Goal: Task Accomplishment & Management: Use online tool/utility

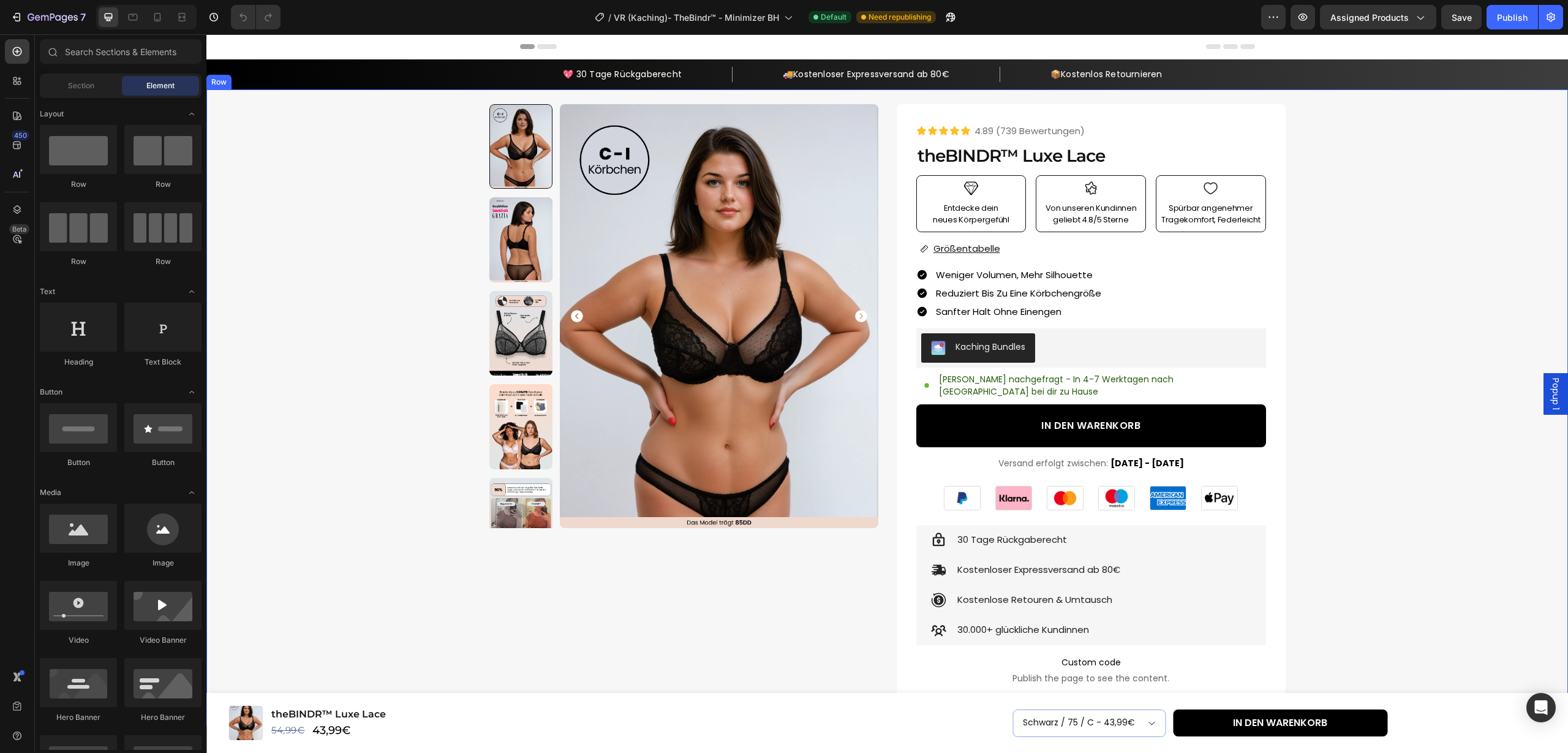
click at [366, 317] on div "Product Images Row Icon Icon Icon Icon Icon Icon List 4.89 (739 Bewertungen) Te…" at bounding box center [887, 584] width 1347 height 960
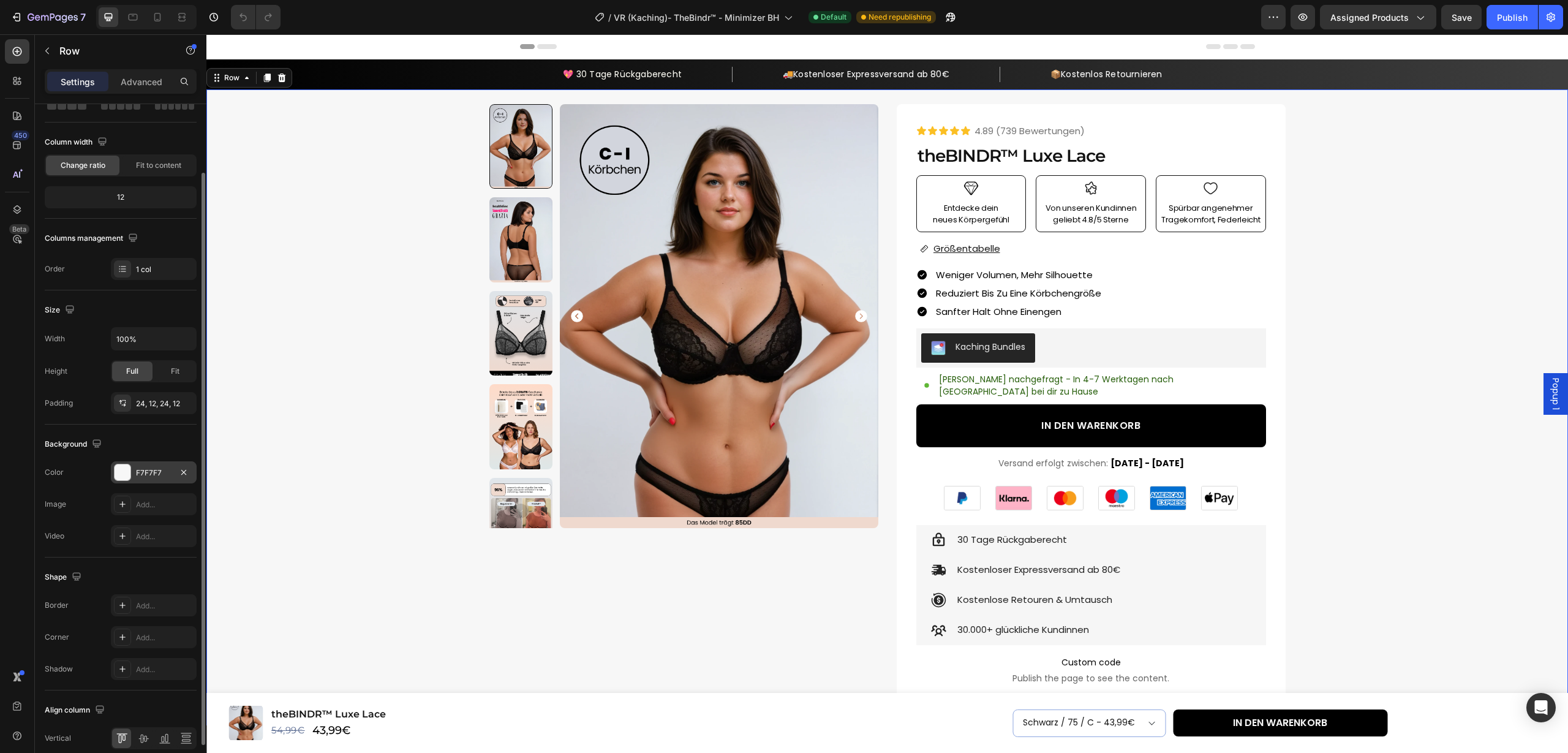
scroll to position [81, 0]
click at [146, 467] on div "F7F7F7" at bounding box center [154, 470] width 35 height 11
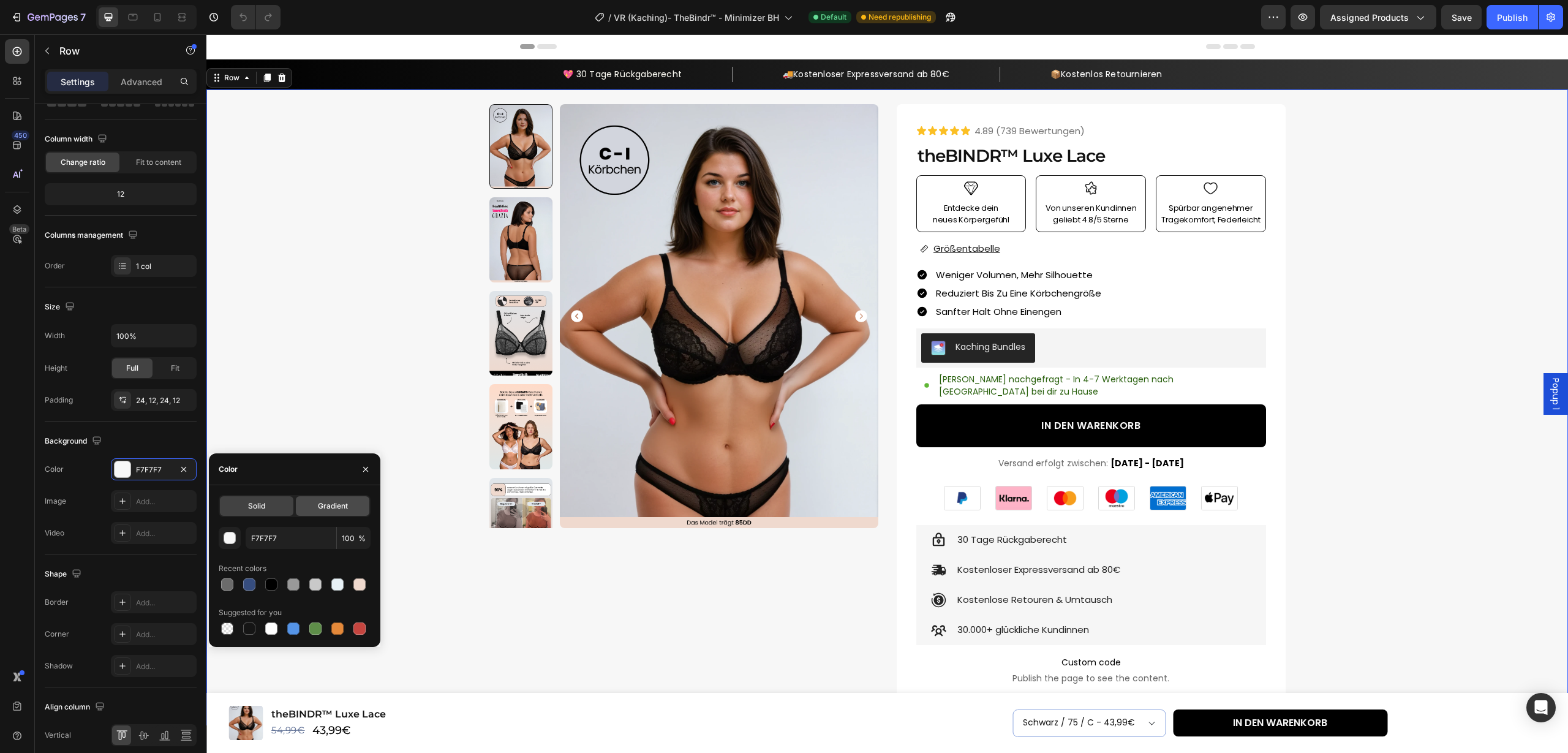
click at [349, 507] on div "Gradient" at bounding box center [332, 506] width 74 height 20
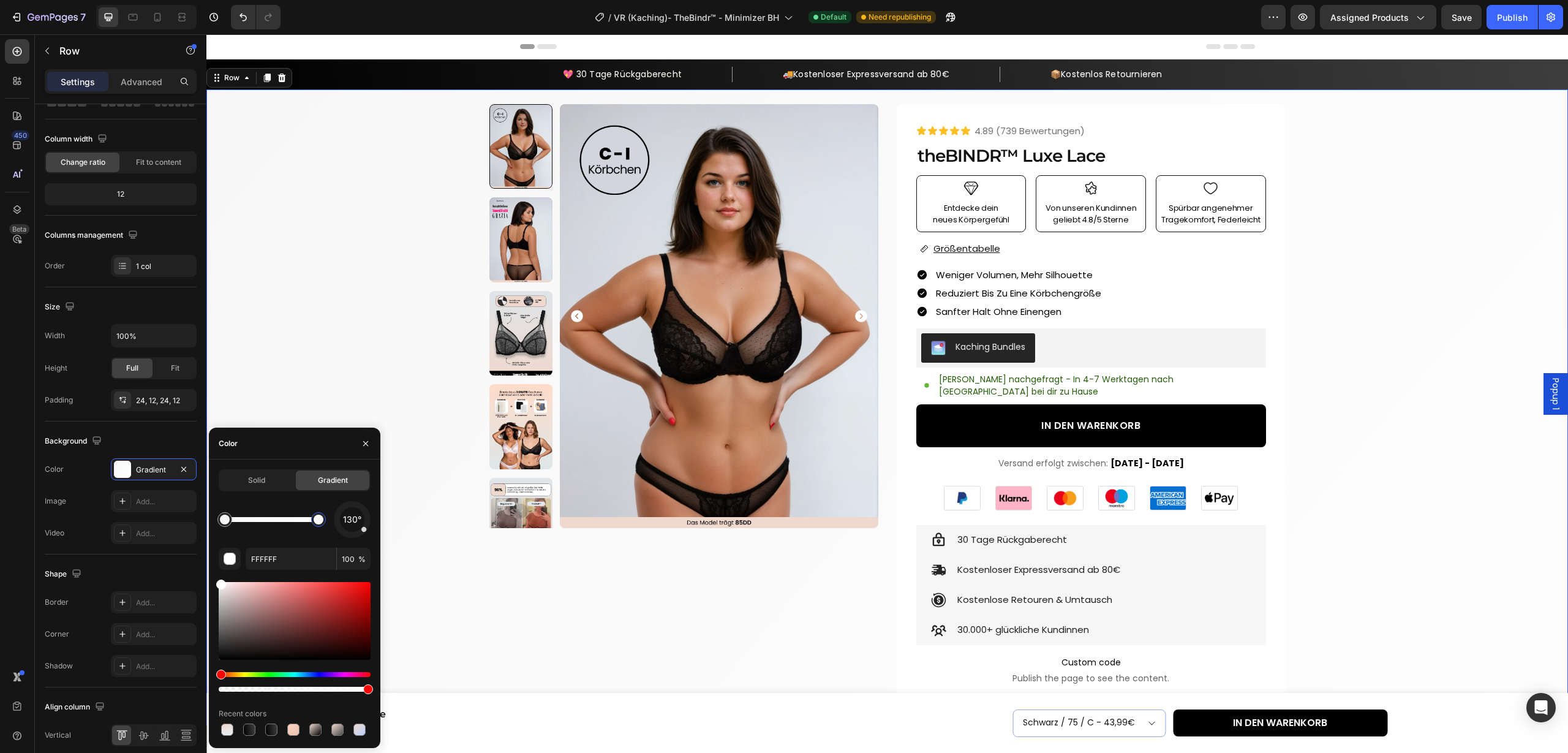
click at [320, 521] on div at bounding box center [318, 520] width 10 height 10
click at [292, 731] on div at bounding box center [293, 730] width 12 height 12
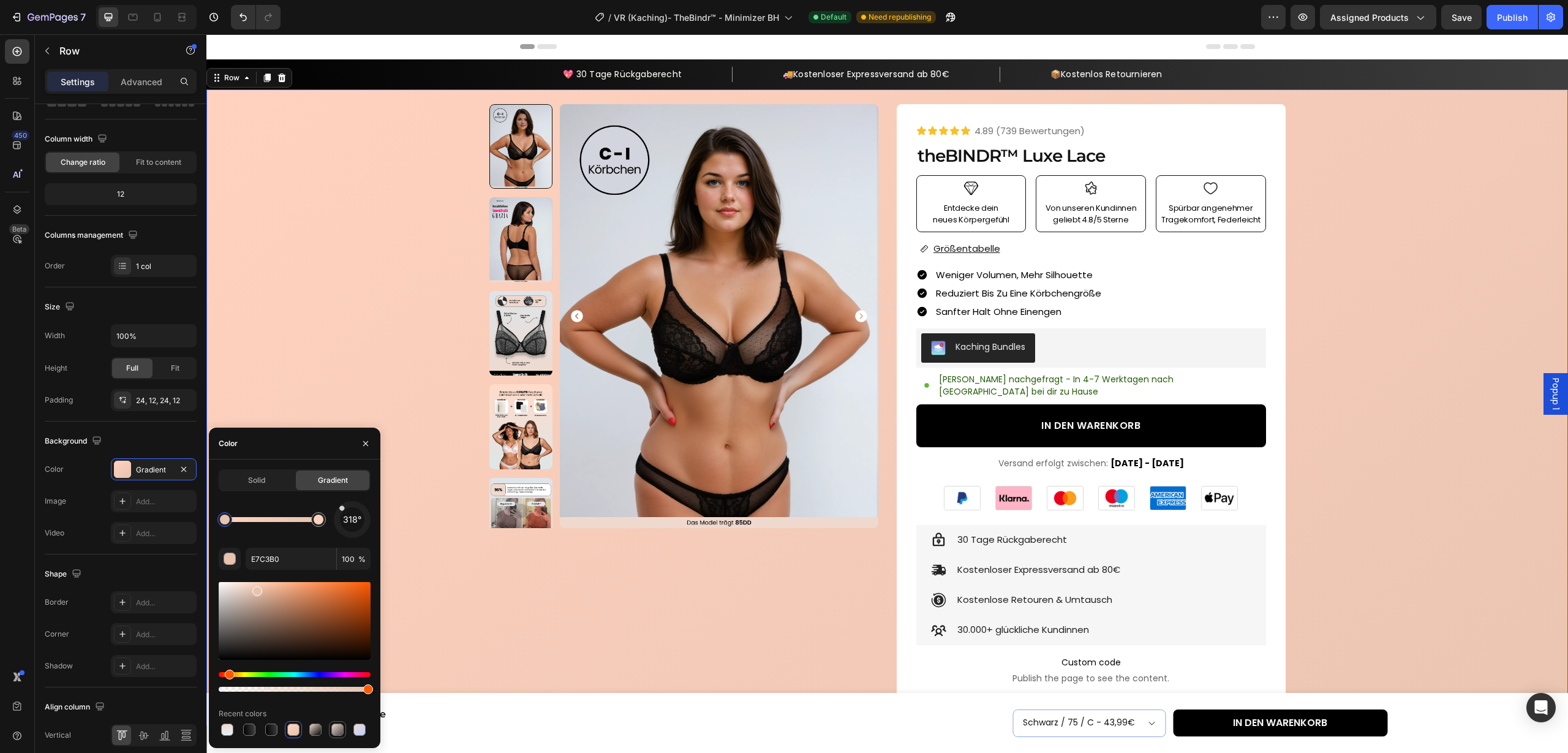
click at [334, 734] on div at bounding box center [337, 730] width 12 height 12
type input "494949"
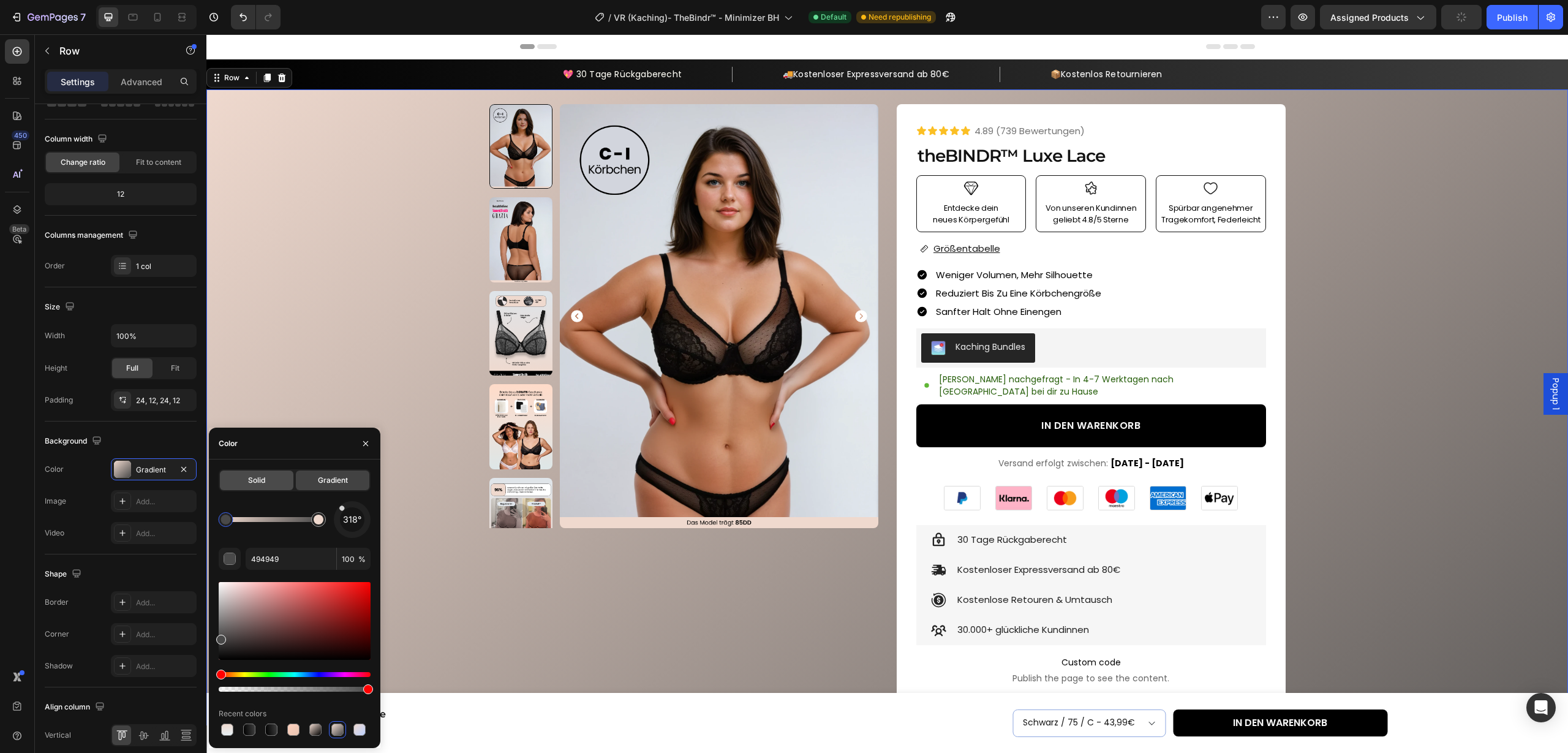
click at [249, 478] on span "Solid" at bounding box center [256, 480] width 17 height 11
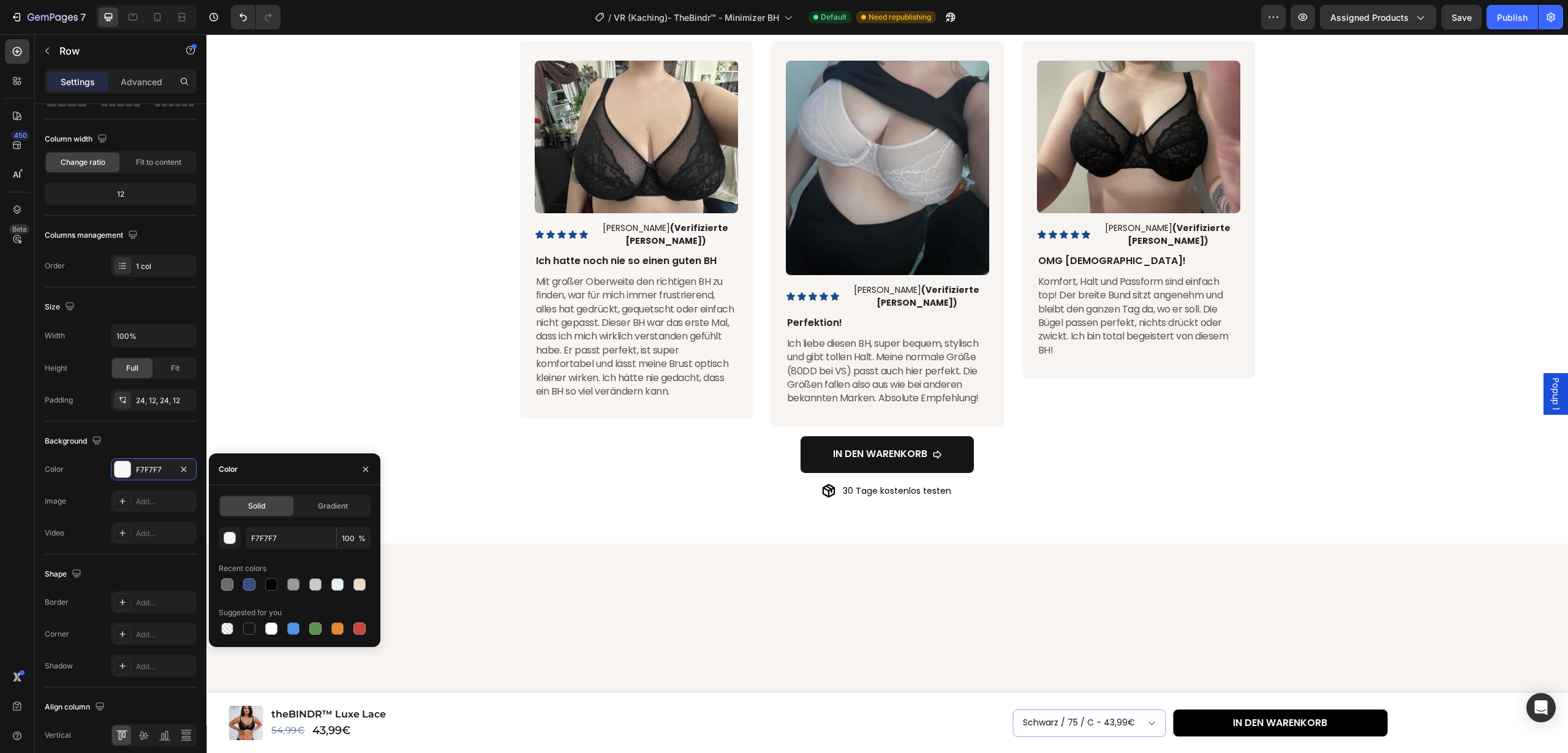
scroll to position [0, 0]
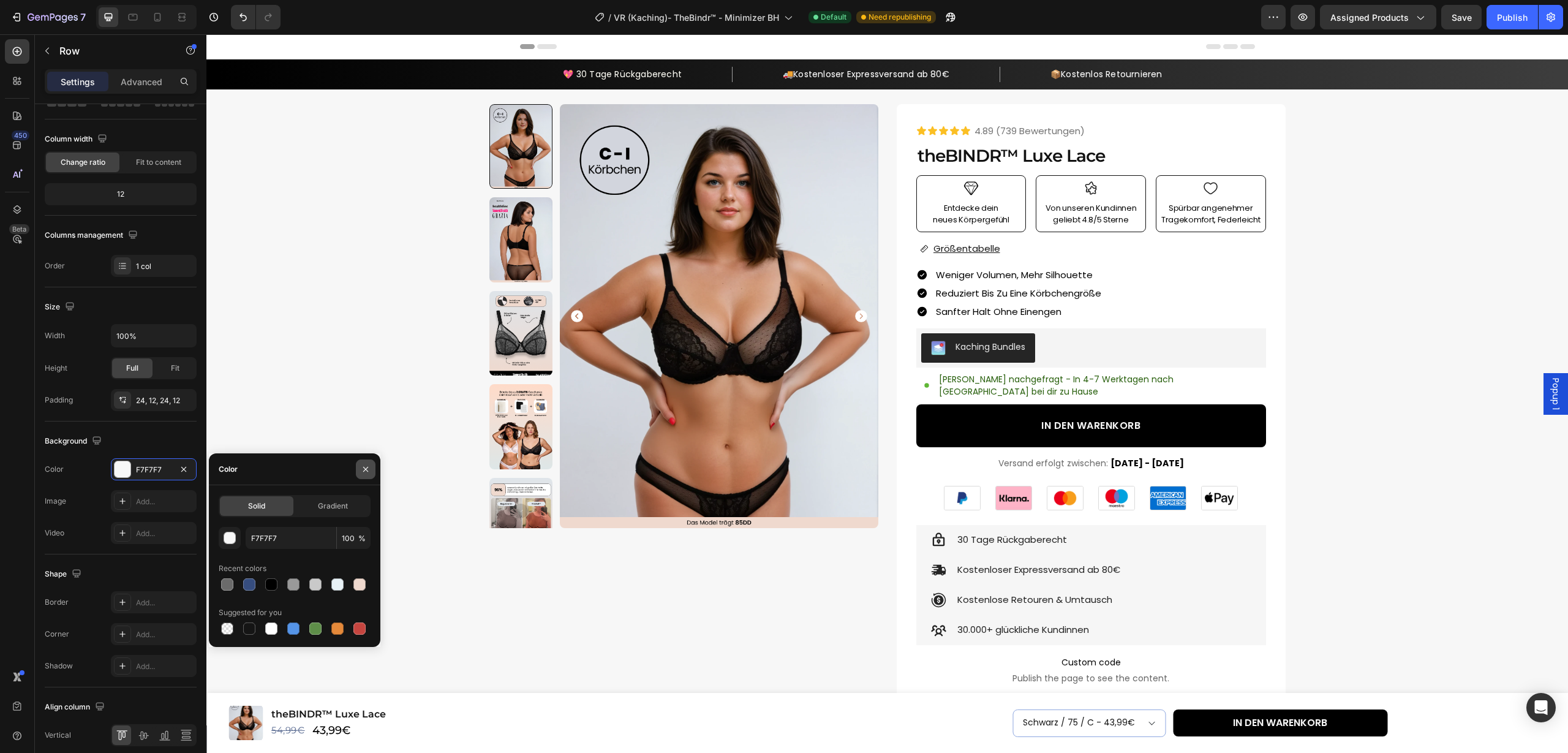
click at [367, 470] on icon "button" at bounding box center [366, 470] width 10 height 10
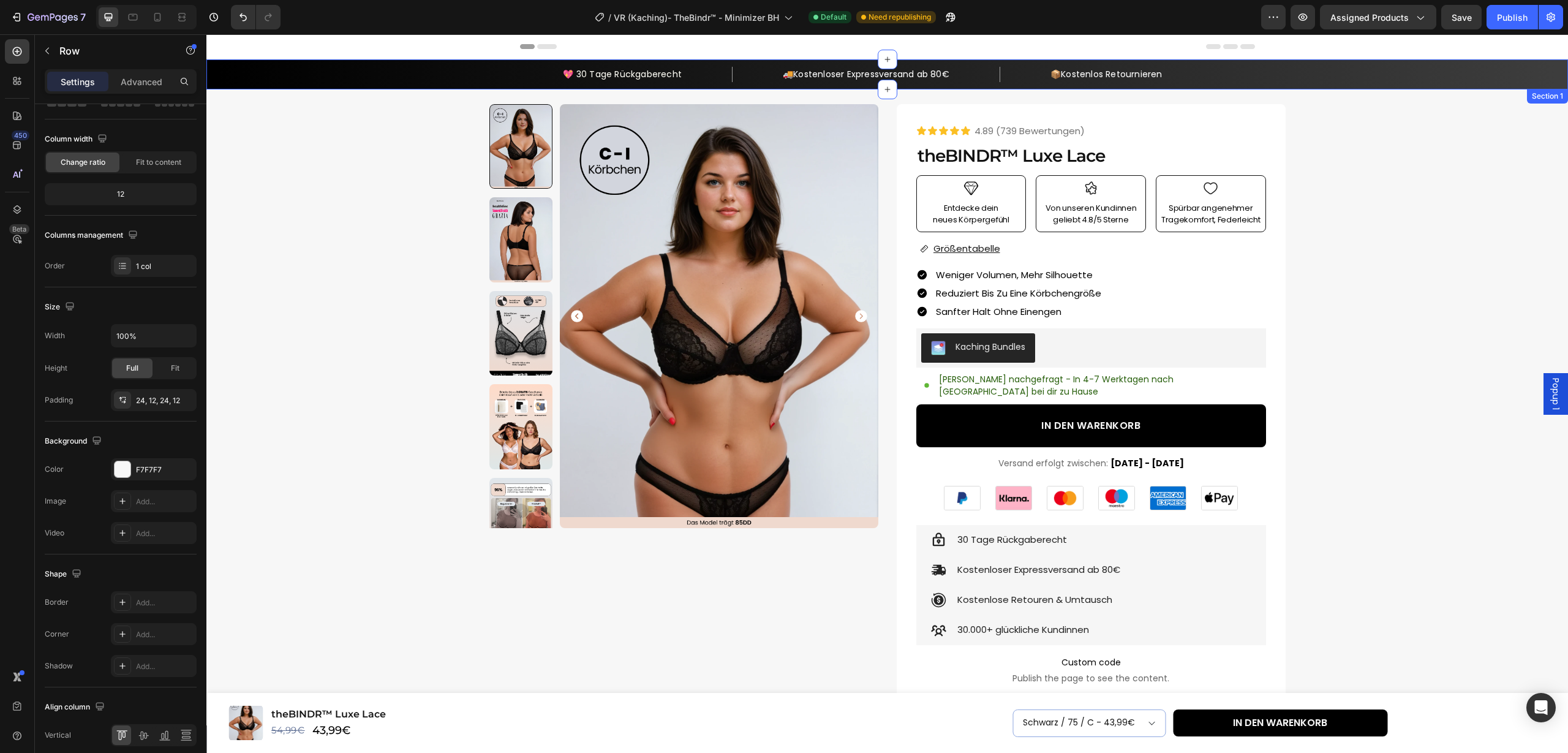
click at [881, 80] on div "💖 30 Tage Rückgaberecht Text block Row 🚚 Kostenloser Expressversand ab 80€ Text…" at bounding box center [887, 74] width 1362 height 30
click at [881, 80] on span "Kostenloser Expressversand ab 80€" at bounding box center [871, 74] width 156 height 12
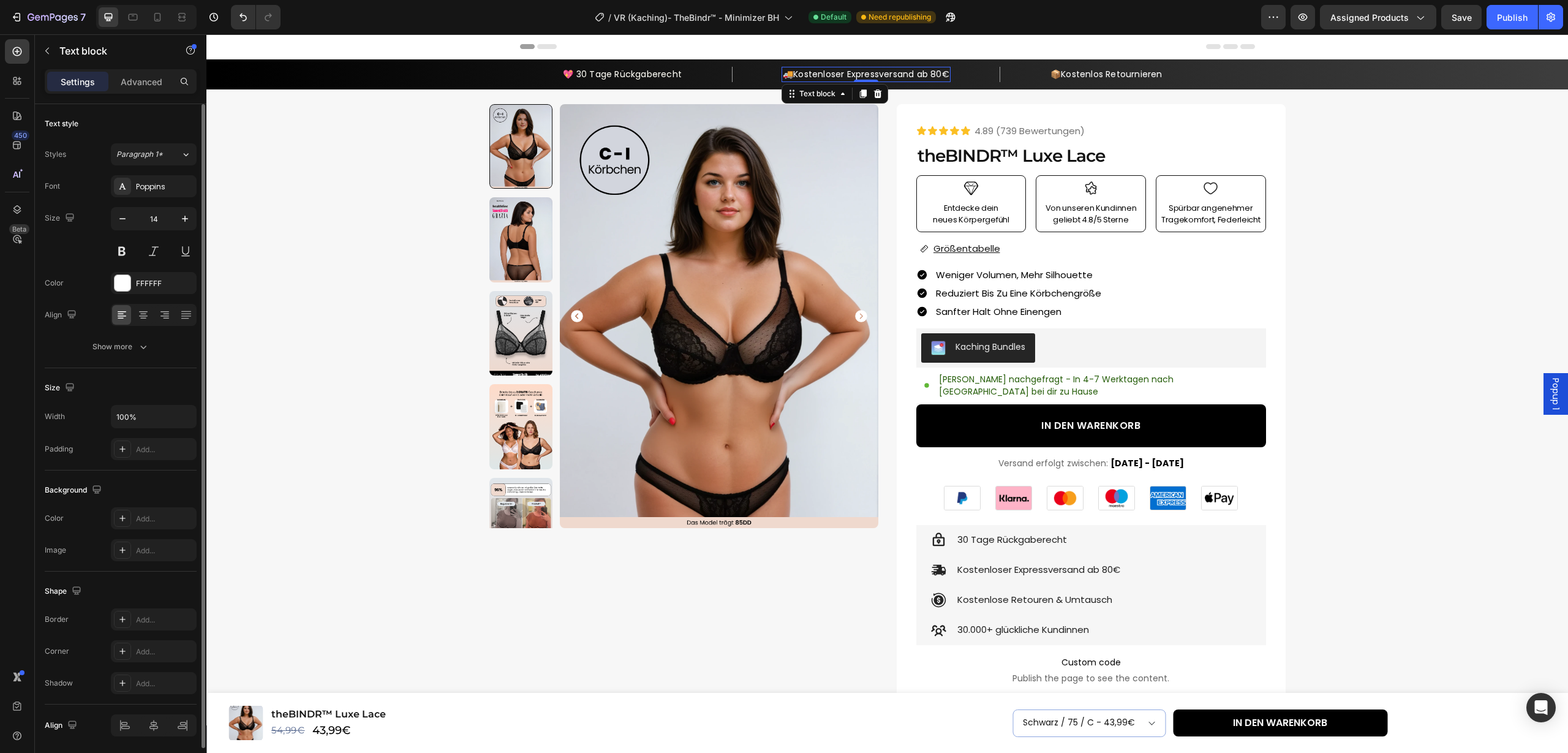
click at [894, 76] on span "Kostenloser Expressversand ab 80€" at bounding box center [871, 74] width 156 height 12
click at [895, 76] on span "Kostenloser Expressversand ab 80€" at bounding box center [871, 74] width 156 height 12
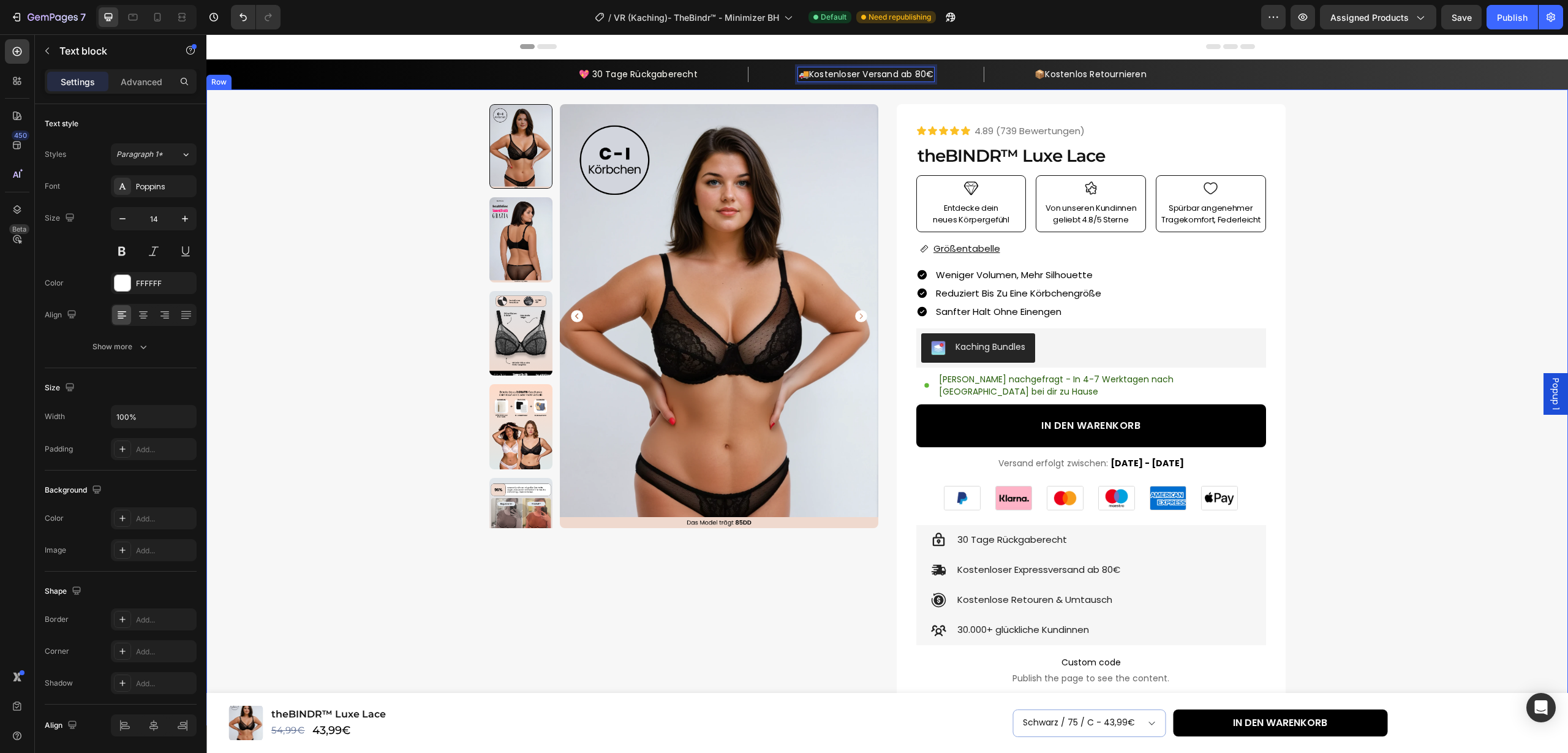
click at [1372, 198] on div "Product Images Row Icon Icon Icon Icon Icon Icon List 4.89 (739 Bewertungen) Te…" at bounding box center [887, 584] width 1347 height 960
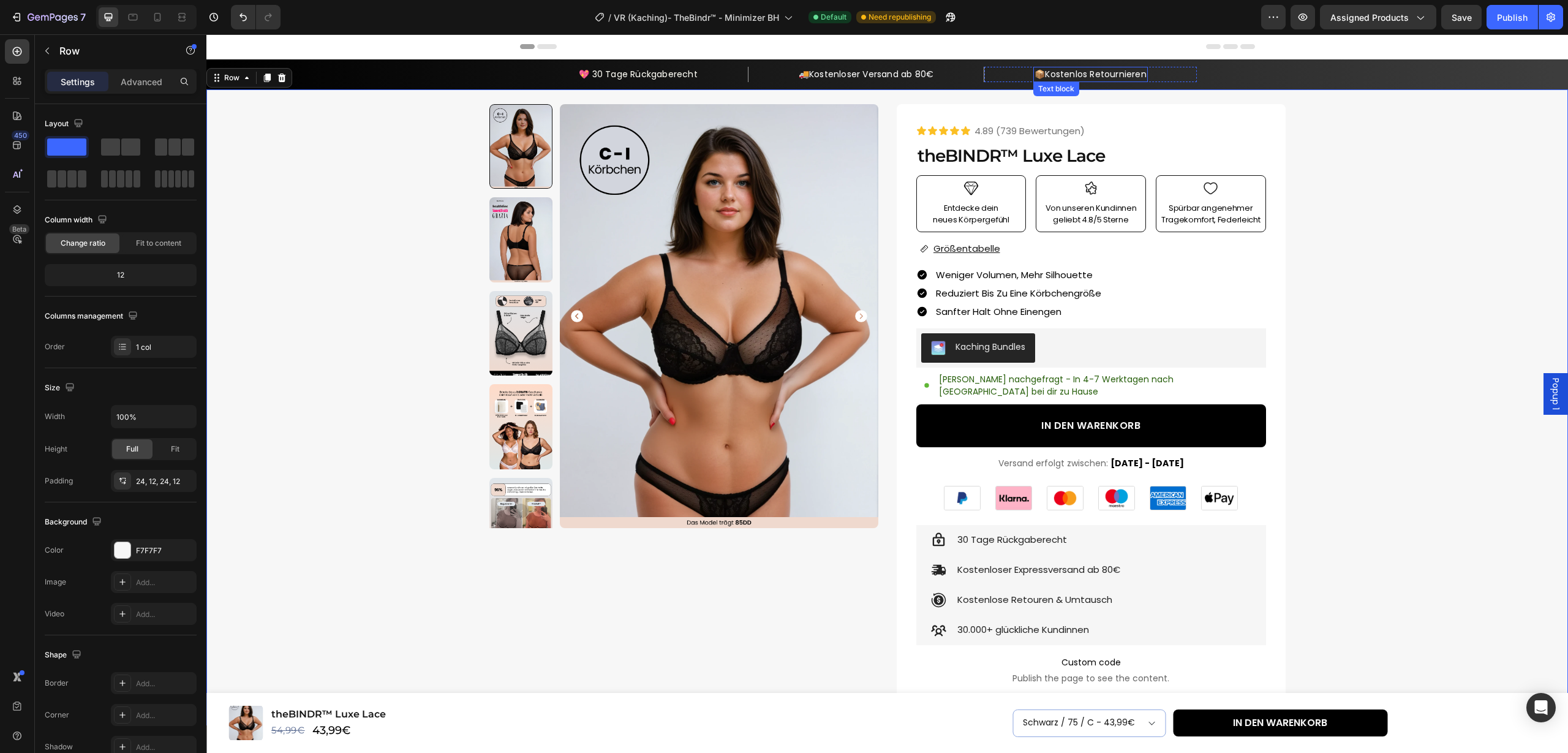
click at [1138, 74] on span "Kostenlos Retournieren" at bounding box center [1095, 74] width 101 height 12
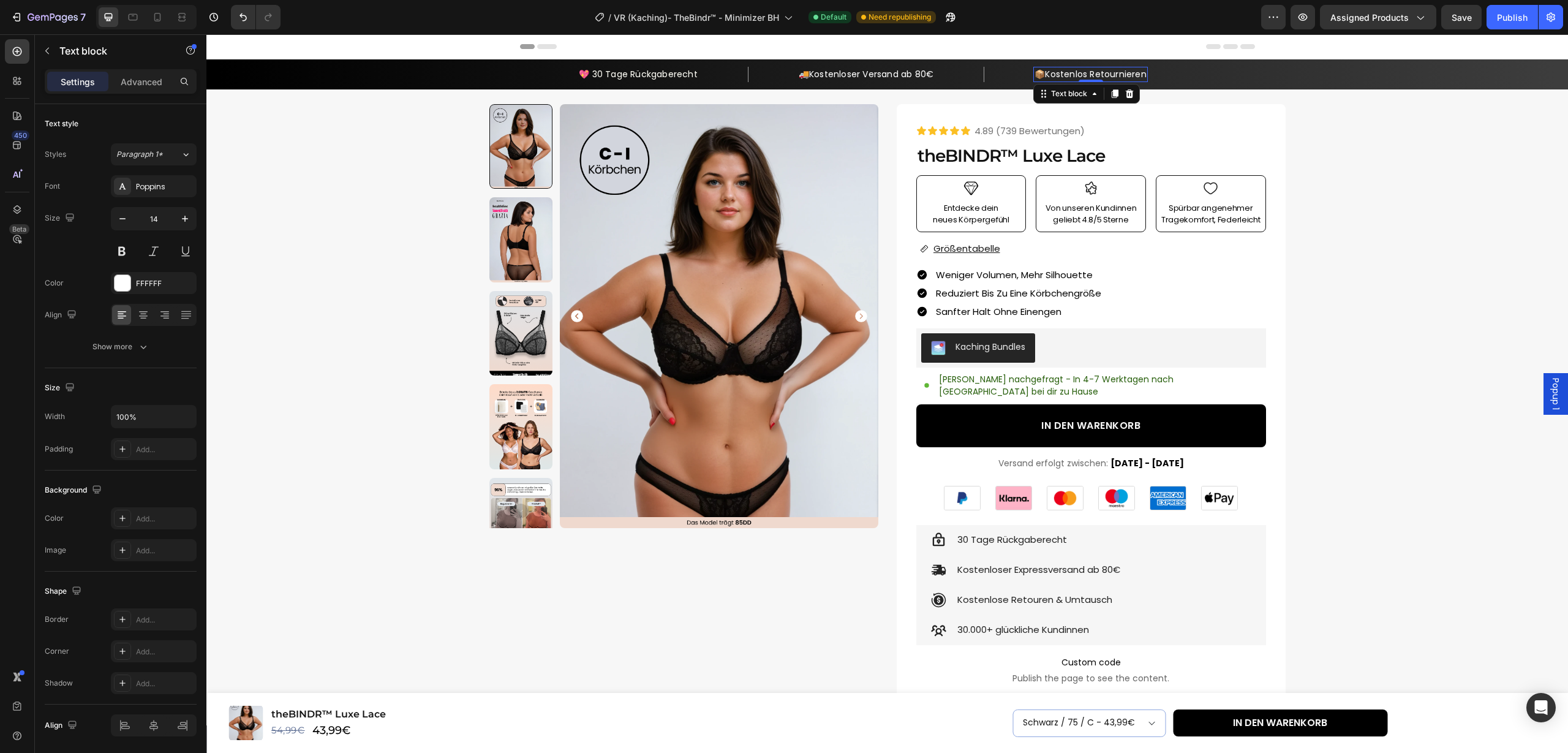
click at [1138, 74] on span "Kostenlos Retournieren" at bounding box center [1095, 74] width 101 height 12
click at [1153, 76] on div "📦 Kostenlos Retournieren Text block 0 Row" at bounding box center [1090, 74] width 213 height 15
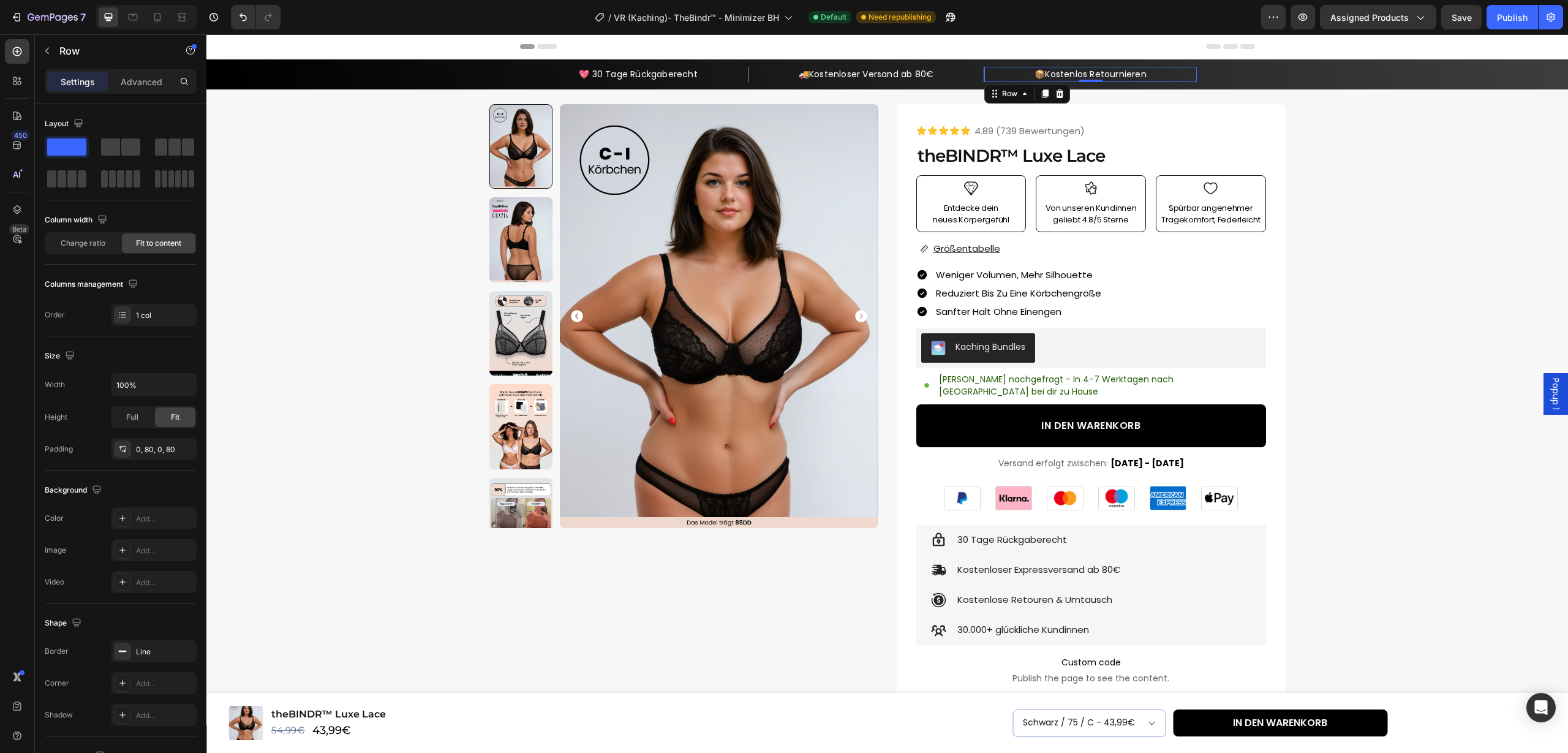
click at [1146, 75] on span "Kostenlos Retournieren" at bounding box center [1095, 74] width 101 height 12
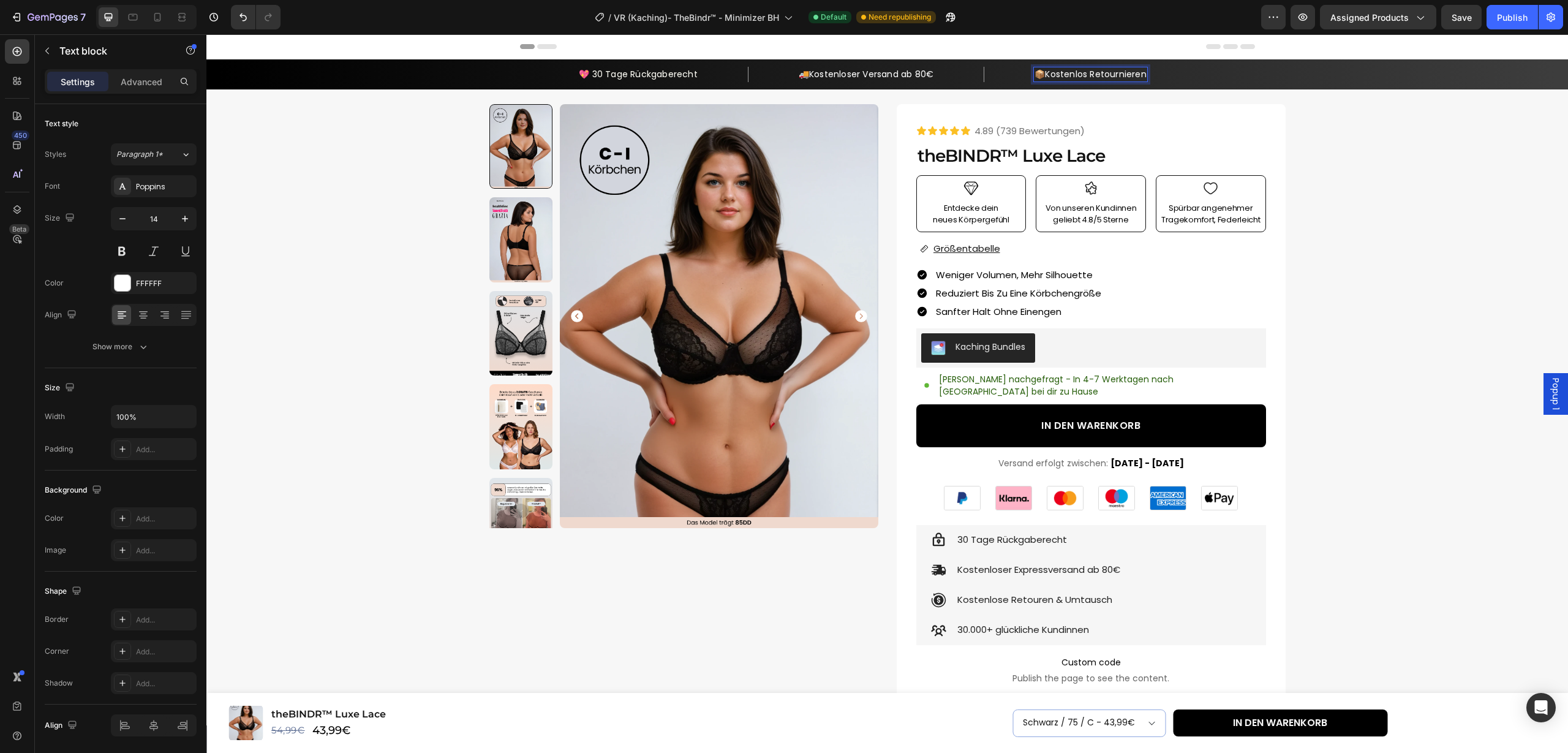
click at [1146, 76] on span "Kostenlos Retournieren" at bounding box center [1095, 74] width 101 height 12
drag, startPoint x: 1147, startPoint y: 76, endPoint x: 1058, endPoint y: 76, distance: 89.0
click at [1057, 76] on span "Kostenlos Retournieren" at bounding box center [1095, 74] width 101 height 12
click at [1528, 278] on div "Product Images Row Icon Icon Icon Icon Icon Icon List 4.89 (739 Bewertungen) Te…" at bounding box center [887, 584] width 1347 height 960
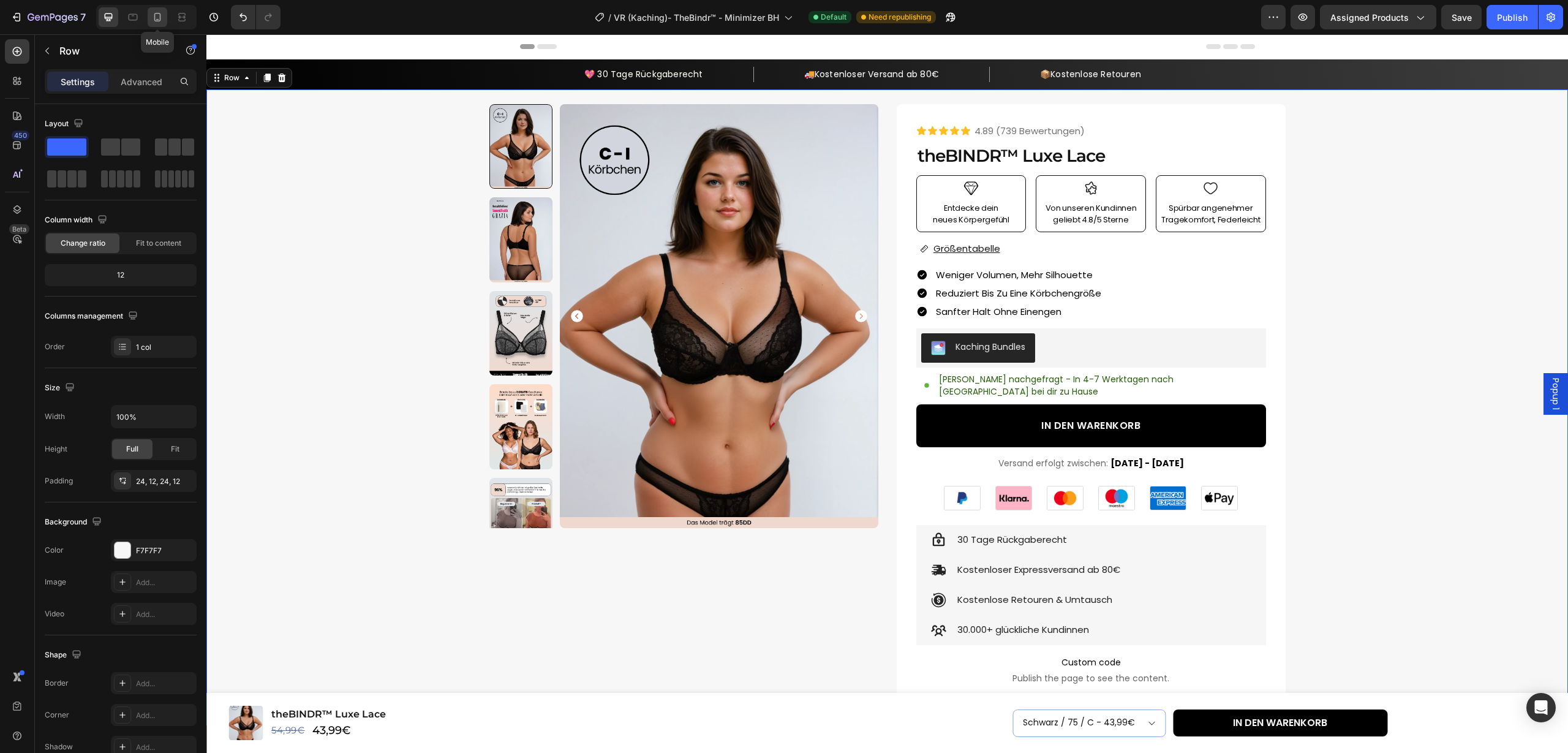
click at [152, 15] on icon at bounding box center [157, 17] width 12 height 12
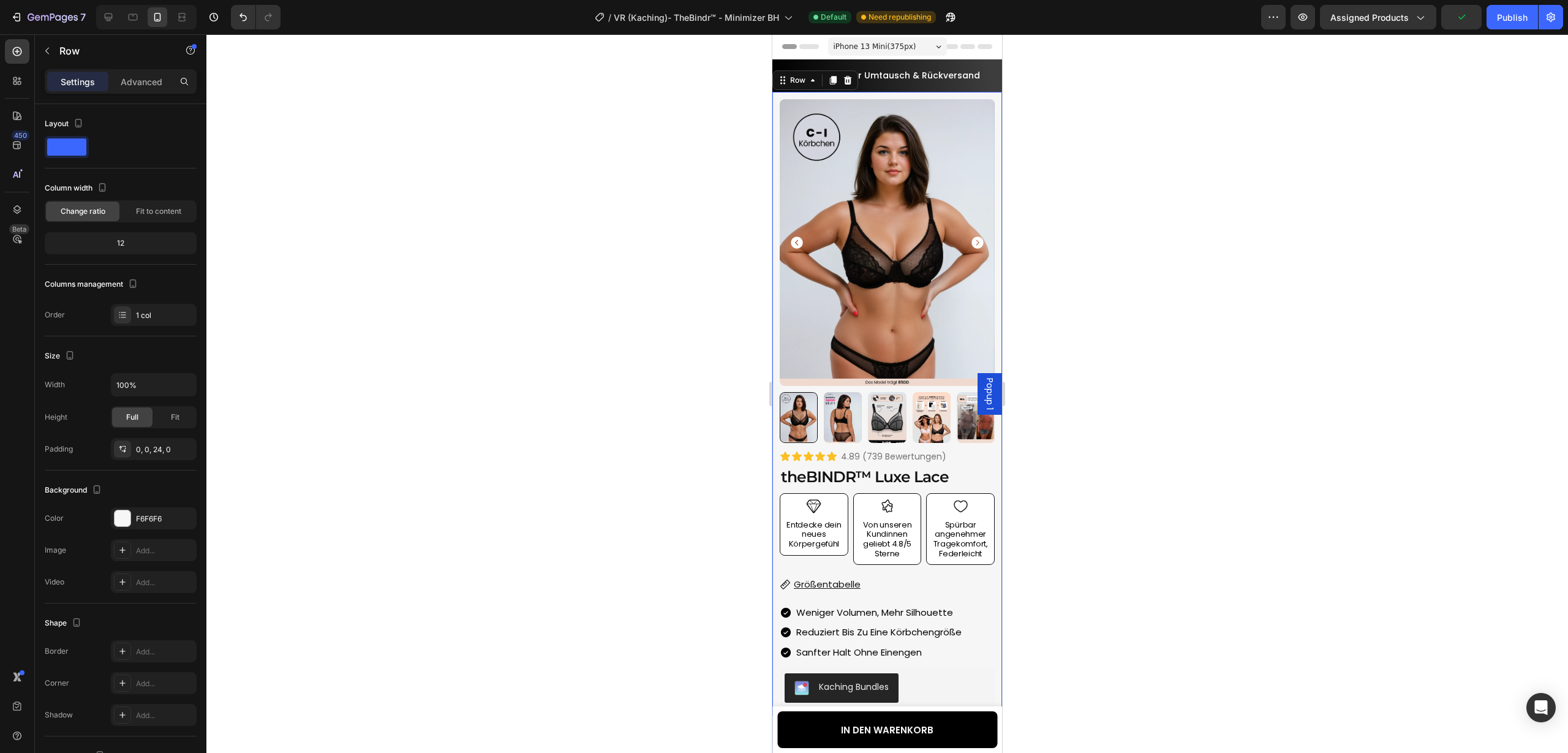
click at [1111, 195] on div at bounding box center [887, 394] width 1362 height 719
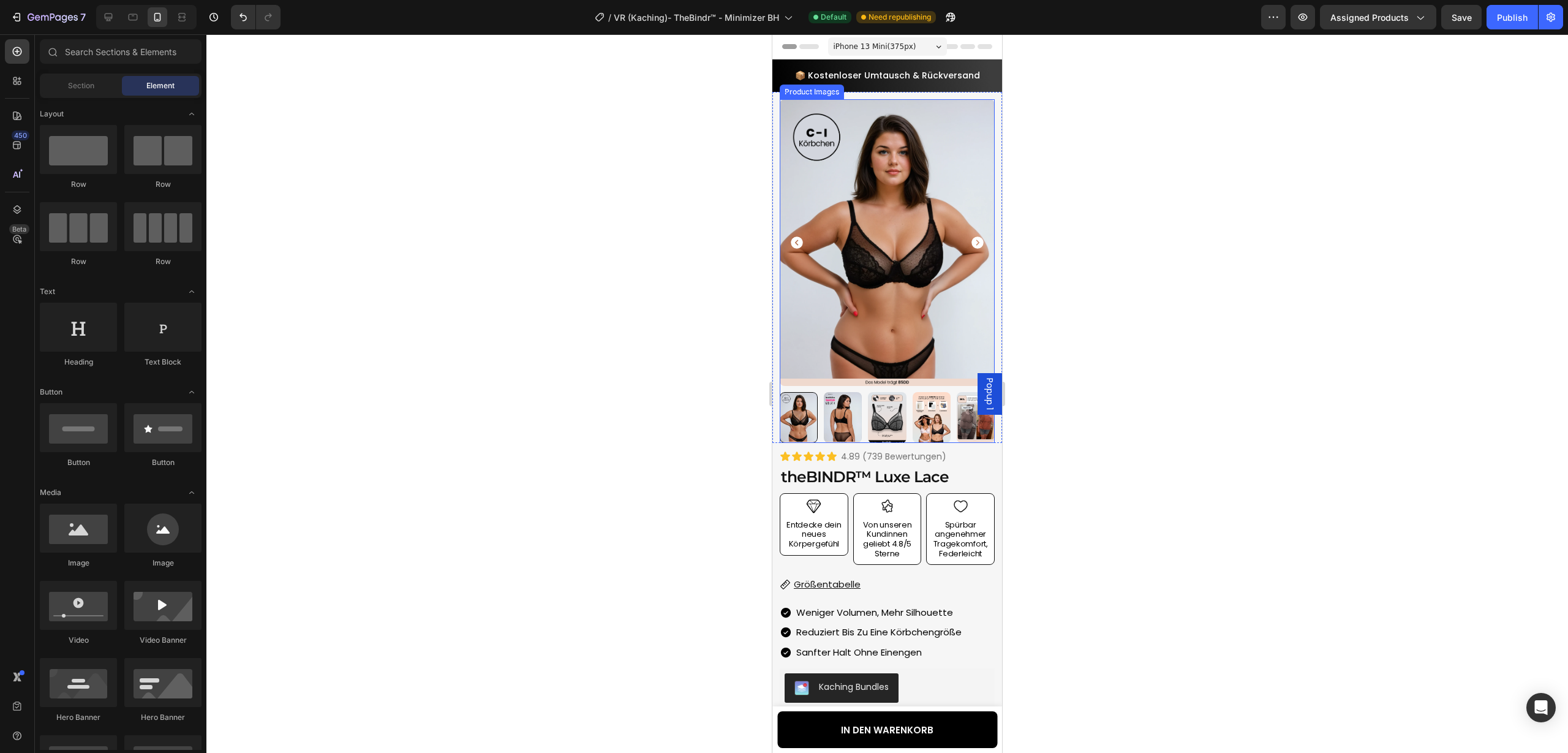
click at [911, 404] on div at bounding box center [887, 417] width 215 height 51
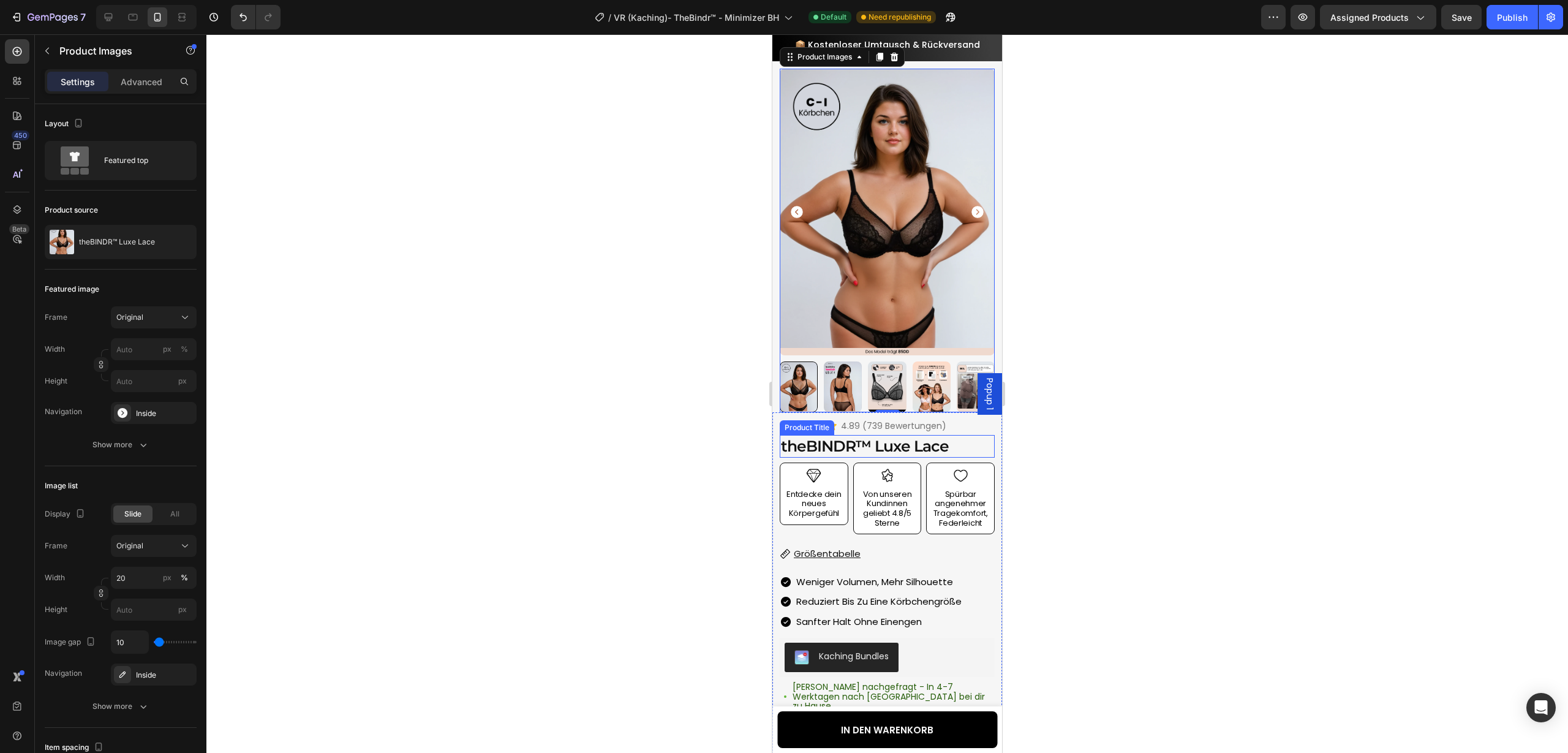
scroll to position [34, 0]
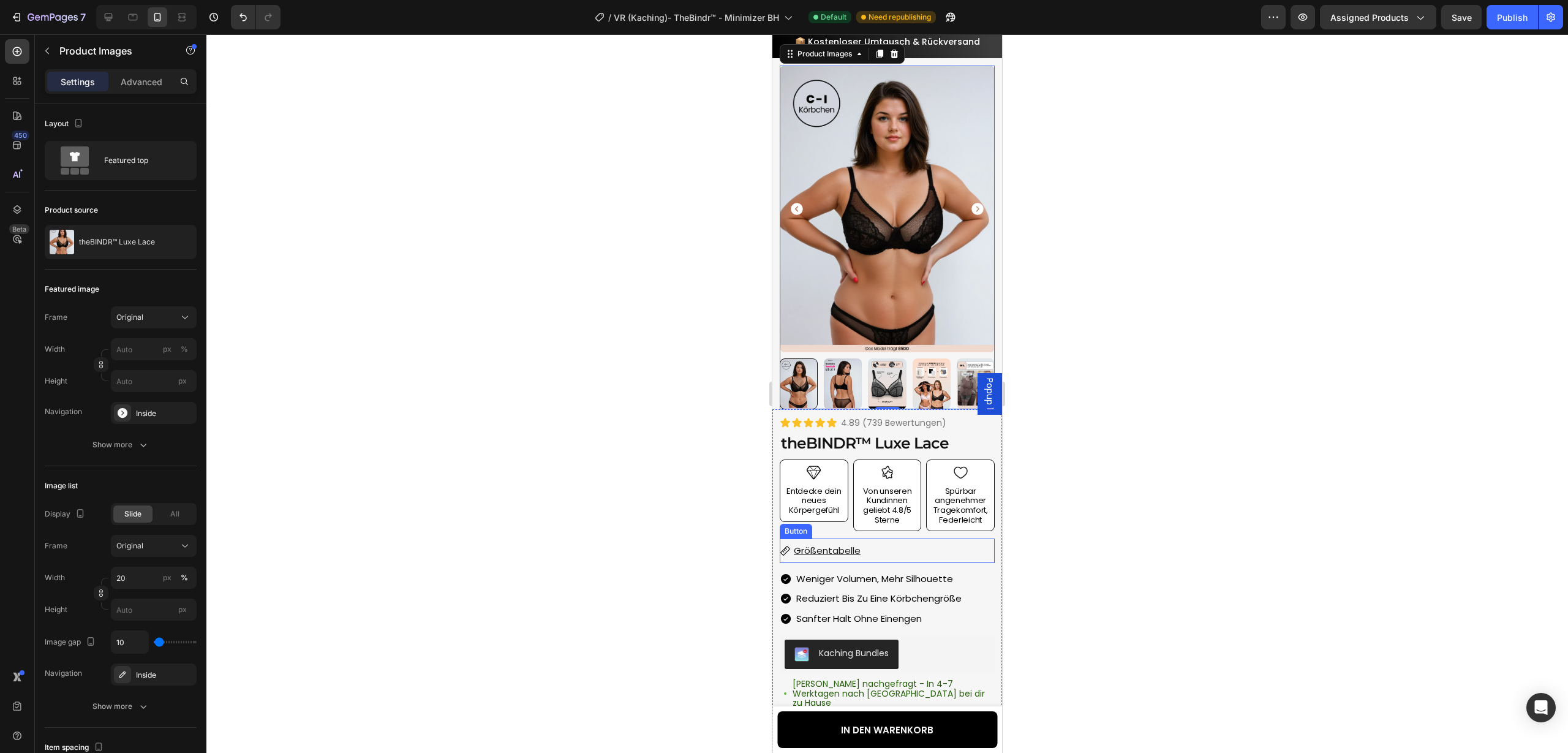
click at [890, 553] on div "Größentabelle Button" at bounding box center [887, 551] width 215 height 24
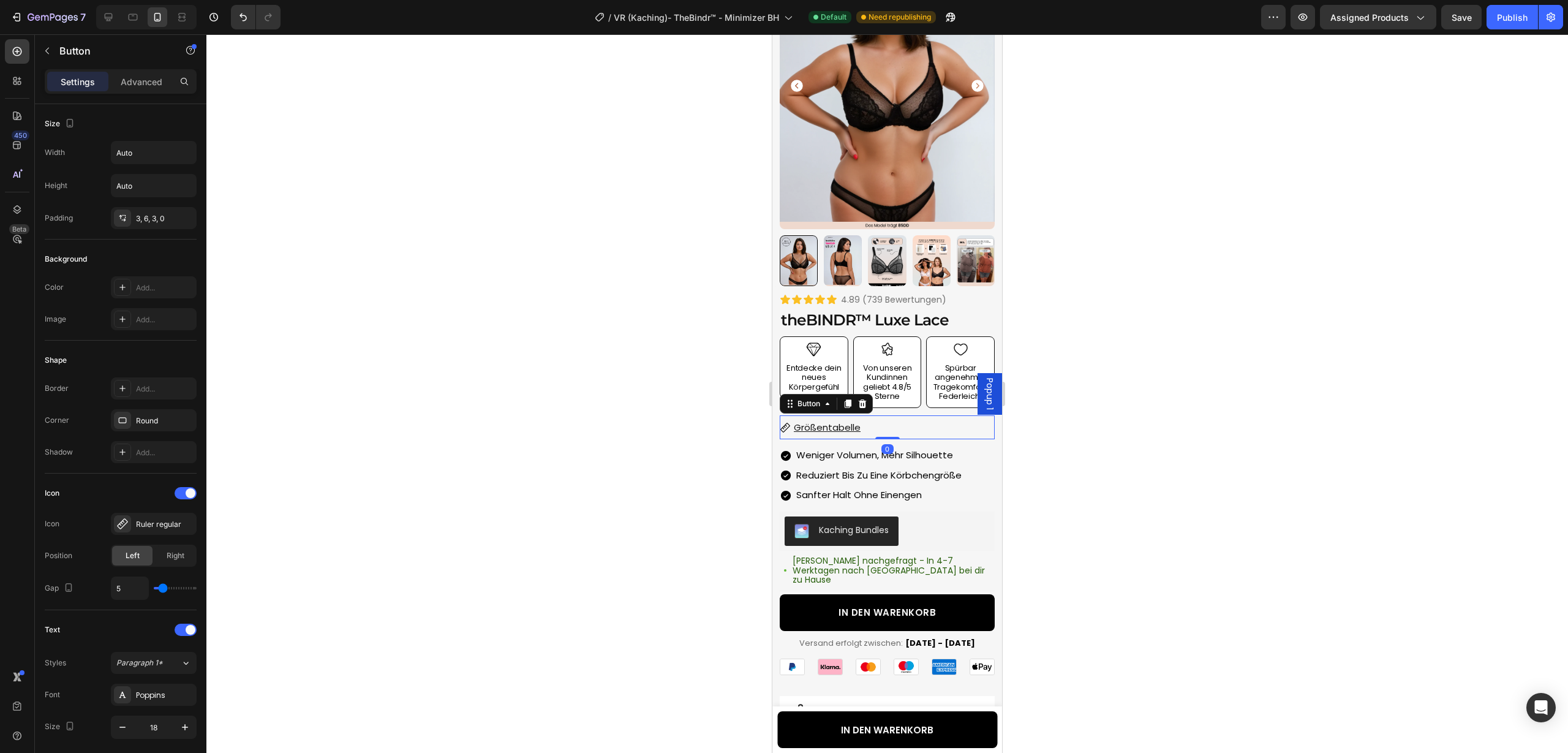
scroll to position [158, 0]
click at [924, 403] on div "Image Entdecke dein neues Körpergefühl Text Block Row Image Von unseren Kundinn…" at bounding box center [887, 371] width 215 height 72
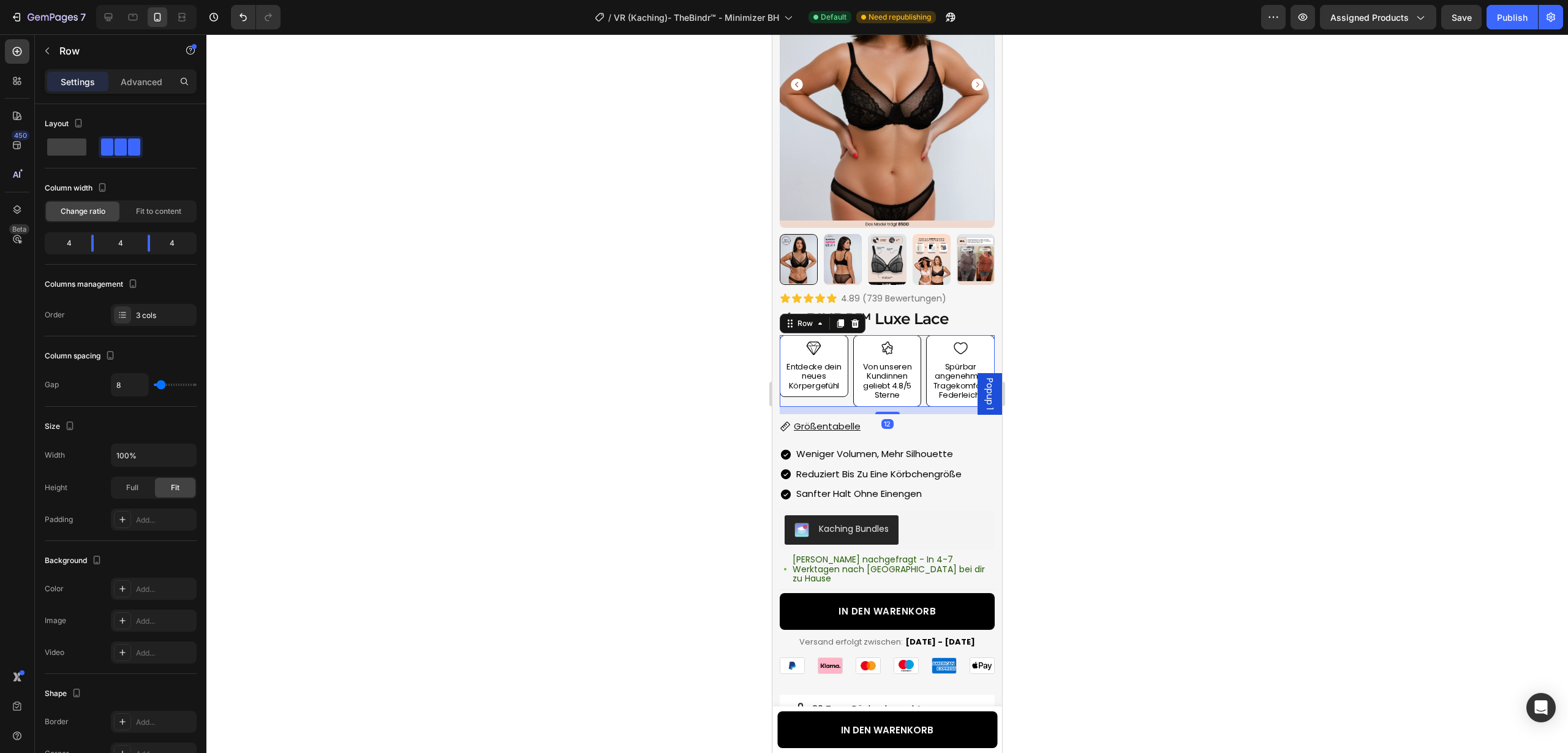
scroll to position [0, 0]
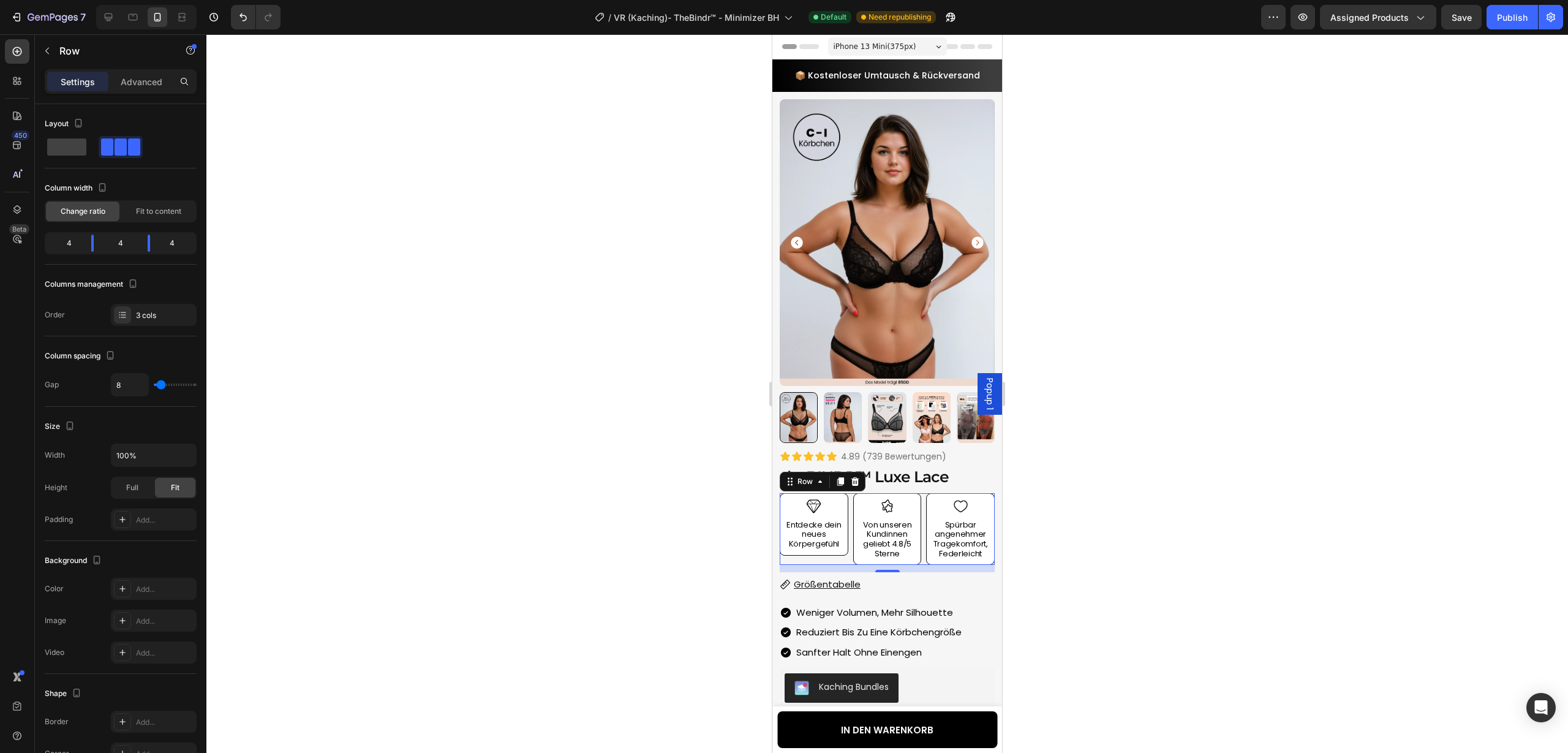
click at [987, 393] on span "Popup 1" at bounding box center [989, 394] width 12 height 32
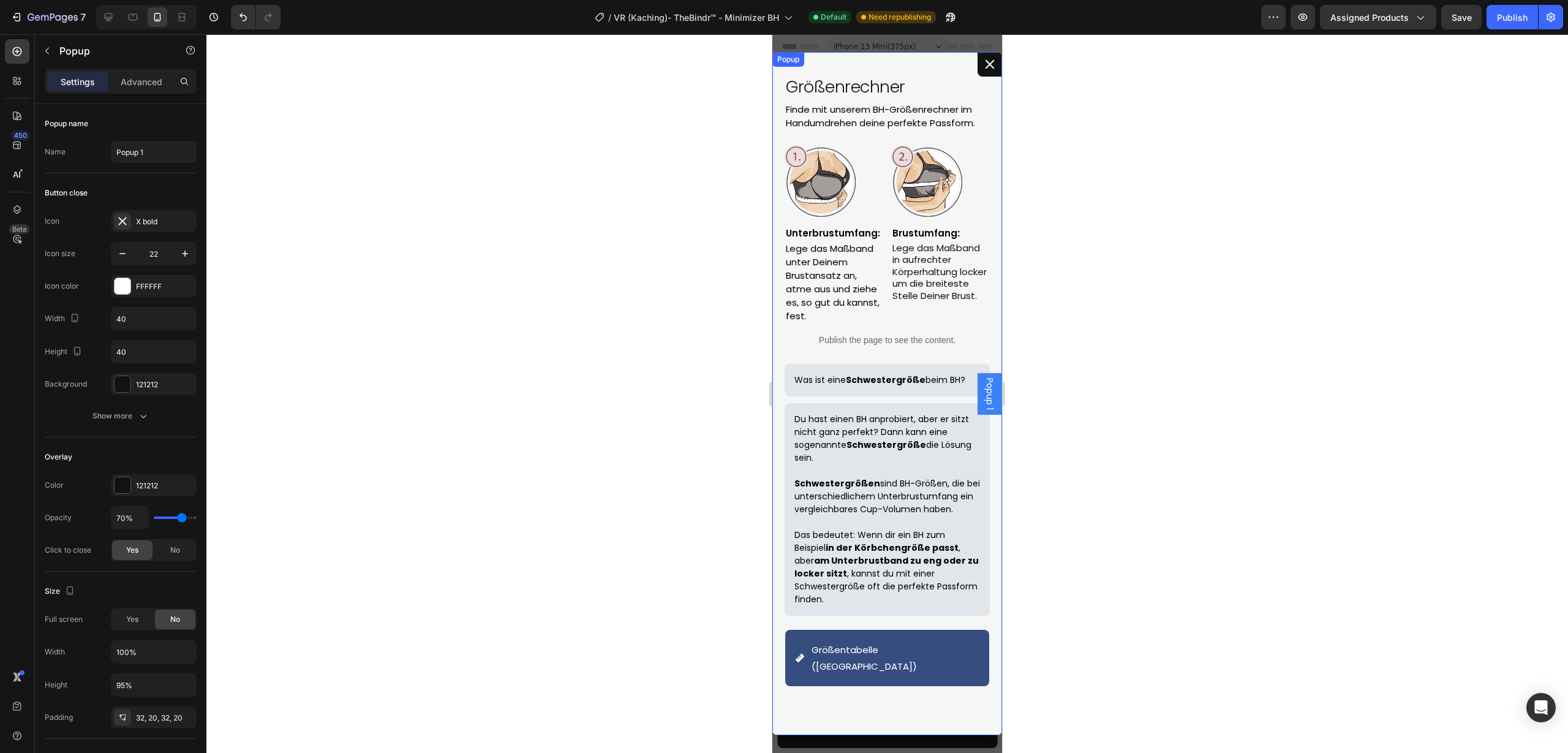
click at [991, 64] on icon "Dialog content" at bounding box center [990, 64] width 9 height 9
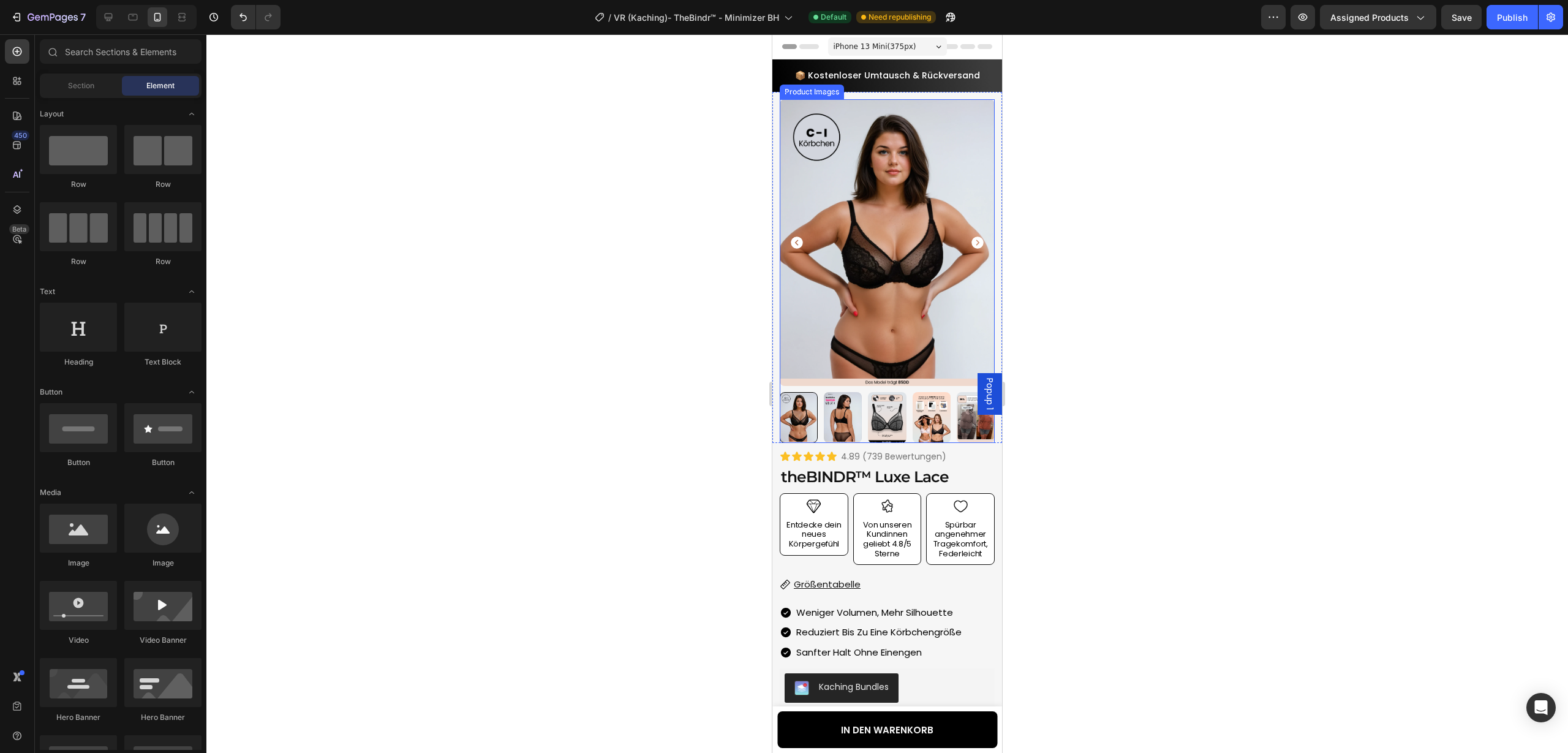
click at [980, 242] on icon "Carousel Next Arrow" at bounding box center [977, 242] width 12 height 12
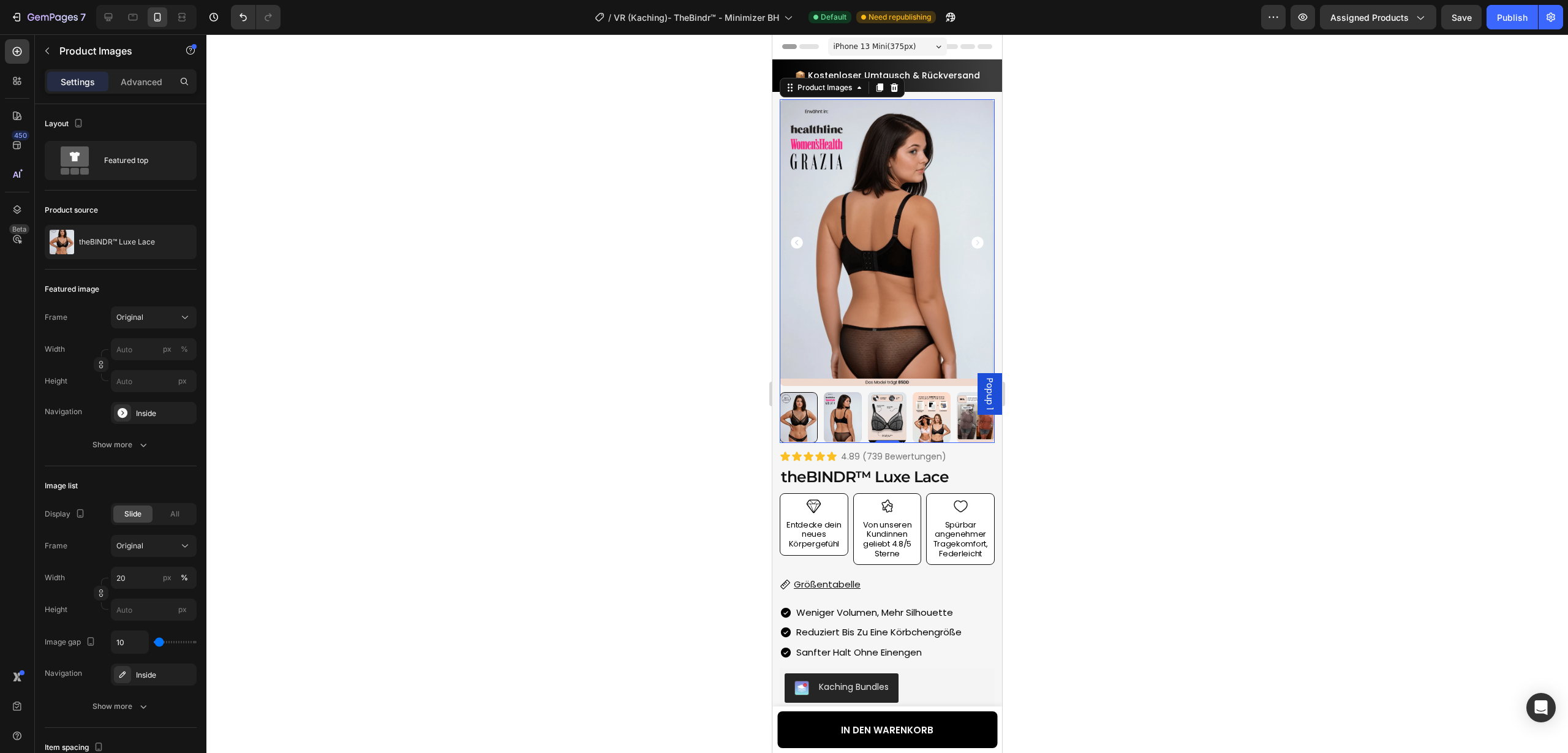
click at [980, 242] on icon "Carousel Next Arrow" at bounding box center [977, 242] width 12 height 12
click at [976, 242] on icon "Carousel Next Arrow" at bounding box center [977, 242] width 12 height 12
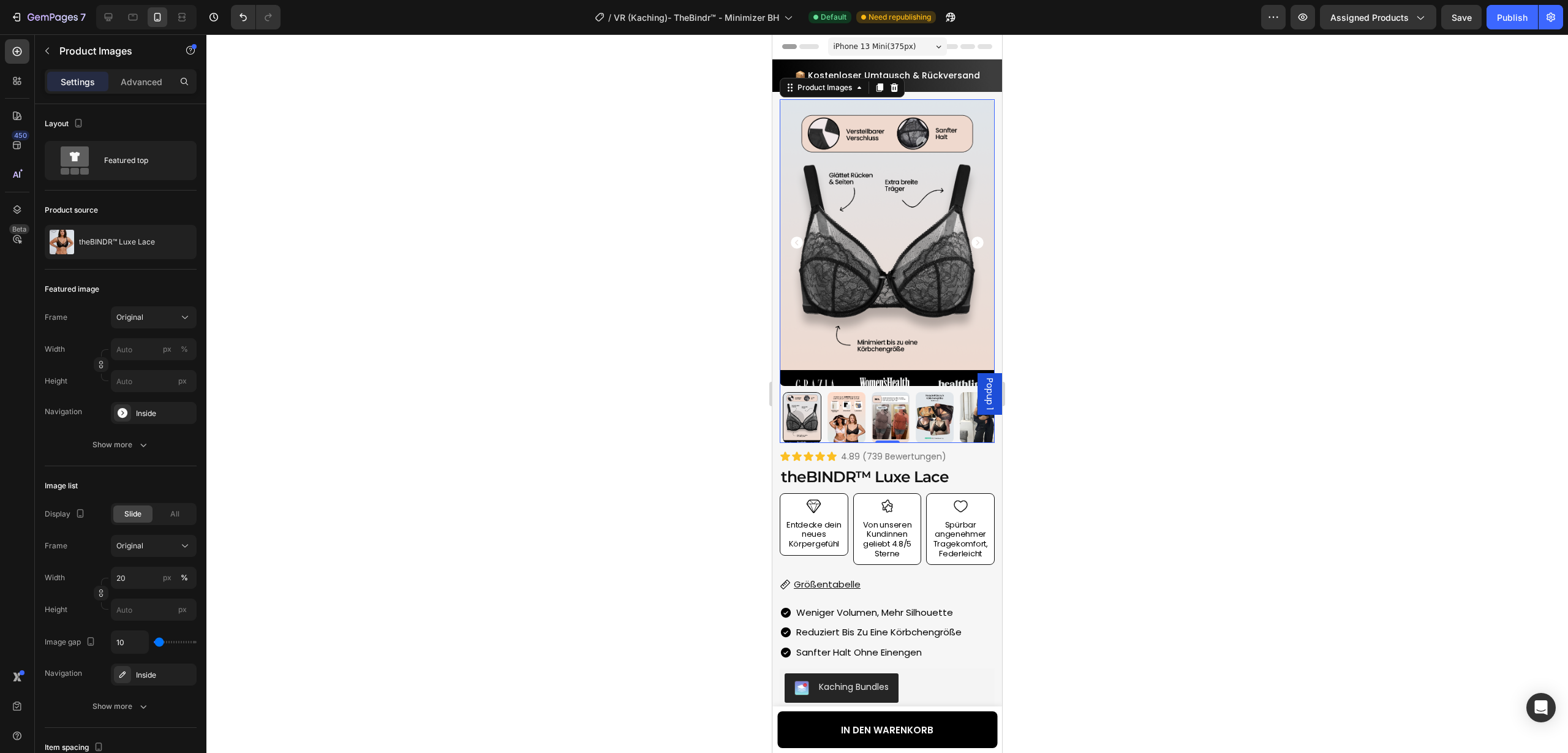
click at [977, 241] on icon "Carousel Next Arrow" at bounding box center [977, 242] width 14 height 14
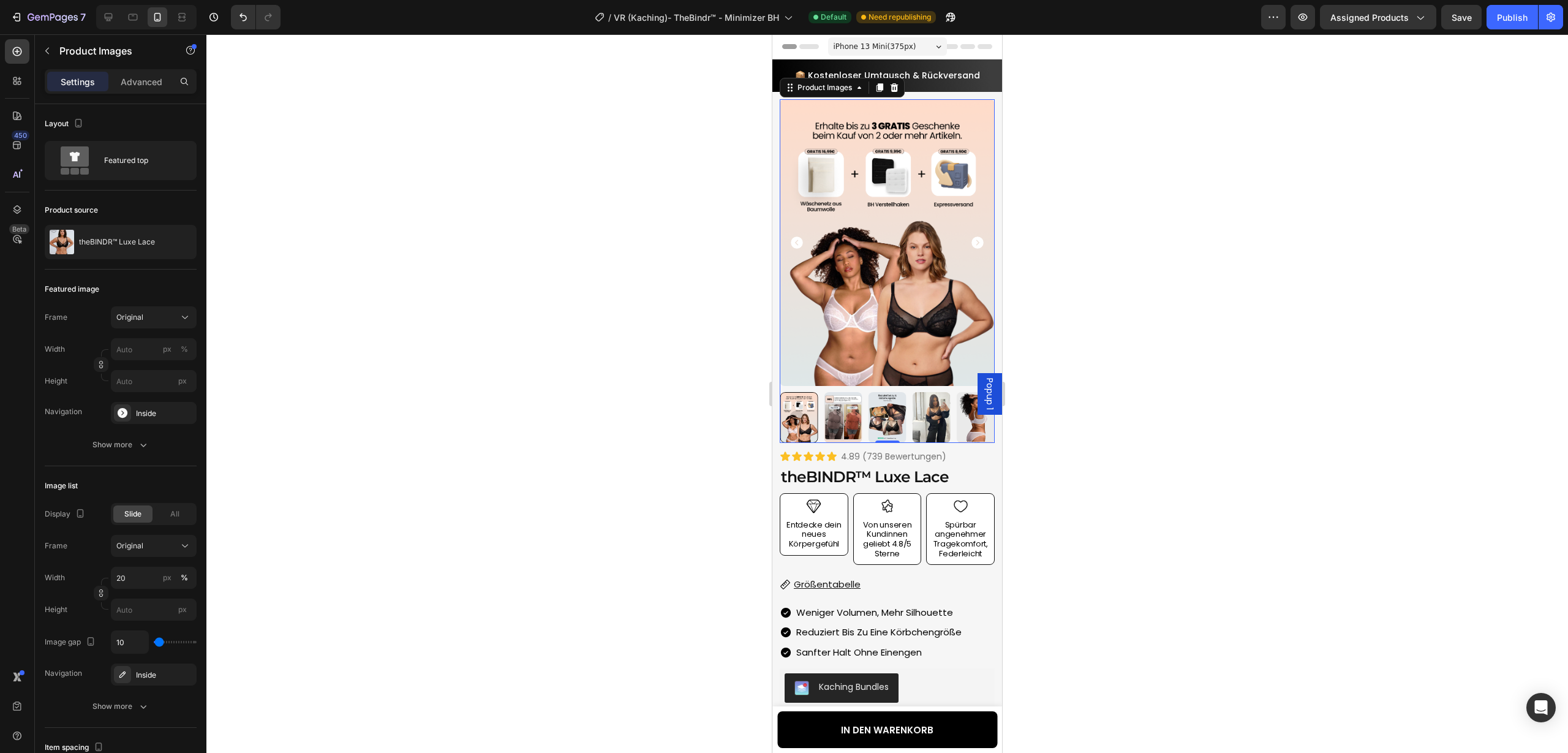
click at [977, 241] on icon "Carousel Next Arrow" at bounding box center [977, 242] width 14 height 14
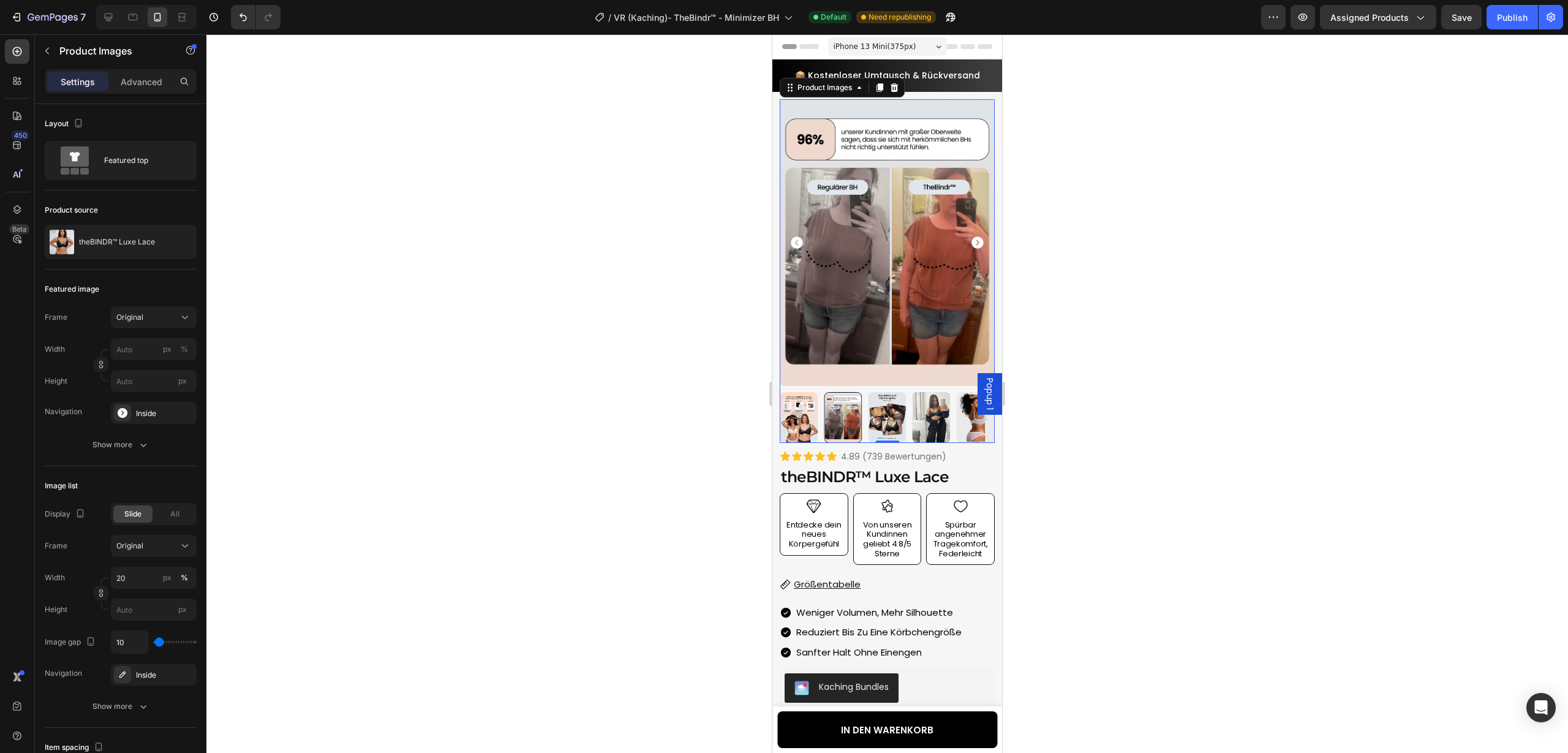
click at [977, 241] on icon "Carousel Next Arrow" at bounding box center [977, 242] width 14 height 14
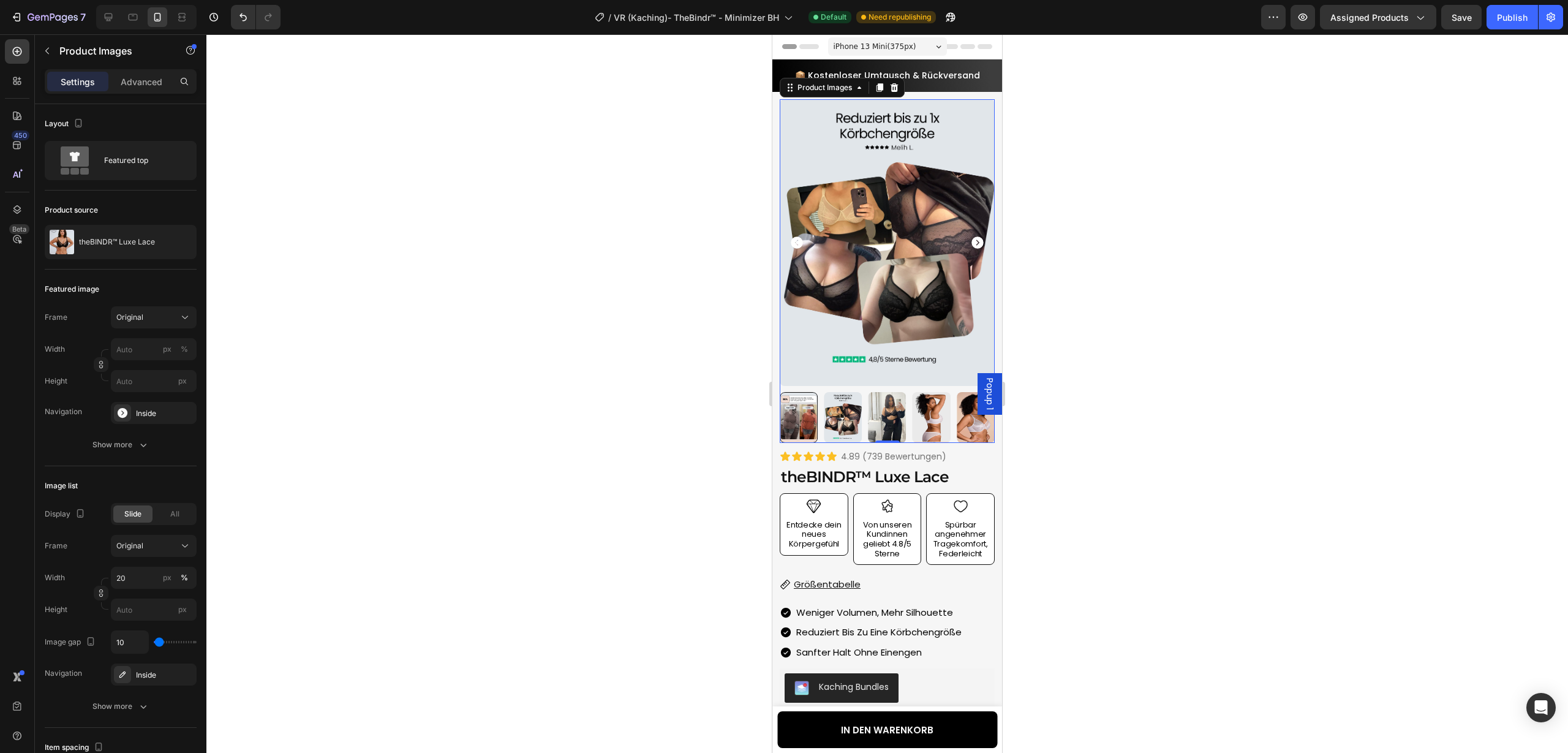
click at [977, 241] on icon "Carousel Next Arrow" at bounding box center [977, 242] width 14 height 14
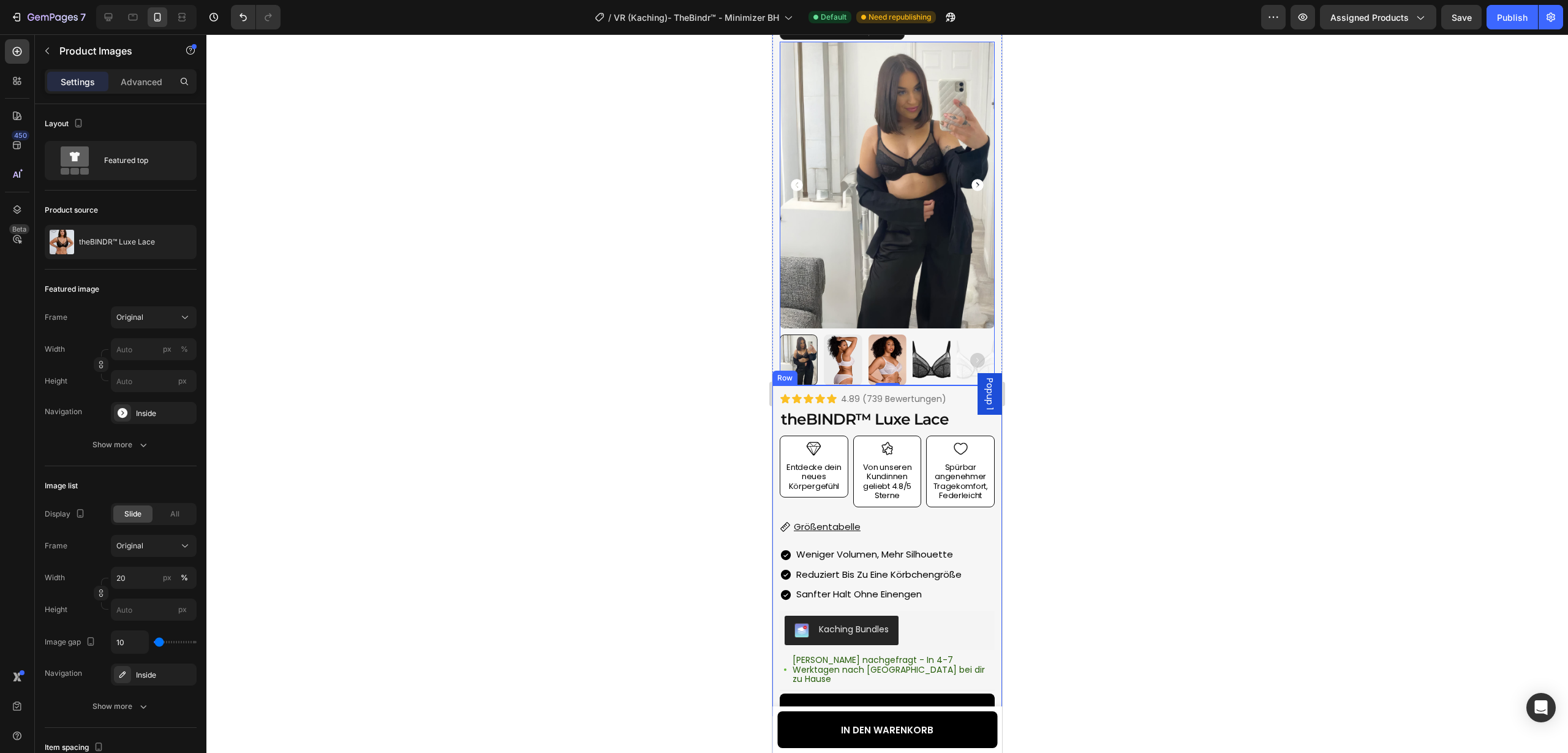
scroll to position [66, 0]
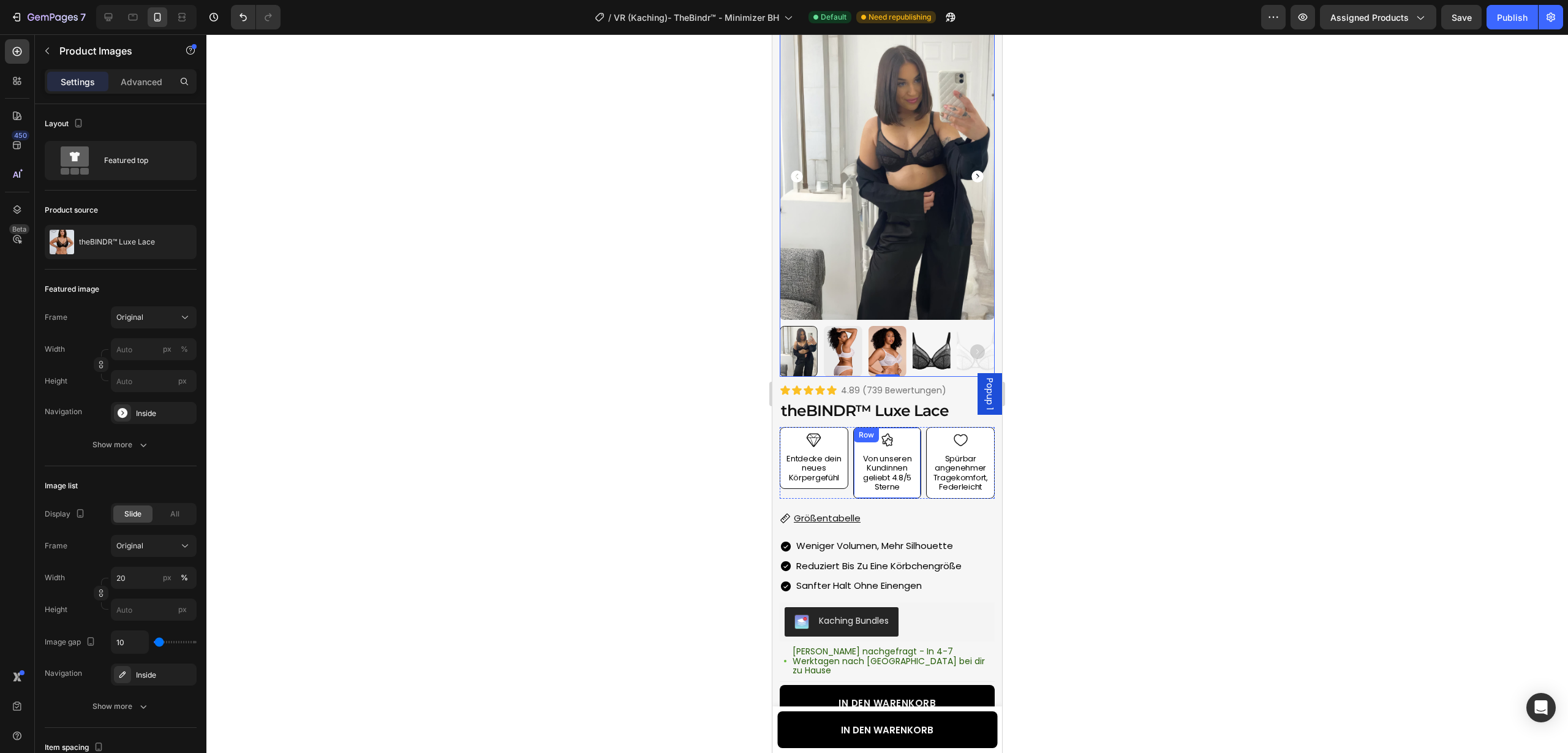
click at [916, 497] on div "Image Von unseren Kundinnen geliebt 4.8/5 Sterne Text Block Row" at bounding box center [887, 463] width 69 height 72
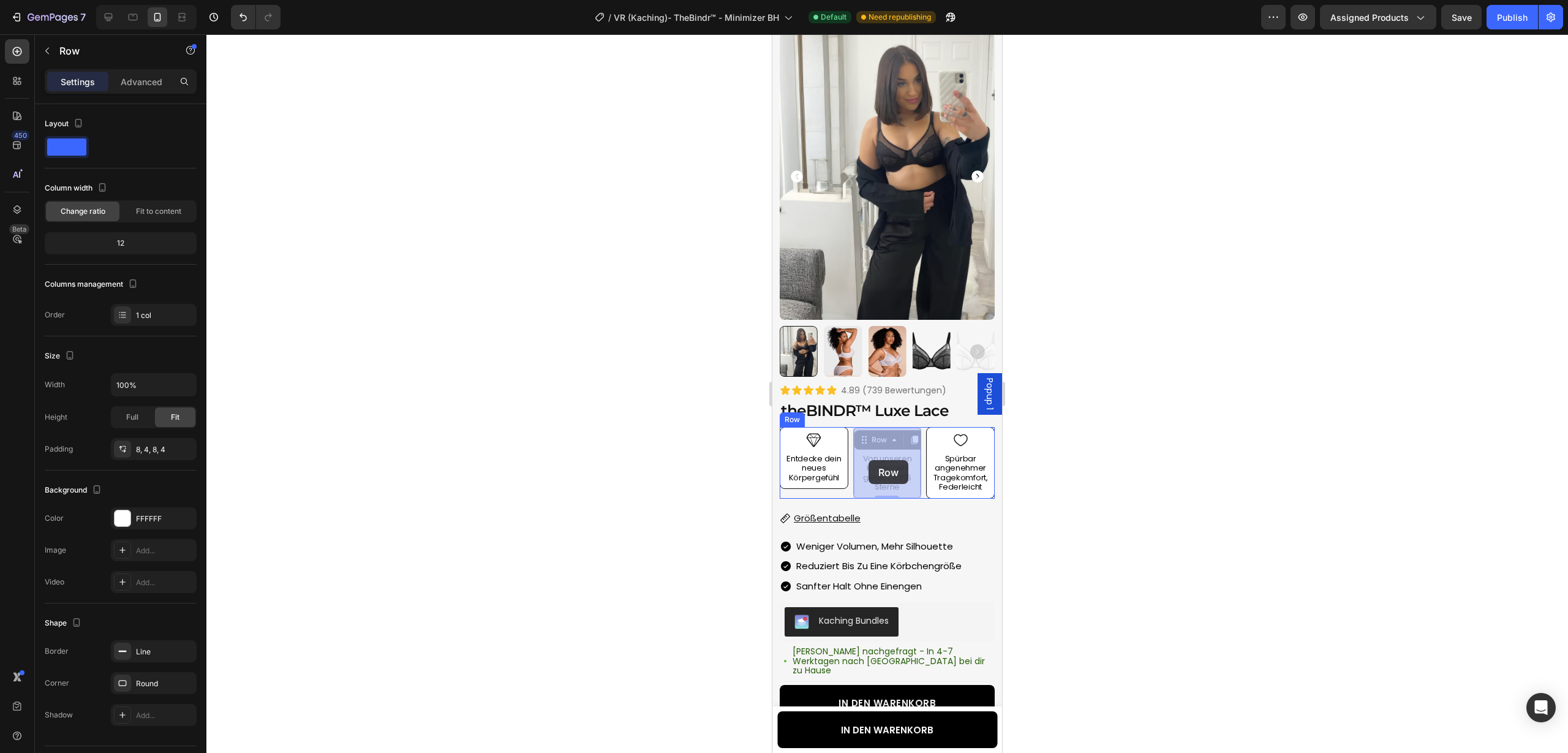
drag, startPoint x: 864, startPoint y: 442, endPoint x: 868, endPoint y: 460, distance: 18.4
click at [949, 513] on div "Größentabelle Button" at bounding box center [887, 518] width 215 height 24
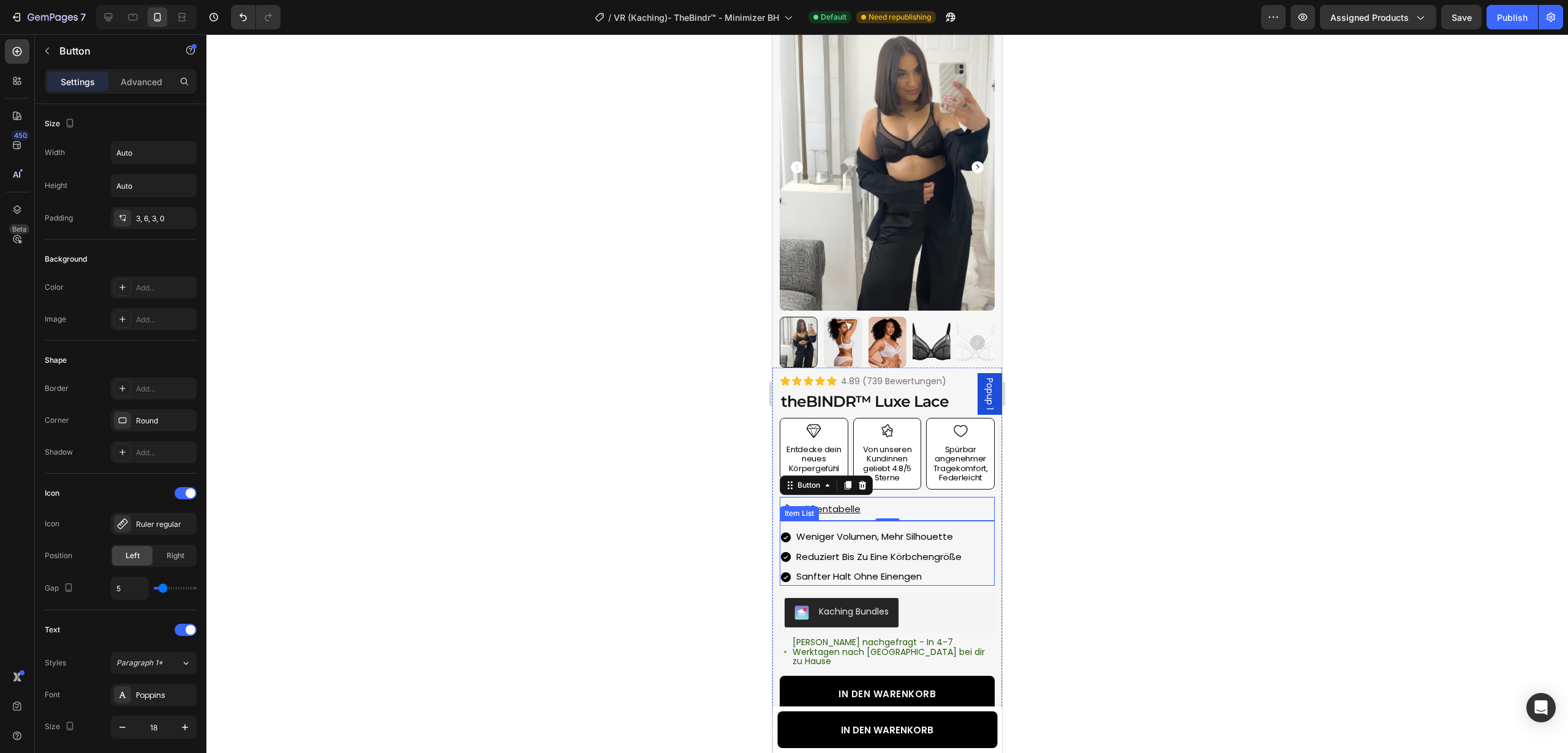
scroll to position [53, 0]
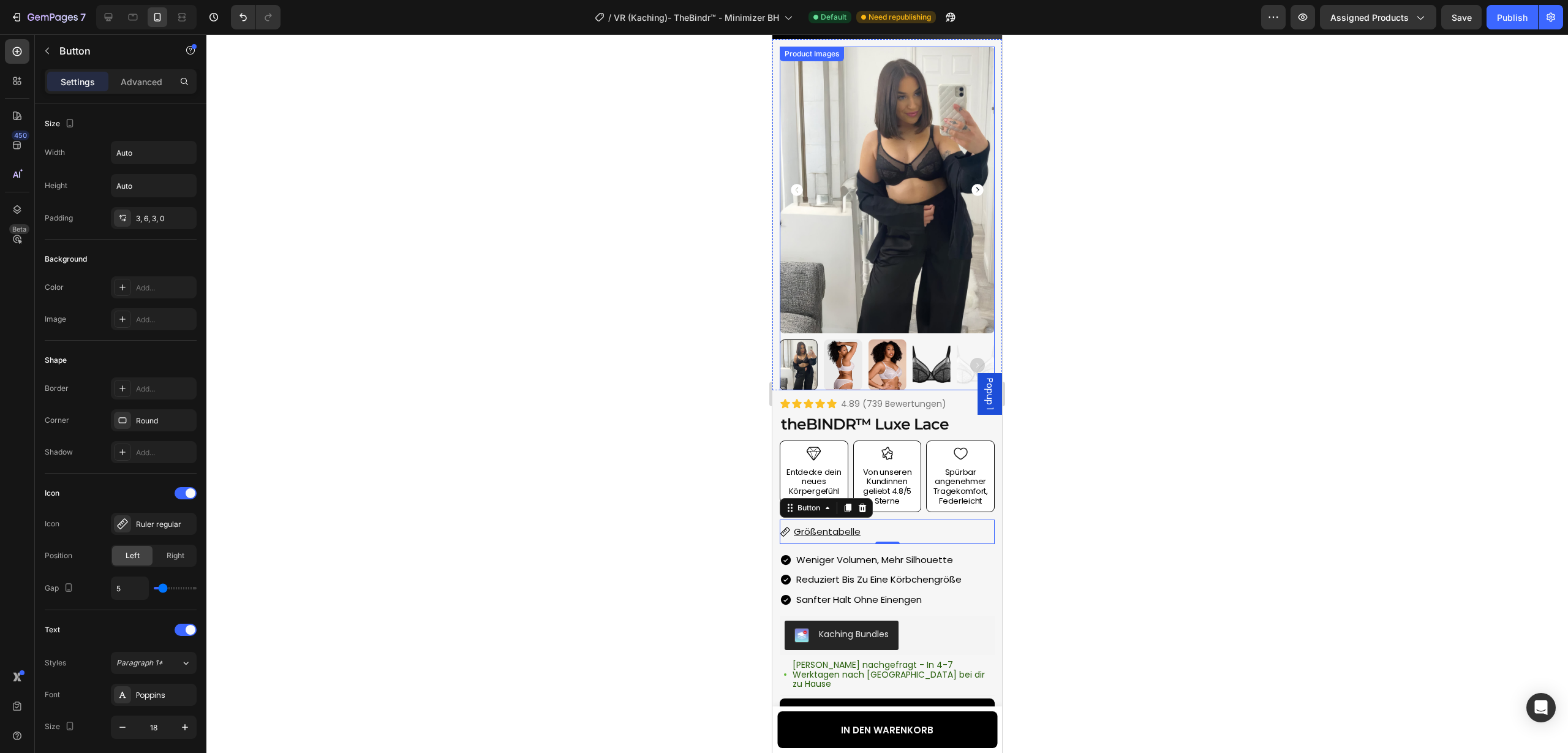
click at [978, 190] on icon "Carousel Next Arrow" at bounding box center [977, 190] width 14 height 14
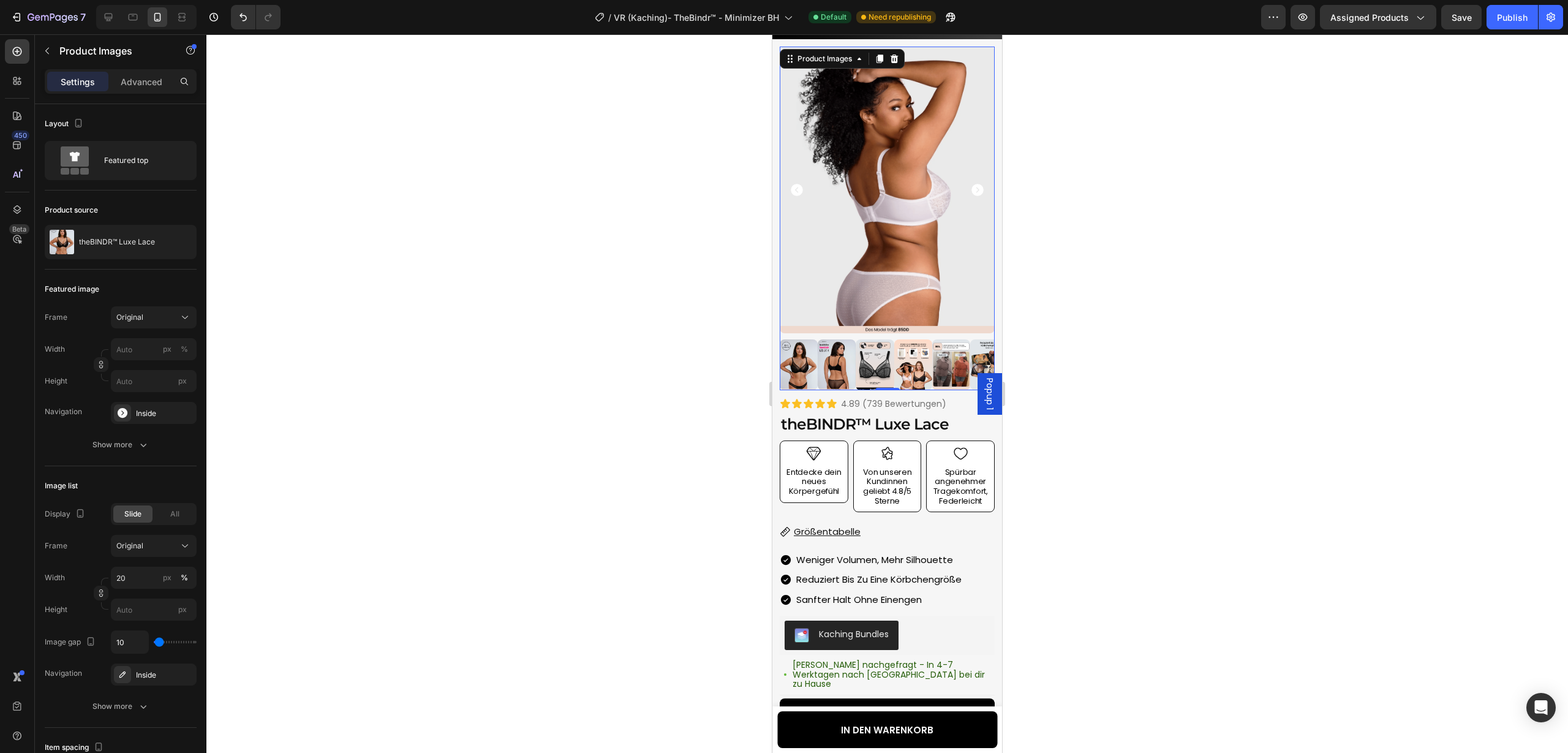
click at [978, 190] on icon "Carousel Next Arrow" at bounding box center [977, 190] width 14 height 14
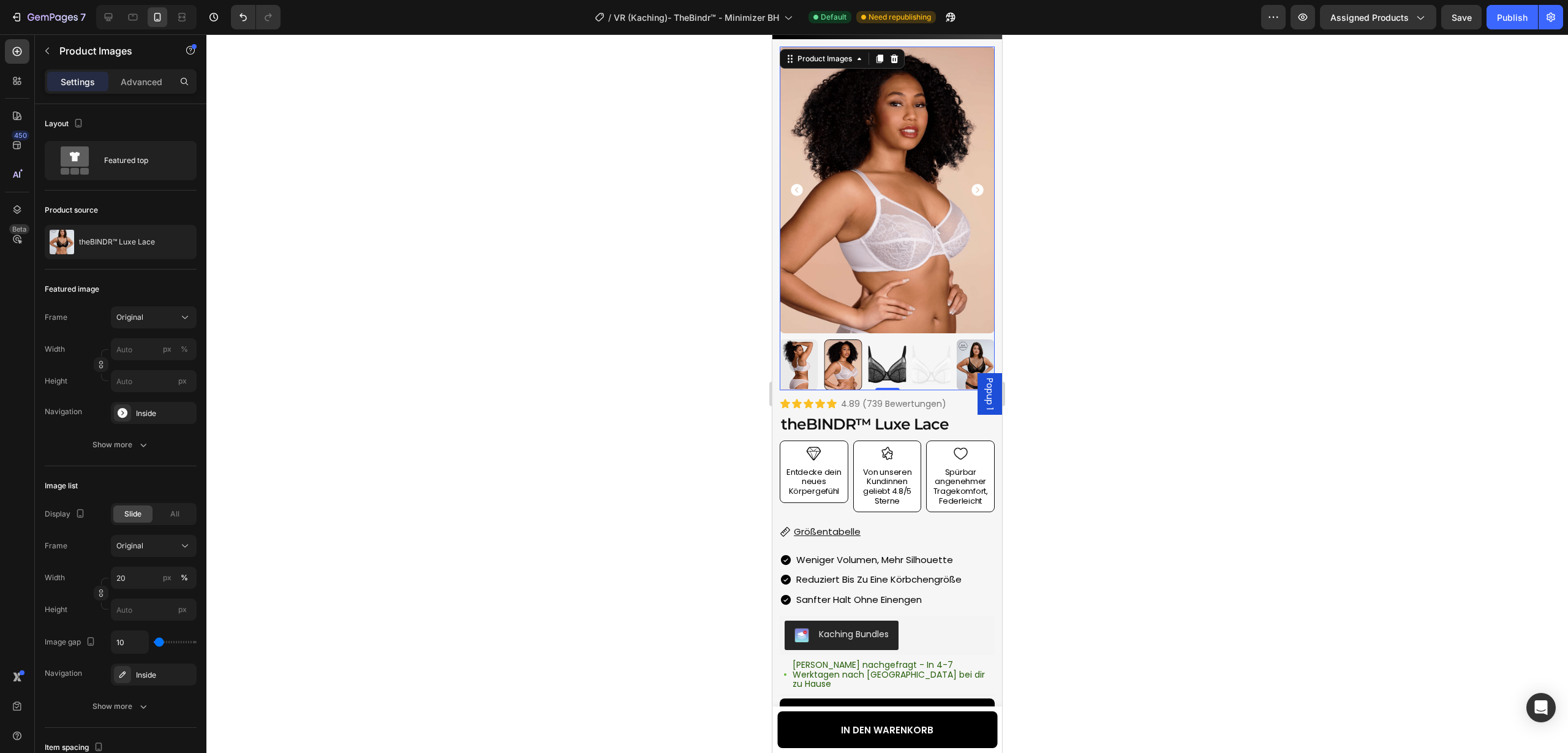
click at [978, 190] on icon "Carousel Next Arrow" at bounding box center [977, 190] width 14 height 14
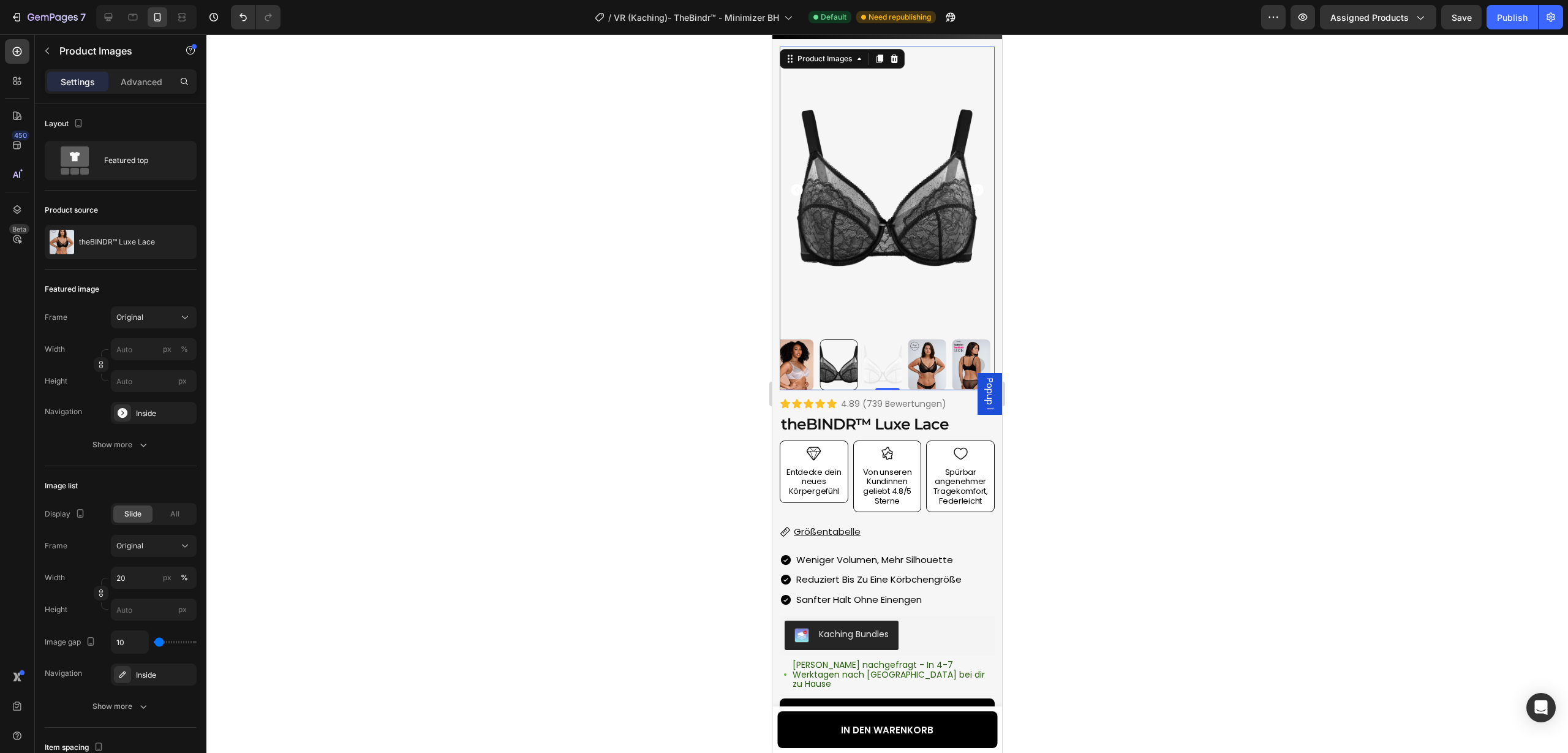
click at [978, 190] on icon "Carousel Next Arrow" at bounding box center [977, 190] width 14 height 14
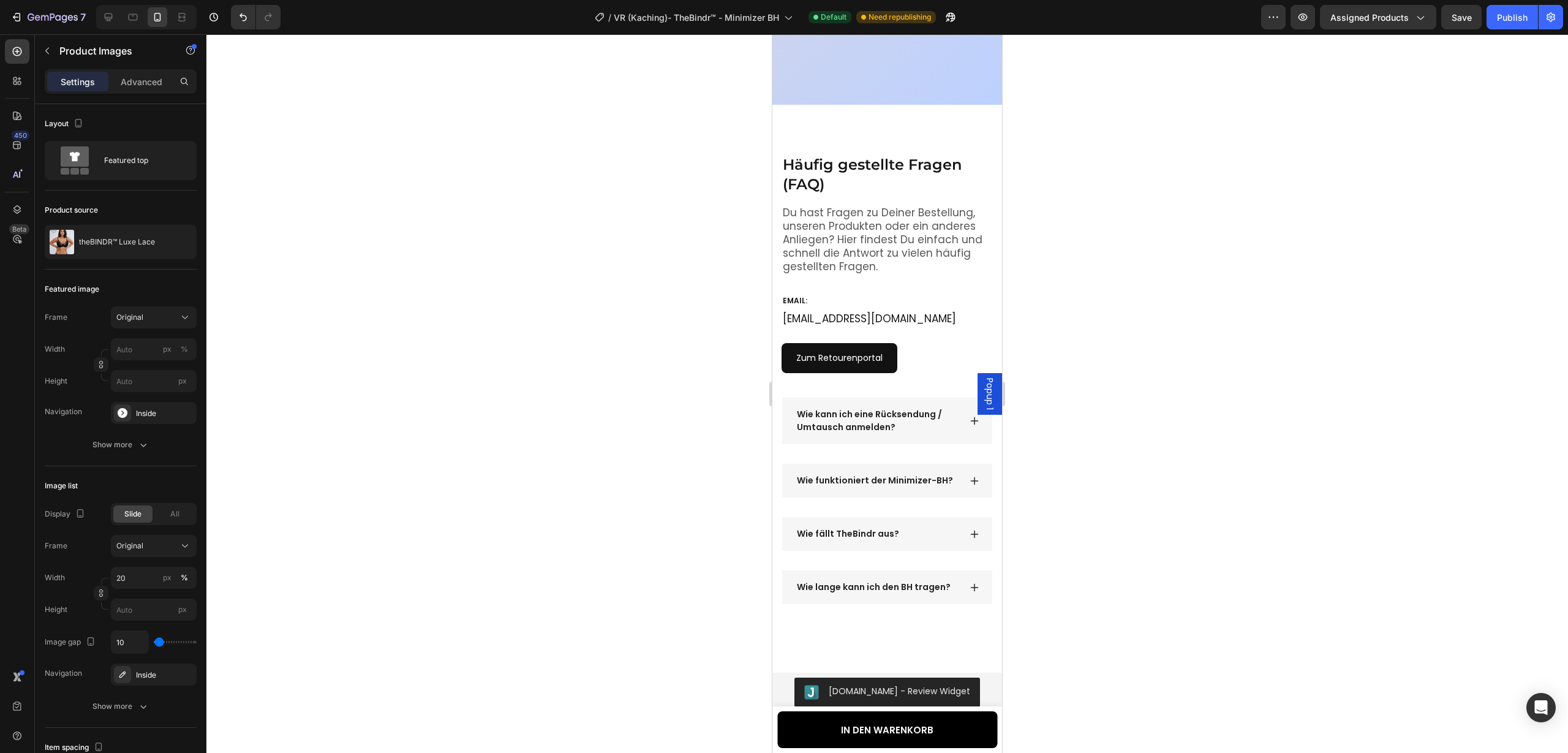
scroll to position [3808, 0]
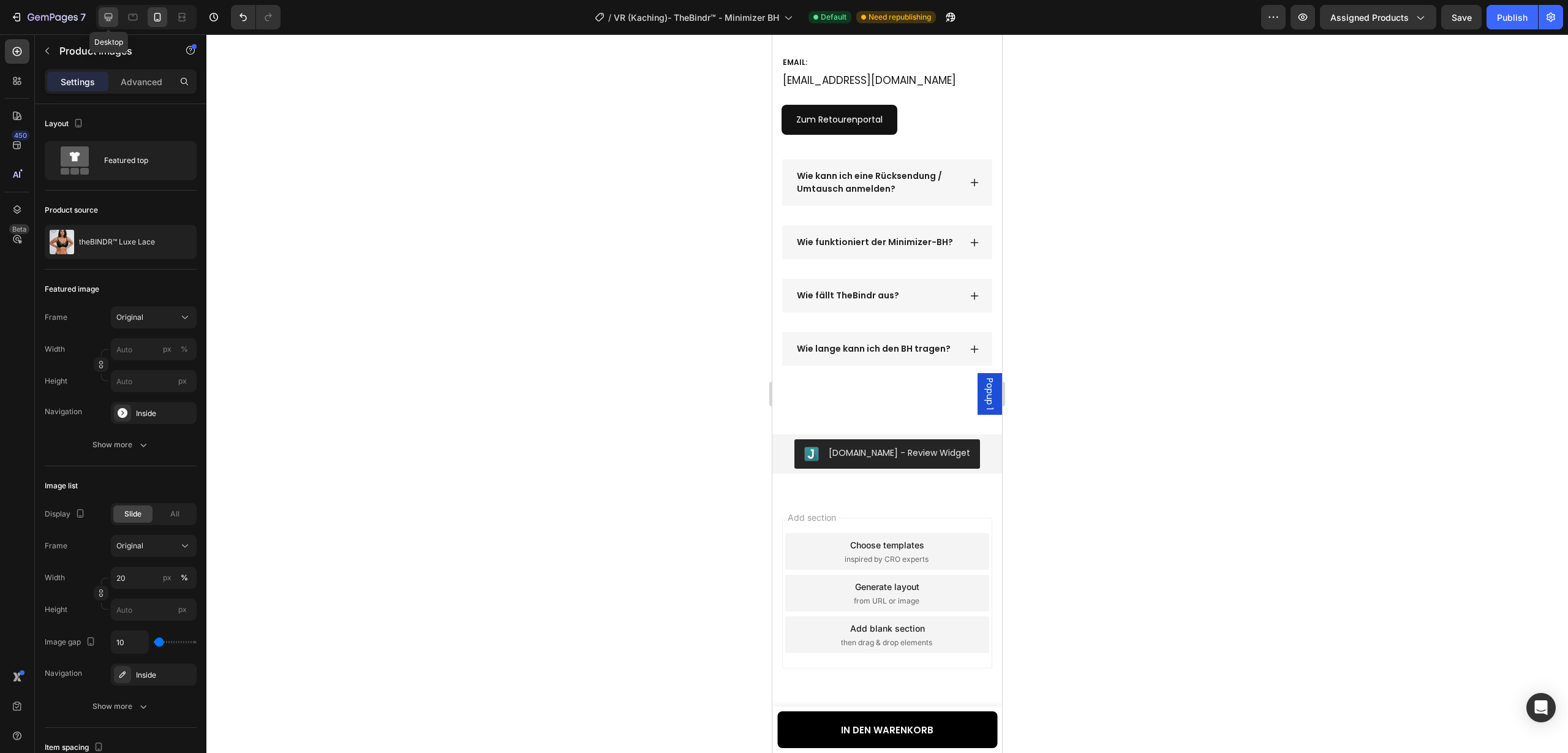
click at [112, 23] on div at bounding box center [108, 17] width 20 height 20
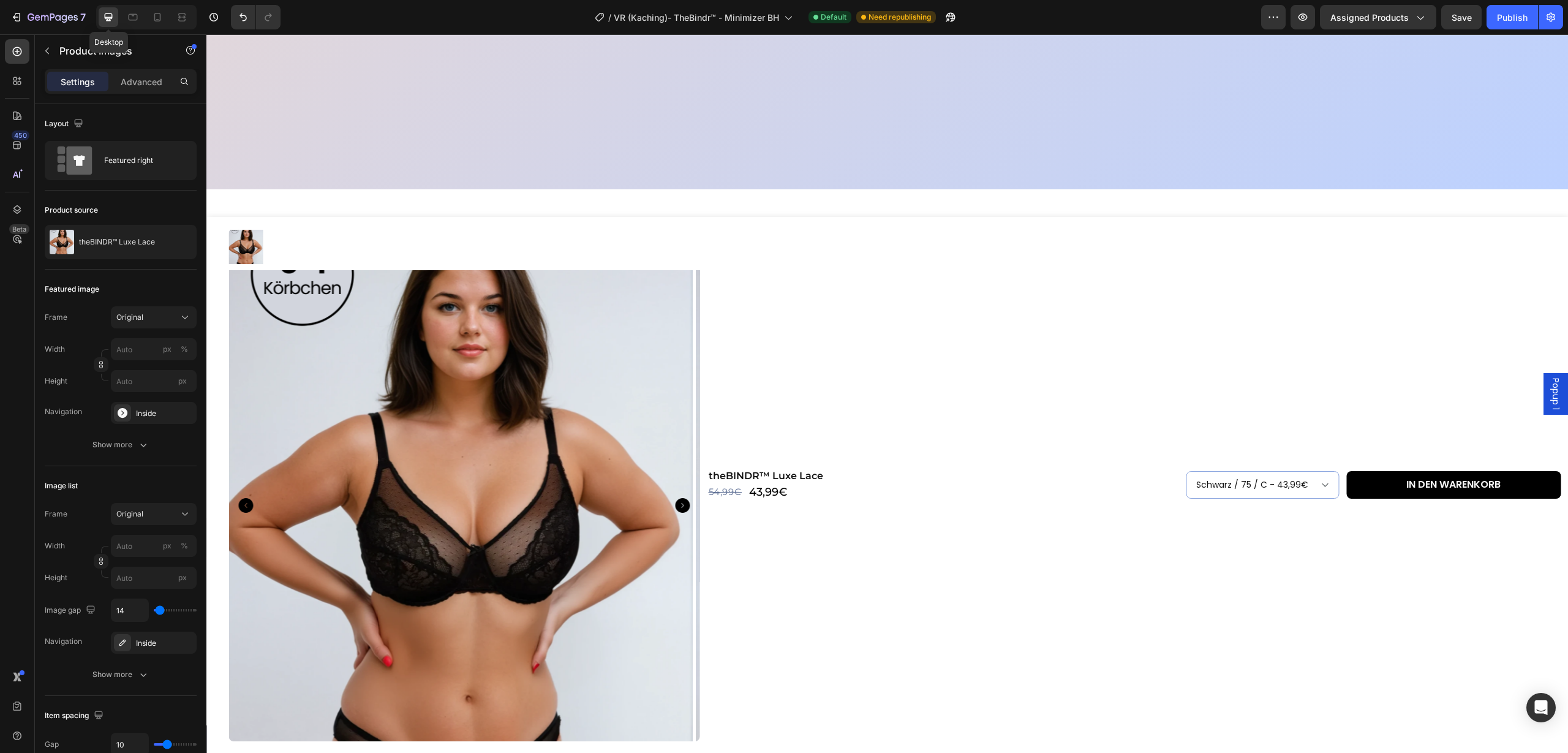
type input "12"
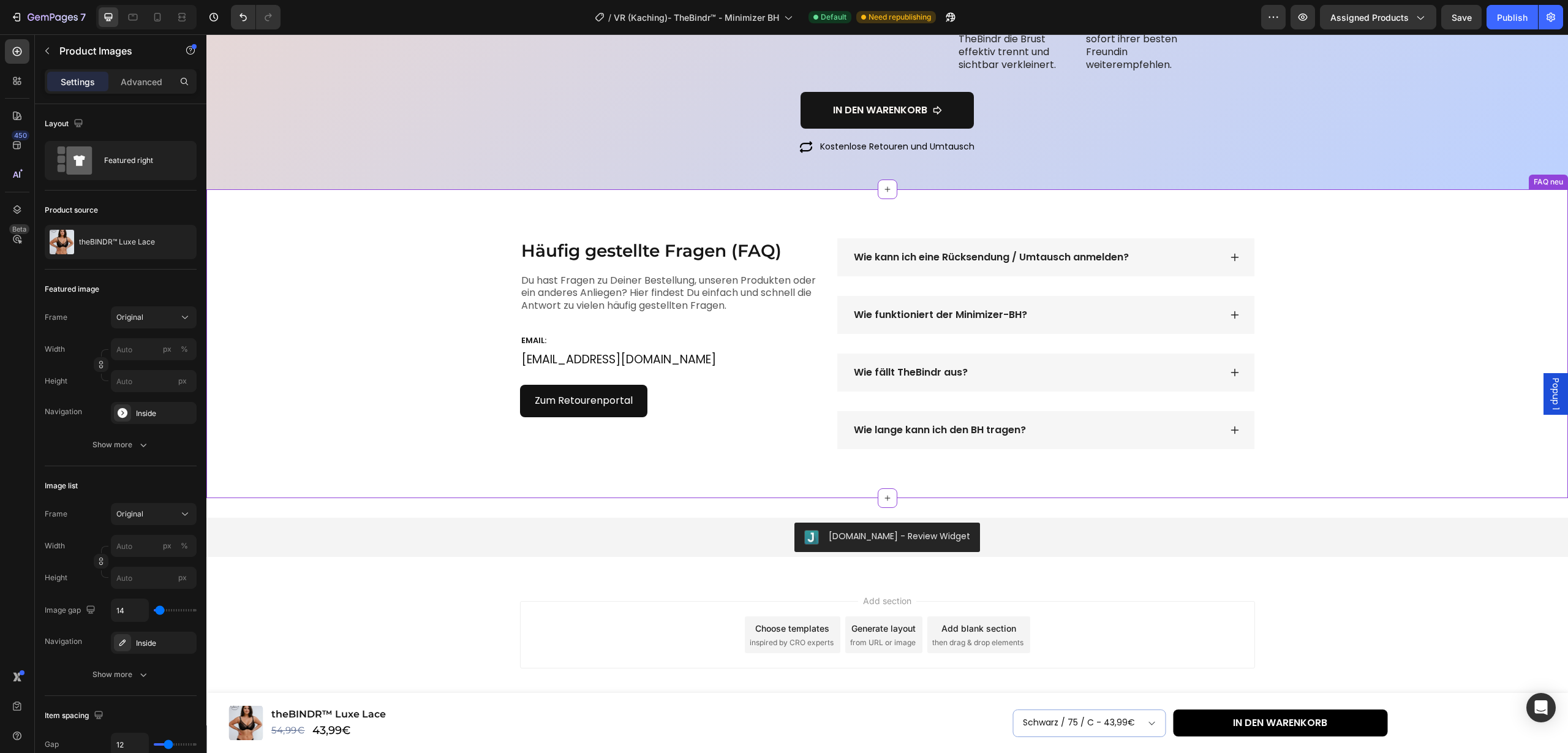
scroll to position [3421, 0]
click at [17, 152] on div "450" at bounding box center [17, 145] width 25 height 25
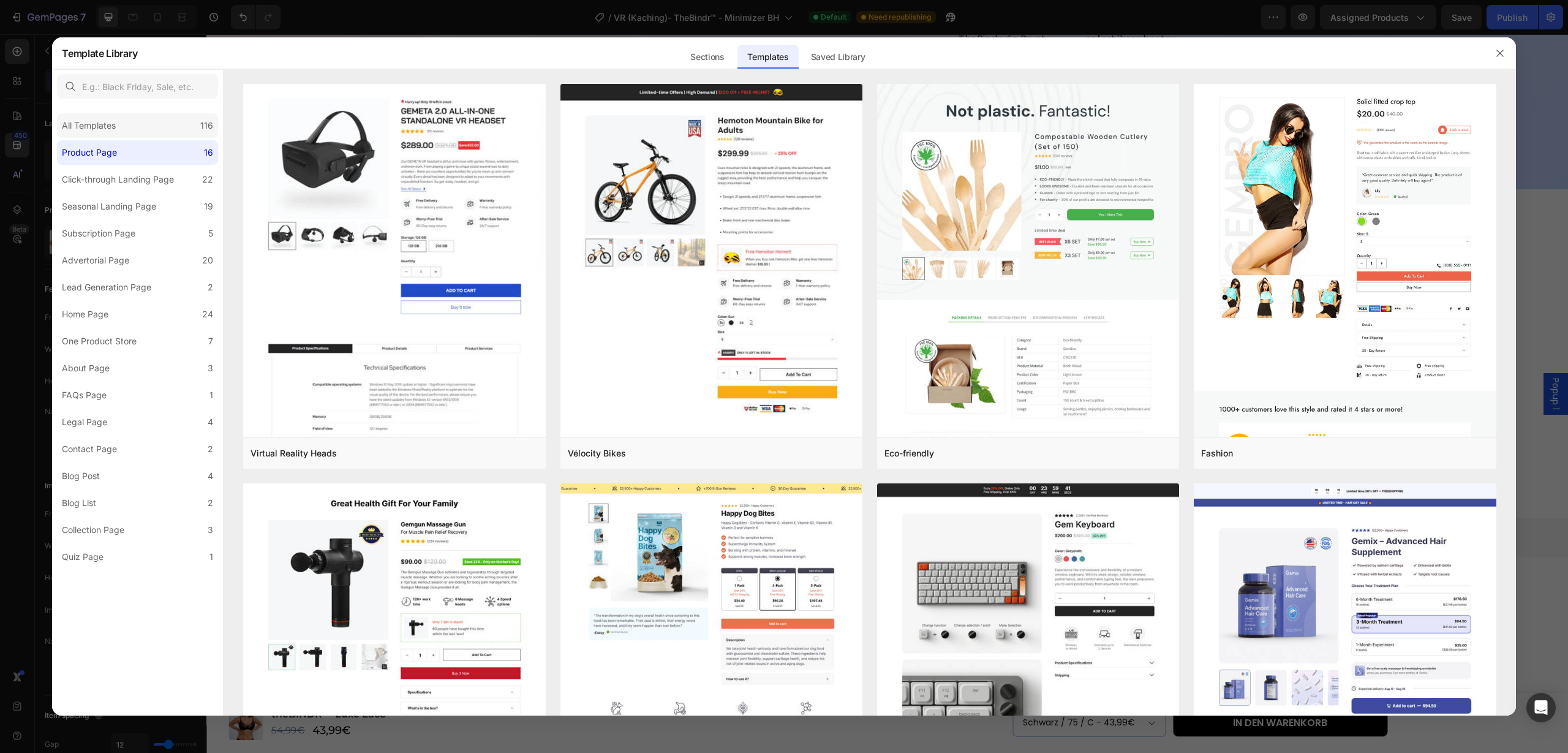
click at [177, 128] on div "All Templates 116" at bounding box center [138, 125] width 161 height 25
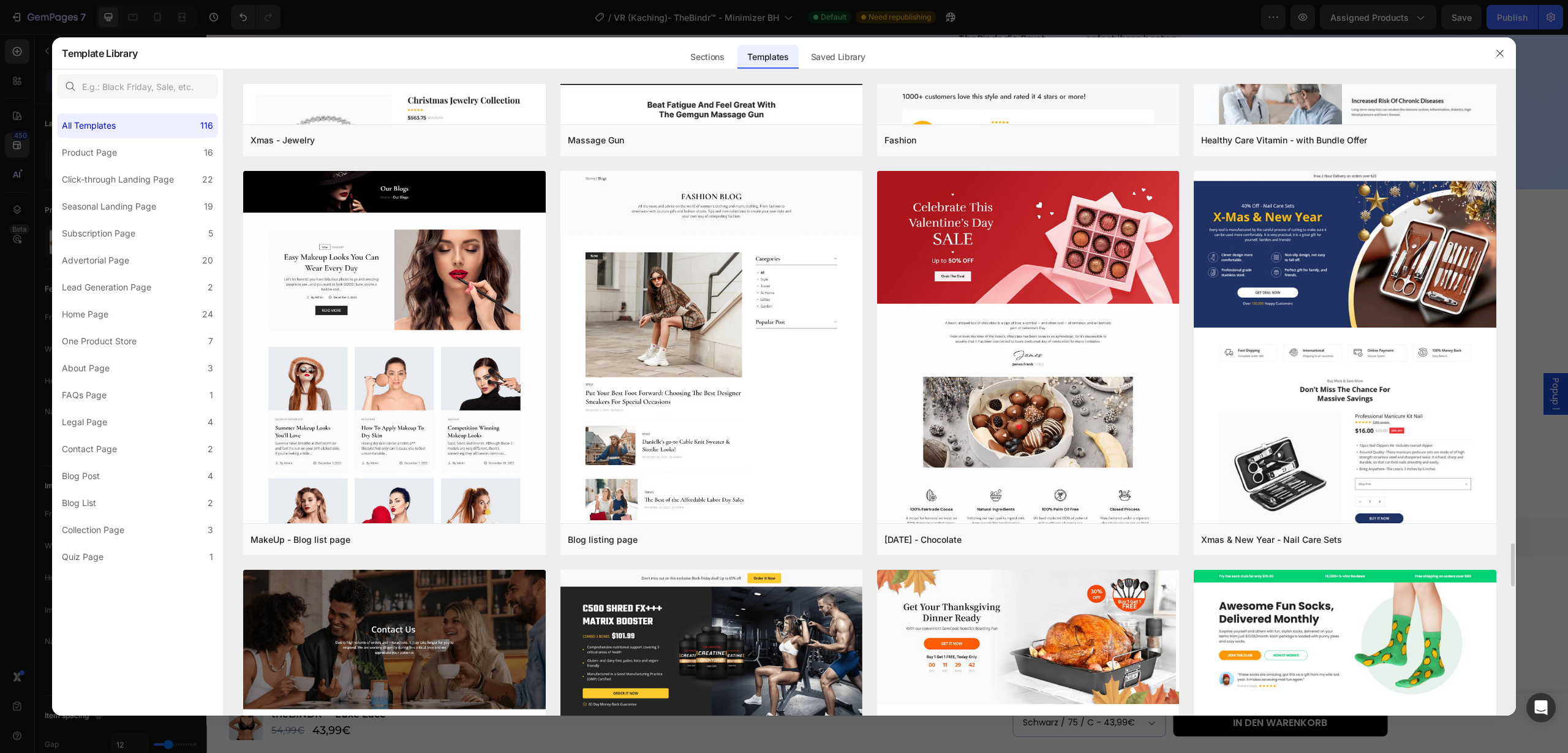
scroll to position [6703, 0]
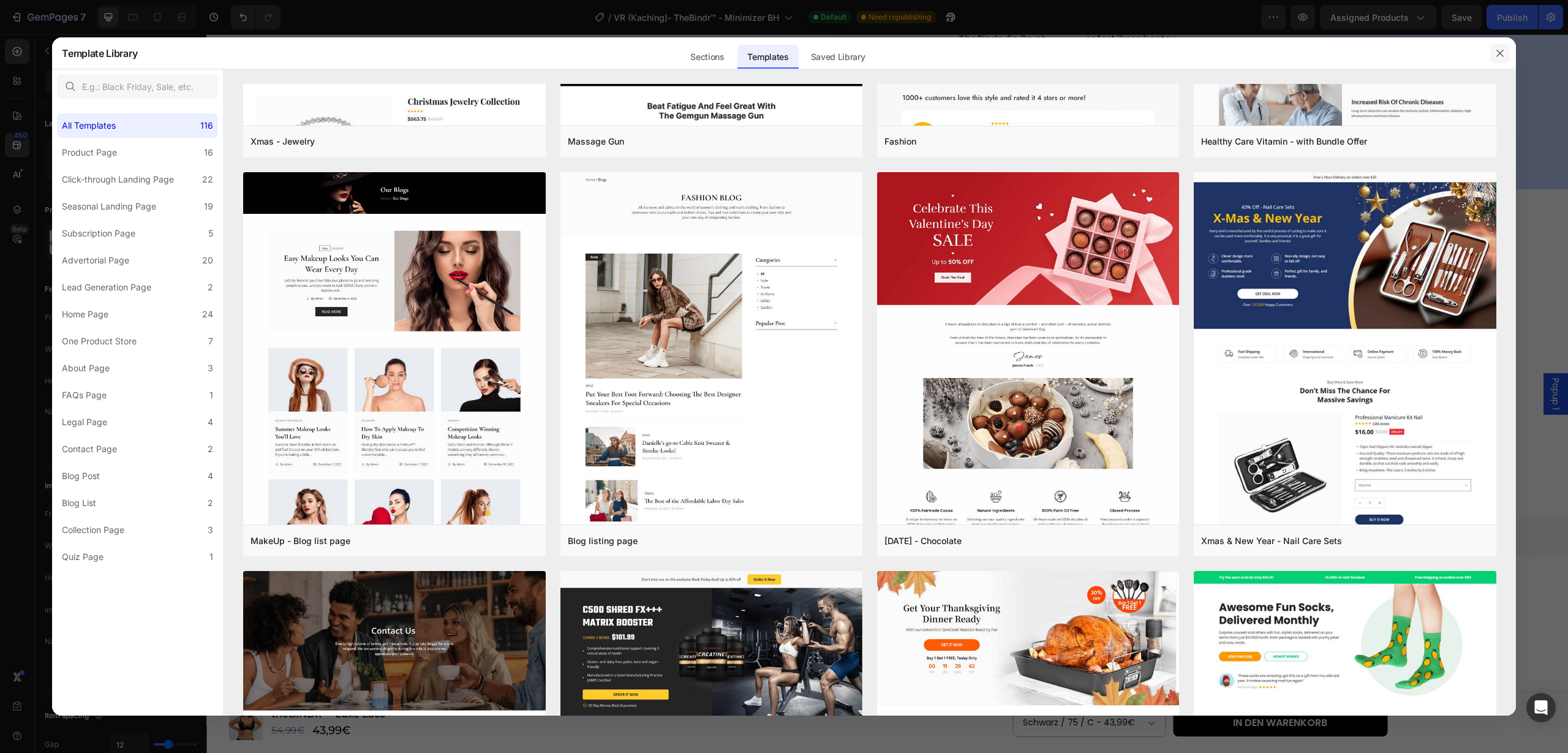
click at [1504, 58] on button "button" at bounding box center [1499, 53] width 20 height 20
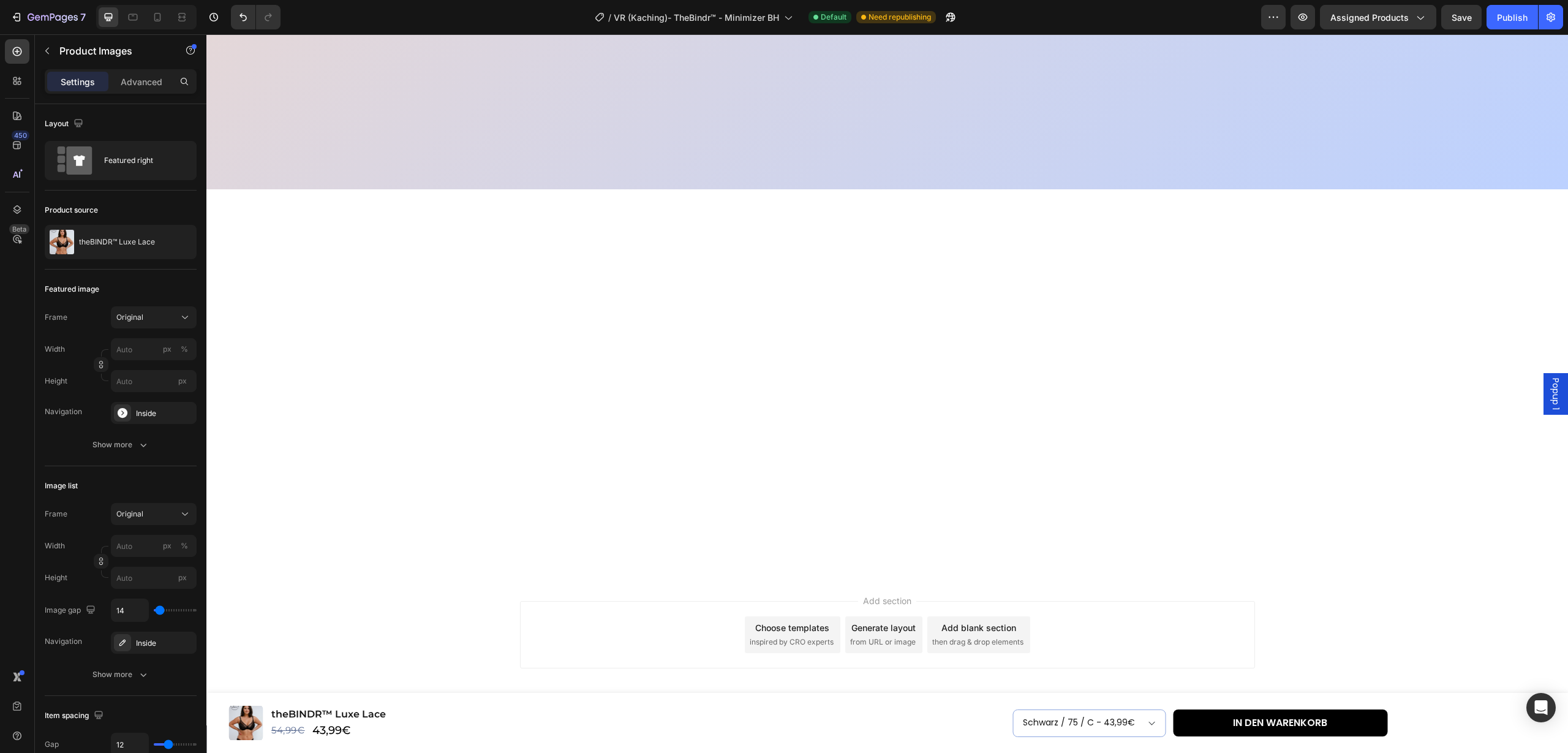
scroll to position [0, 0]
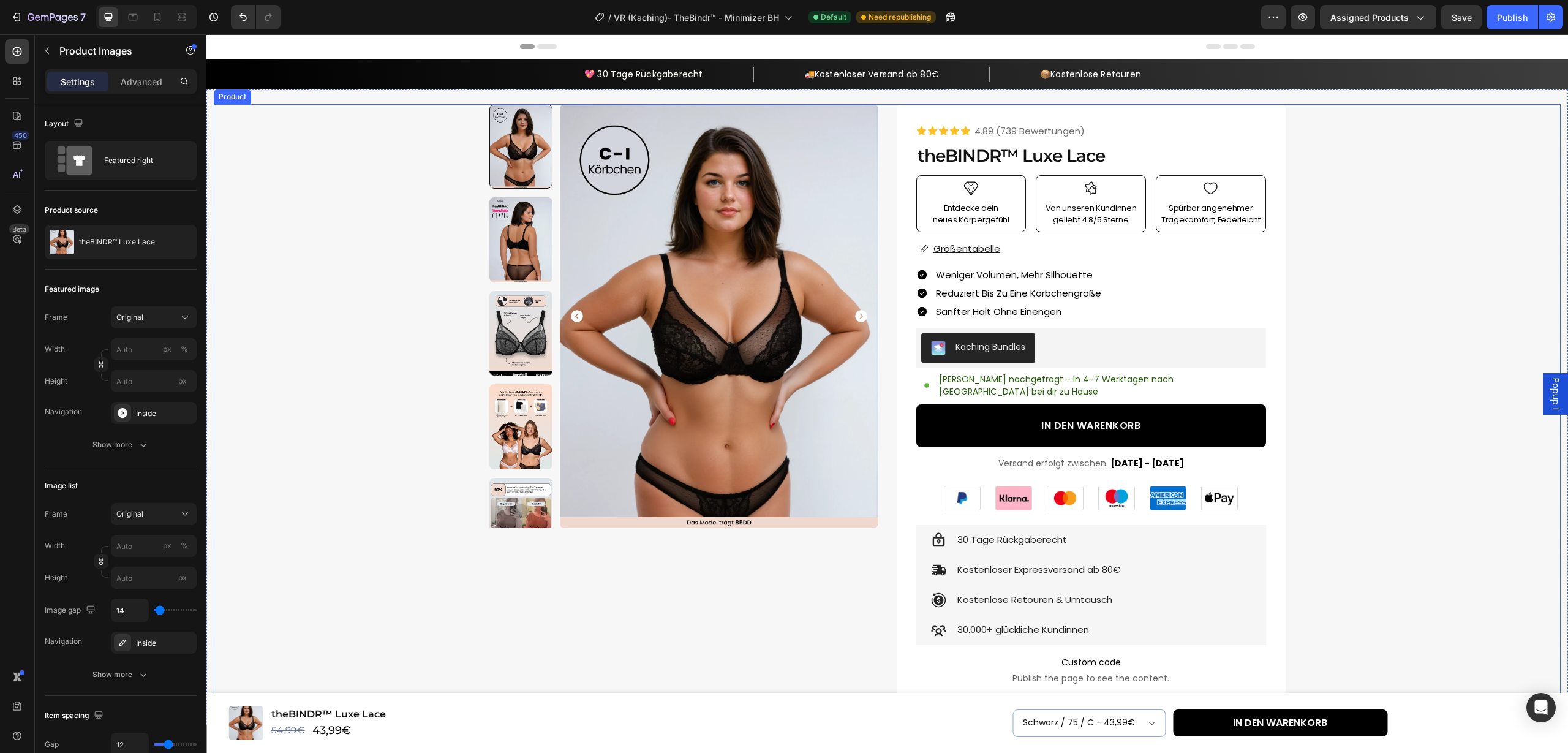
click at [888, 243] on div "Product Images Row Icon Icon Icon Icon Icon Icon List 4.89 (739 Bewertungen) Te…" at bounding box center [887, 584] width 796 height 960
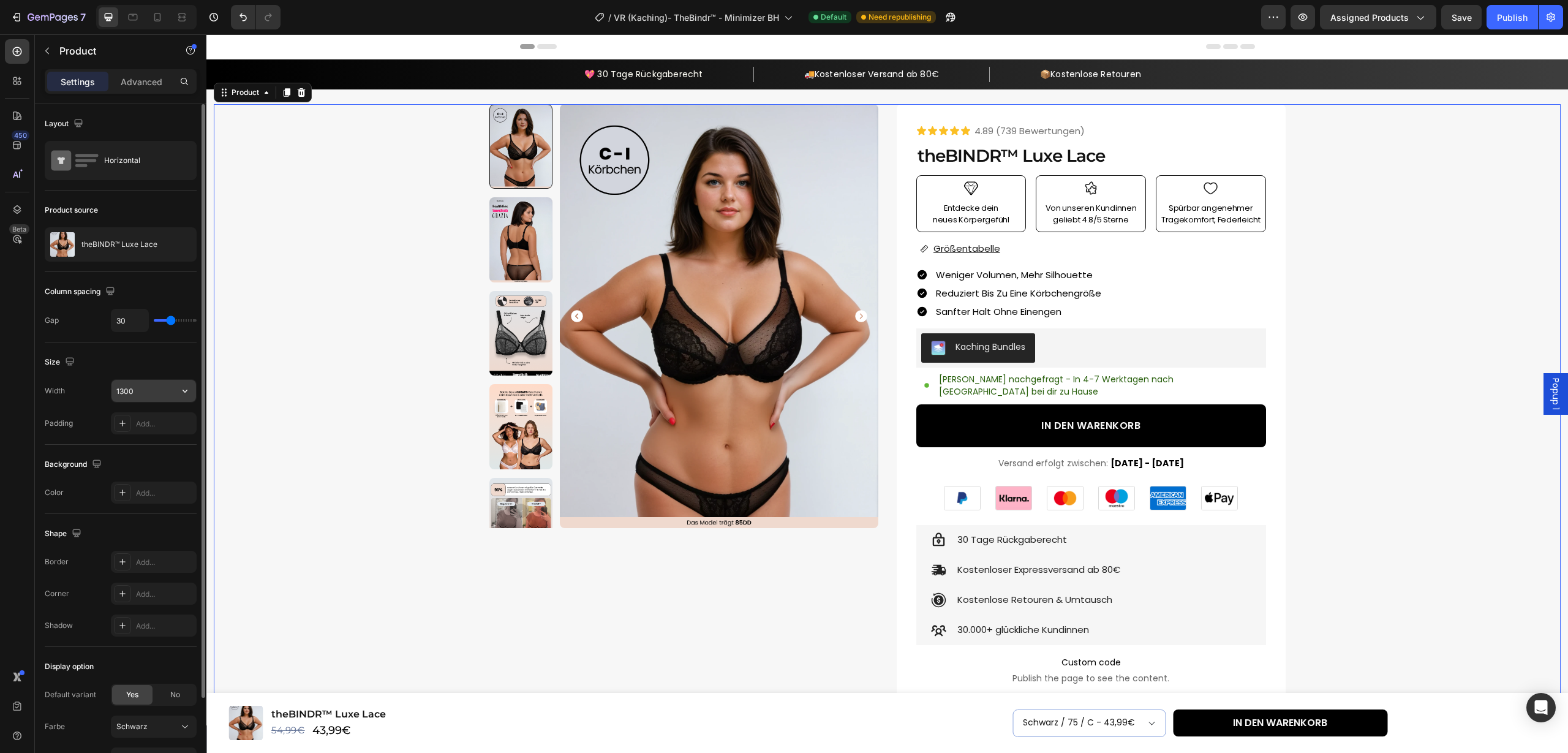
click at [143, 395] on input "1300" at bounding box center [154, 391] width 84 height 22
click at [177, 393] on button "button" at bounding box center [184, 391] width 22 height 22
click at [166, 425] on p "Full 100%" at bounding box center [150, 422] width 70 height 11
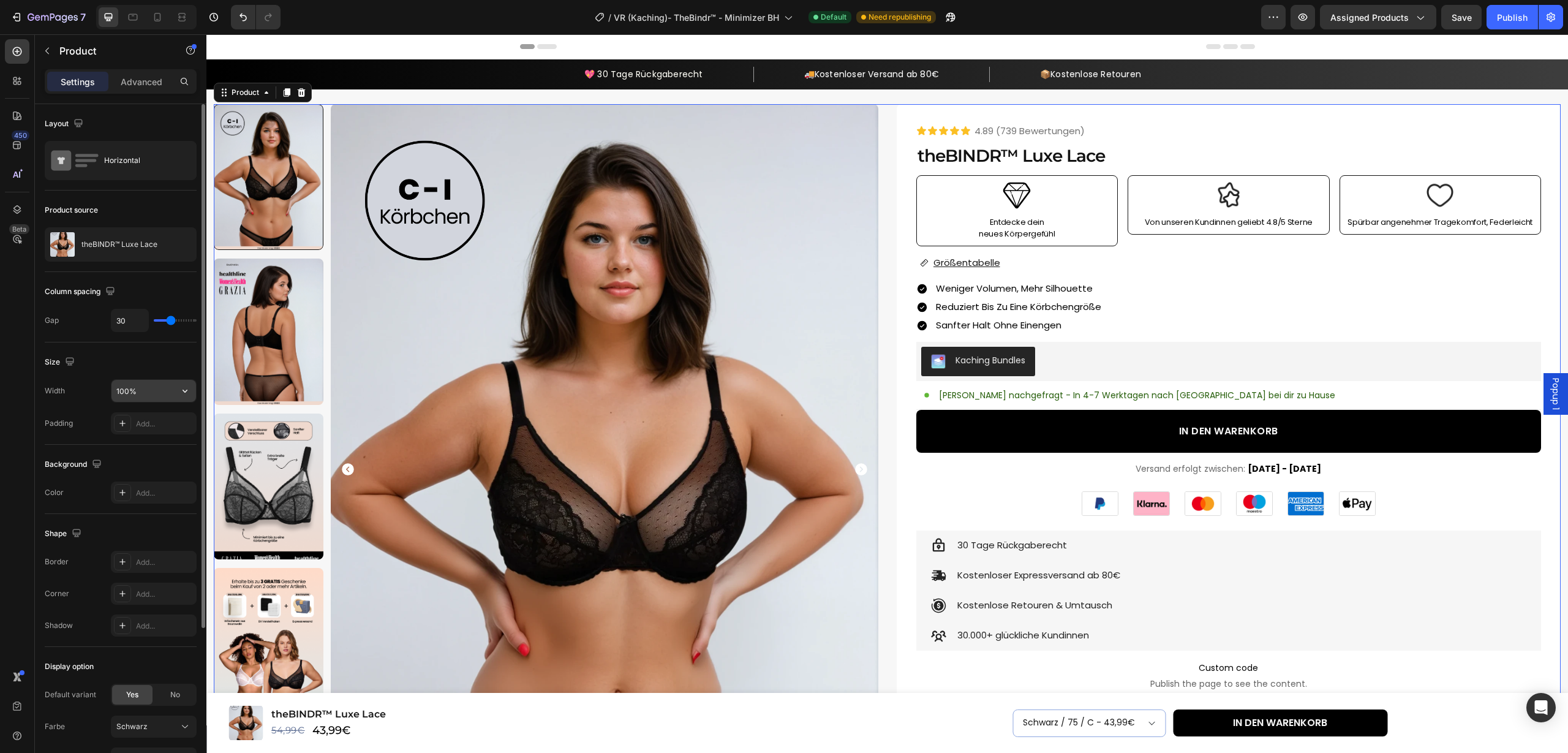
click at [157, 398] on input "100%" at bounding box center [154, 391] width 84 height 22
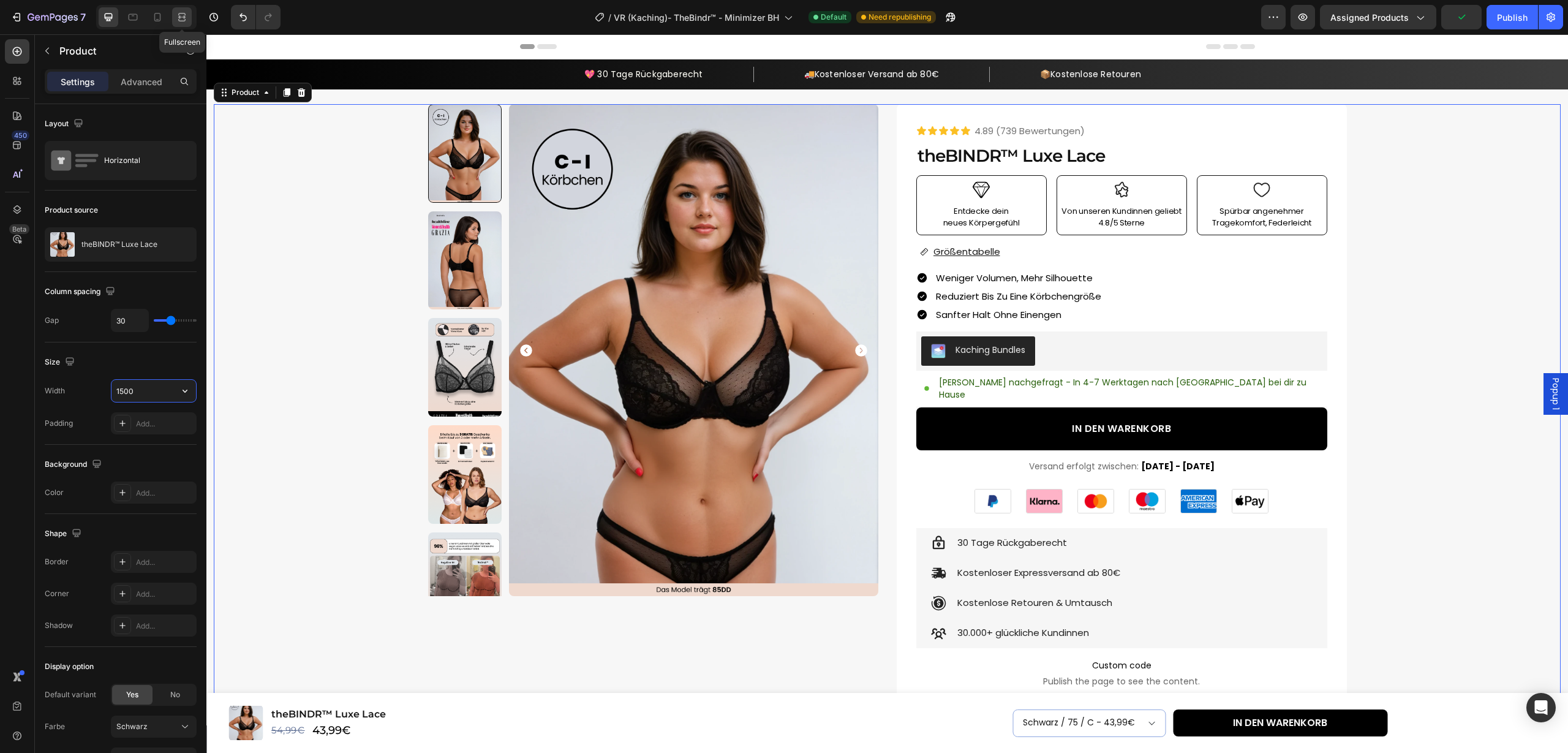
click at [182, 18] on icon at bounding box center [181, 17] width 12 height 12
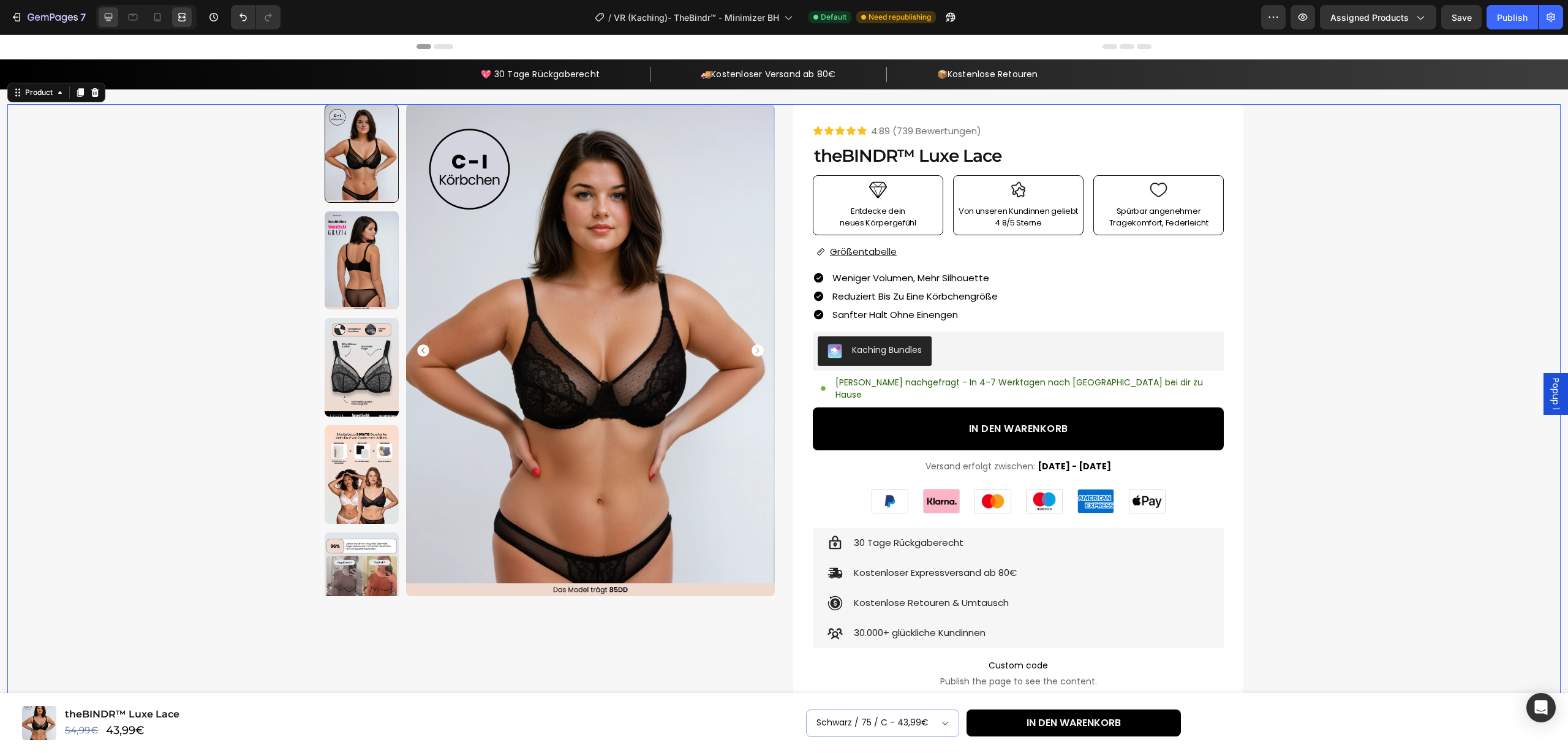
click at [117, 16] on div at bounding box center [108, 17] width 20 height 20
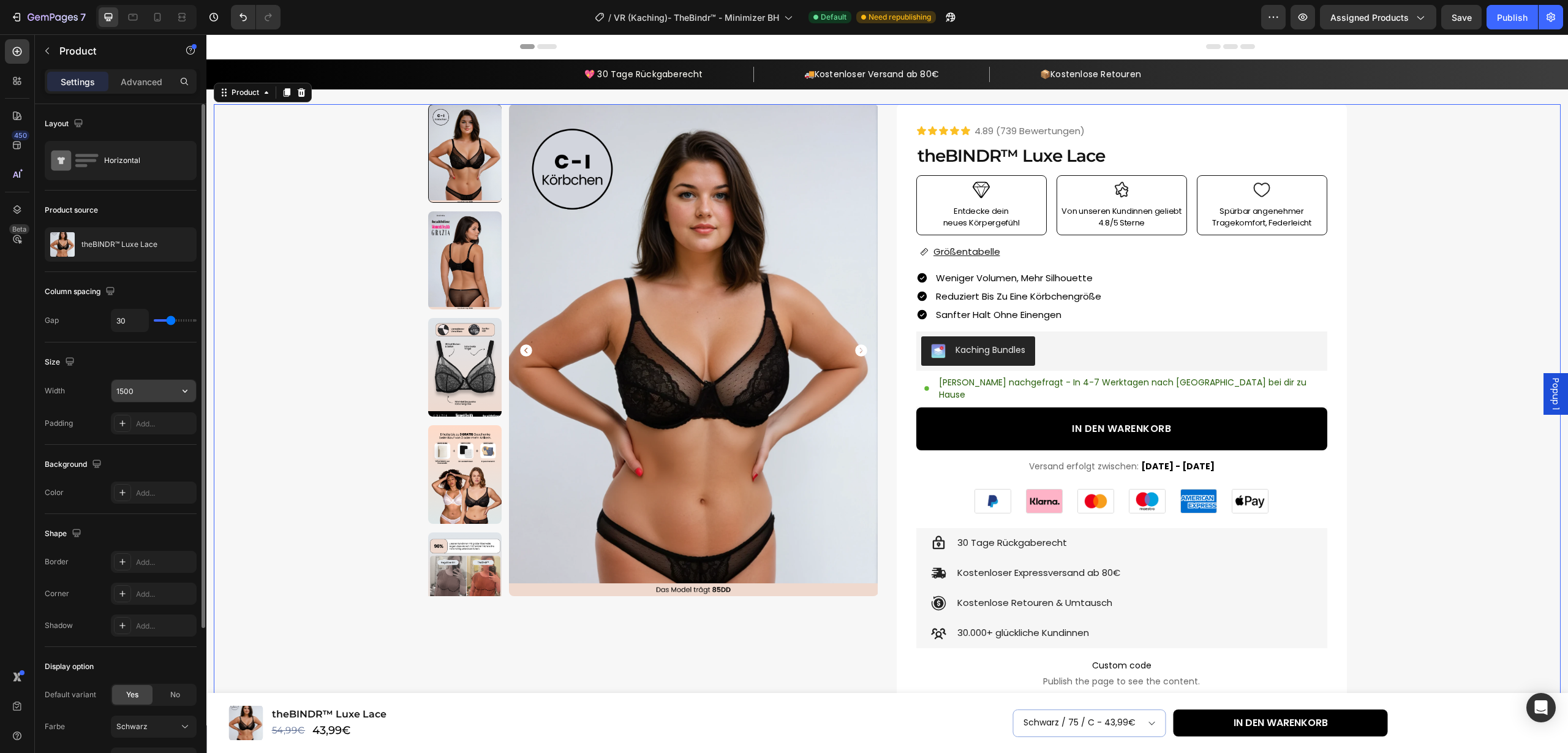
click at [150, 390] on input "1500" at bounding box center [154, 391] width 84 height 22
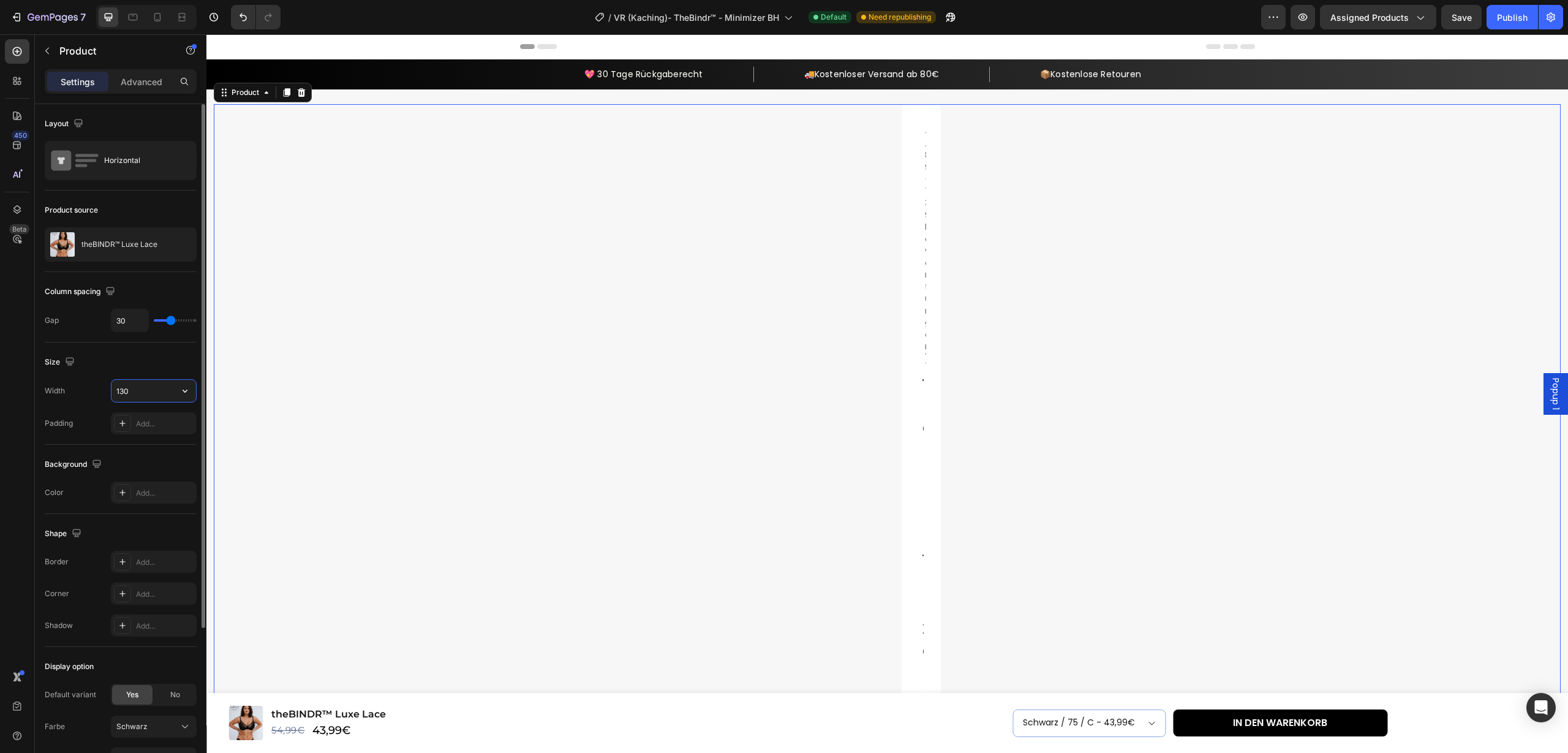
type input "1300"
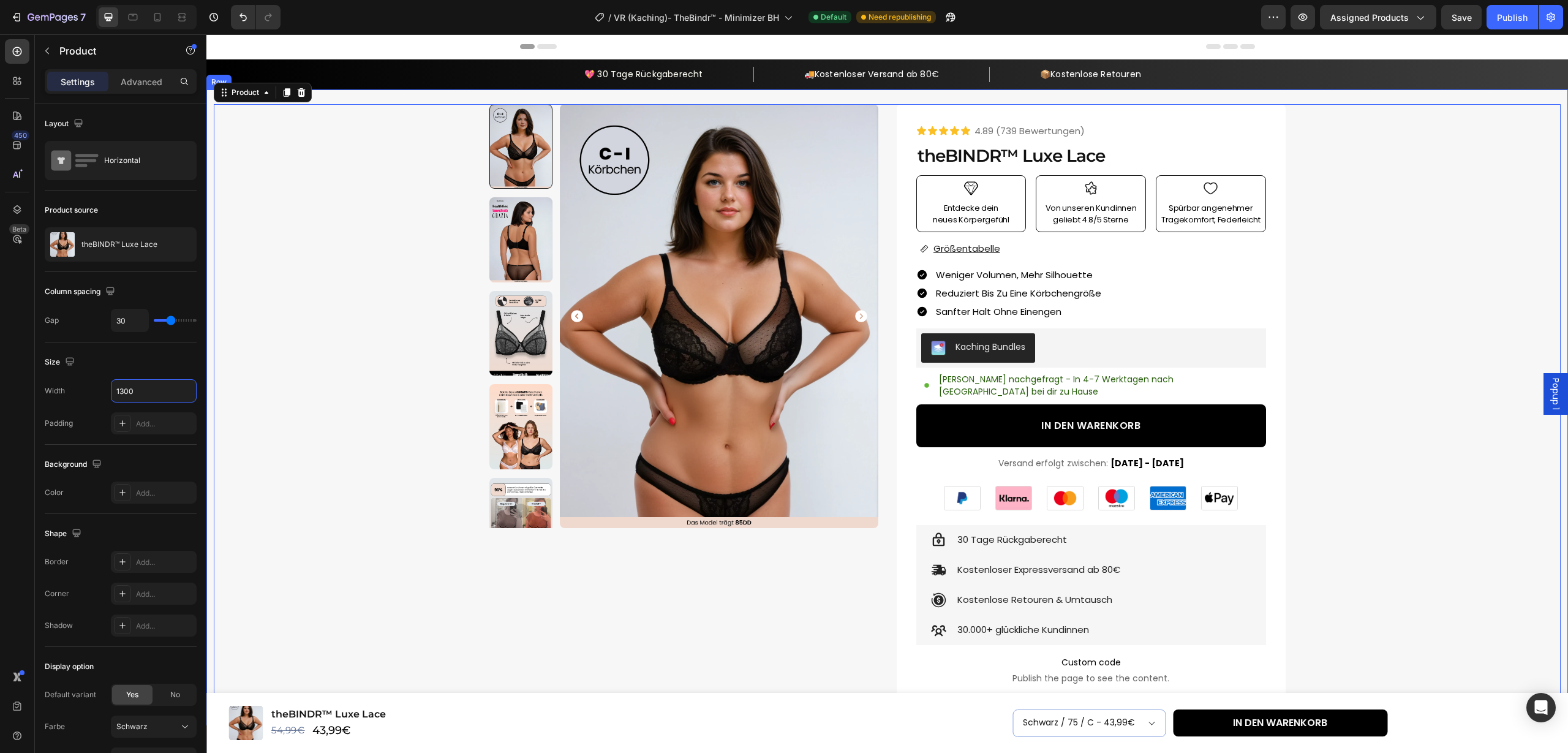
click at [357, 429] on div "Product Images Row Icon Icon Icon Icon Icon Icon List 4.89 (739 Bewertungen) Te…" at bounding box center [887, 584] width 1347 height 960
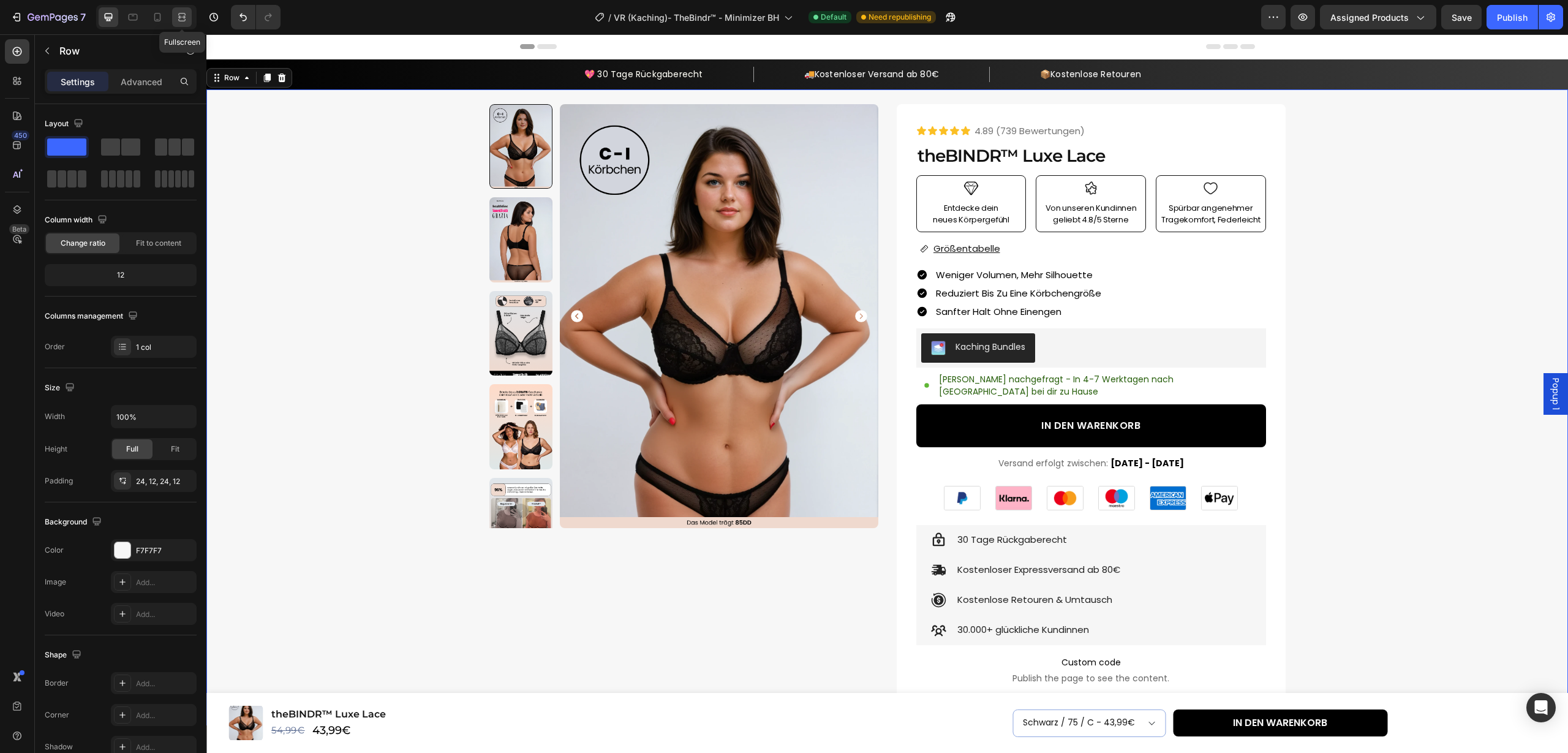
click at [182, 16] on icon at bounding box center [181, 17] width 12 height 12
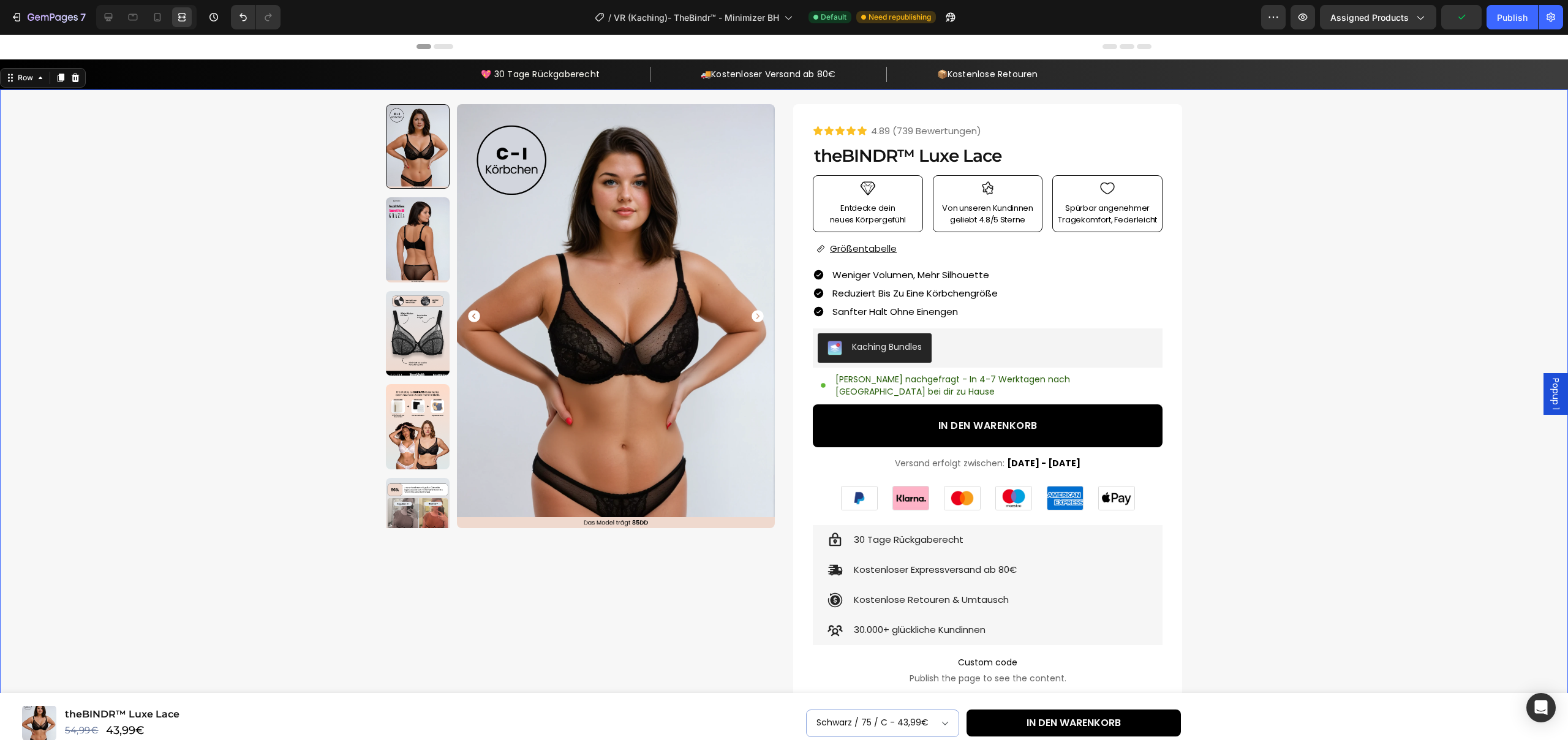
click at [1179, 140] on div "Icon Icon Icon Icon Icon Icon List 4.89 (739 Bewertungen) Text Block Row theBIN…" at bounding box center [988, 584] width 389 height 960
click at [1173, 148] on div "Icon Icon Icon Icon Icon Icon List 4.89 (739 Bewertungen) Text Block Row theBIN…" at bounding box center [988, 584] width 389 height 960
click at [1168, 150] on div "Icon Icon Icon Icon Icon Icon List 4.89 (739 Bewertungen) Text Block Row theBIN…" at bounding box center [988, 584] width 389 height 960
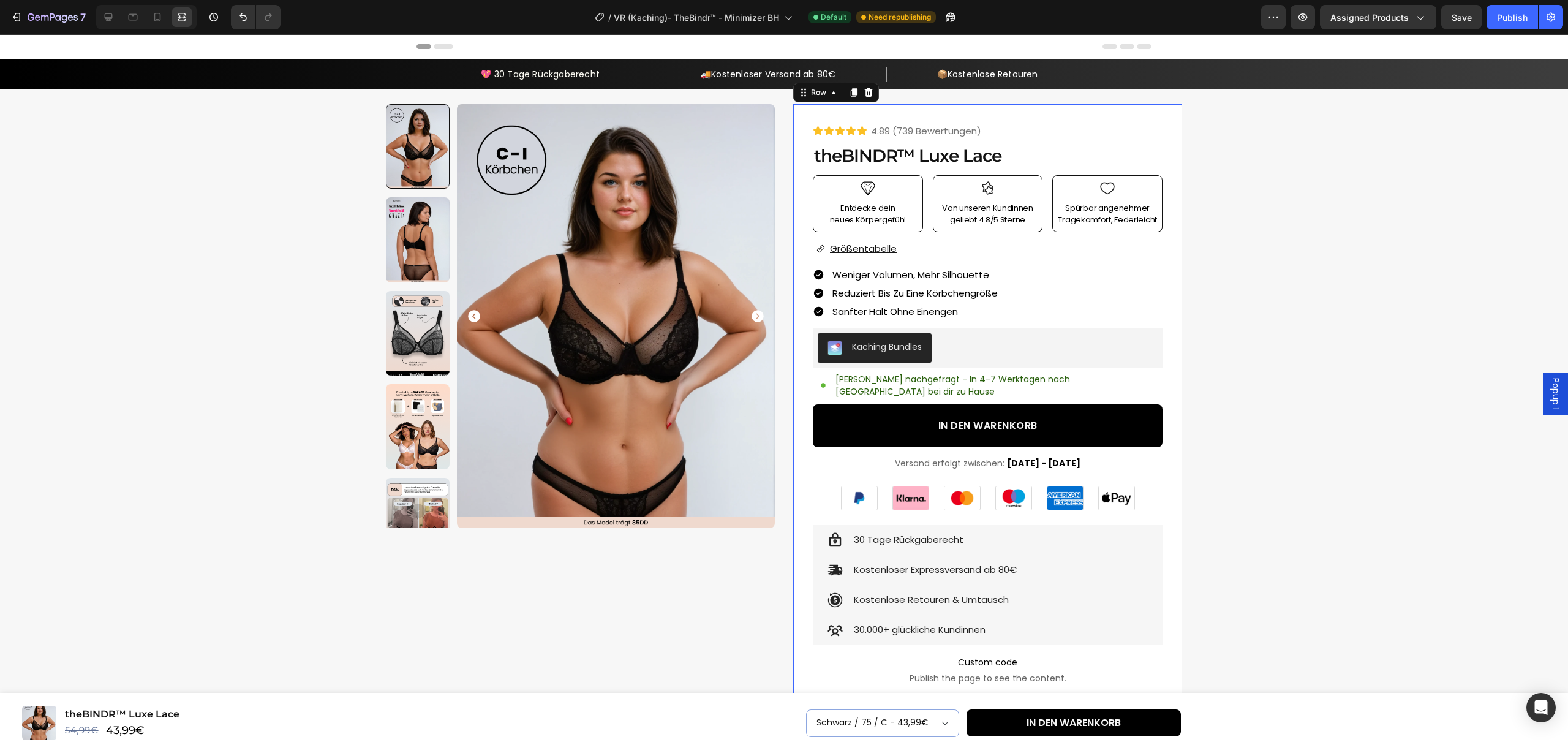
click at [1168, 150] on div "Icon Icon Icon Icon Icon Icon List 4.89 (739 Bewertungen) Text Block Row theBIN…" at bounding box center [988, 584] width 389 height 960
click at [1506, 307] on div "Product Images Row Icon Icon Icon Icon Icon Icon List 4.89 (739 Bewertungen) Te…" at bounding box center [784, 584] width 1554 height 960
click at [1169, 123] on div "Icon Icon Icon Icon Icon Icon List 4.89 (739 Bewertungen) Text Block Row theBIN…" at bounding box center [988, 584] width 389 height 960
click at [1168, 123] on div "Icon Icon Icon Icon Icon Icon List 4.89 (739 Bewertungen) Text Block Row theBIN…" at bounding box center [988, 584] width 389 height 960
click at [107, 17] on icon at bounding box center [108, 17] width 8 height 8
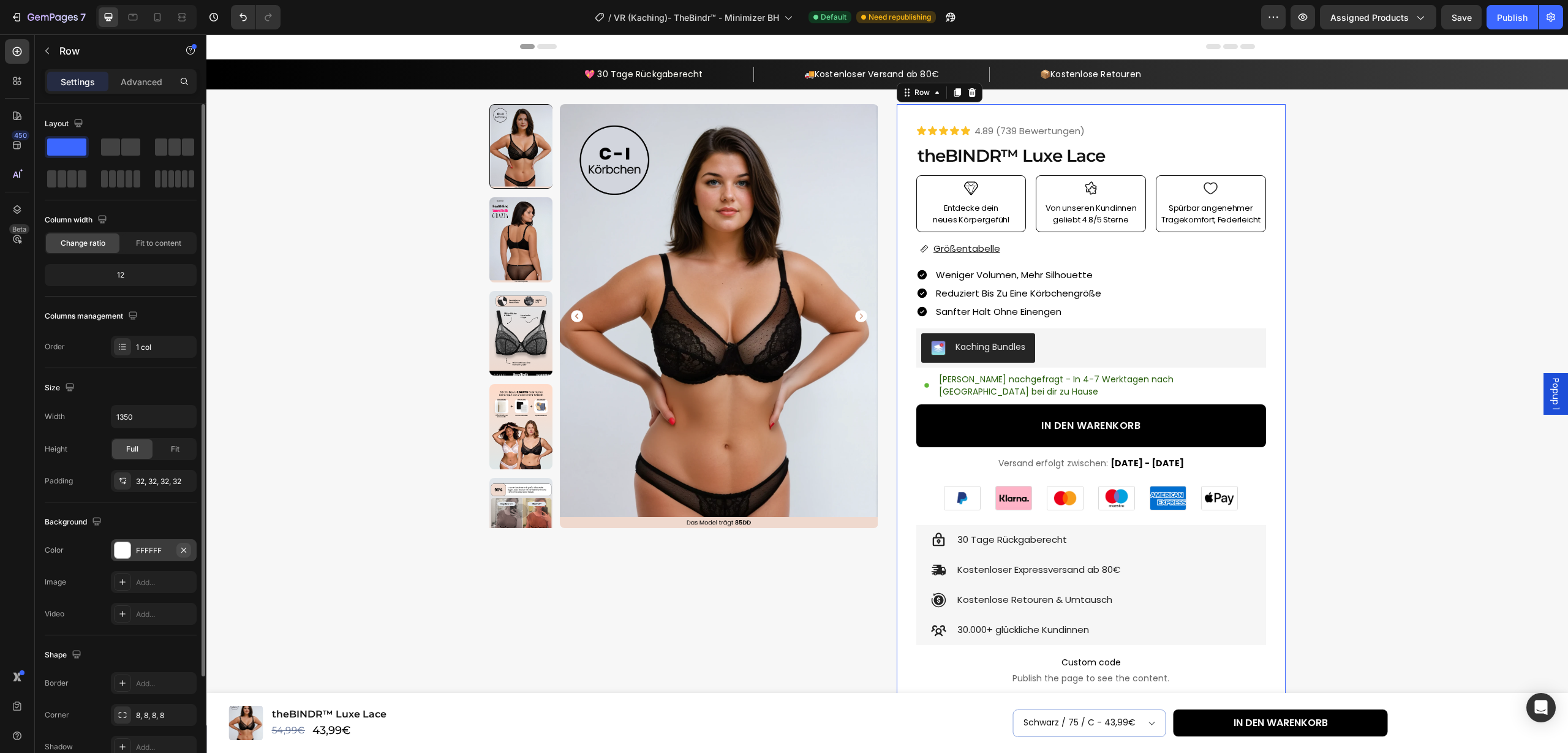
click at [186, 550] on icon "button" at bounding box center [184, 550] width 10 height 10
click at [576, 615] on div "Product Images Row" at bounding box center [684, 584] width 389 height 960
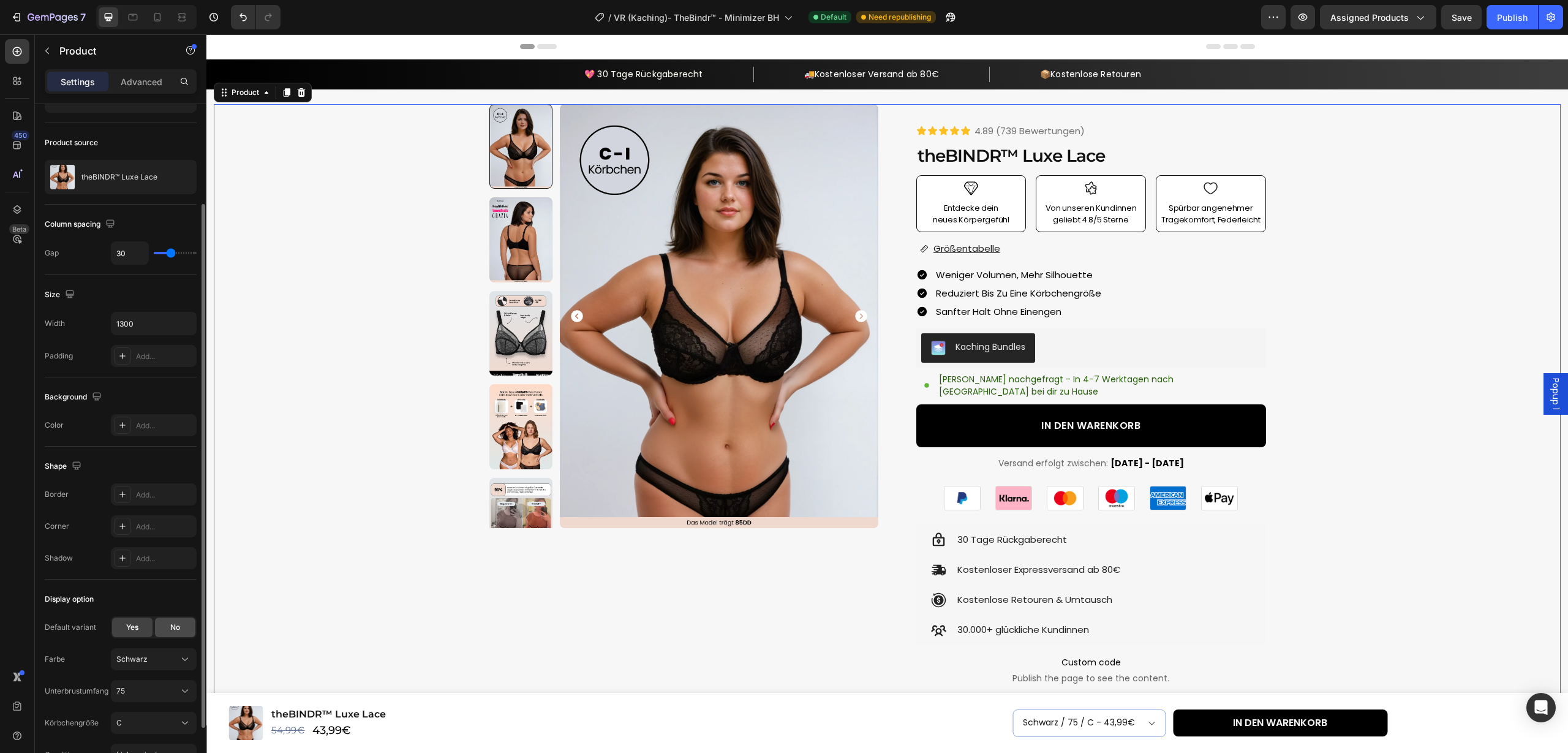
scroll to position [106, 0]
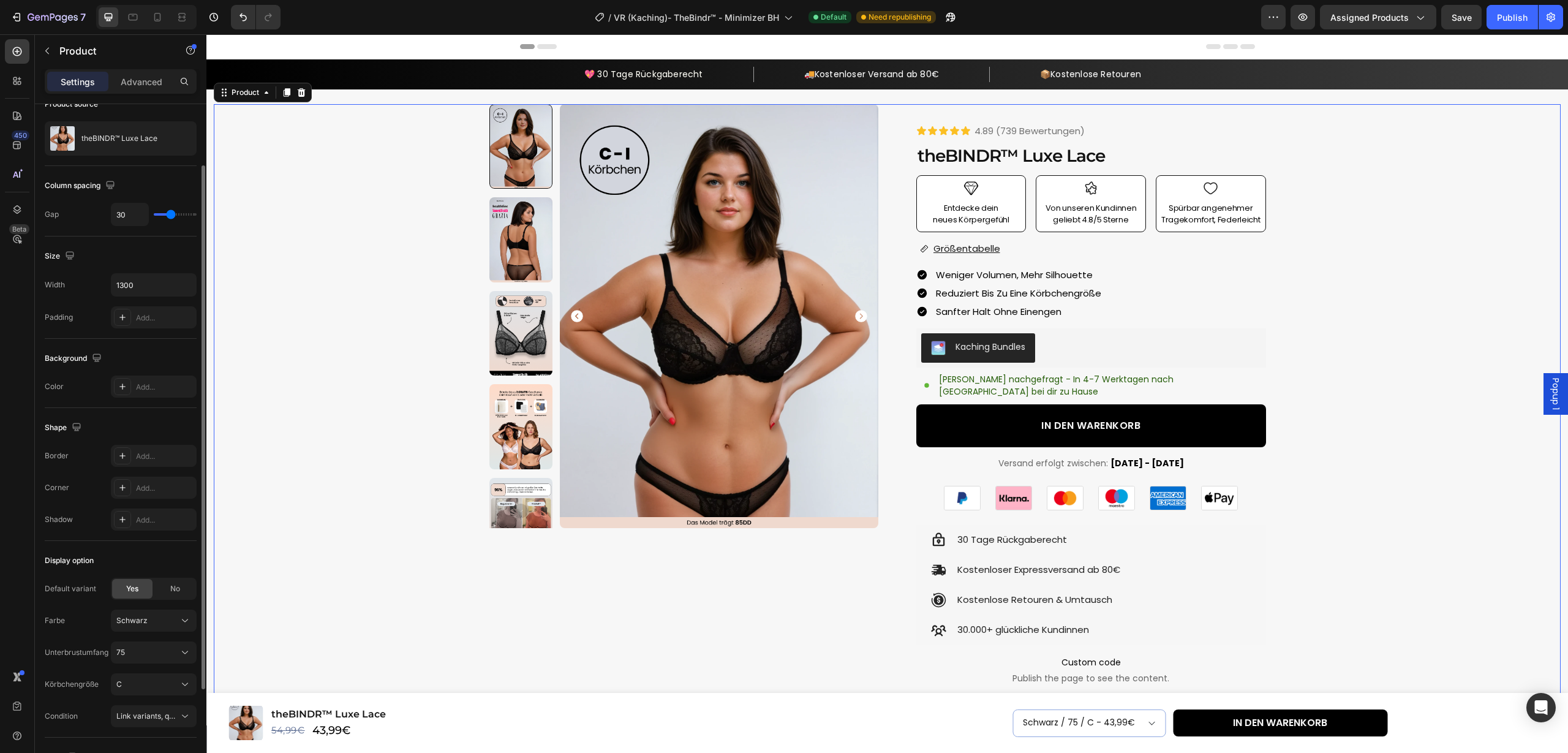
click at [357, 518] on div "Product Images Row Icon Icon Icon Icon Icon Icon List 4.89 (739 Bewertungen) Te…" at bounding box center [887, 584] width 1347 height 960
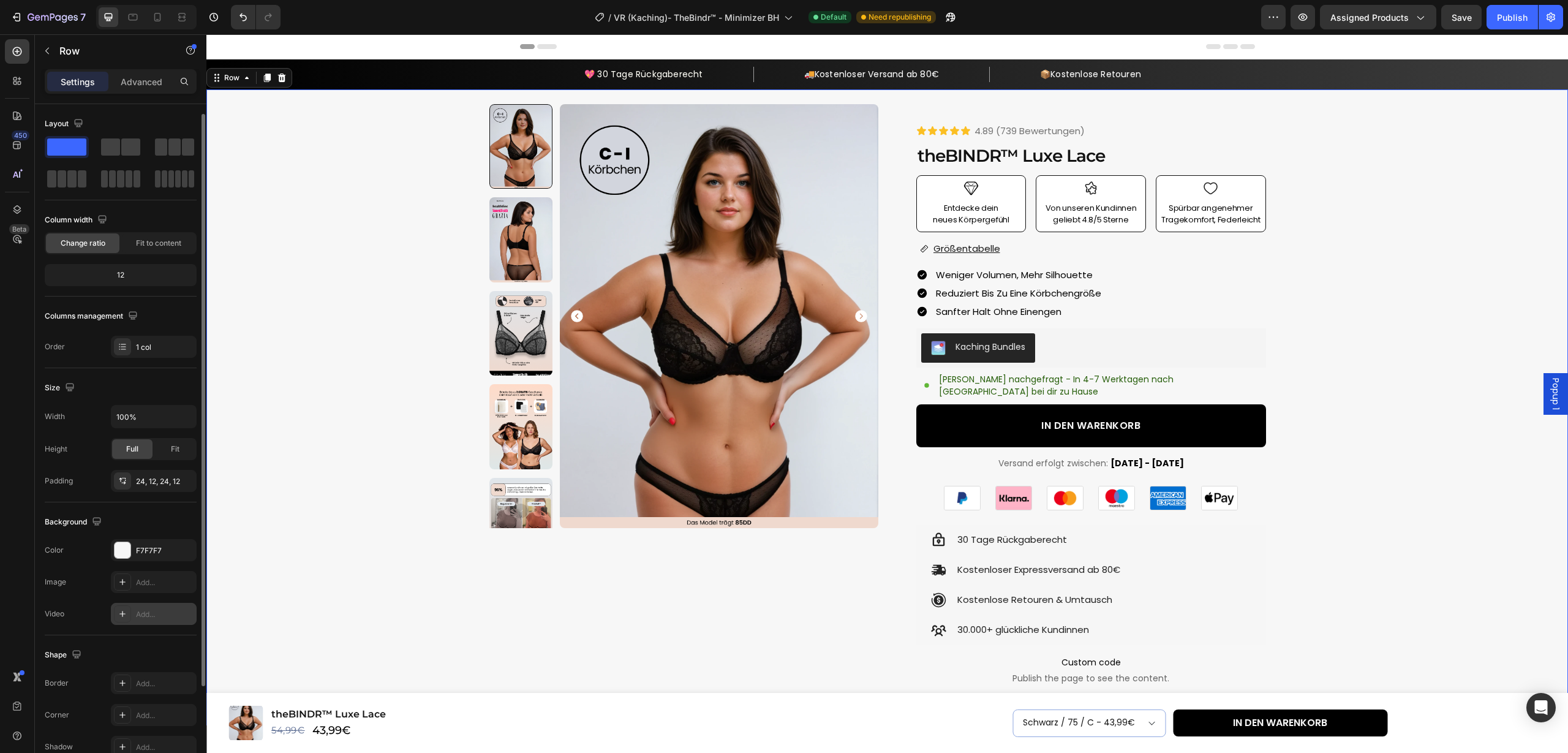
scroll to position [6, 0]
click at [150, 551] on div "F7F7F7" at bounding box center [154, 545] width 86 height 22
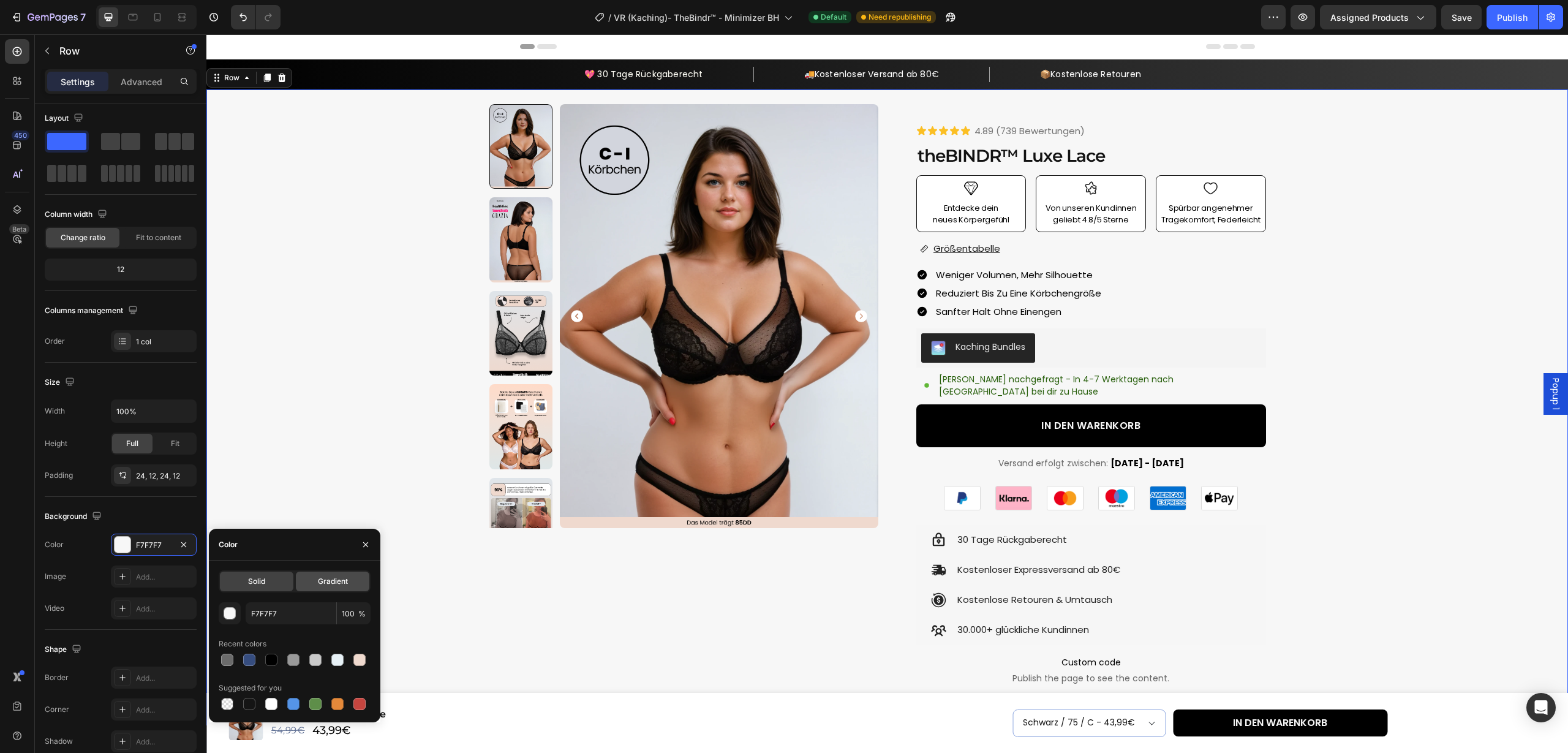
click at [335, 579] on span "Gradient" at bounding box center [333, 582] width 30 height 11
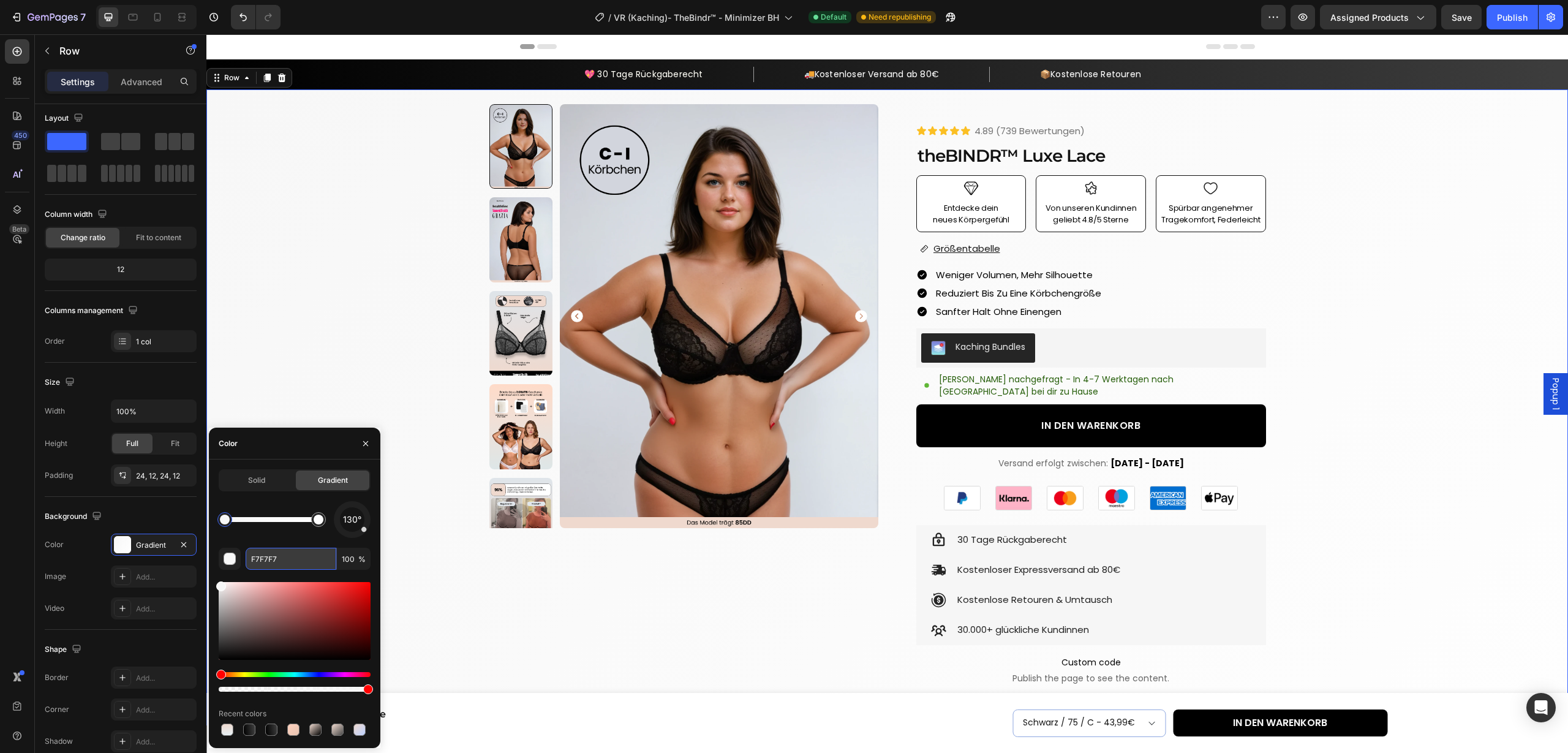
click at [277, 562] on input "F7F7F7" at bounding box center [291, 558] width 91 height 22
paste input "DFE5EA"
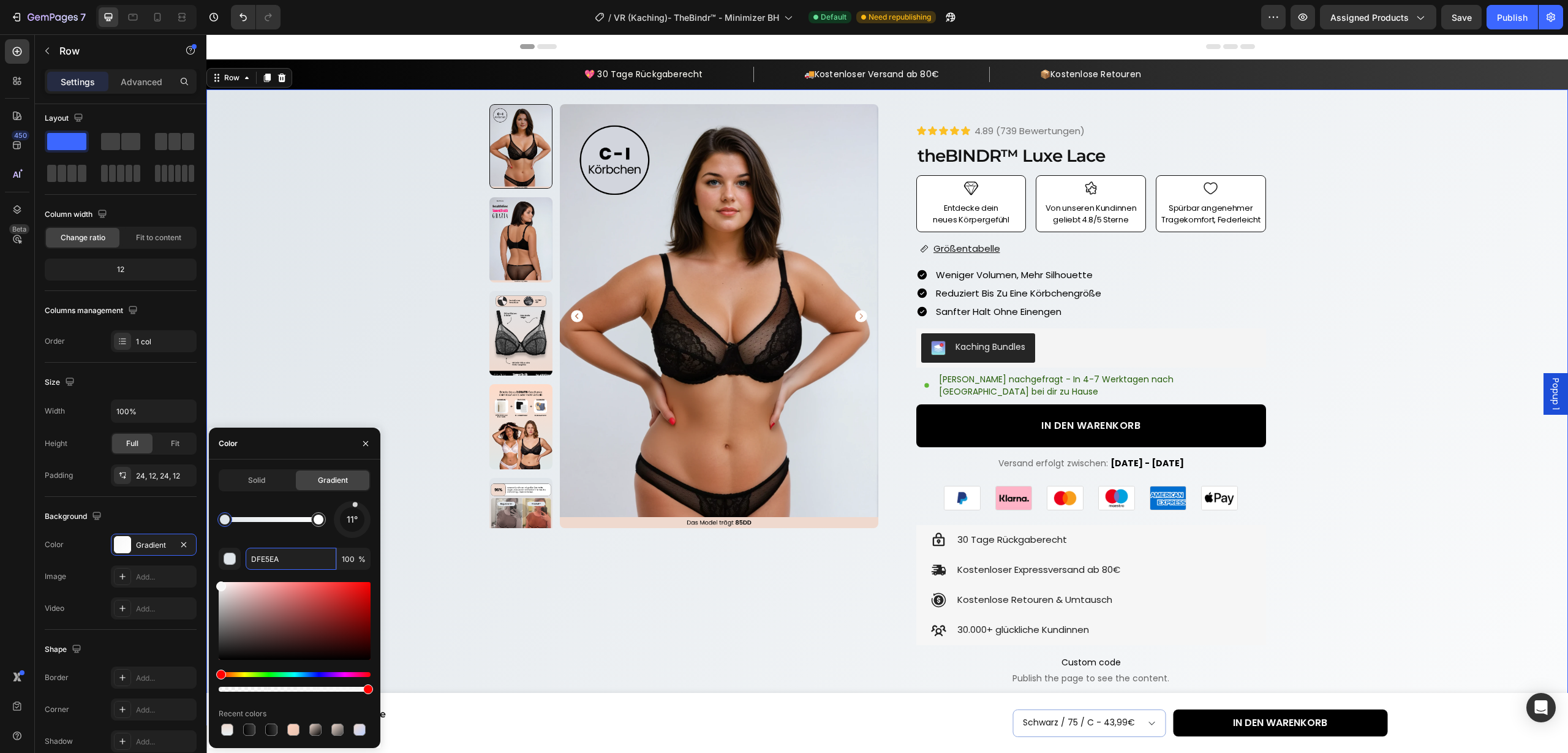
drag, startPoint x: 365, startPoint y: 531, endPoint x: 354, endPoint y: 510, distance: 23.7
click at [354, 510] on div "11°" at bounding box center [352, 519] width 36 height 37
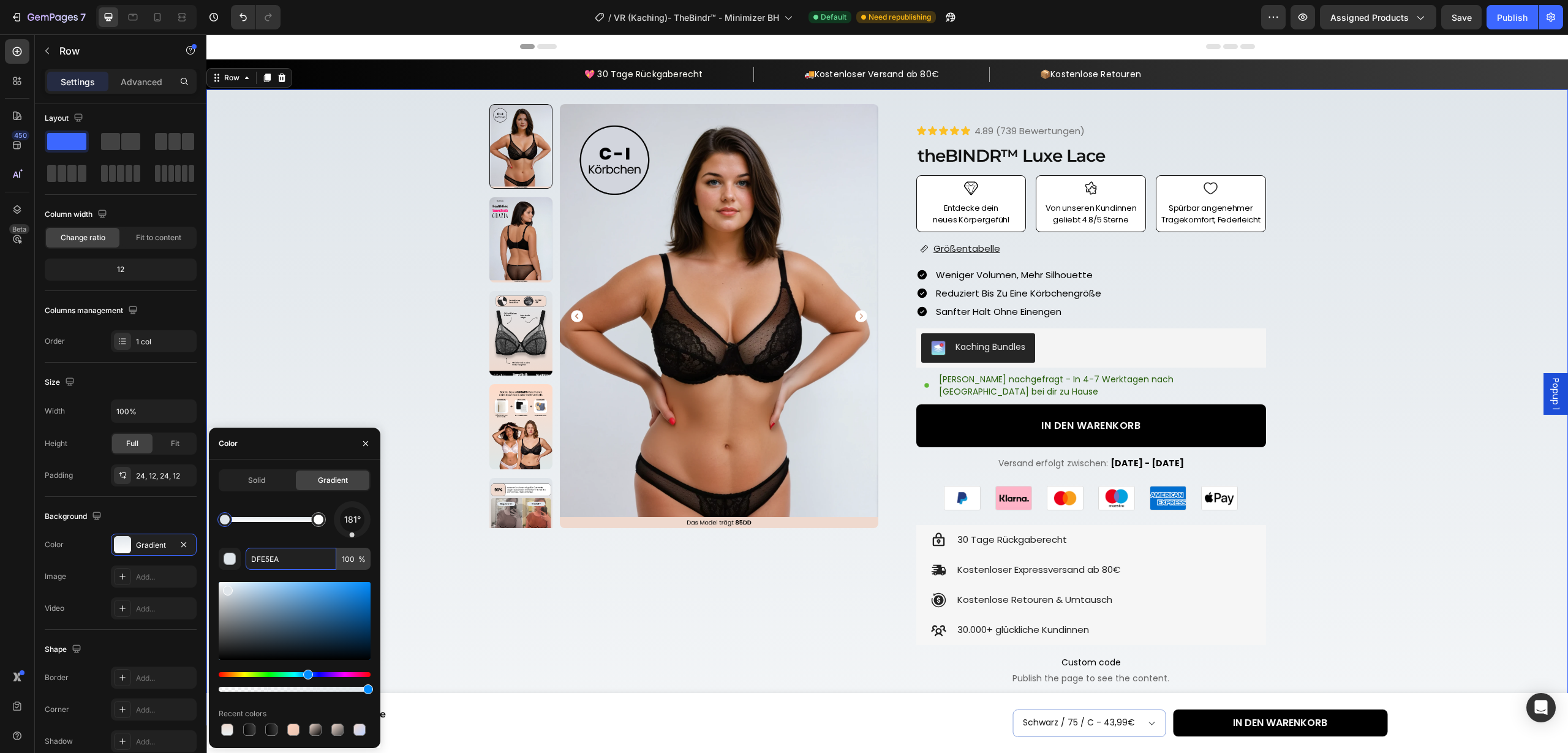
drag, startPoint x: 354, startPoint y: 510, endPoint x: 352, endPoint y: 551, distance: 41.0
click at [352, 551] on div "181° DFE5EA 100 % Recent colors" at bounding box center [294, 620] width 152 height 237
click at [320, 523] on div at bounding box center [318, 520] width 10 height 10
click at [318, 558] on input "FFFFFF" at bounding box center [291, 558] width 91 height 22
paste input "EFD9CE"
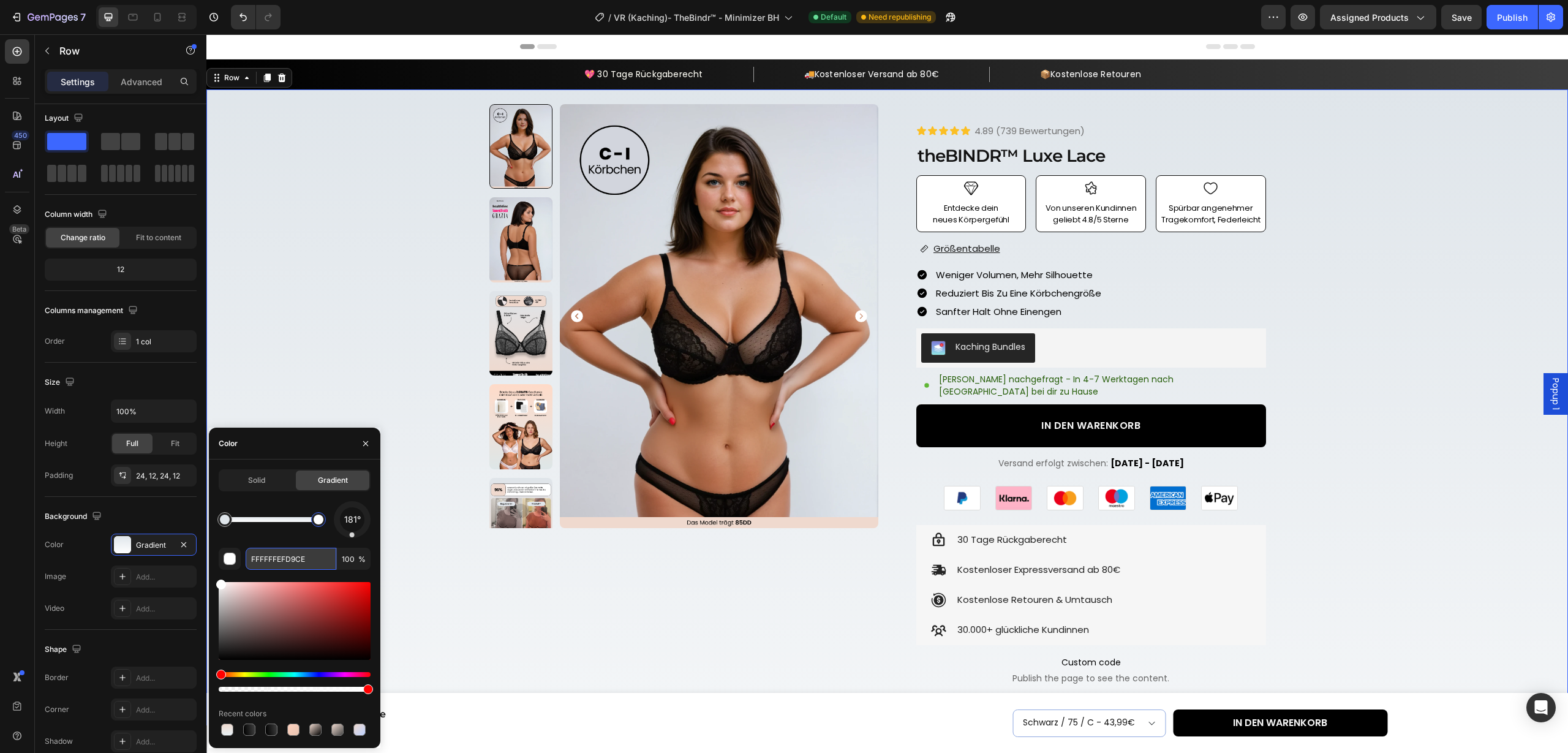
paste input "text"
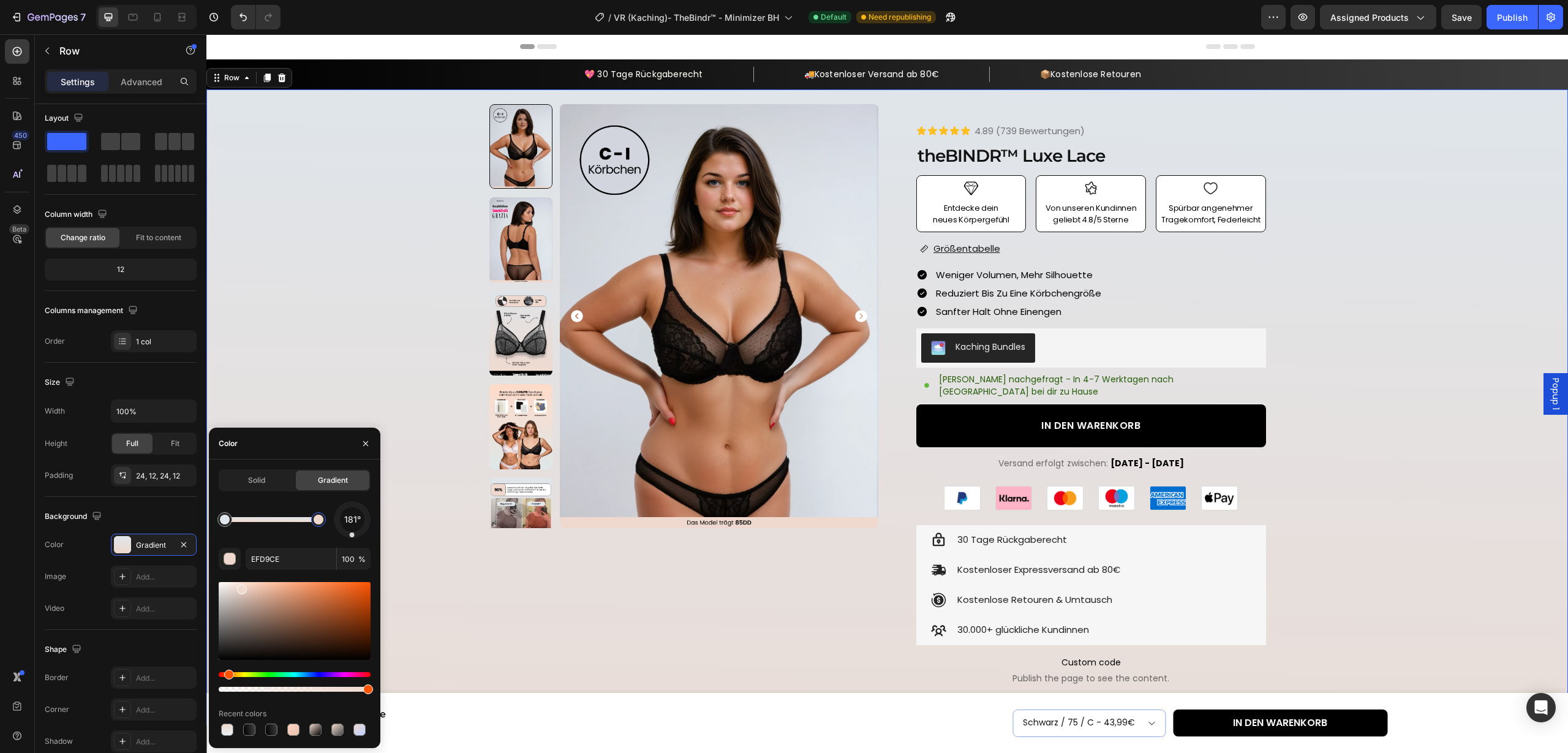
drag, startPoint x: 526, startPoint y: 472, endPoint x: 392, endPoint y: 348, distance: 182.6
click at [284, 507] on div "181°" at bounding box center [294, 519] width 152 height 37
click at [256, 522] on div at bounding box center [271, 520] width 94 height 5
drag, startPoint x: 259, startPoint y: 524, endPoint x: 248, endPoint y: 526, distance: 11.2
click at [248, 526] on div at bounding box center [249, 519] width 14 height 14
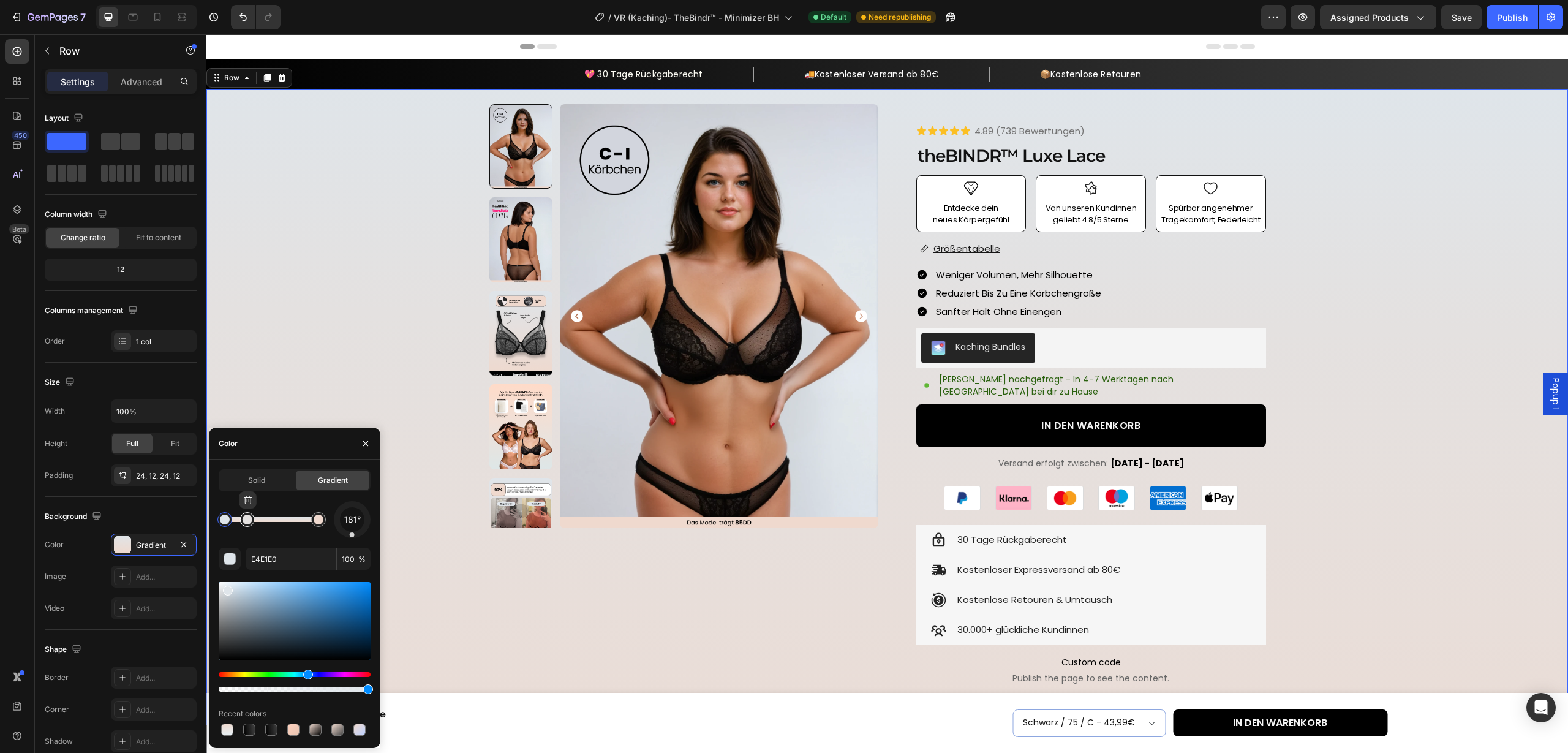
click at [247, 521] on div at bounding box center [247, 520] width 10 height 10
click at [295, 561] on input "E4E1E0" at bounding box center [291, 558] width 91 height 22
paste input "FD9CE"
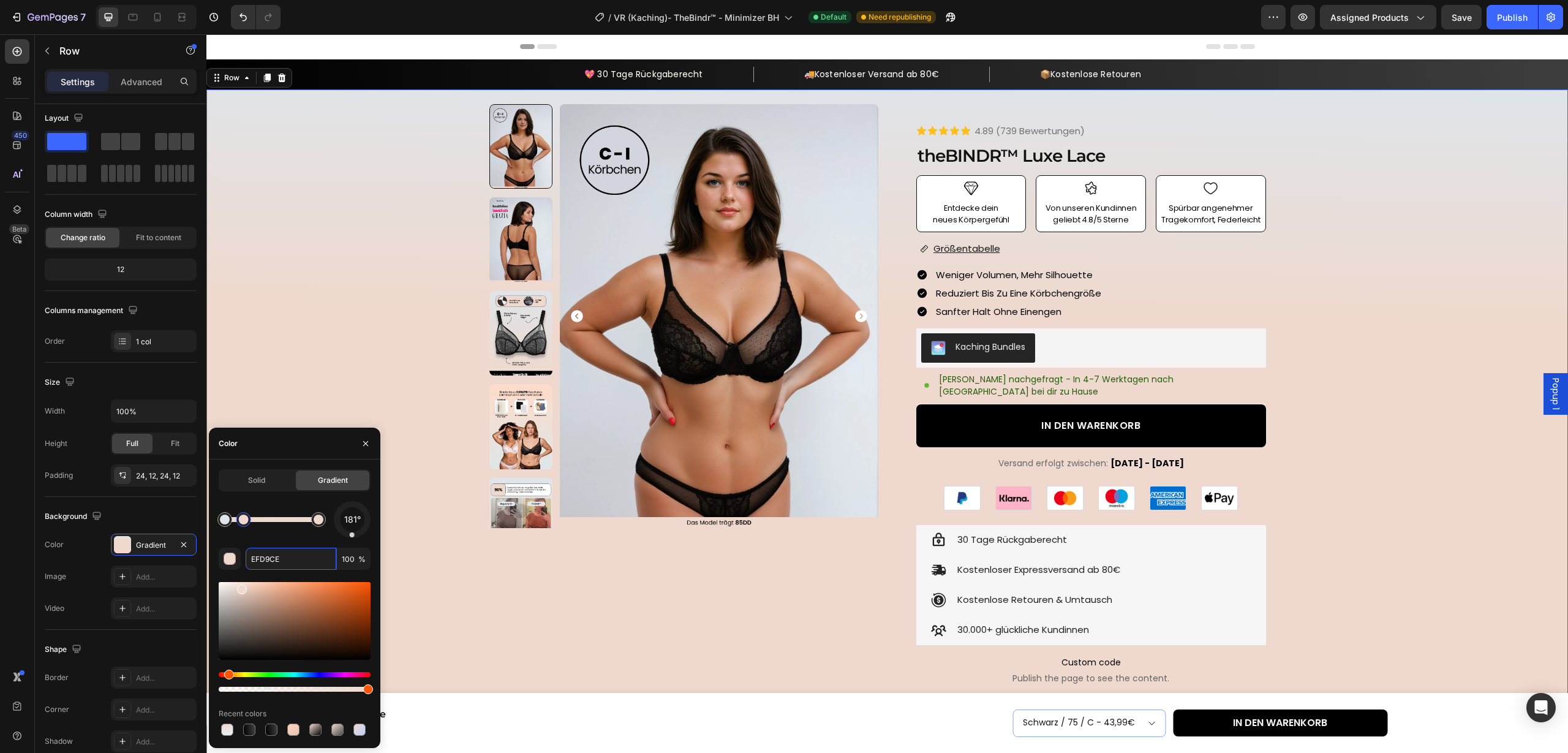
click at [244, 525] on div at bounding box center [244, 519] width 14 height 14
click at [240, 525] on div at bounding box center [239, 519] width 14 height 14
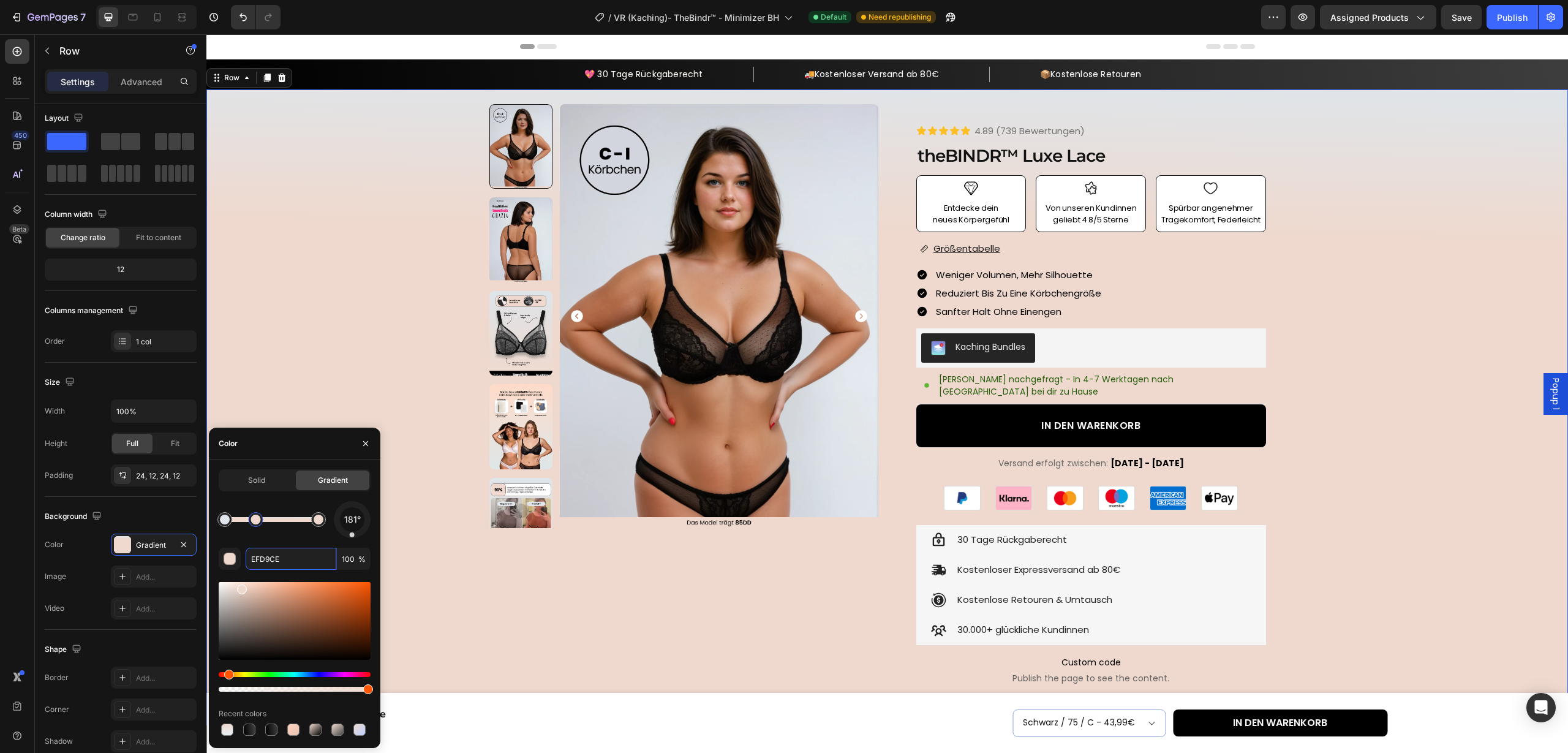
drag, startPoint x: 240, startPoint y: 525, endPoint x: 284, endPoint y: 525, distance: 44.0
click at [263, 525] on div at bounding box center [255, 519] width 14 height 14
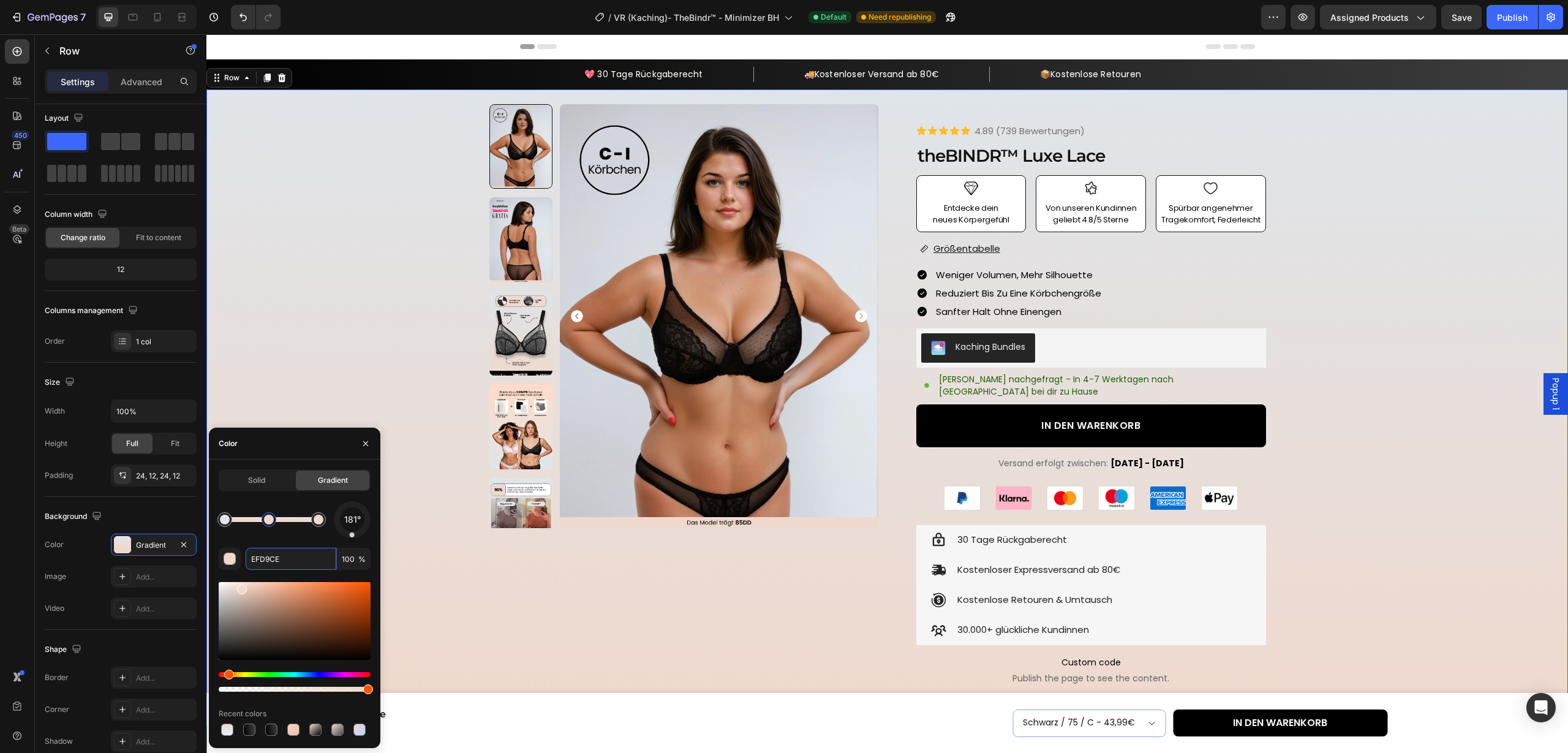
drag, startPoint x: 284, startPoint y: 525, endPoint x: 267, endPoint y: 525, distance: 17.0
click at [267, 525] on div at bounding box center [269, 519] width 14 height 14
drag, startPoint x: 267, startPoint y: 525, endPoint x: 255, endPoint y: 525, distance: 12.0
click at [255, 525] on div at bounding box center [254, 519] width 14 height 14
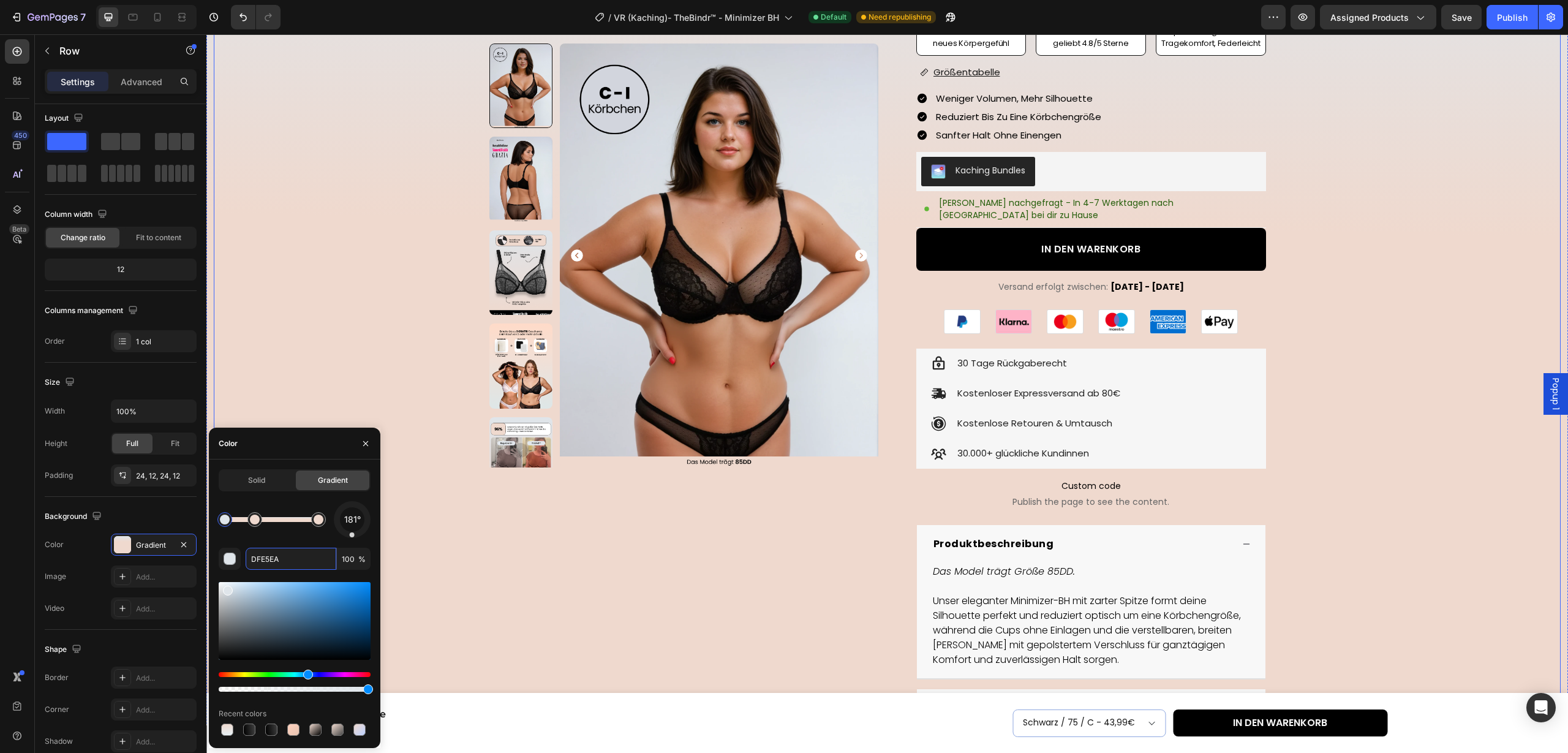
scroll to position [0, 0]
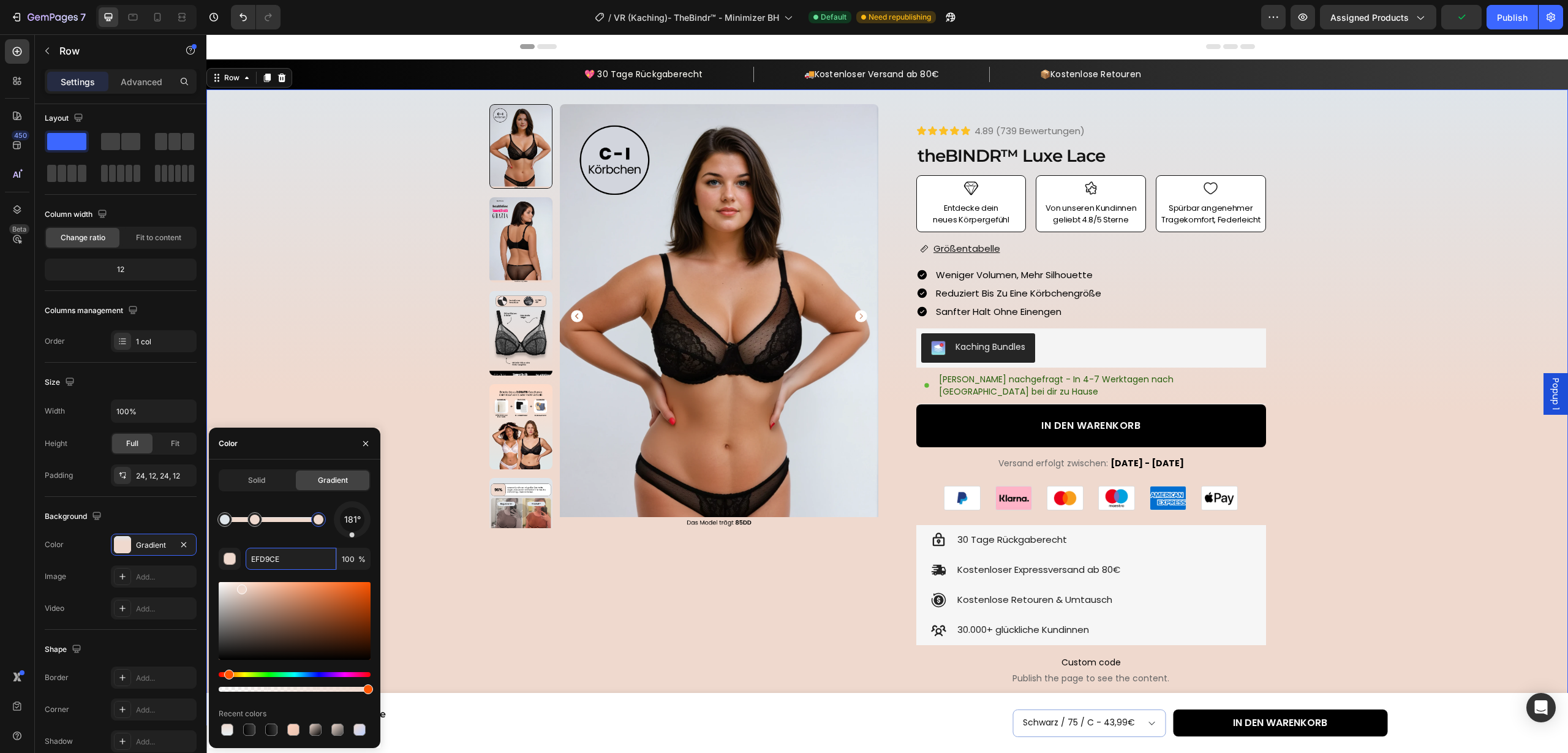
click at [320, 521] on div at bounding box center [318, 520] width 10 height 10
click at [250, 523] on div at bounding box center [255, 520] width 10 height 10
click at [254, 520] on div at bounding box center [250, 520] width 10 height 10
click at [258, 522] on div at bounding box center [253, 520] width 10 height 10
click at [316, 520] on div at bounding box center [318, 520] width 10 height 10
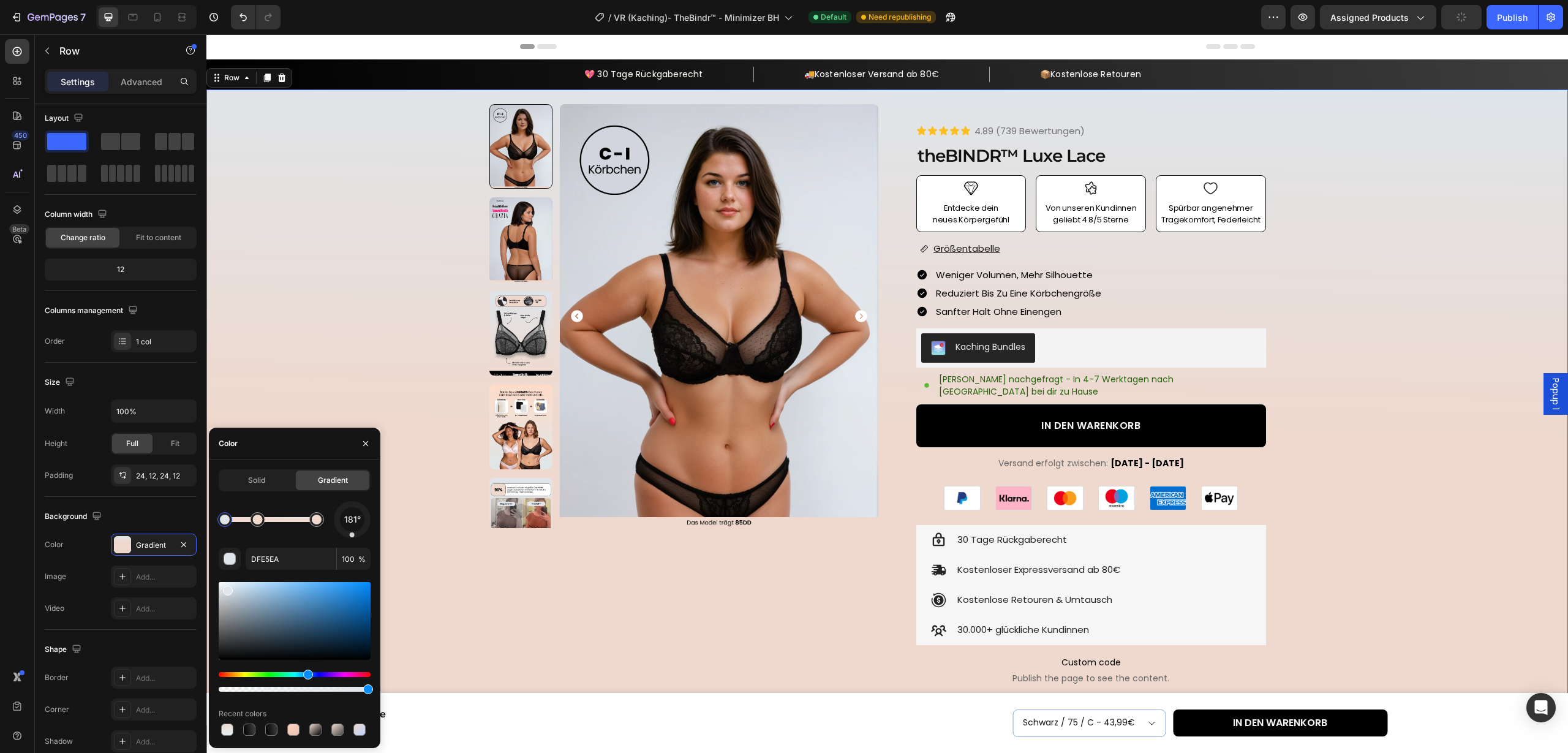
click at [308, 570] on div "181° DFE5EA 100 % Recent colors" at bounding box center [294, 620] width 152 height 237
click at [305, 556] on input "DFE5EA" at bounding box center [291, 558] width 91 height 22
click at [318, 523] on div at bounding box center [318, 520] width 10 height 10
click at [318, 523] on div at bounding box center [318, 520] width 10 height 10
click at [218, 524] on div at bounding box center [225, 519] width 22 height 22
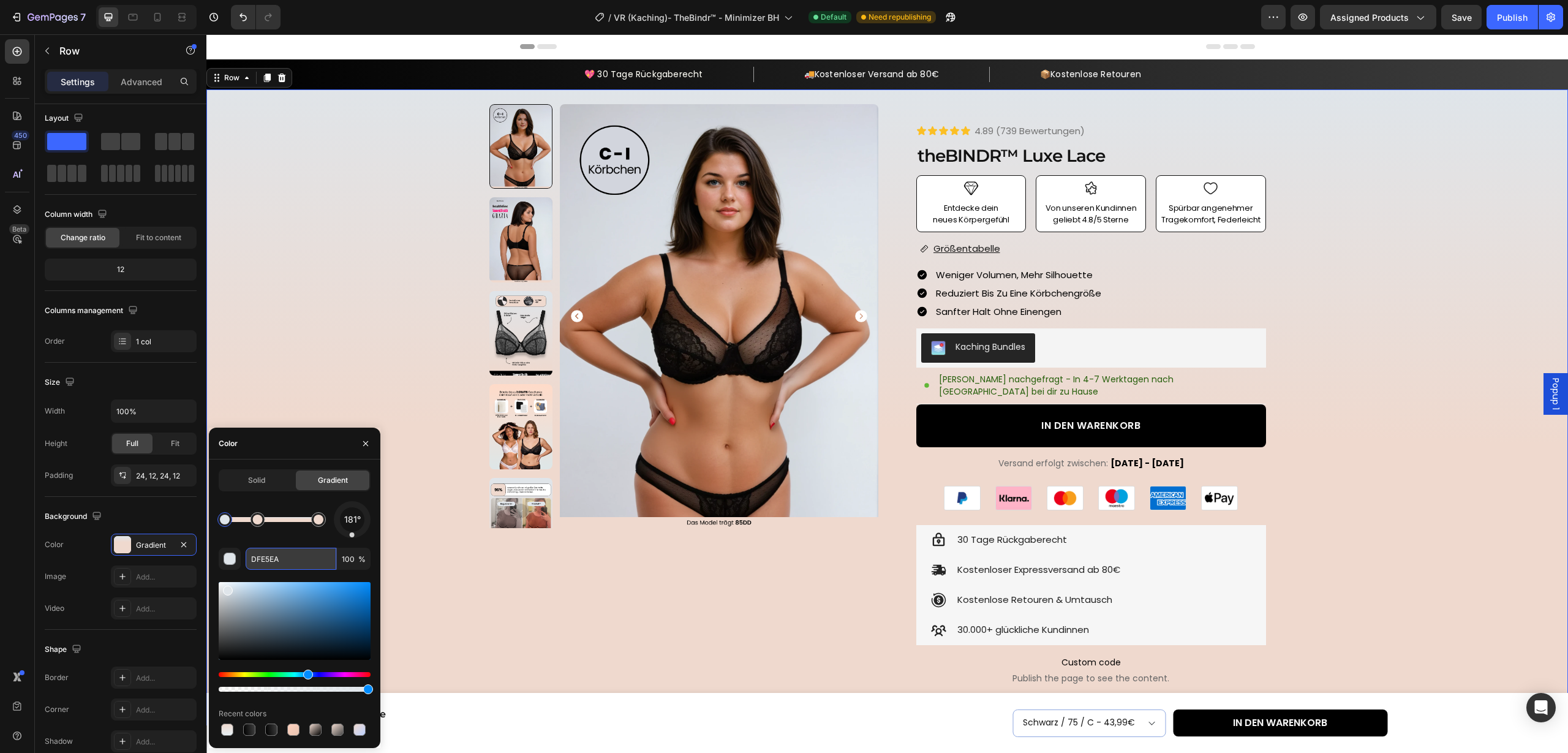
click at [291, 562] on input "DFE5EA" at bounding box center [291, 558] width 91 height 22
paste input "EFD9CE"
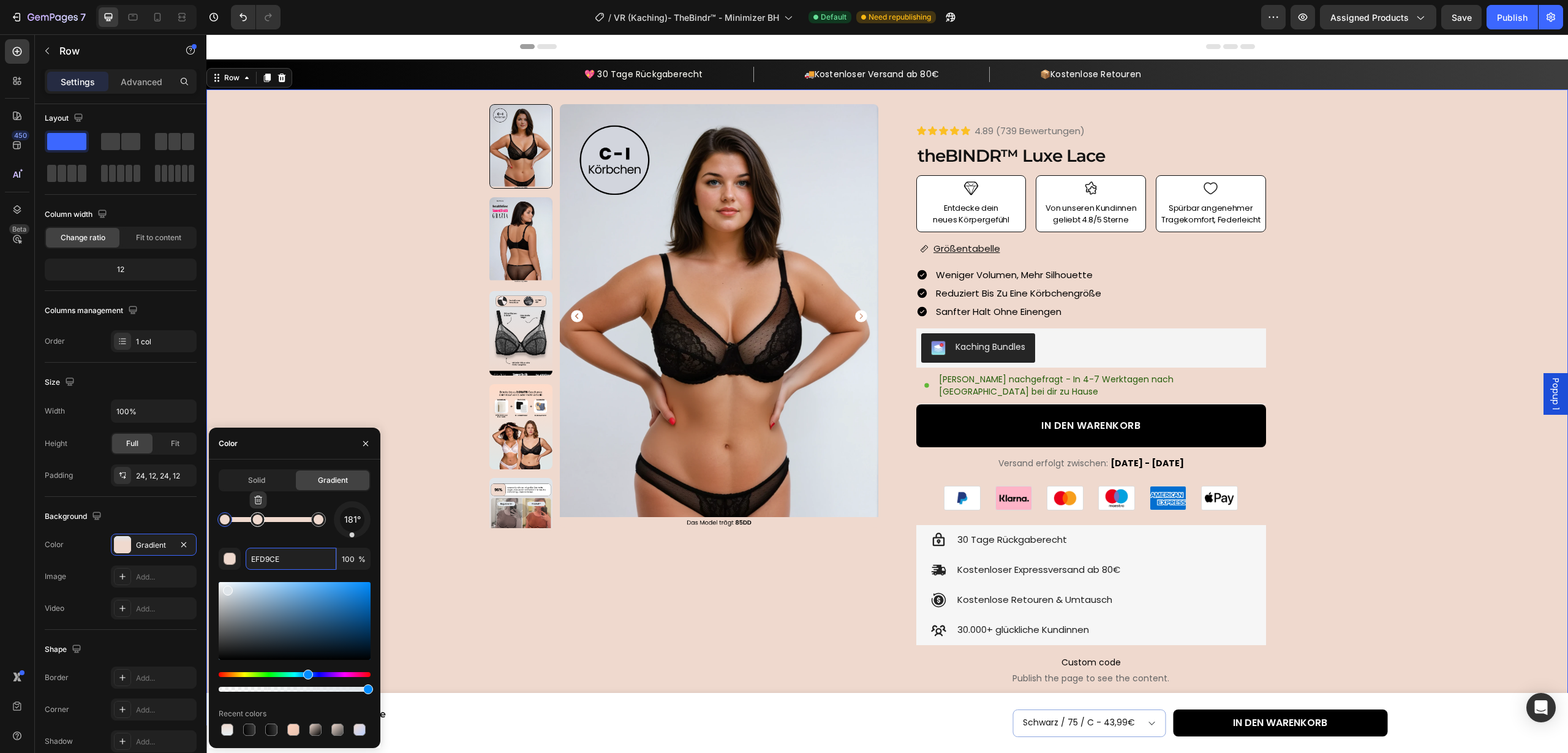
click at [257, 521] on div at bounding box center [258, 520] width 10 height 10
click at [233, 557] on div "button" at bounding box center [230, 559] width 12 height 12
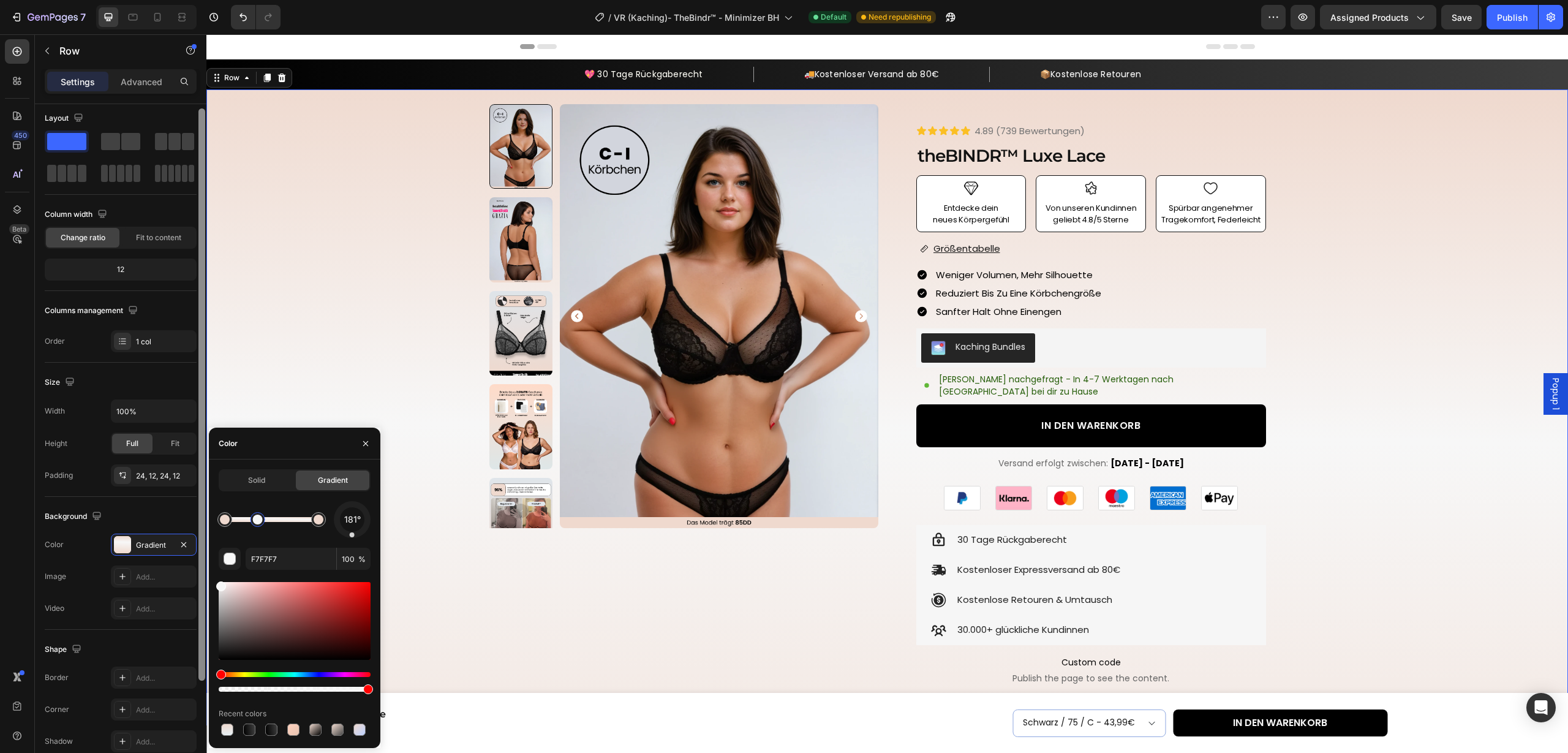
drag, startPoint x: 244, startPoint y: 594, endPoint x: 206, endPoint y: 579, distance: 40.9
click at [318, 526] on div at bounding box center [318, 519] width 22 height 22
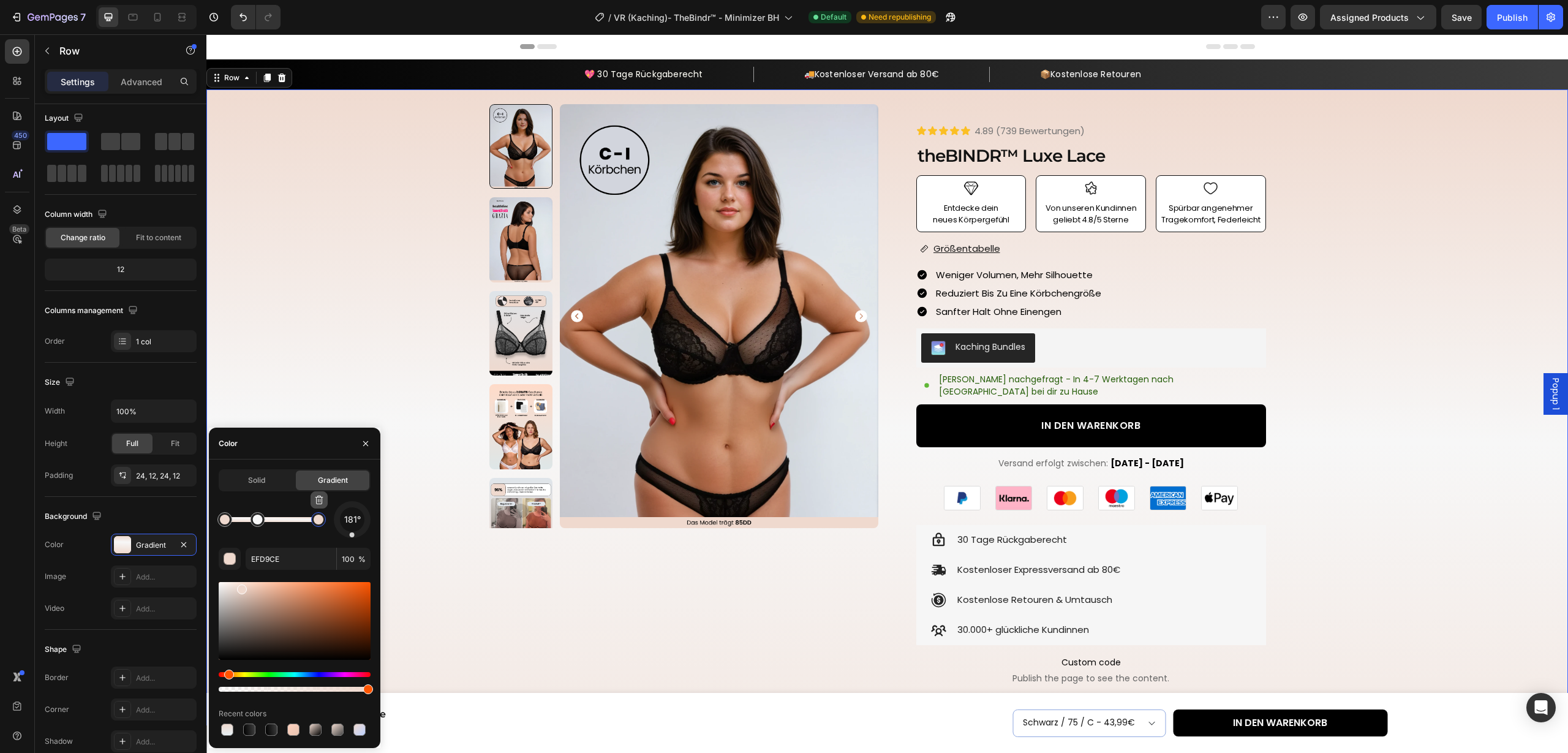
click at [319, 507] on button "button" at bounding box center [319, 500] width 17 height 17
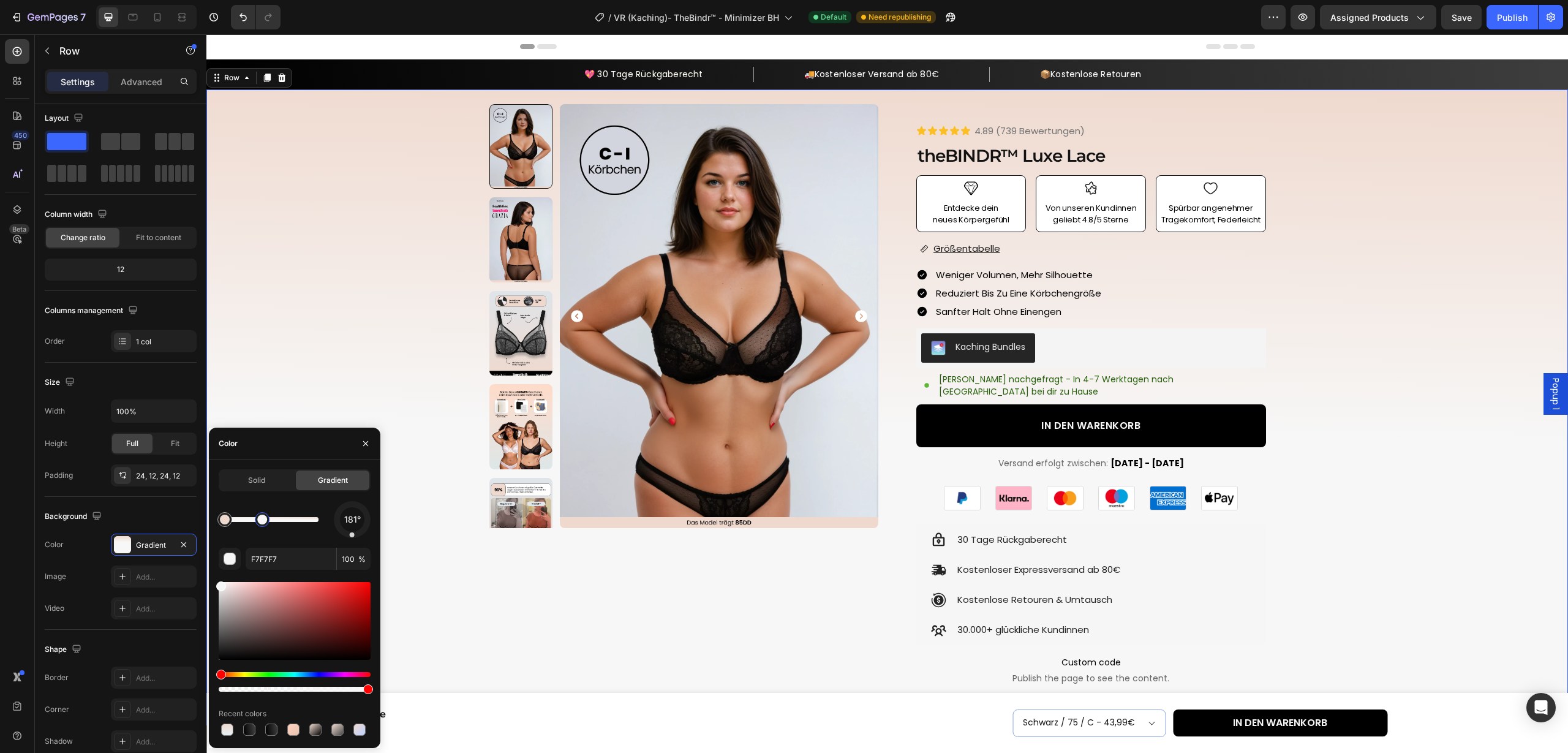
drag, startPoint x: 469, startPoint y: 556, endPoint x: 409, endPoint y: 521, distance: 69.5
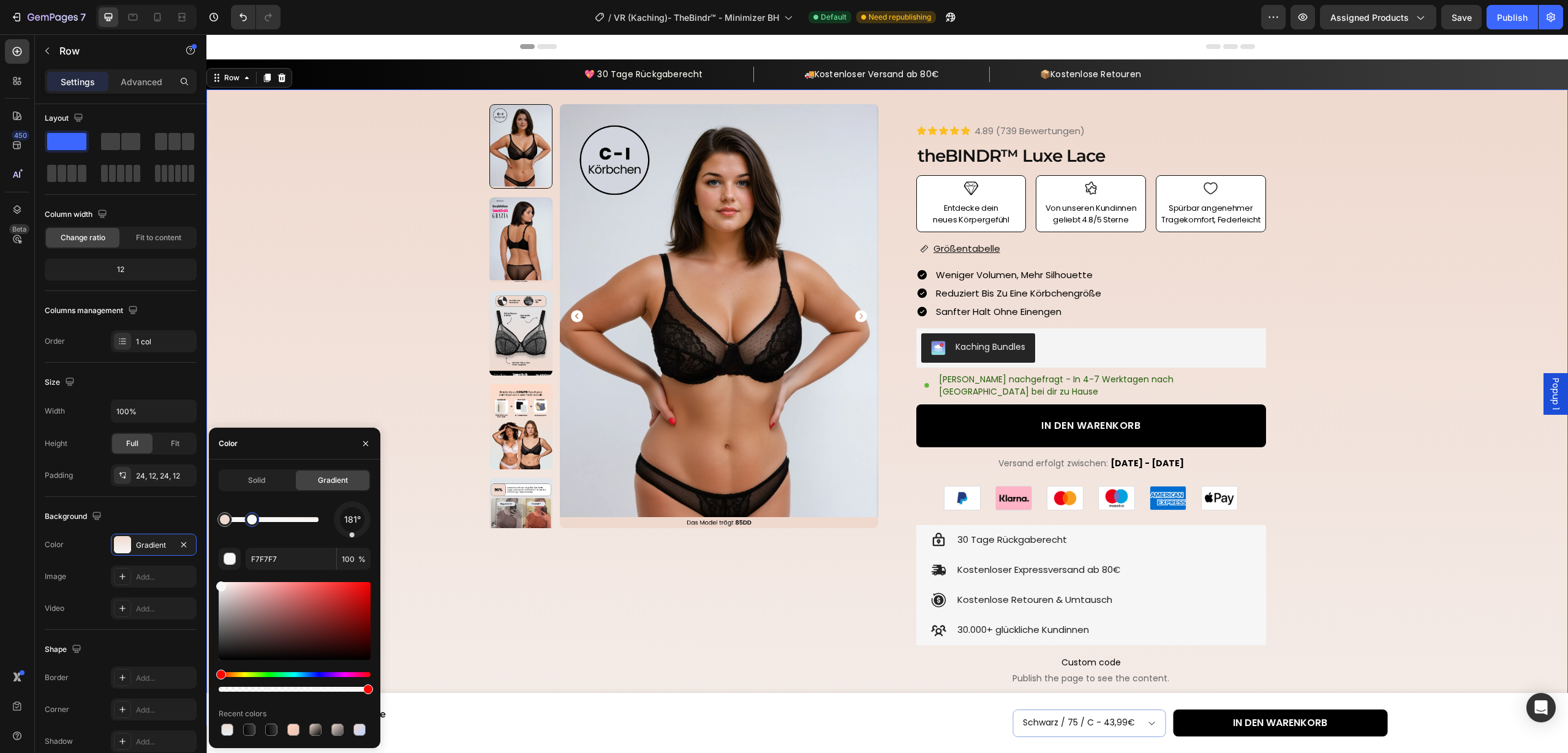
drag, startPoint x: 313, startPoint y: 520, endPoint x: 252, endPoint y: 520, distance: 61.0
click at [252, 520] on div at bounding box center [252, 520] width 10 height 10
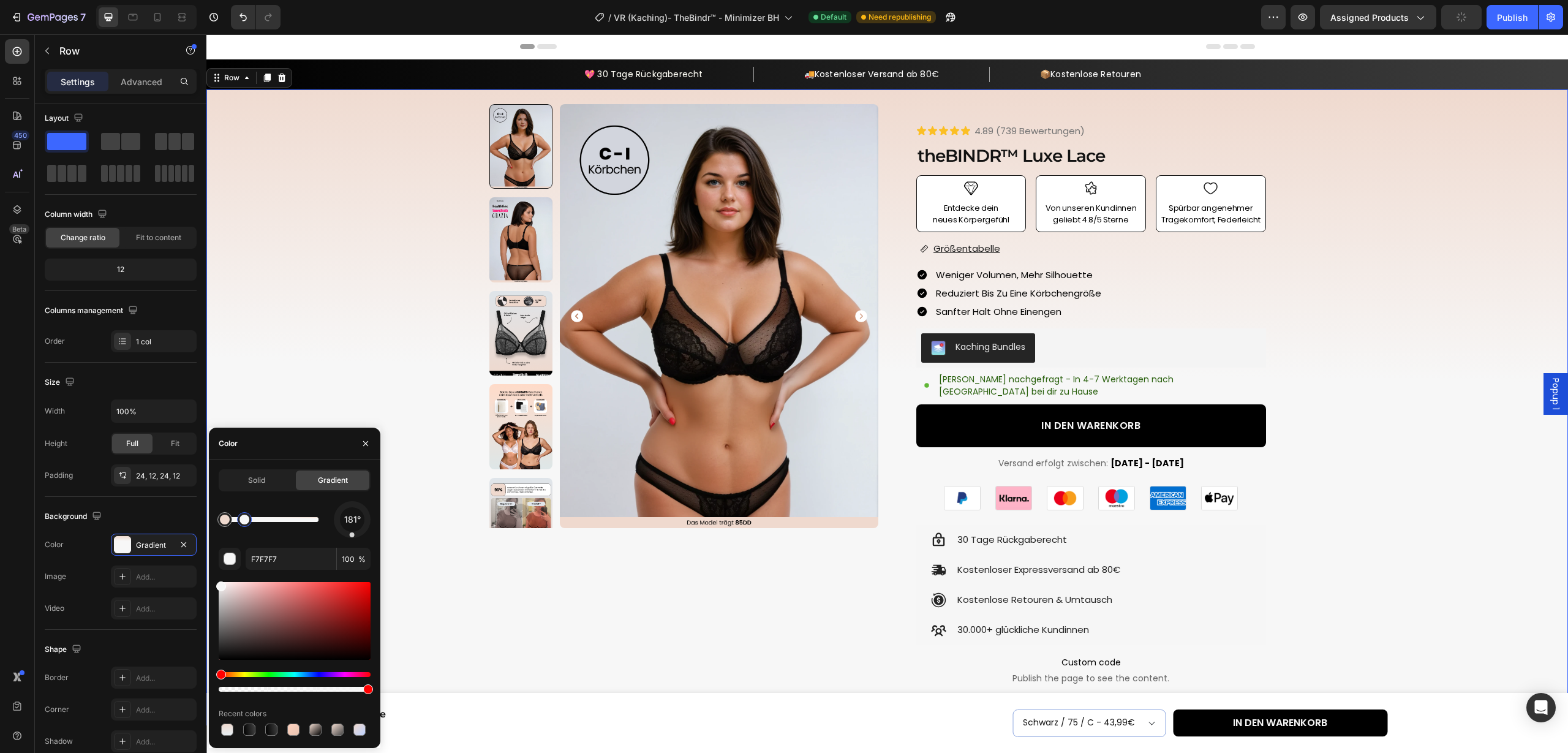
drag, startPoint x: 258, startPoint y: 521, endPoint x: 244, endPoint y: 520, distance: 14.0
click at [244, 520] on div at bounding box center [245, 520] width 10 height 10
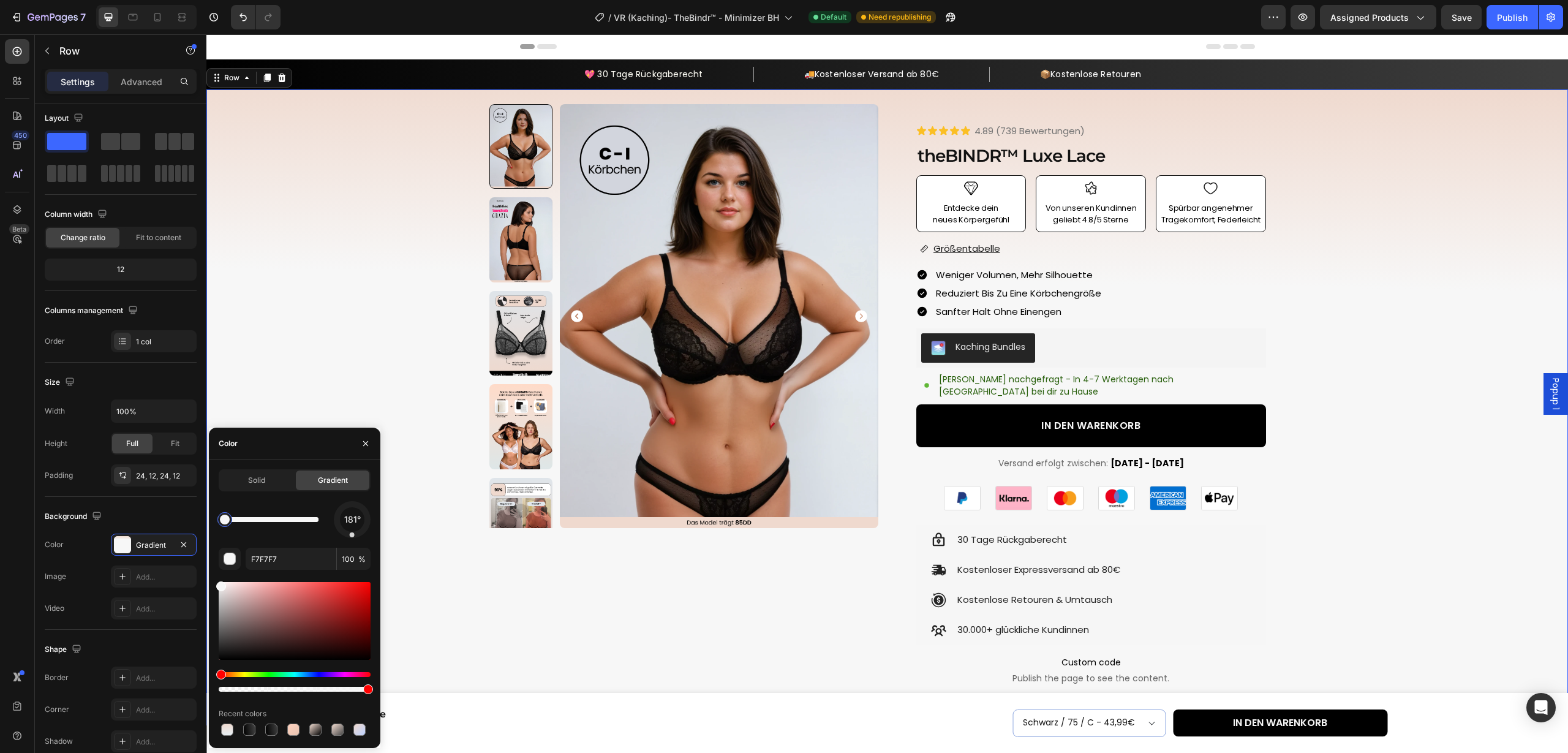
drag, startPoint x: 244, startPoint y: 520, endPoint x: 223, endPoint y: 520, distance: 21.0
click at [223, 520] on div at bounding box center [225, 520] width 10 height 10
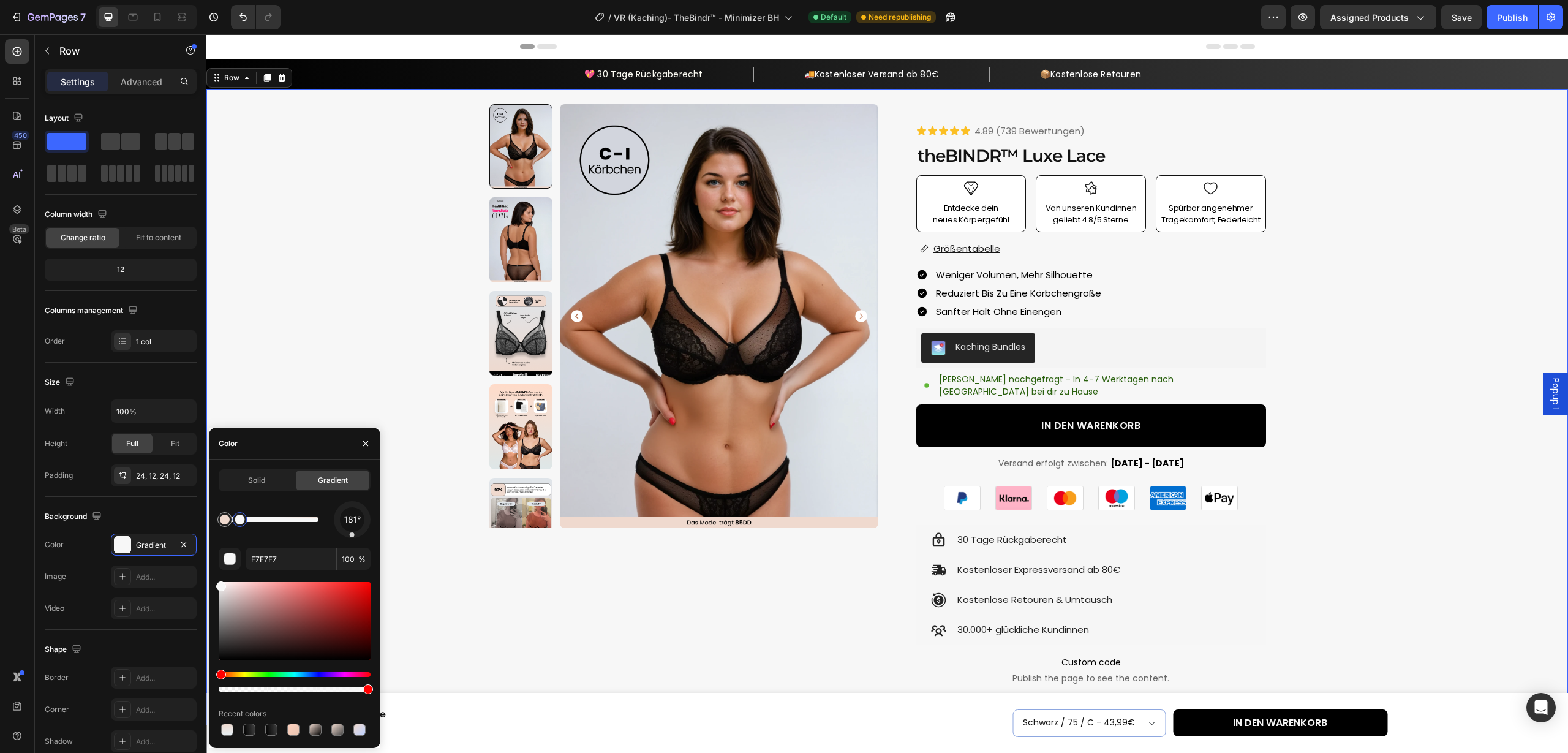
drag, startPoint x: 229, startPoint y: 522, endPoint x: 242, endPoint y: 522, distance: 13.0
click at [242, 522] on div at bounding box center [240, 520] width 10 height 10
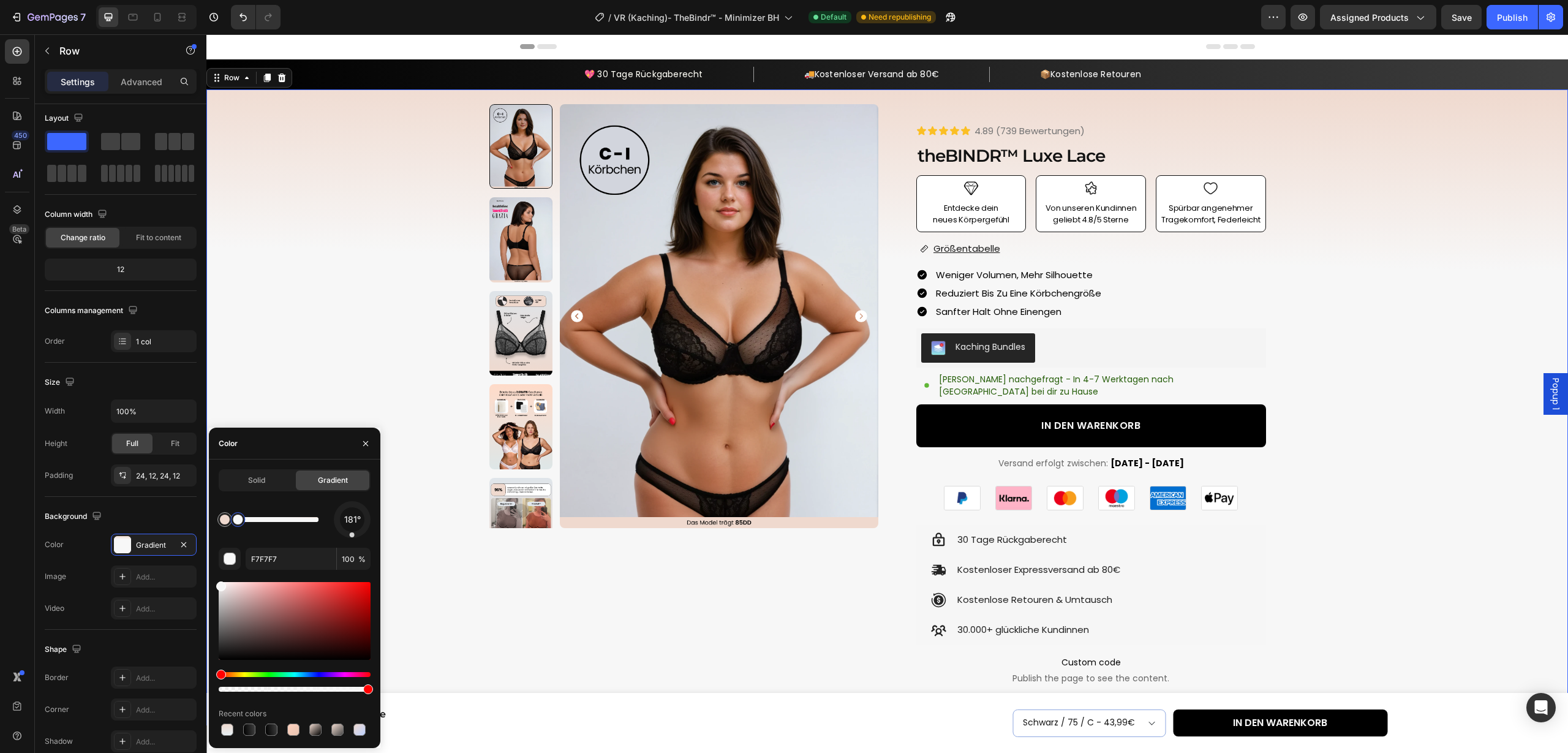
click at [238, 522] on div at bounding box center [238, 520] width 10 height 10
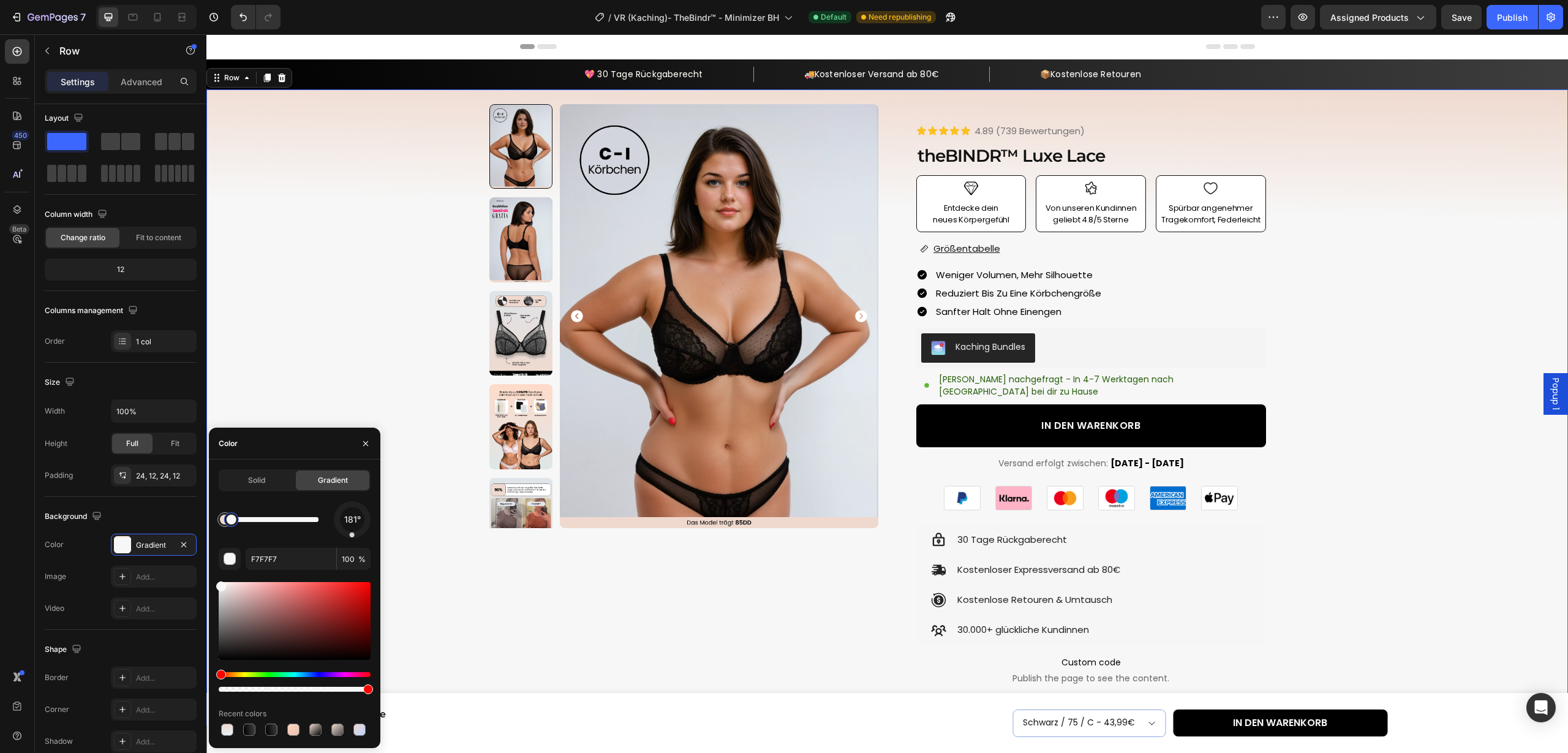
click at [232, 522] on div at bounding box center [232, 520] width 10 height 10
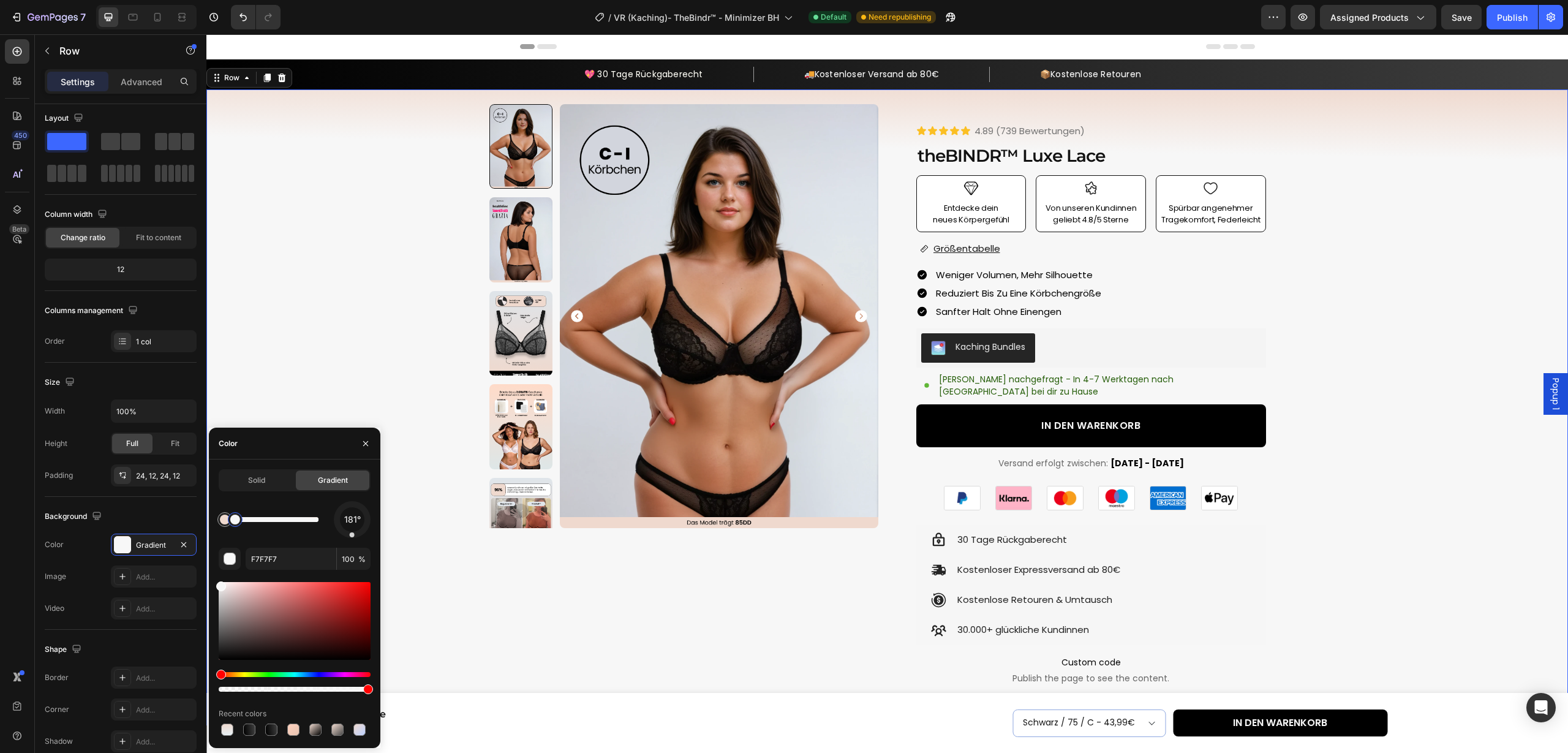
click at [236, 522] on div at bounding box center [235, 520] width 10 height 10
type input "EFD9CE"
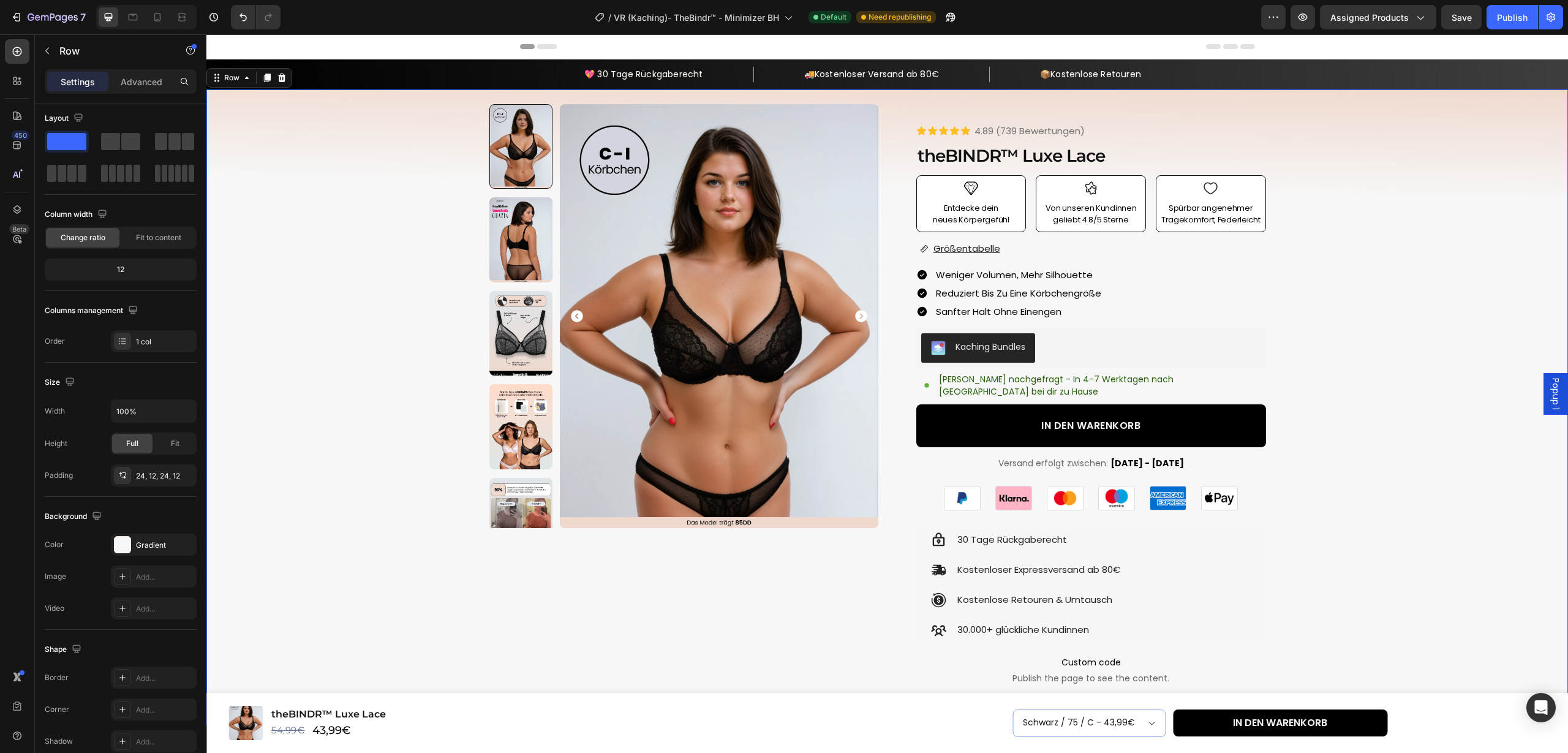
click at [1336, 322] on div "Product Images Row Icon Icon Icon Icon Icon Icon List 4.89 (739 Bewertungen) Te…" at bounding box center [887, 584] width 1347 height 960
click at [374, 456] on div "Product Images Row Icon Icon Icon Icon Icon Icon List 4.89 (739 Bewertungen) Te…" at bounding box center [887, 584] width 1347 height 960
click at [1263, 525] on div "Icon 30 Tage Rückgaberecht Text Block Row" at bounding box center [1091, 540] width 350 height 30
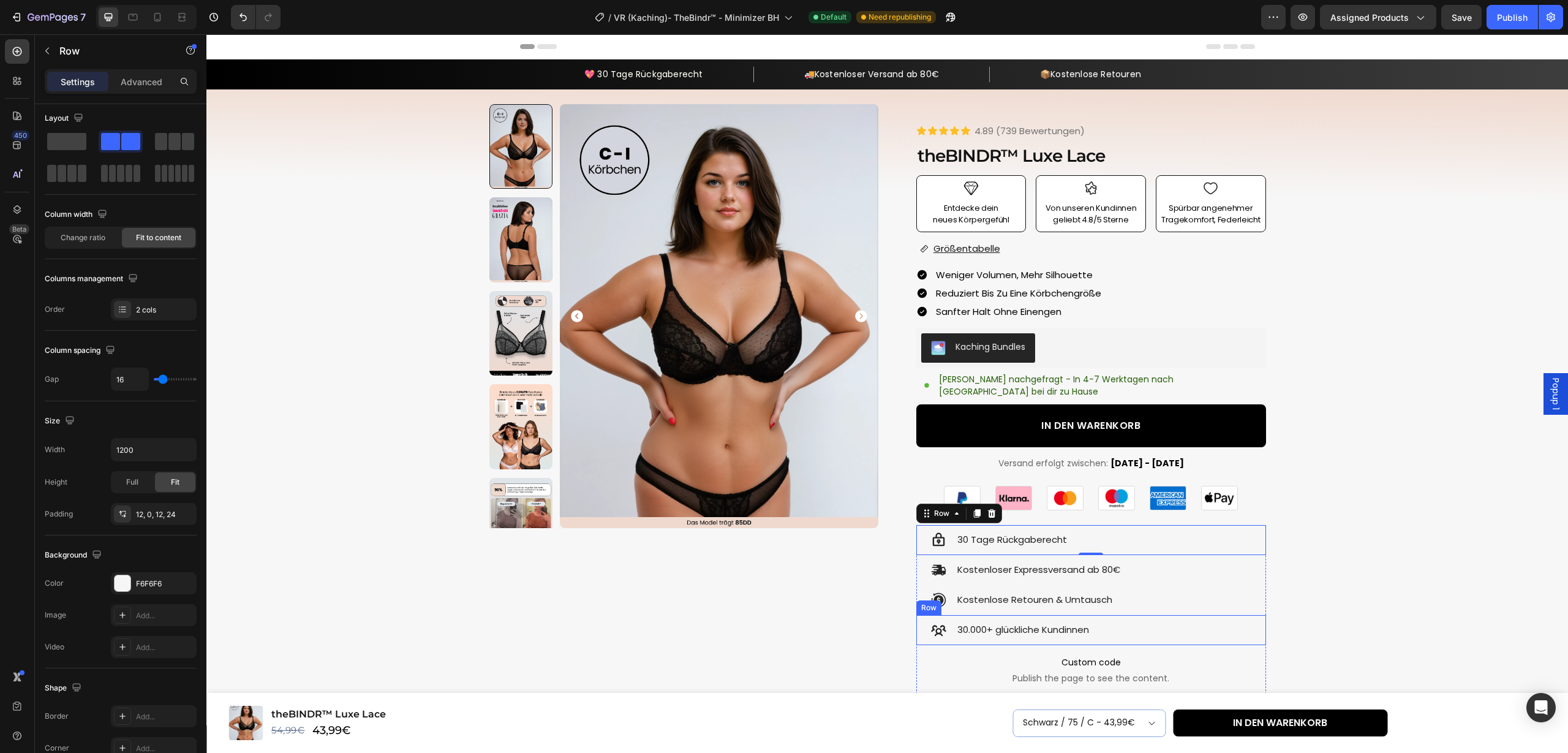
click at [917, 601] on div "Row" at bounding box center [929, 608] width 25 height 14
click at [1139, 509] on div "Image Image Image Image Image Image Row Icon 30 Tage Rückgaberecht Text Block R…" at bounding box center [1091, 586] width 350 height 215
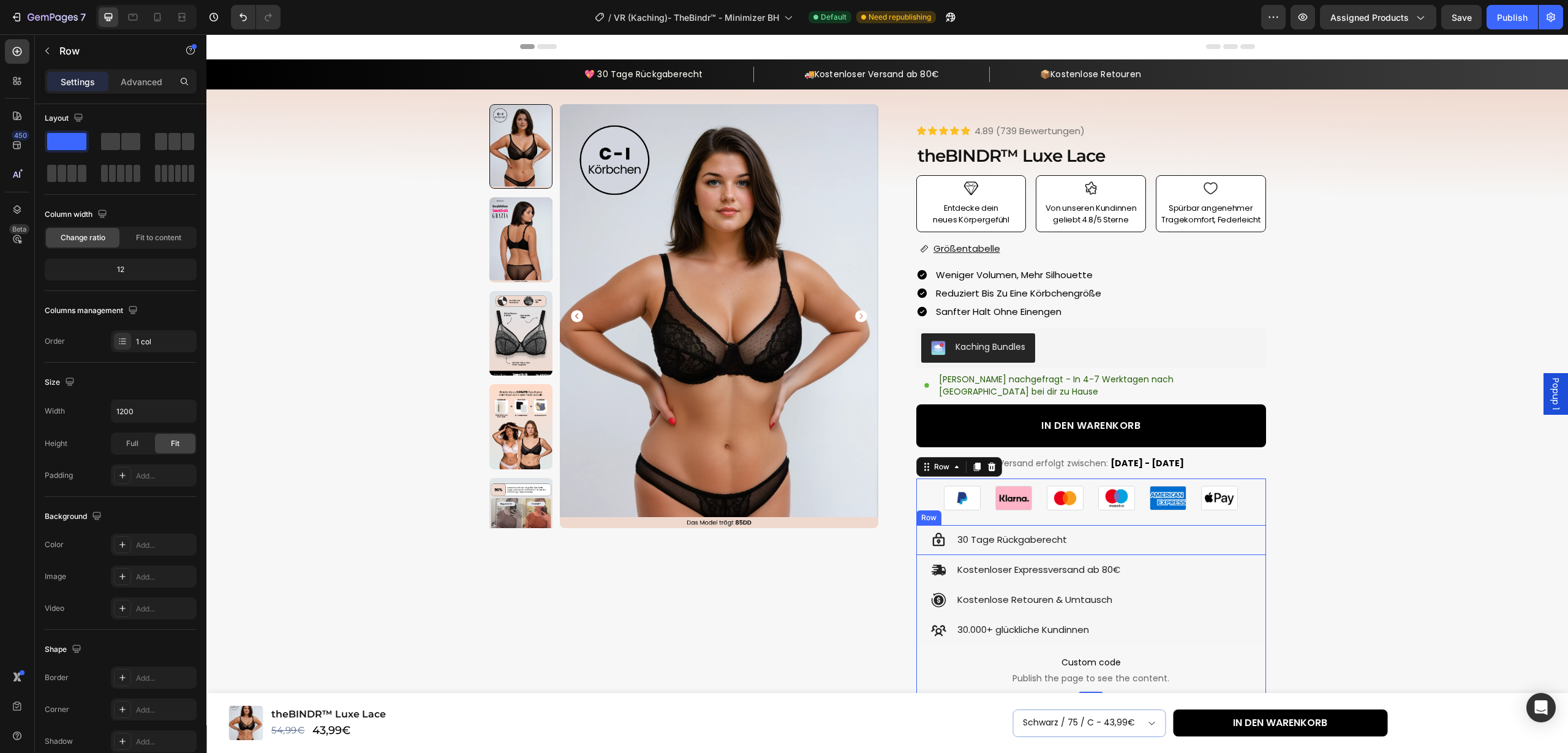
click at [1114, 525] on div "Icon 30 Tage Rückgaberecht Text Block Row" at bounding box center [1091, 540] width 350 height 30
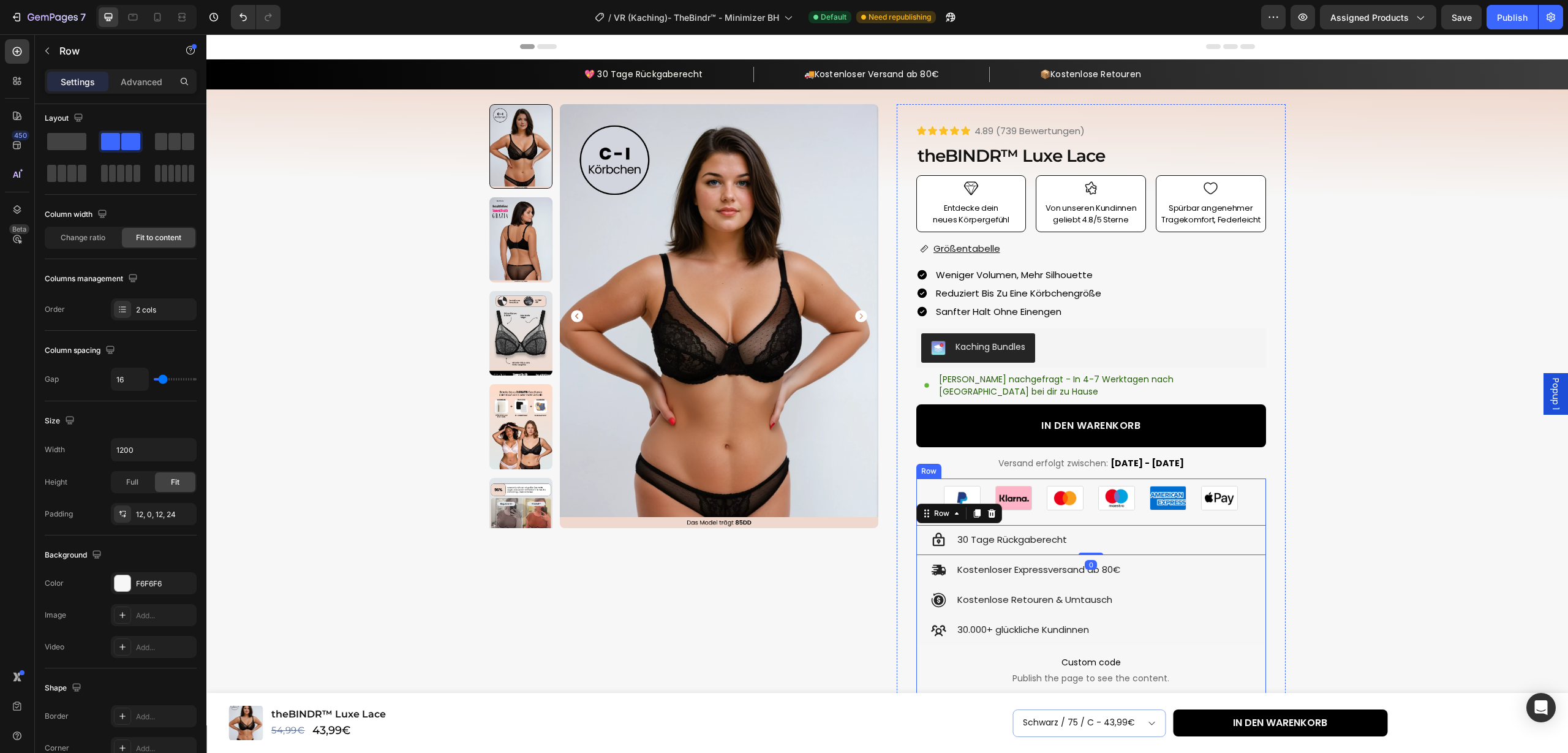
click at [1117, 506] on div "Image Image Image Image Image Image Row Icon 30 Tage Rückgaberecht Text Block R…" at bounding box center [1091, 586] width 350 height 215
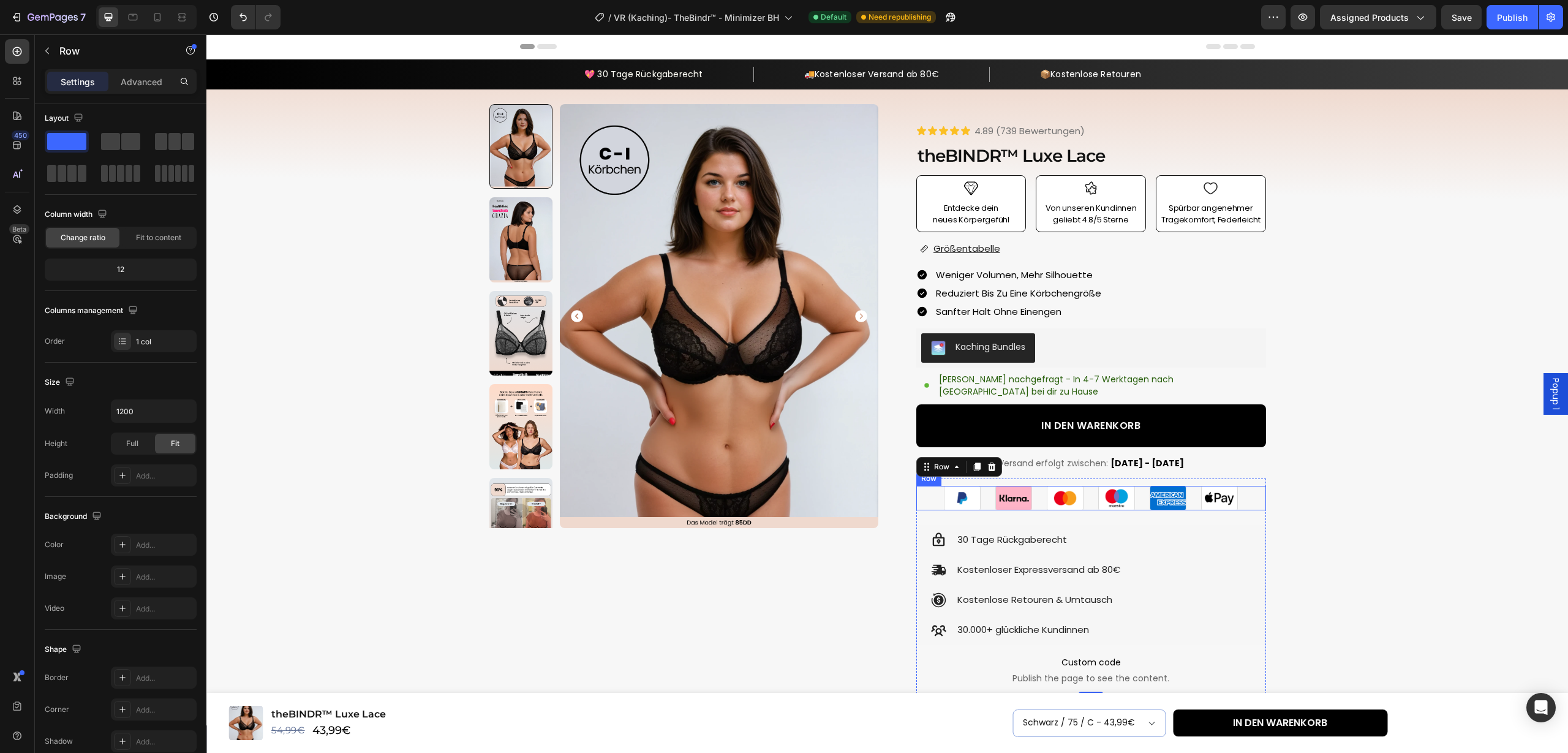
click at [1090, 494] on div "Image Image Image Image Image Image Row" at bounding box center [1091, 498] width 350 height 24
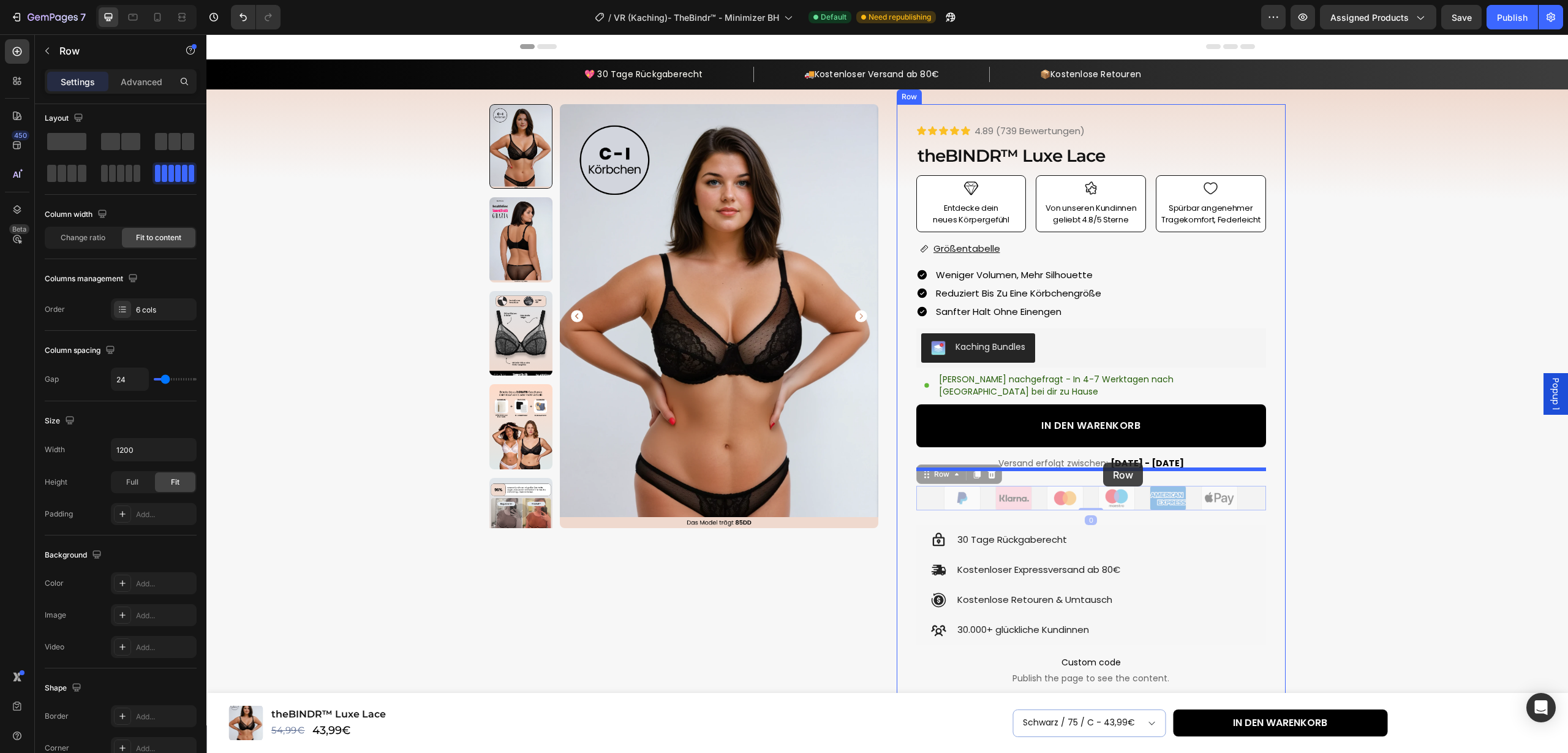
drag, startPoint x: 923, startPoint y: 465, endPoint x: 1103, endPoint y: 463, distance: 180.0
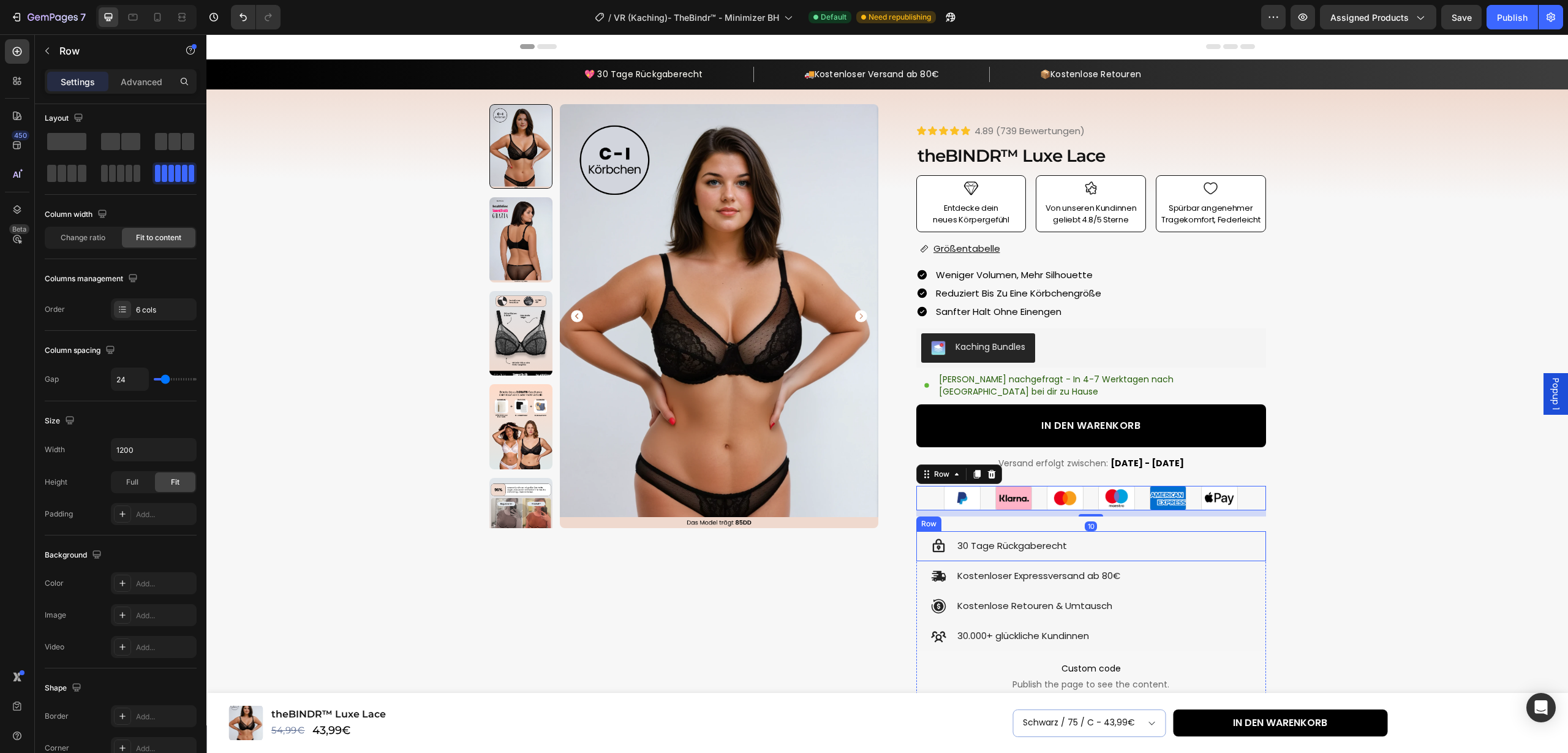
click at [1140, 531] on div "Icon 30 Tage Rückgaberecht Text Block Row" at bounding box center [1091, 546] width 350 height 30
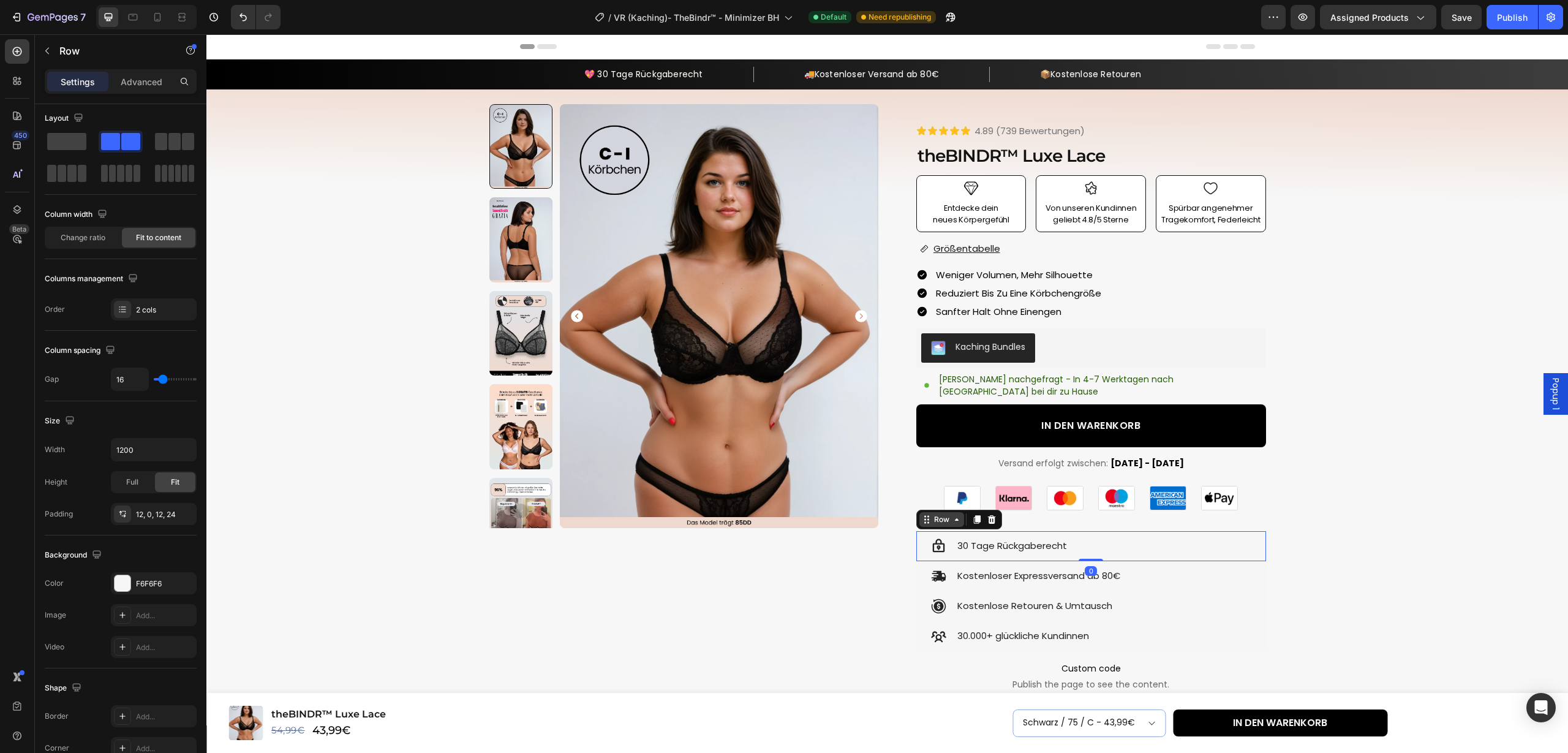
click at [929, 515] on icon at bounding box center [927, 520] width 10 height 10
click at [932, 514] on div "Row" at bounding box center [942, 520] width 20 height 11
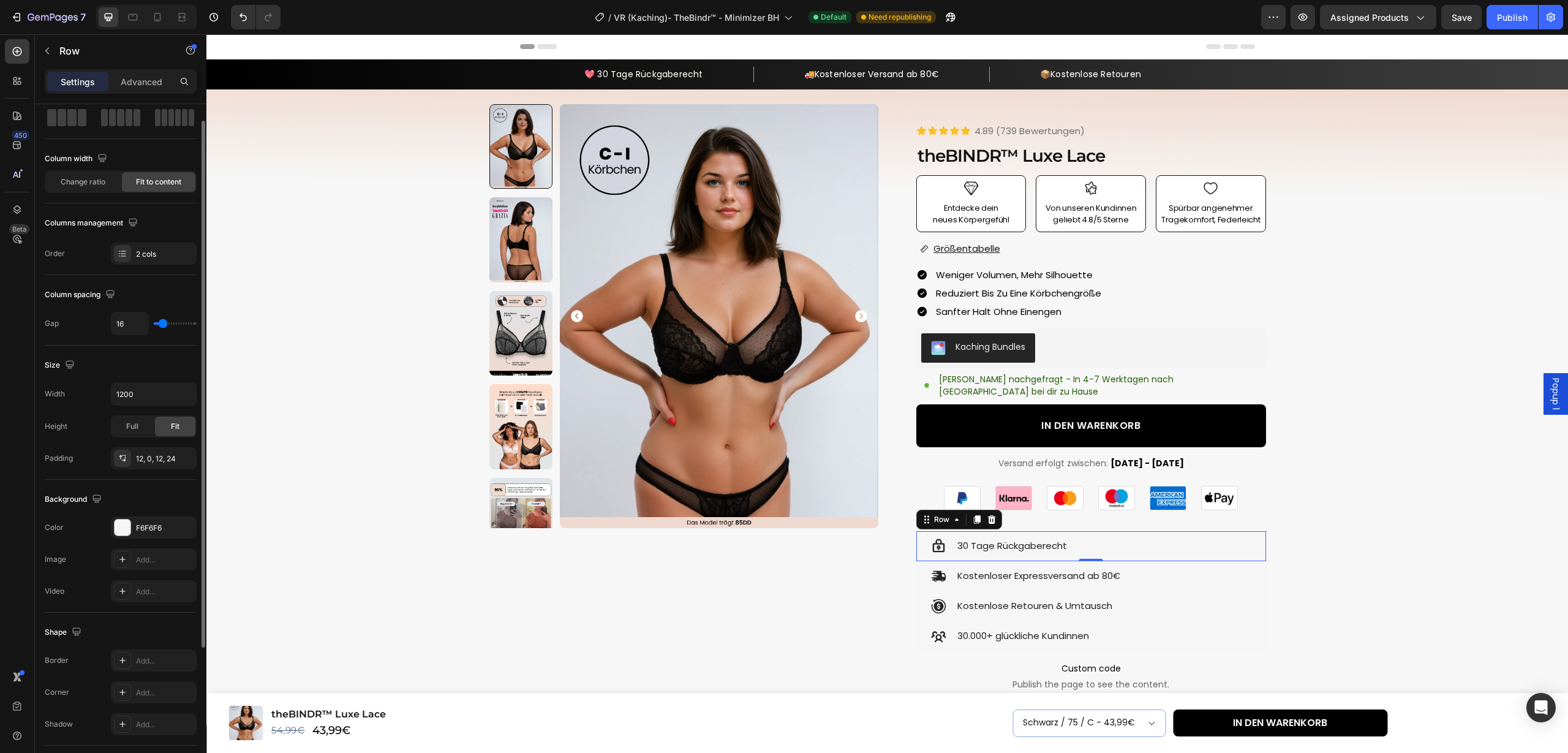
scroll to position [71, 0]
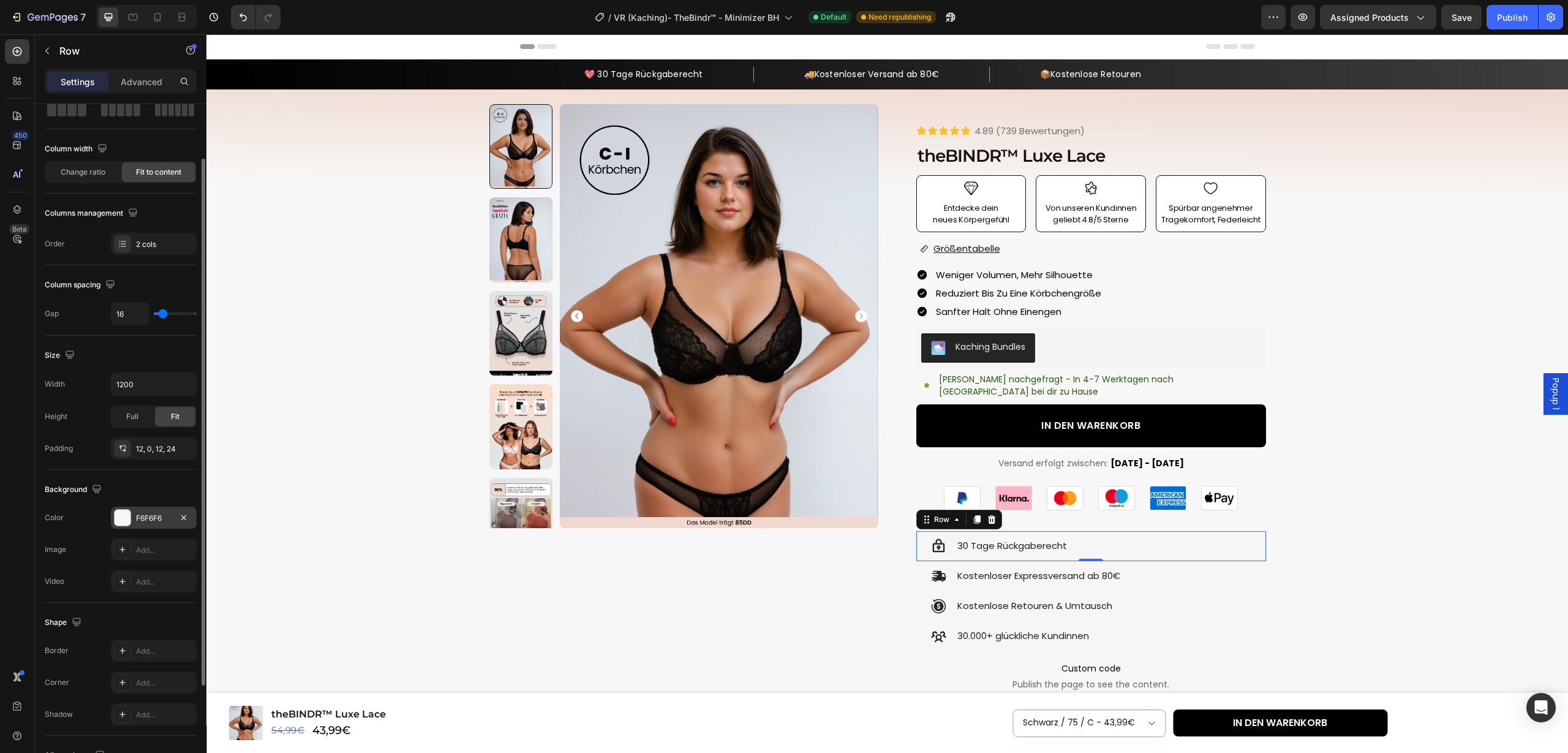
click at [121, 523] on div at bounding box center [122, 518] width 16 height 16
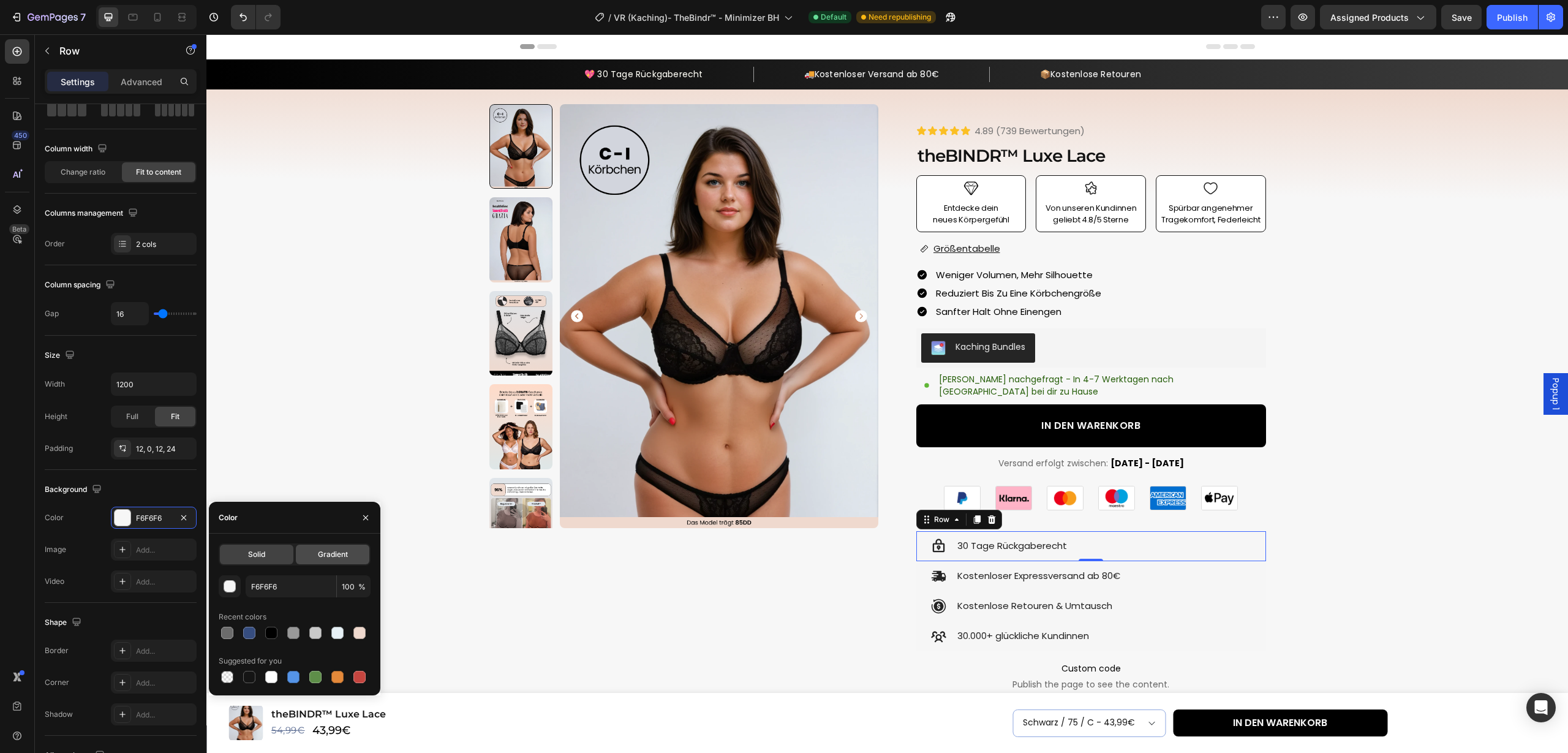
click at [337, 557] on span "Gradient" at bounding box center [333, 555] width 30 height 11
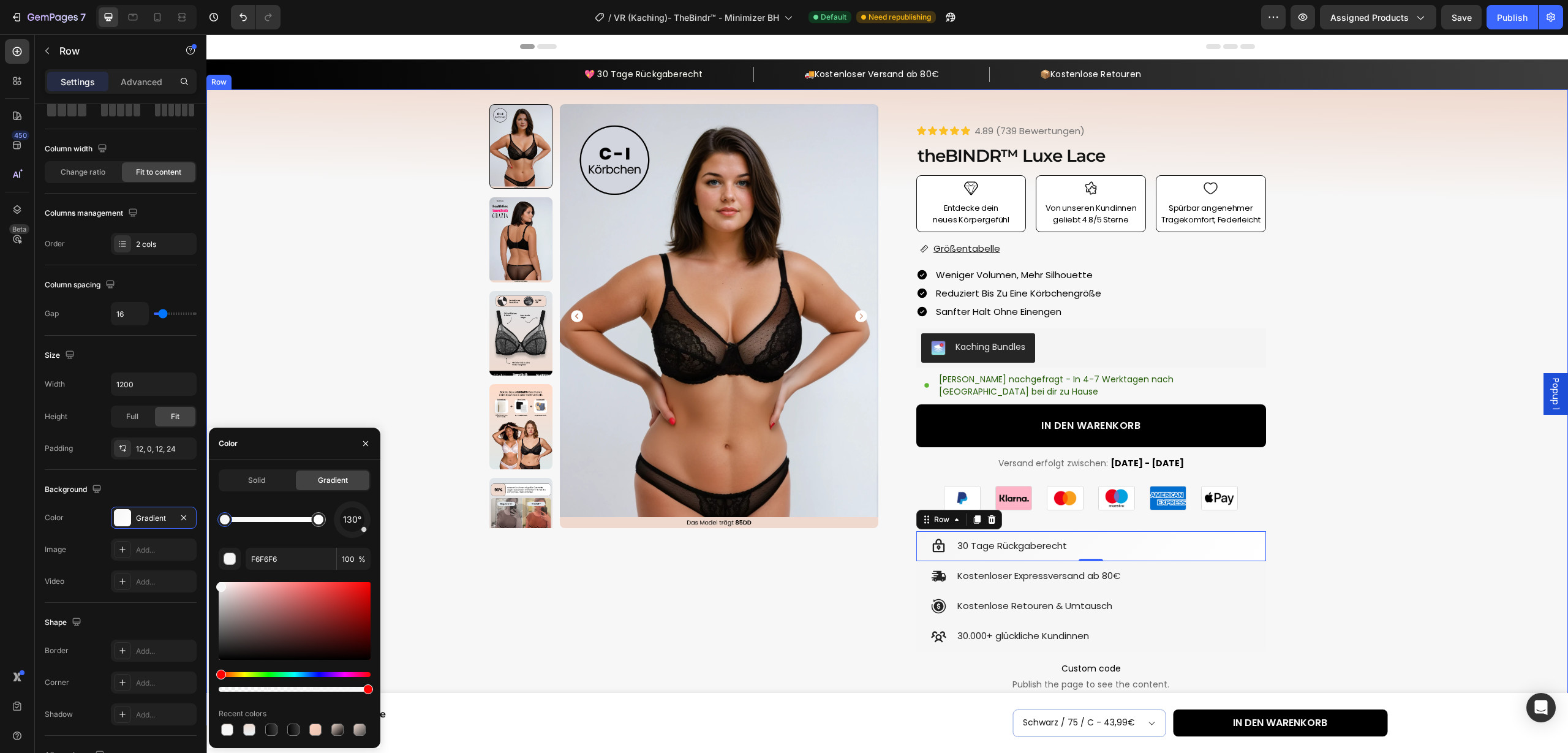
click at [1391, 554] on div "Product Images Row Icon Icon Icon Icon Icon Icon List 4.89 (739 Bewertungen) Te…" at bounding box center [887, 587] width 1347 height 966
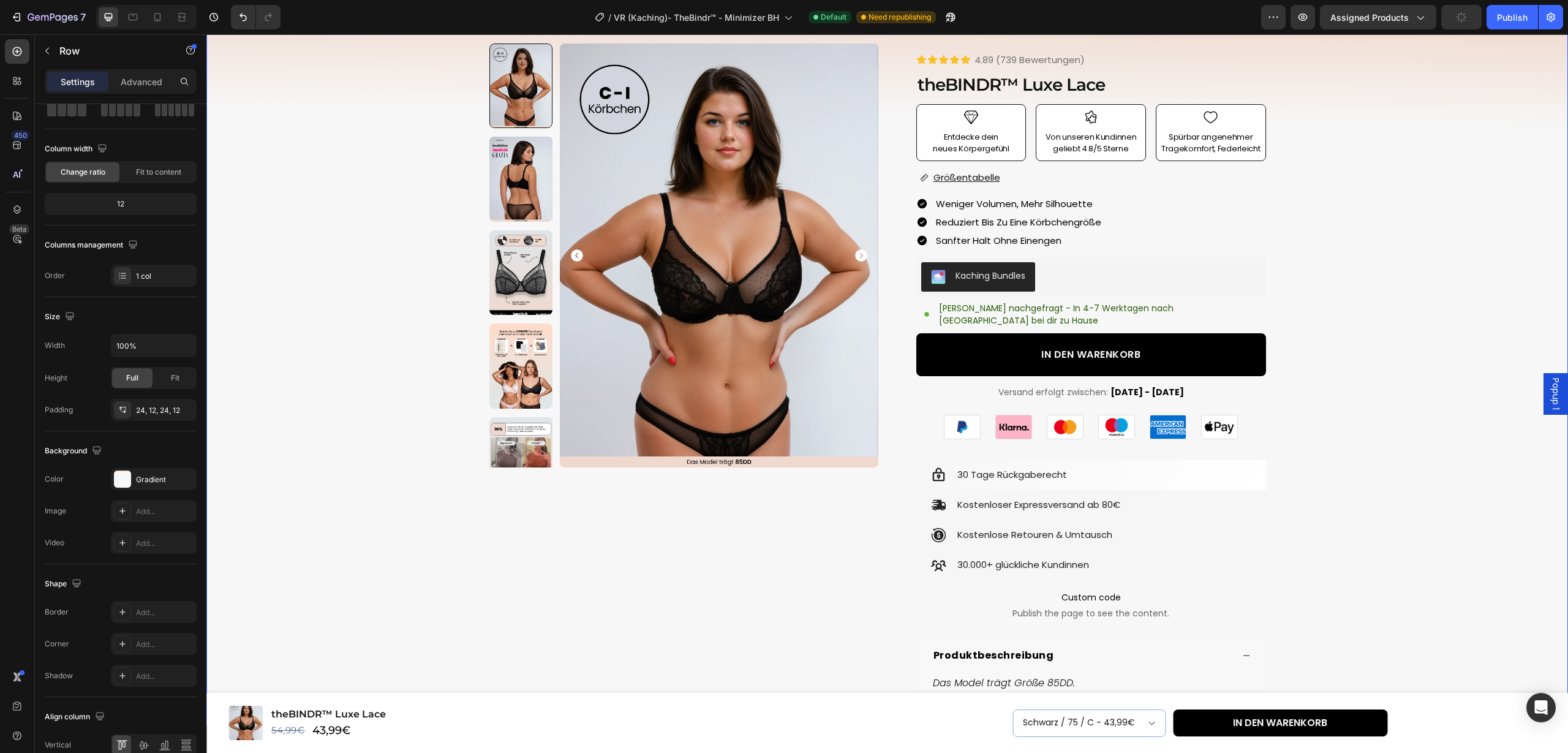
scroll to position [72, 0]
click at [1247, 497] on div "Icon Kostenloser Expressversand ab 80€ Text Block Row" at bounding box center [1091, 505] width 350 height 30
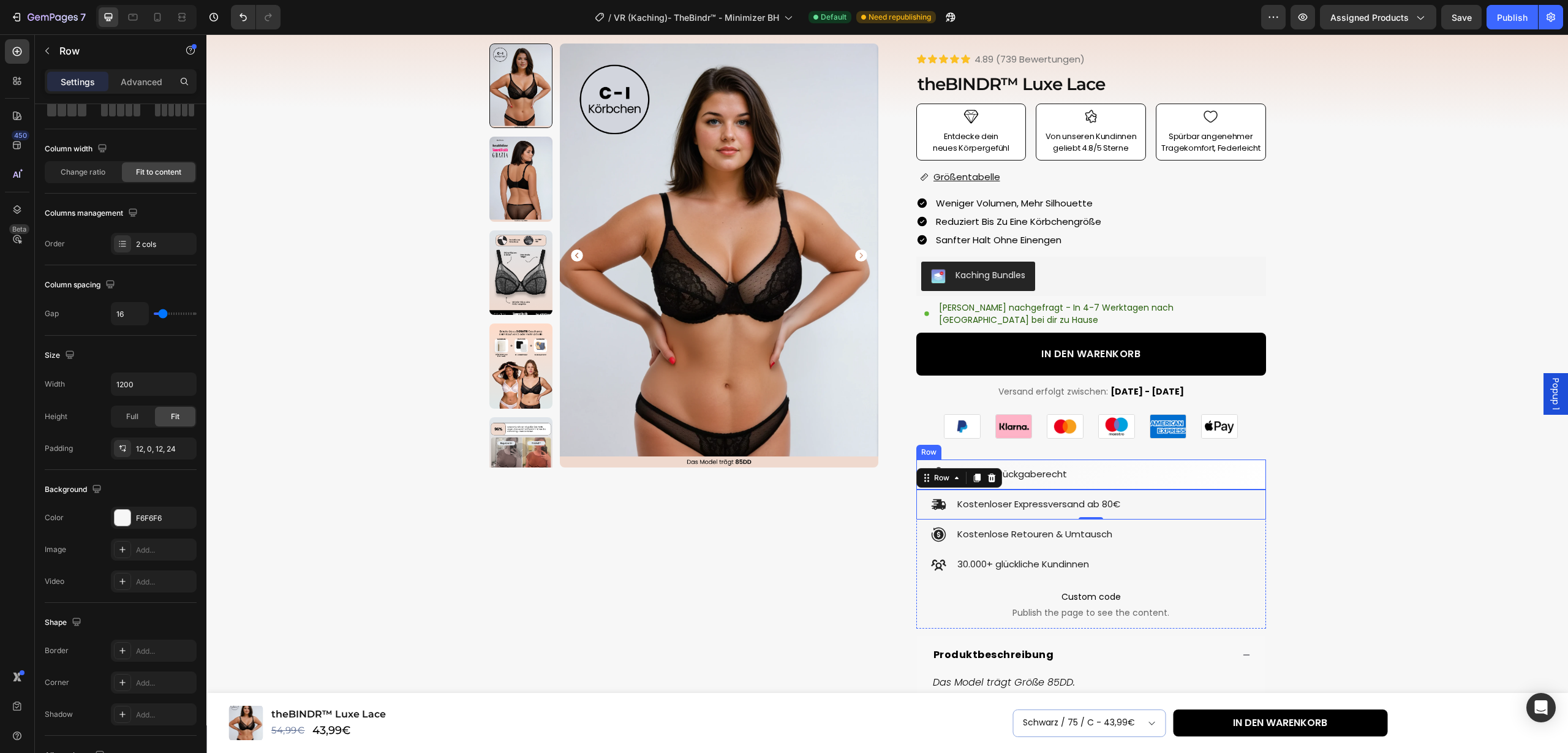
click at [1236, 472] on div "Icon 30 Tage Rückgaberecht Text Block Row" at bounding box center [1091, 475] width 350 height 30
click at [1236, 490] on div "Icon Kostenloser Expressversand ab 80€ Text Block Row" at bounding box center [1091, 505] width 350 height 30
click at [164, 521] on div "F6F6F6" at bounding box center [154, 519] width 35 height 11
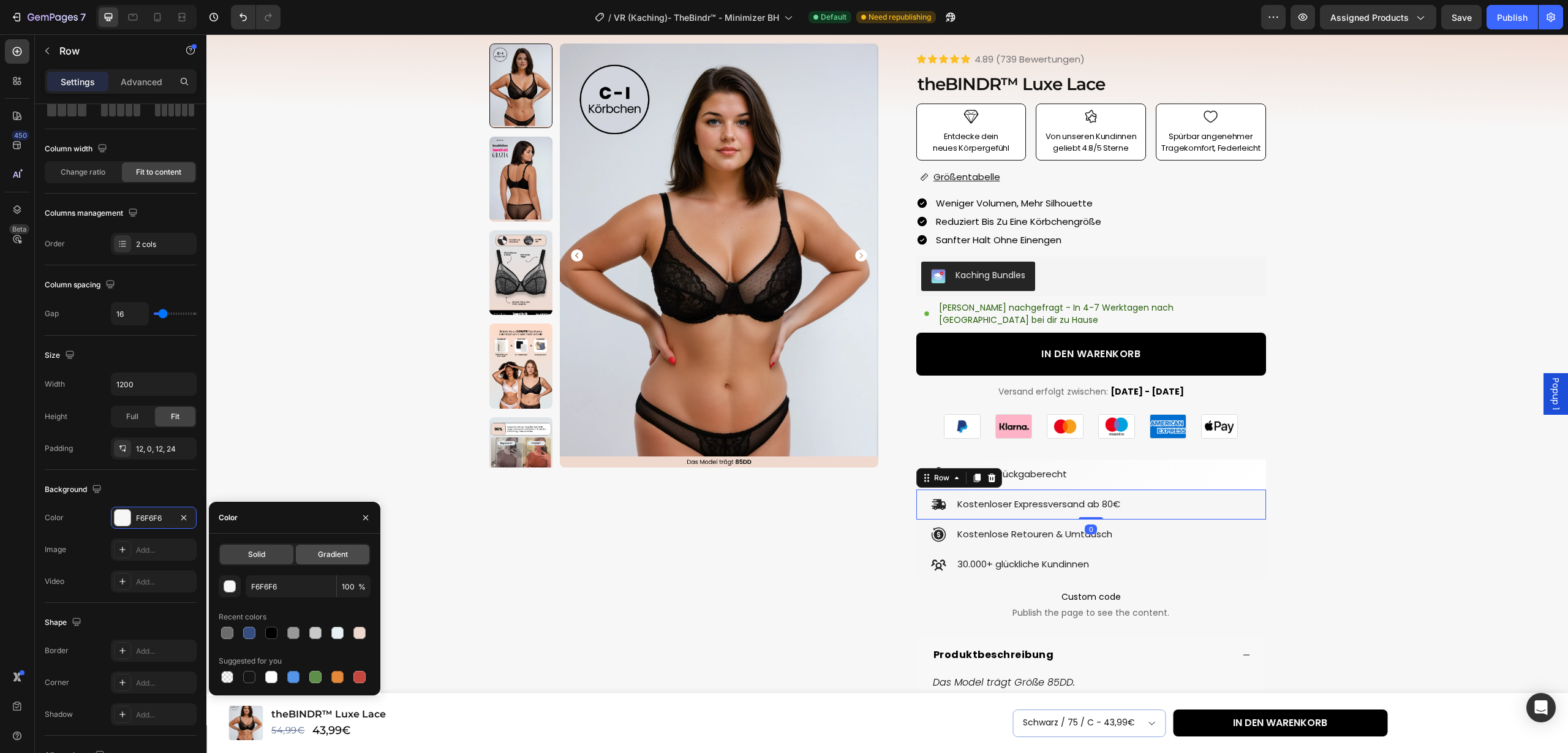
click at [334, 557] on span "Gradient" at bounding box center [333, 555] width 30 height 11
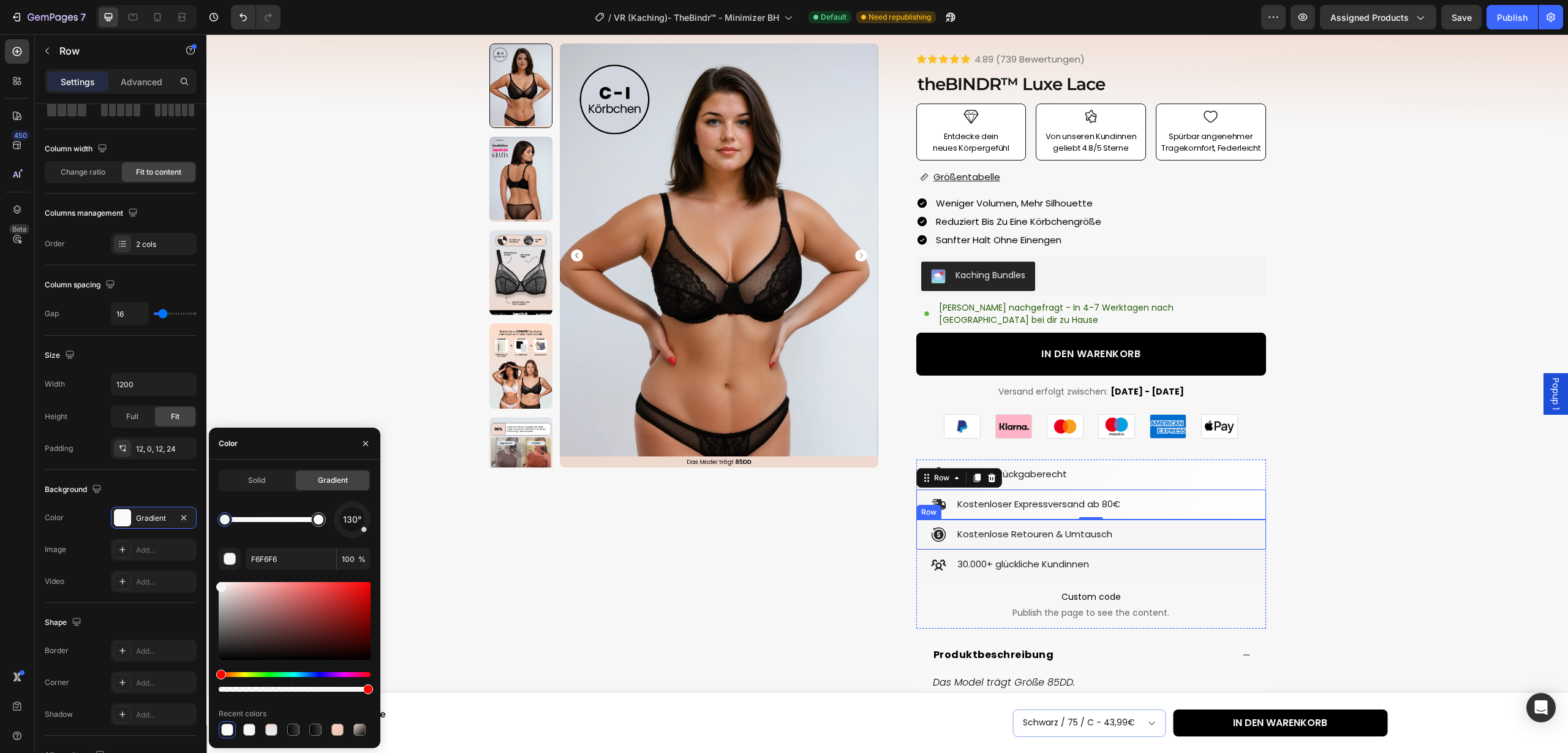
click at [1229, 525] on div "Icon Kostenlose Retouren & Umtausch Text Block Row" at bounding box center [1091, 535] width 350 height 30
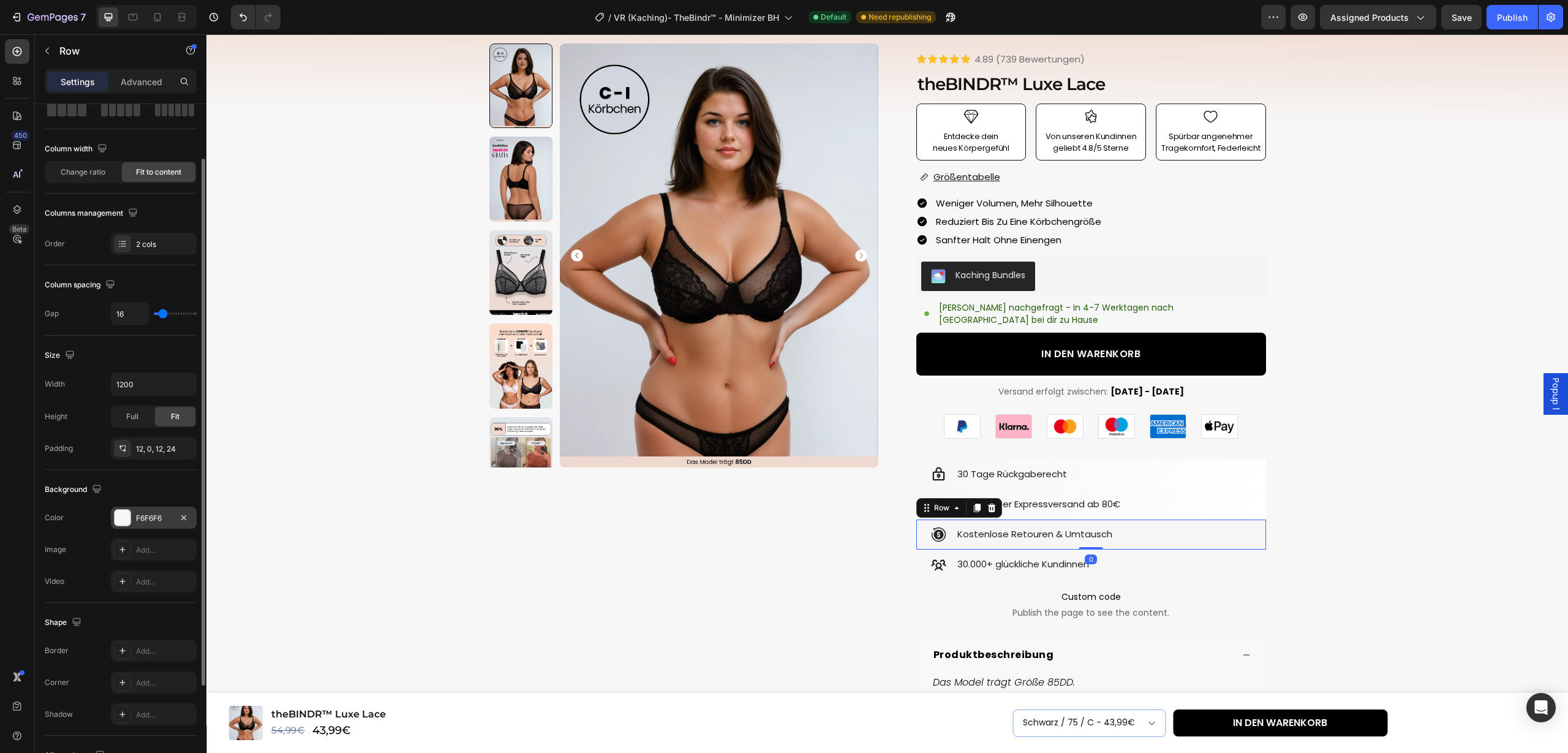
click at [152, 521] on div "F6F6F6" at bounding box center [154, 519] width 35 height 11
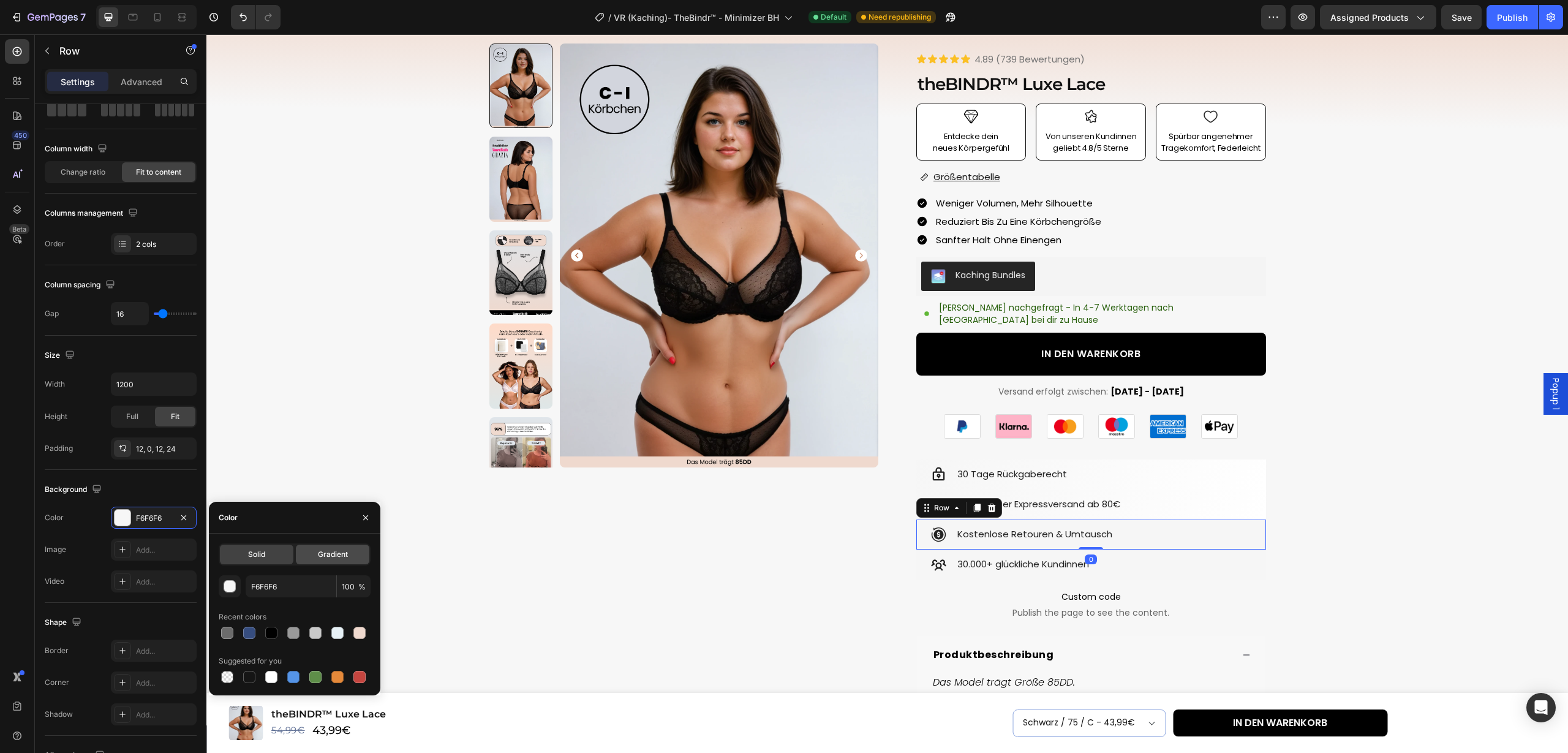
click at [334, 555] on span "Gradient" at bounding box center [333, 555] width 30 height 11
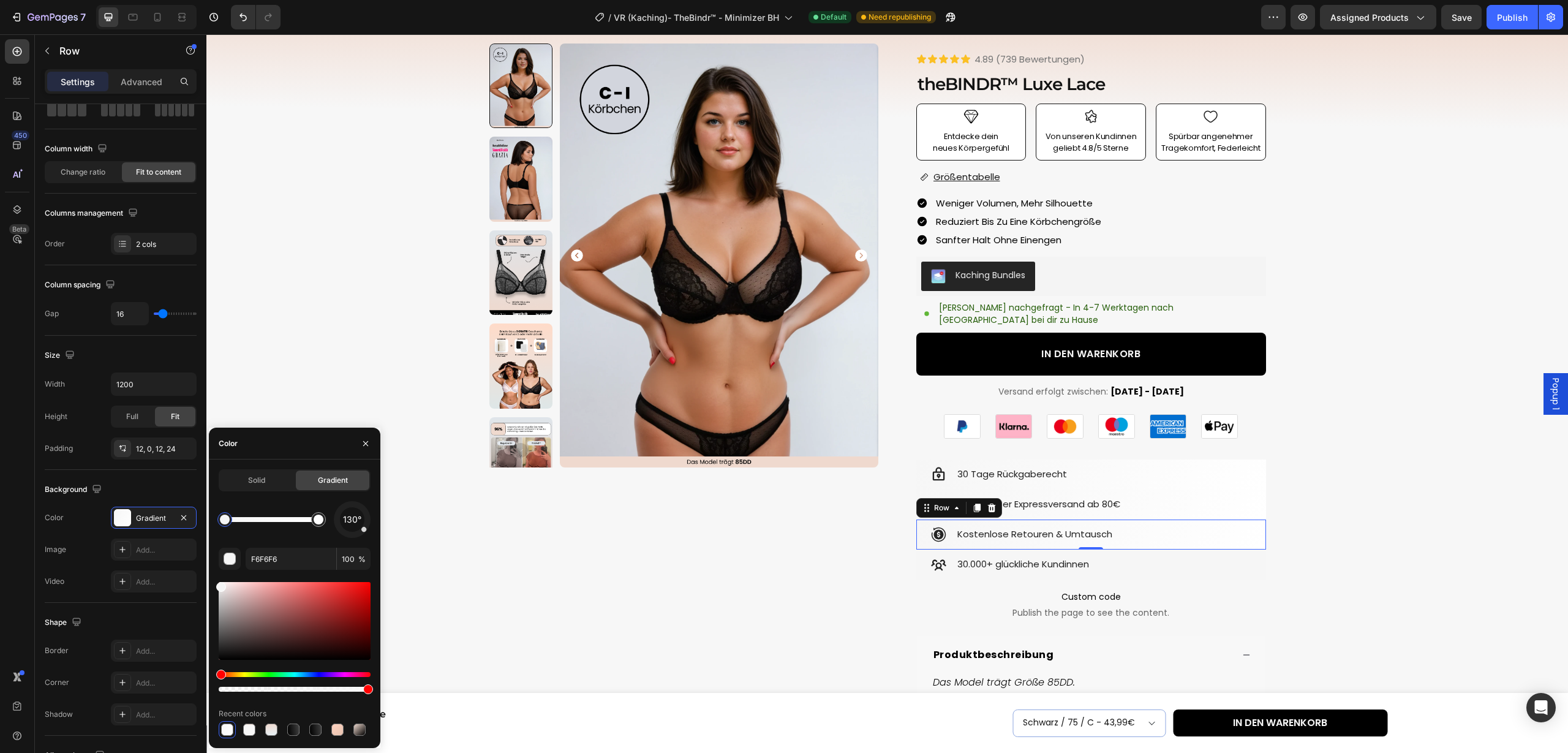
click at [1245, 550] on div "Icon 30.000+ glückliche Kundinnen Text Block Row" at bounding box center [1091, 565] width 350 height 30
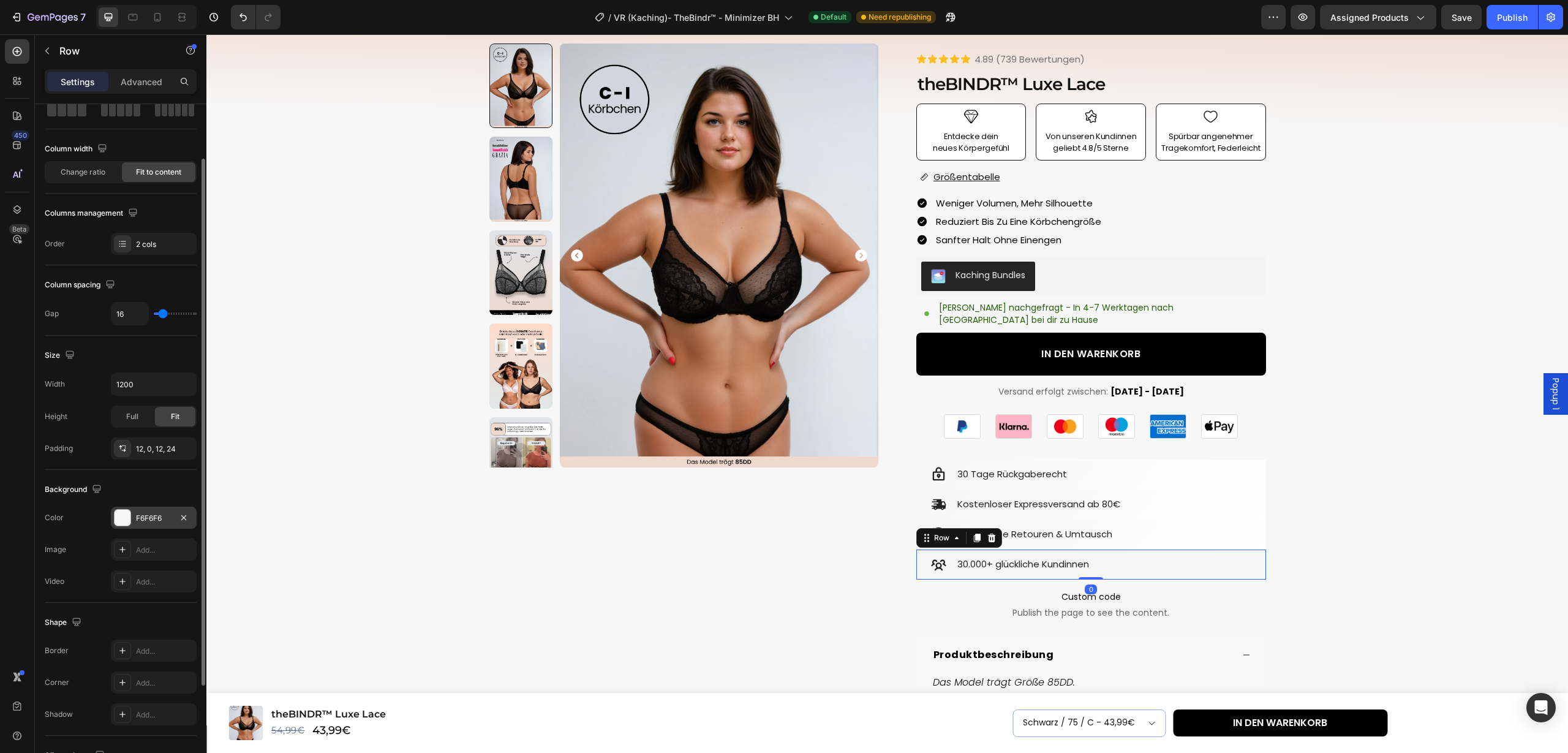
click at [145, 522] on div "F6F6F6" at bounding box center [154, 519] width 35 height 11
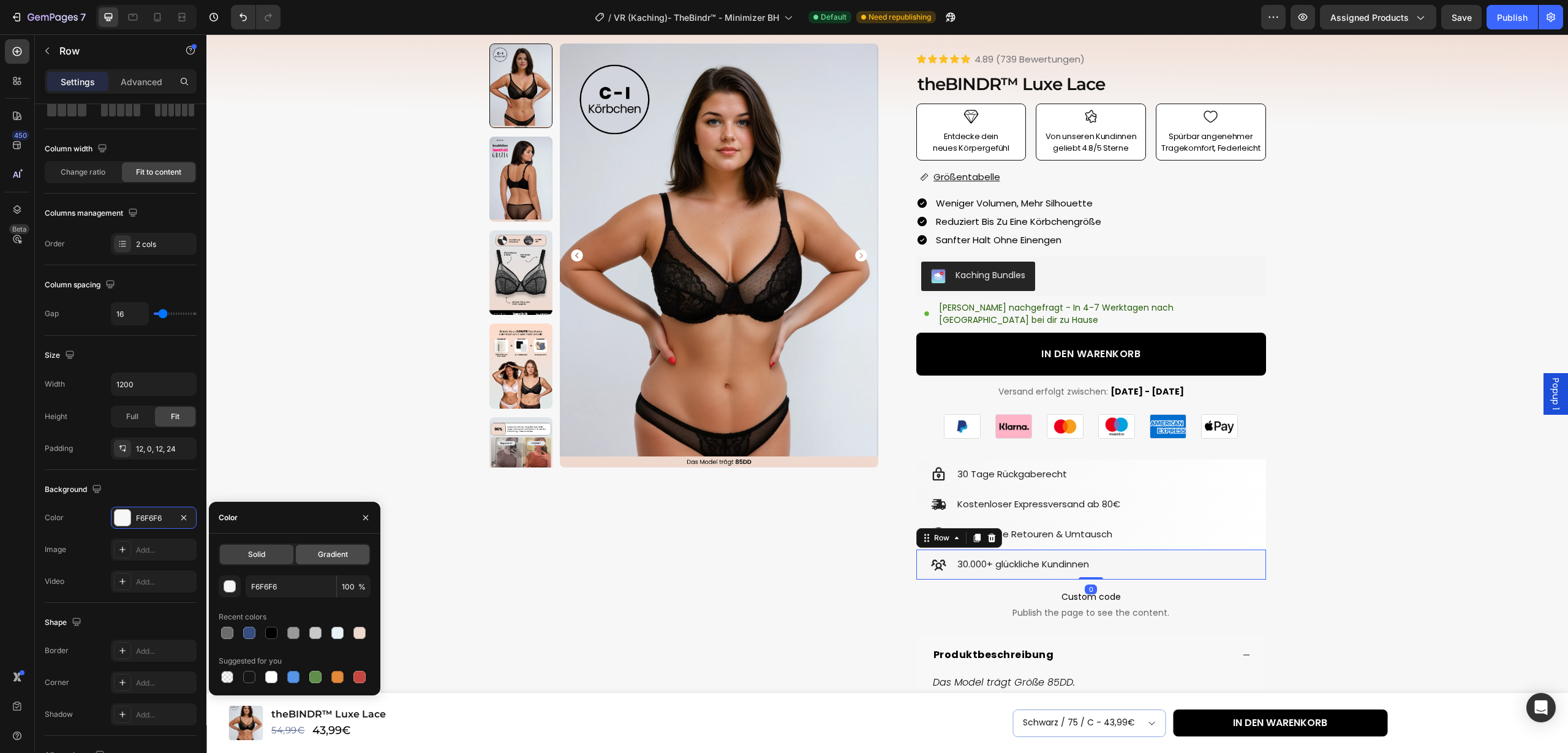
click at [332, 556] on span "Gradient" at bounding box center [333, 555] width 30 height 11
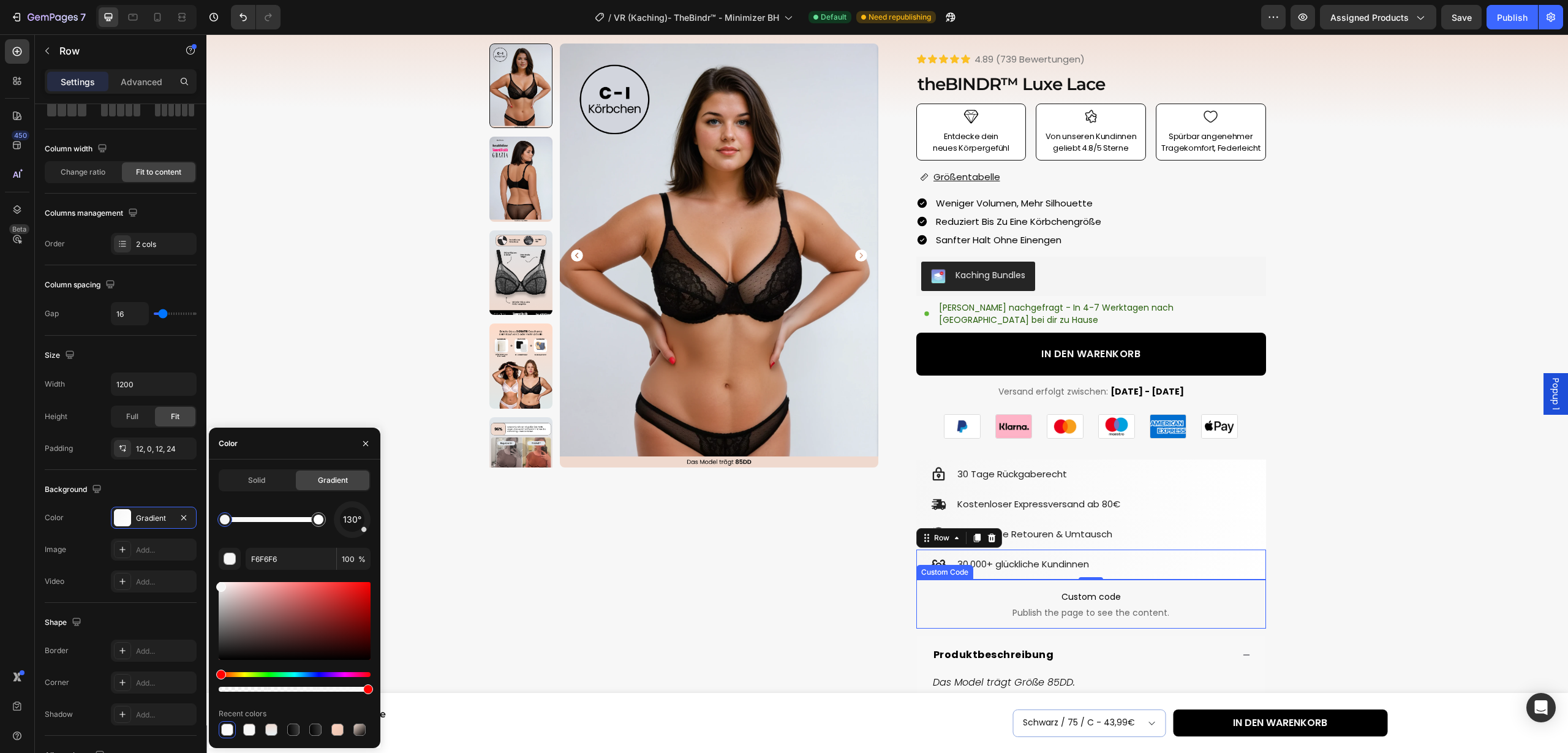
click at [1337, 574] on div "Product Images Row Icon Icon Icon Icon Icon Icon List 4.89 (739 Bewertungen) Te…" at bounding box center [887, 516] width 1347 height 966
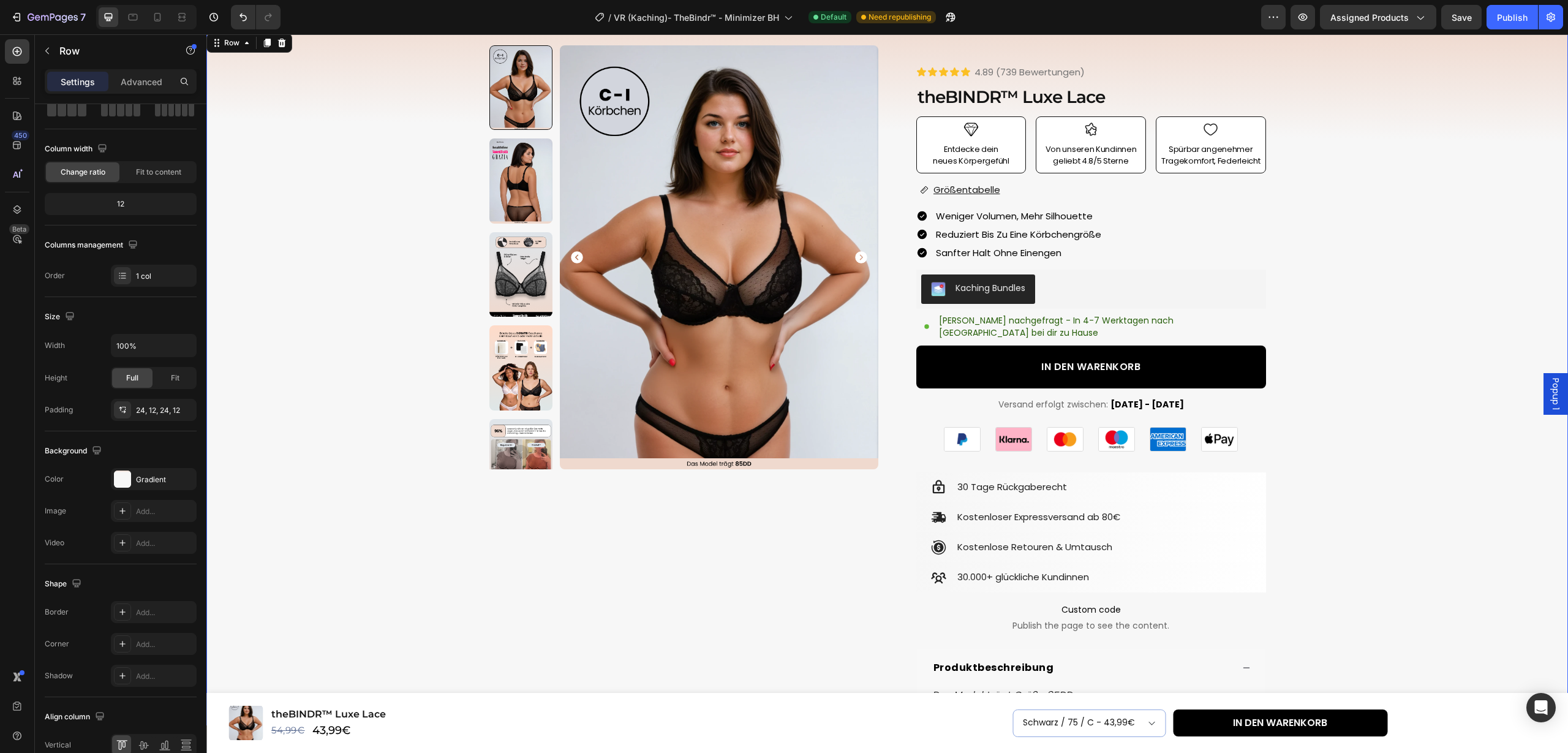
scroll to position [50, 0]
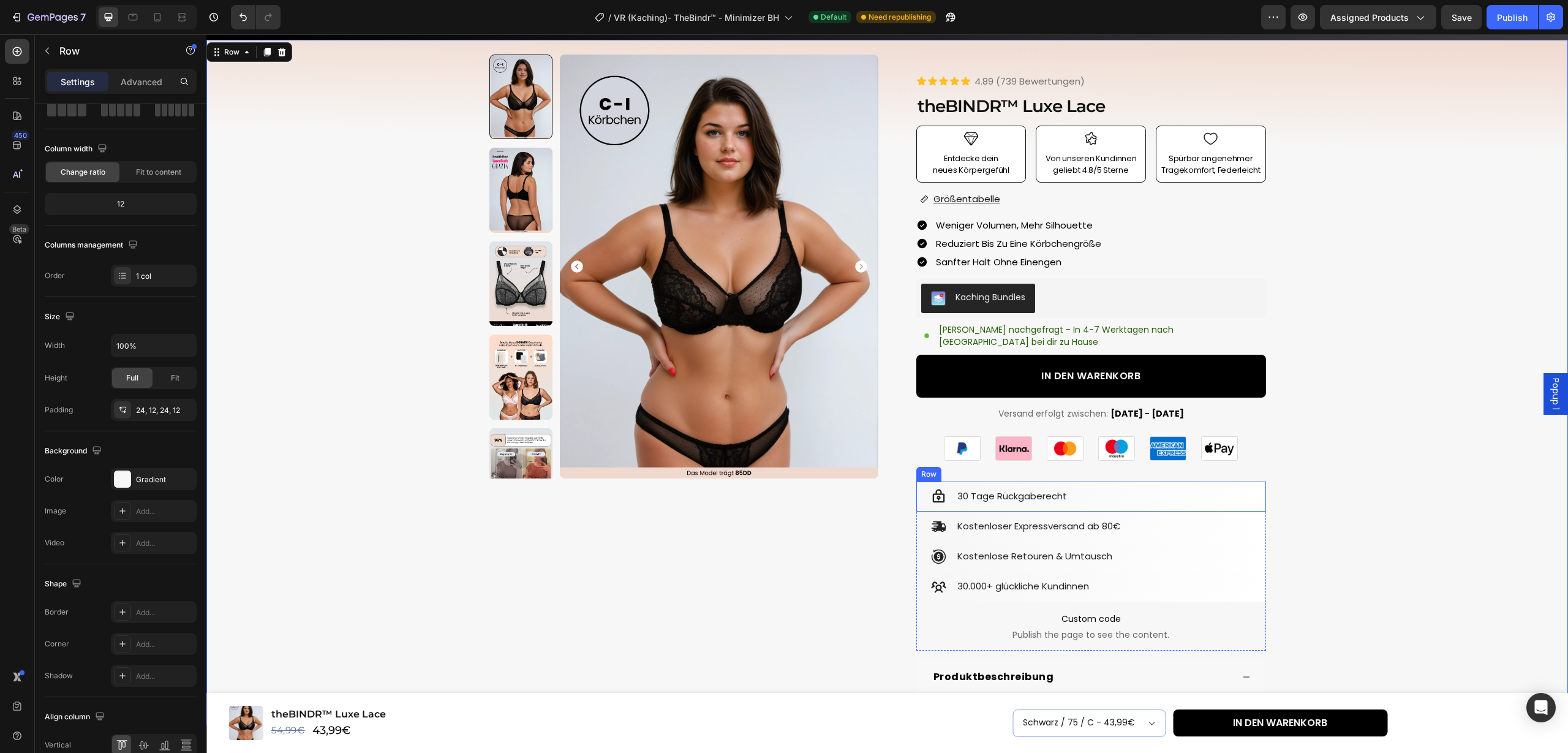
click at [1245, 482] on div "Icon 30 Tage Rückgaberecht Text Block Row" at bounding box center [1091, 497] width 350 height 30
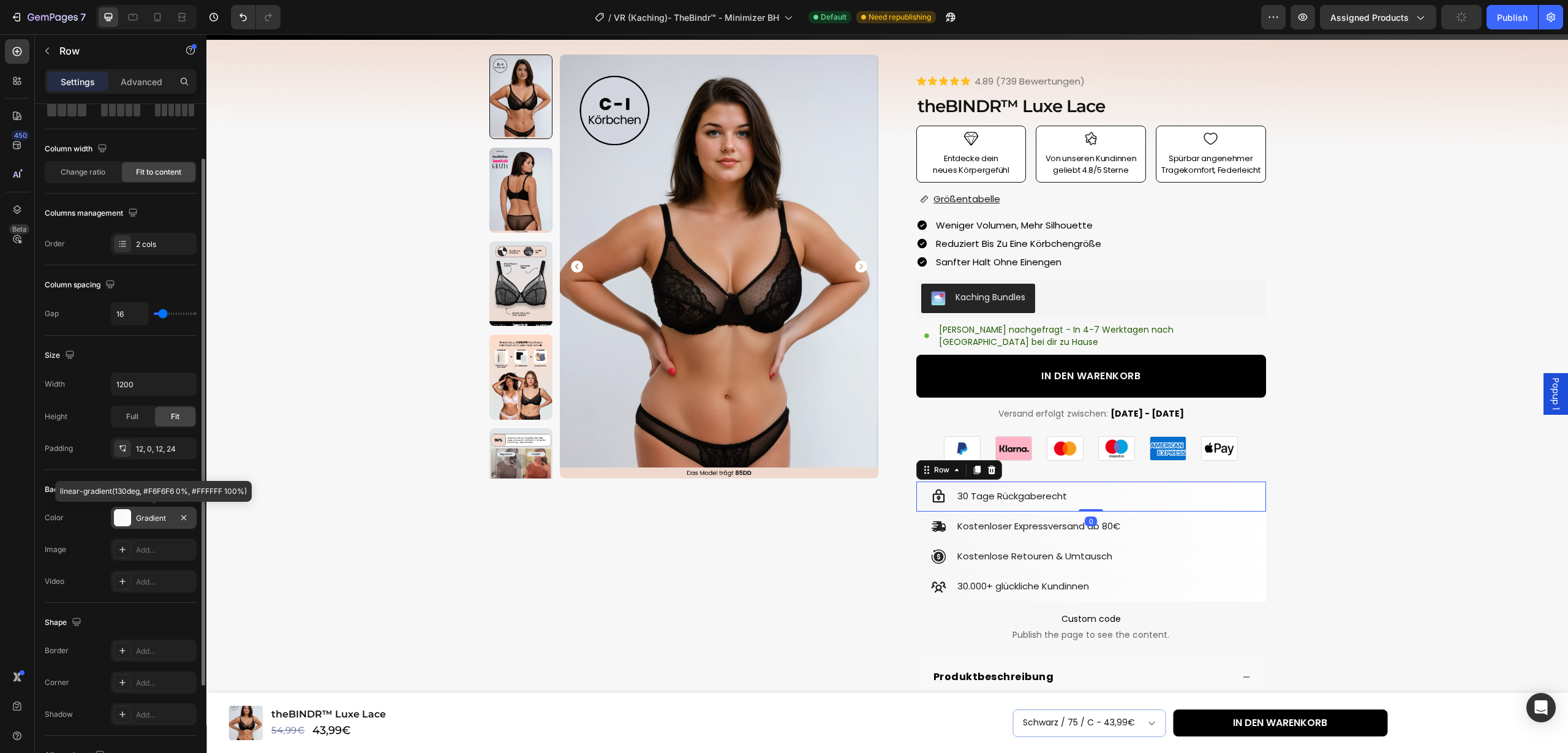
click at [126, 519] on div at bounding box center [122, 518] width 17 height 17
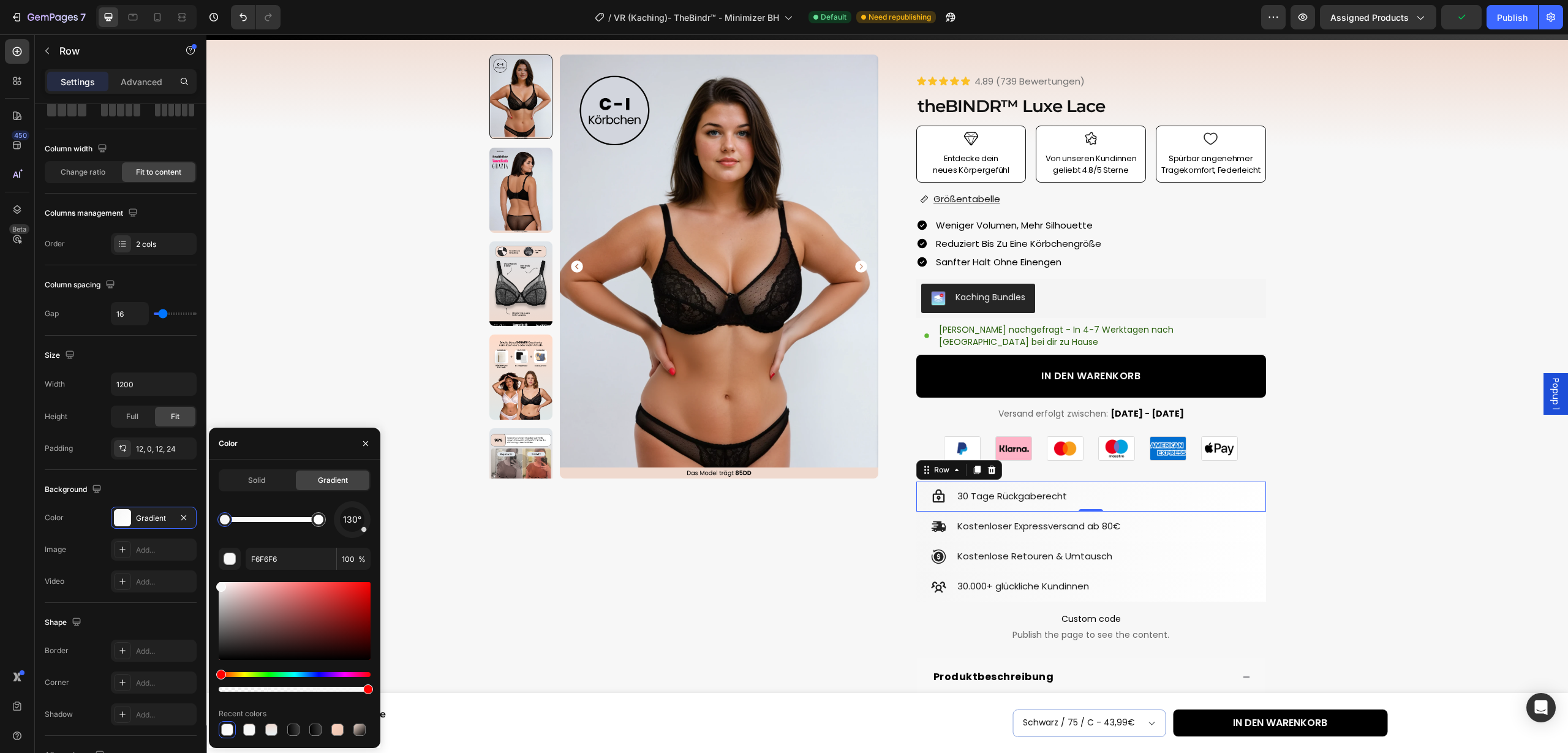
click at [223, 520] on div at bounding box center [225, 520] width 10 height 10
click at [230, 521] on div at bounding box center [225, 520] width 10 height 10
drag, startPoint x: 232, startPoint y: 521, endPoint x: 173, endPoint y: 521, distance: 59.0
click at [173, 521] on div "450 Beta Sections(18) Elements(84) Section Element Hero Section Product Detail …" at bounding box center [103, 394] width 206 height 719
click at [247, 730] on div at bounding box center [249, 730] width 12 height 12
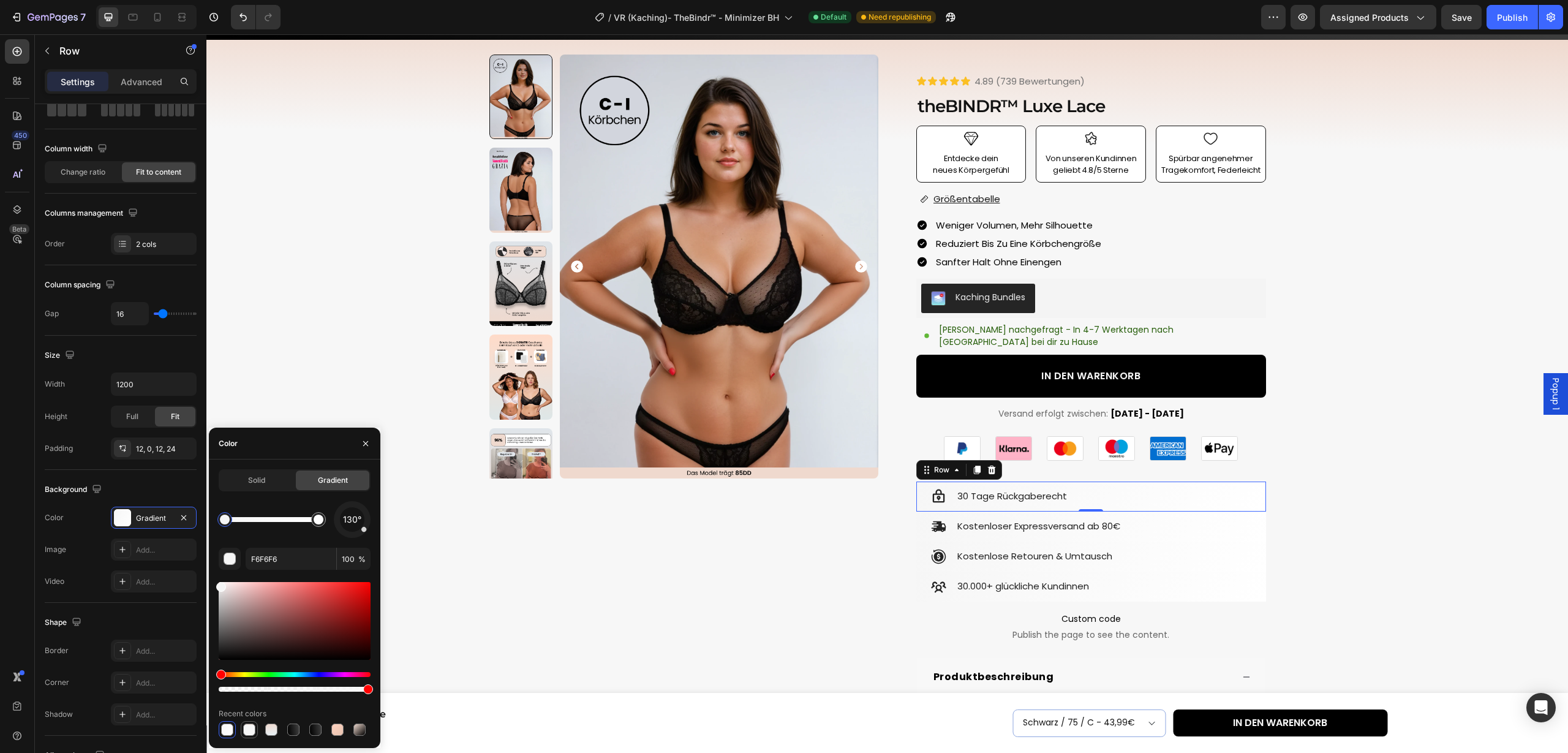
type input "EFD9CE"
click at [277, 730] on div at bounding box center [271, 730] width 12 height 12
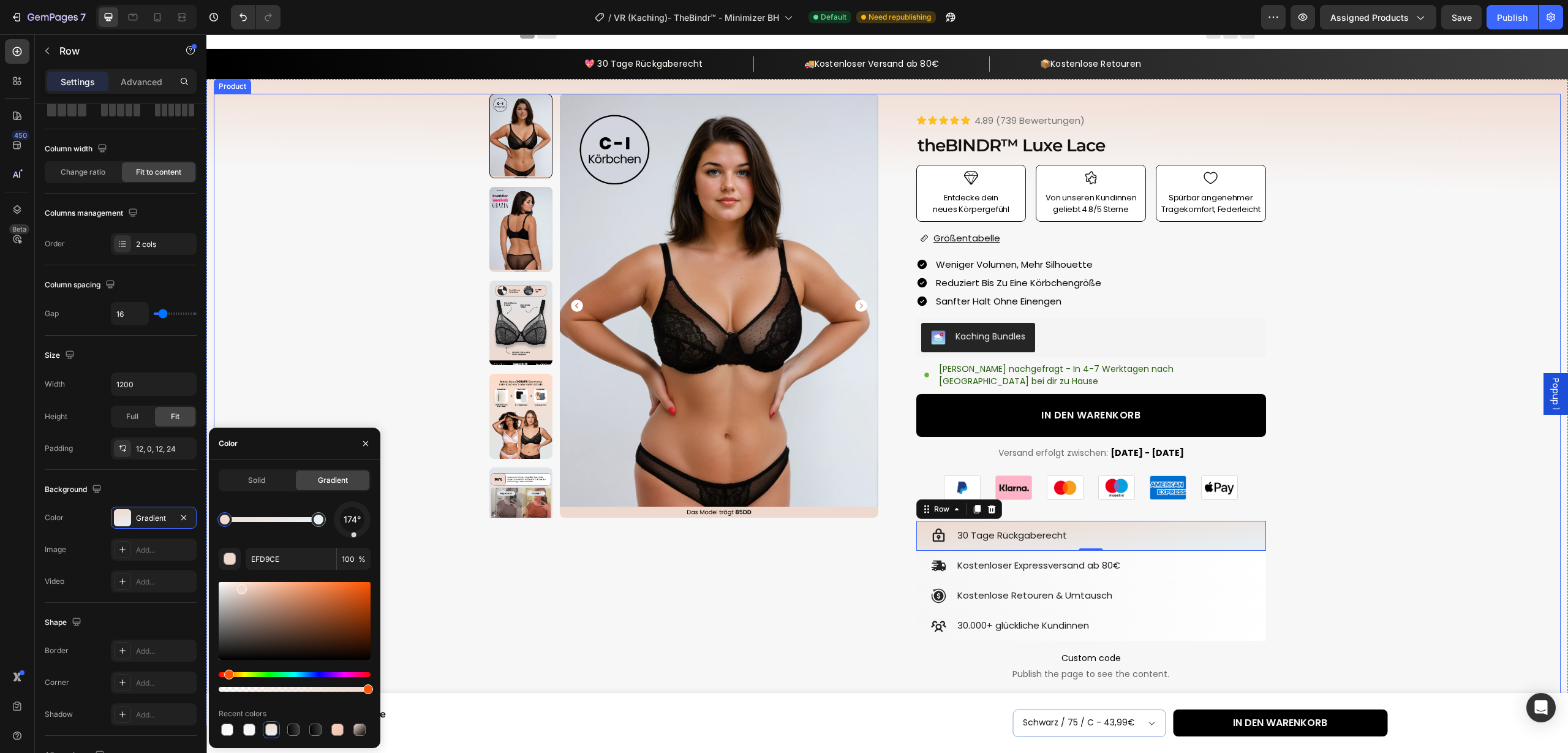
scroll to position [0, 0]
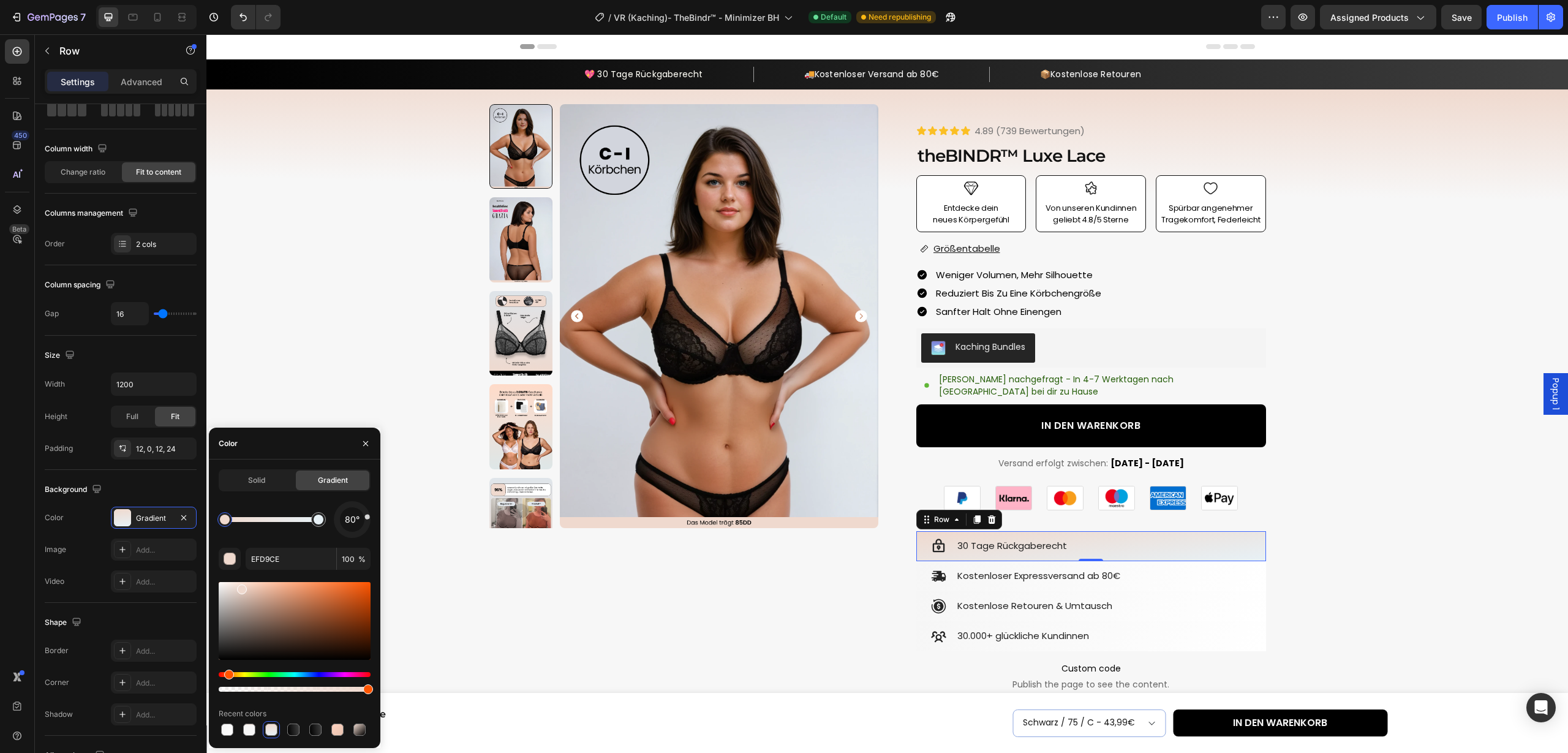
drag, startPoint x: 356, startPoint y: 535, endPoint x: 379, endPoint y: 512, distance: 32.5
click at [379, 512] on div "Solid Gradient 80° EFD9CE 100 % Recent colors" at bounding box center [294, 604] width 172 height 269
drag, startPoint x: 367, startPoint y: 515, endPoint x: 341, endPoint y: 508, distance: 26.9
click at [341, 508] on div at bounding box center [341, 508] width 7 height 7
drag, startPoint x: 349, startPoint y: 507, endPoint x: 340, endPoint y: 511, distance: 9.8
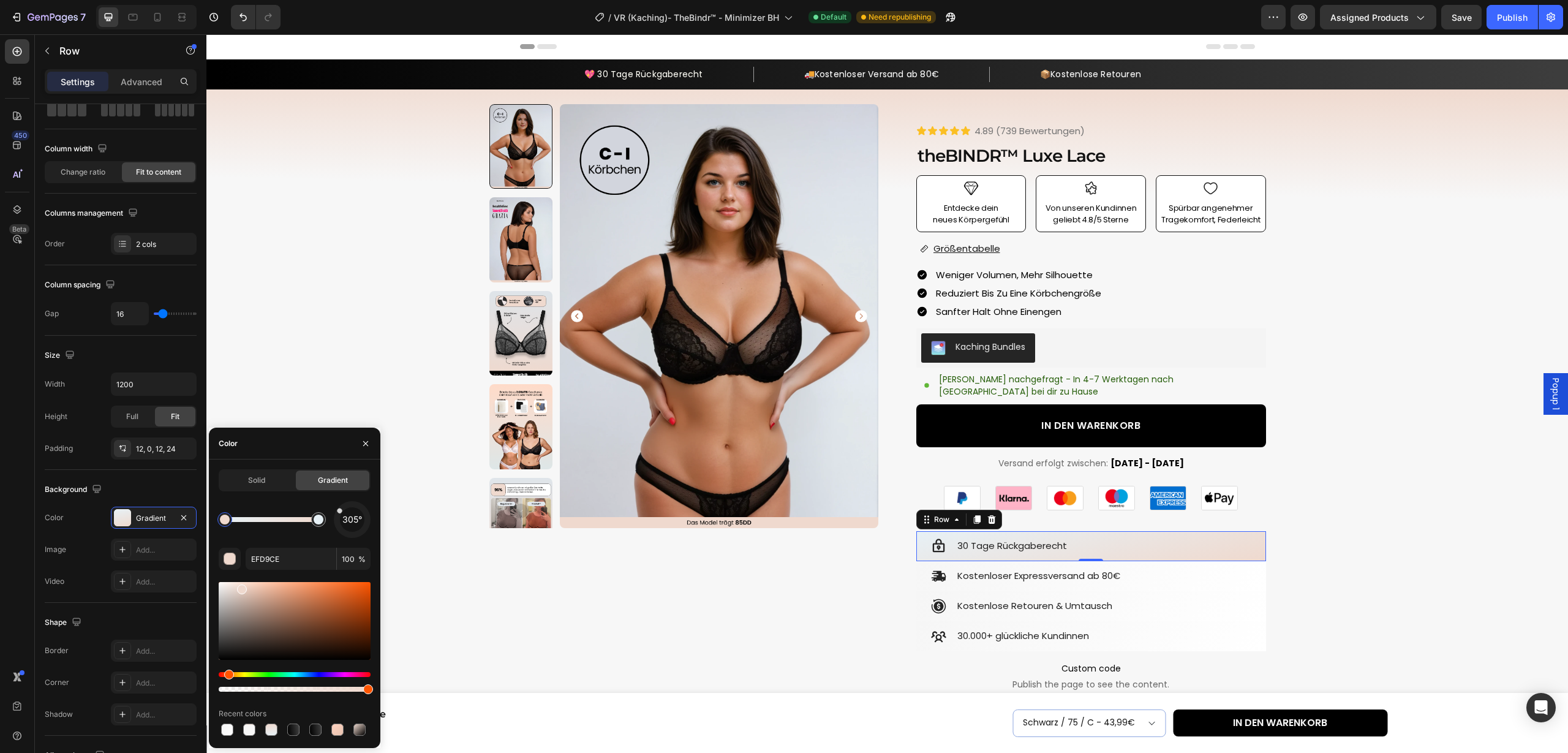
click at [340, 511] on div at bounding box center [352, 520] width 52 height 52
click at [335, 514] on div at bounding box center [337, 514] width 6 height 6
click at [1179, 582] on div "Icon Kostenloser Expressversand ab 80€ Text Block Row" at bounding box center [1091, 577] width 350 height 30
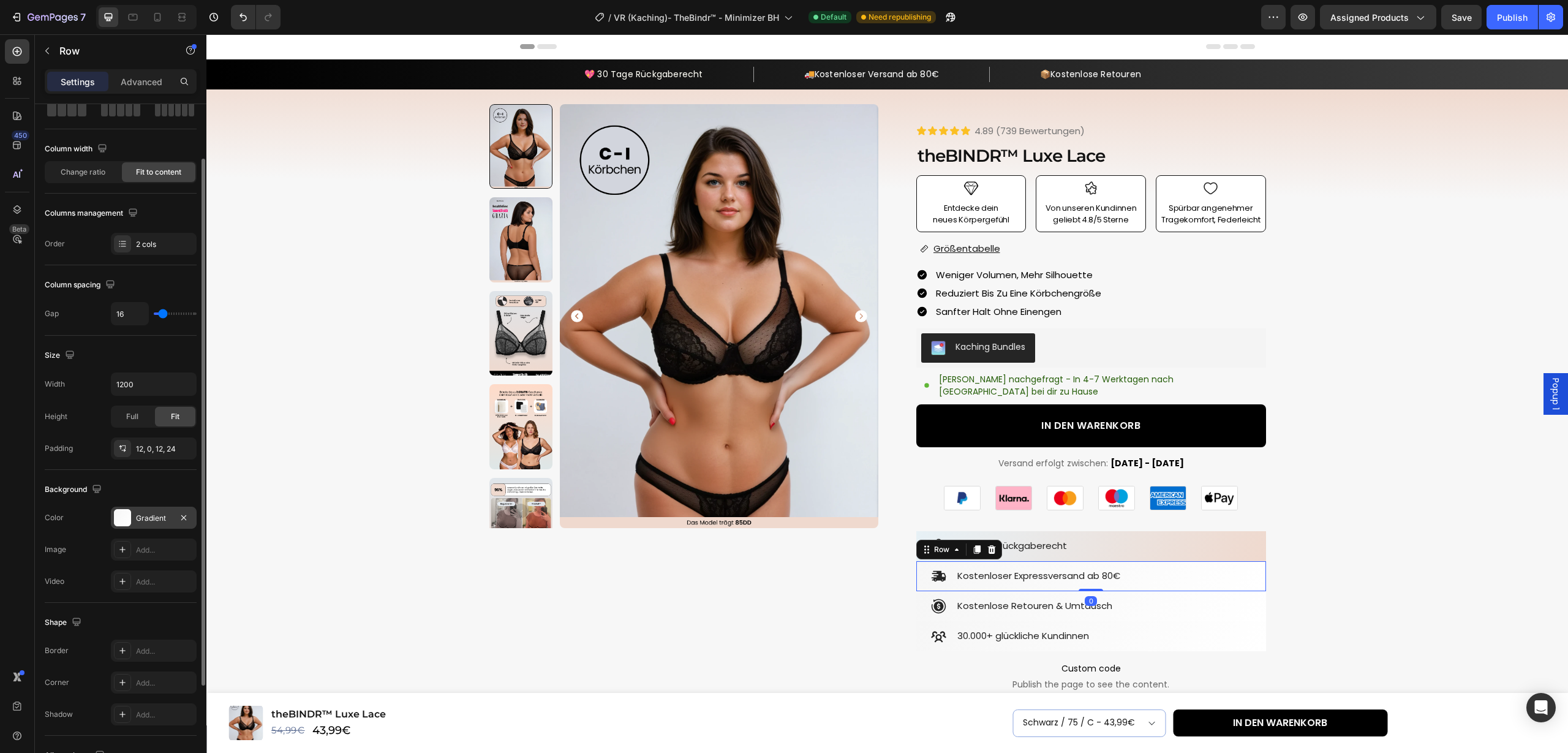
click at [150, 523] on div "Gradient" at bounding box center [154, 519] width 35 height 11
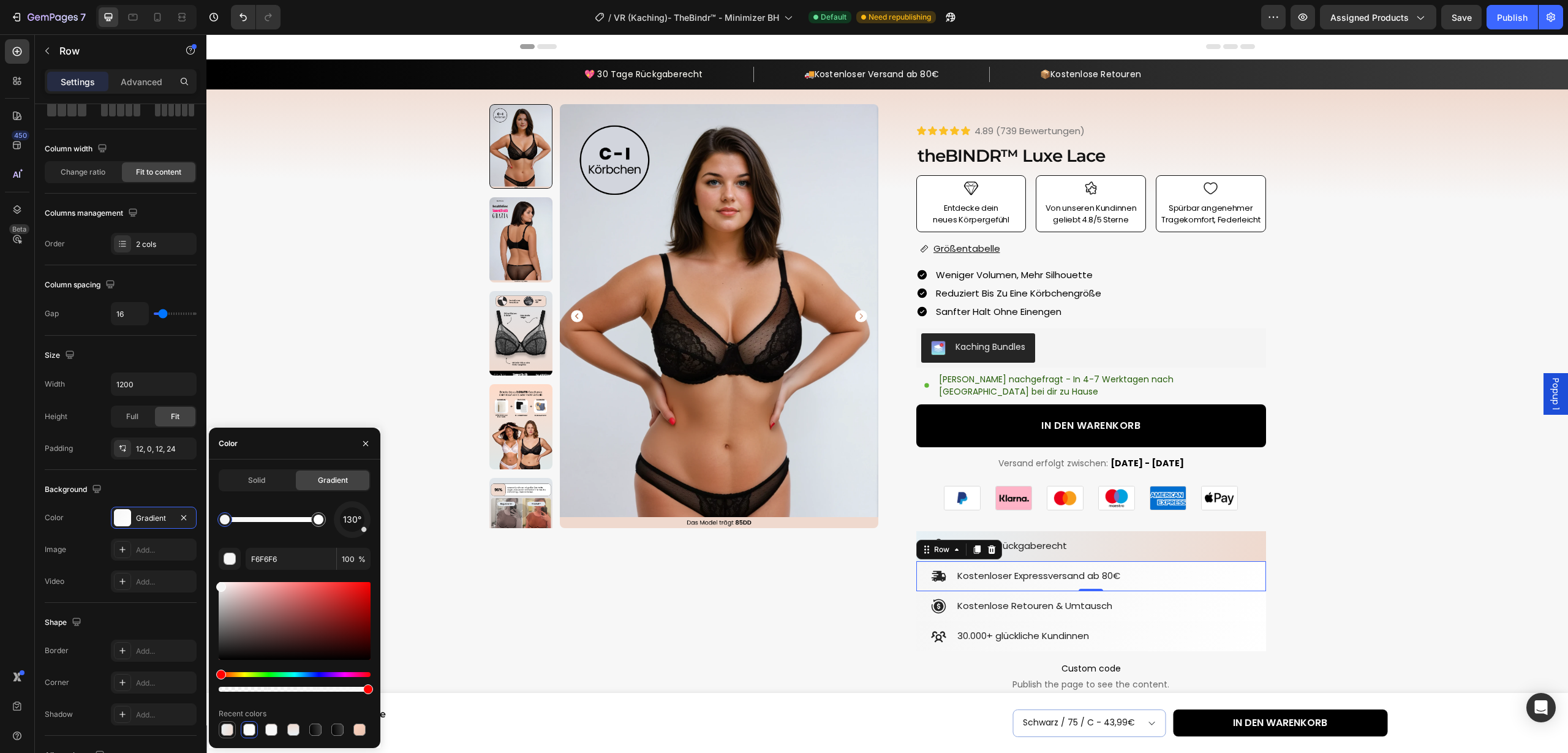
click at [227, 731] on div at bounding box center [227, 730] width 12 height 12
type input "EFD9CE"
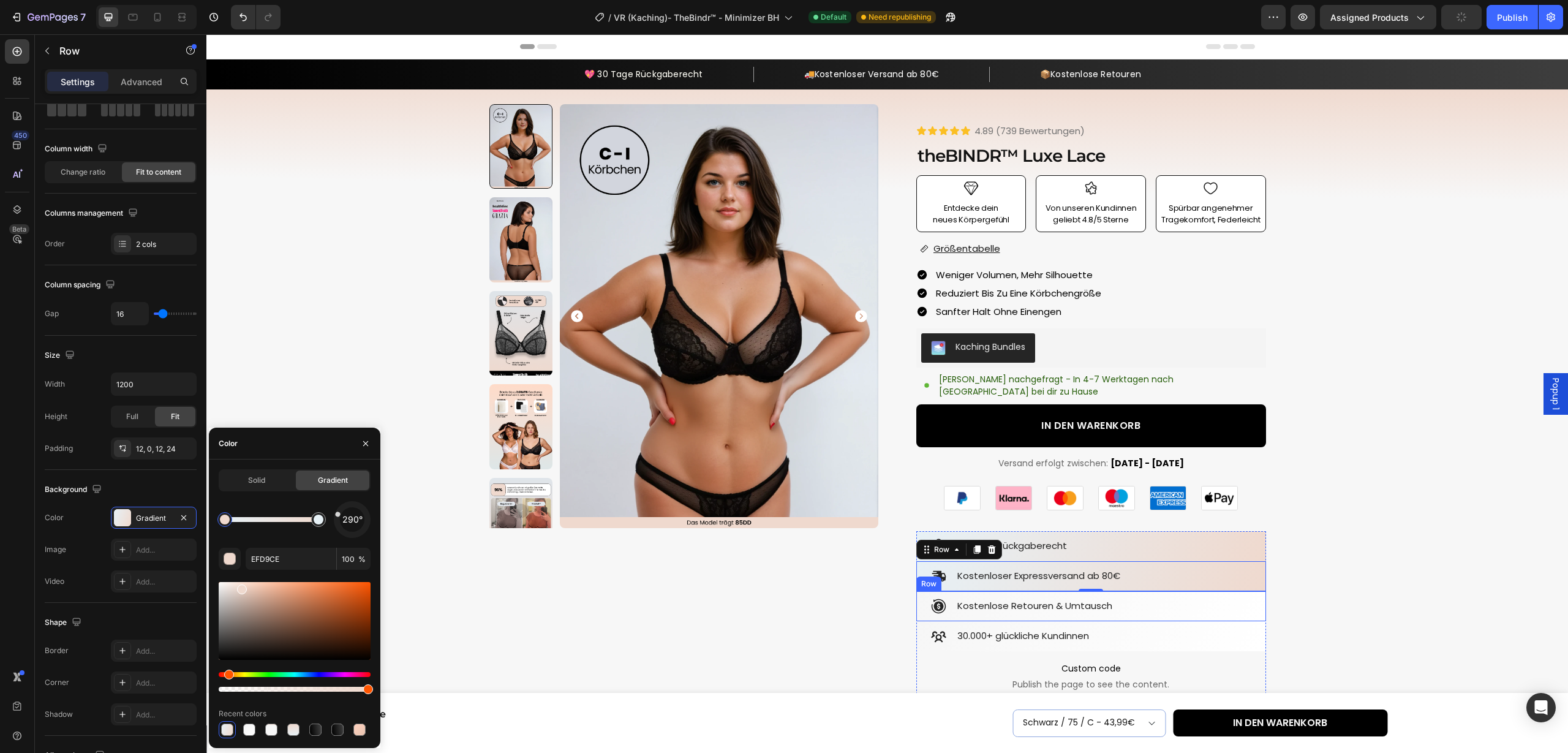
click at [1250, 597] on div "Icon Kostenlose Retouren & Umtausch Text Block Row" at bounding box center [1091, 606] width 350 height 30
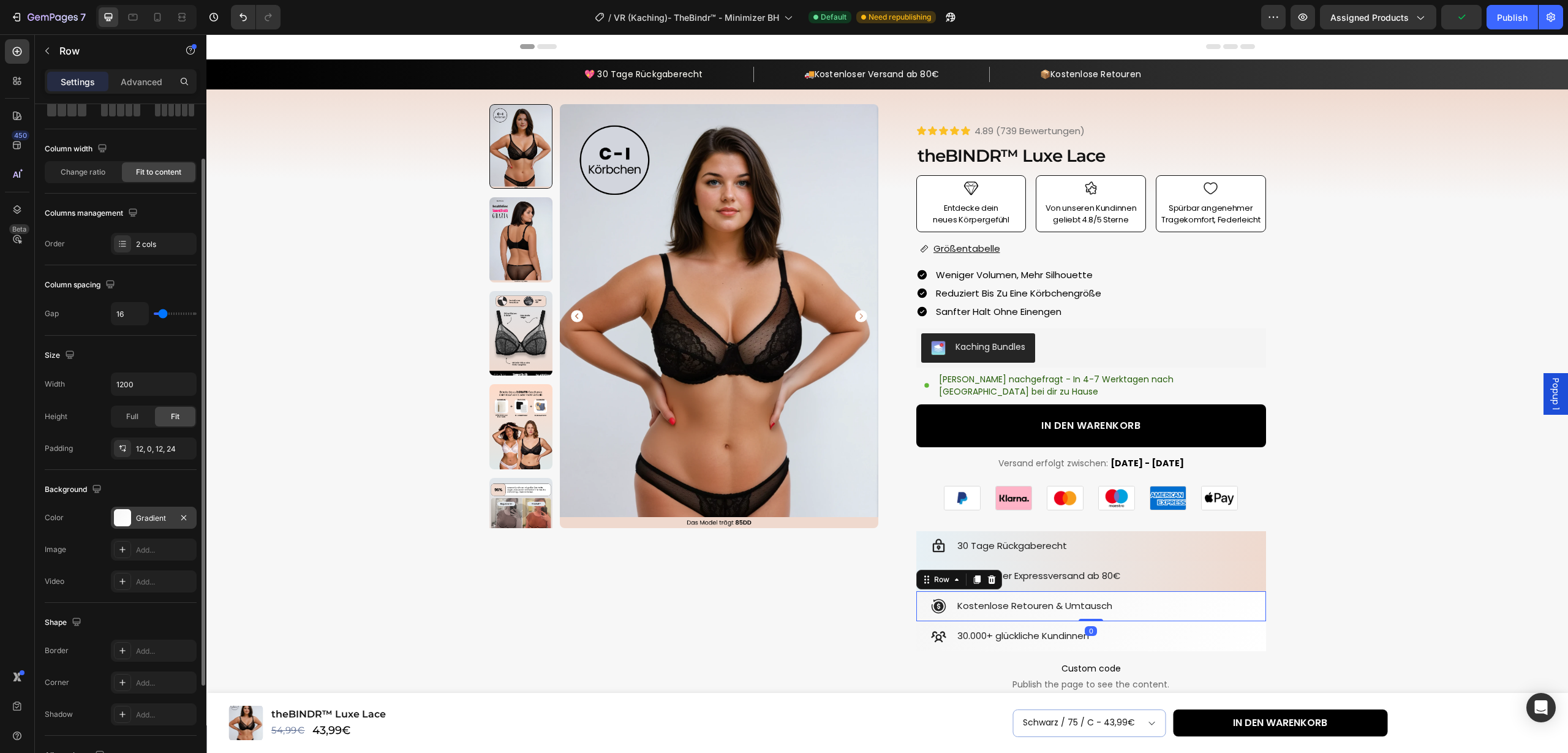
click at [145, 509] on div "Gradient" at bounding box center [154, 518] width 86 height 22
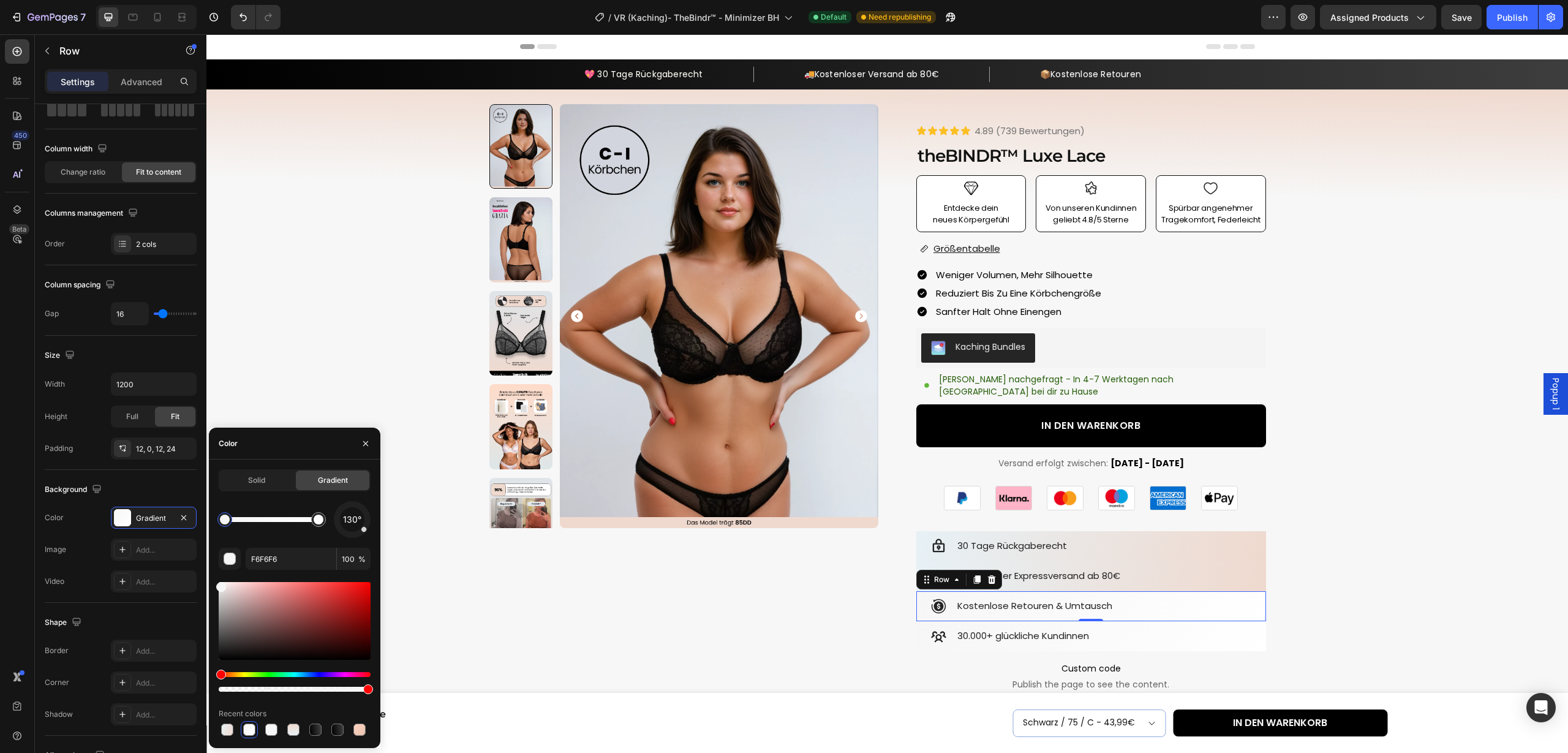
click at [244, 728] on div at bounding box center [249, 730] width 12 height 12
click at [232, 729] on div at bounding box center [227, 730] width 12 height 12
type input "EFD9CE"
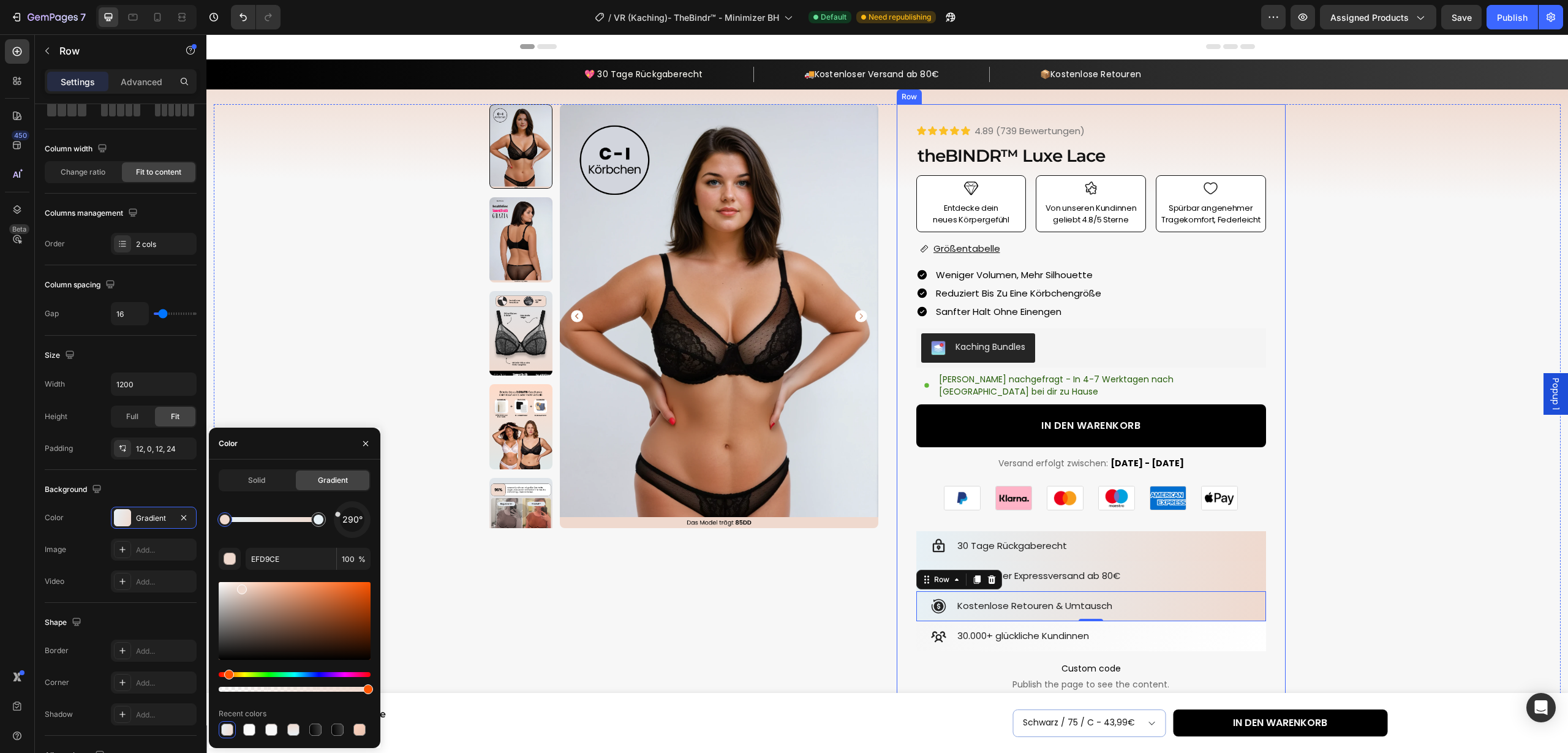
click at [1261, 635] on div "Icon 30.000+ glückliche Kundinnen Text Block Row" at bounding box center [1091, 637] width 350 height 30
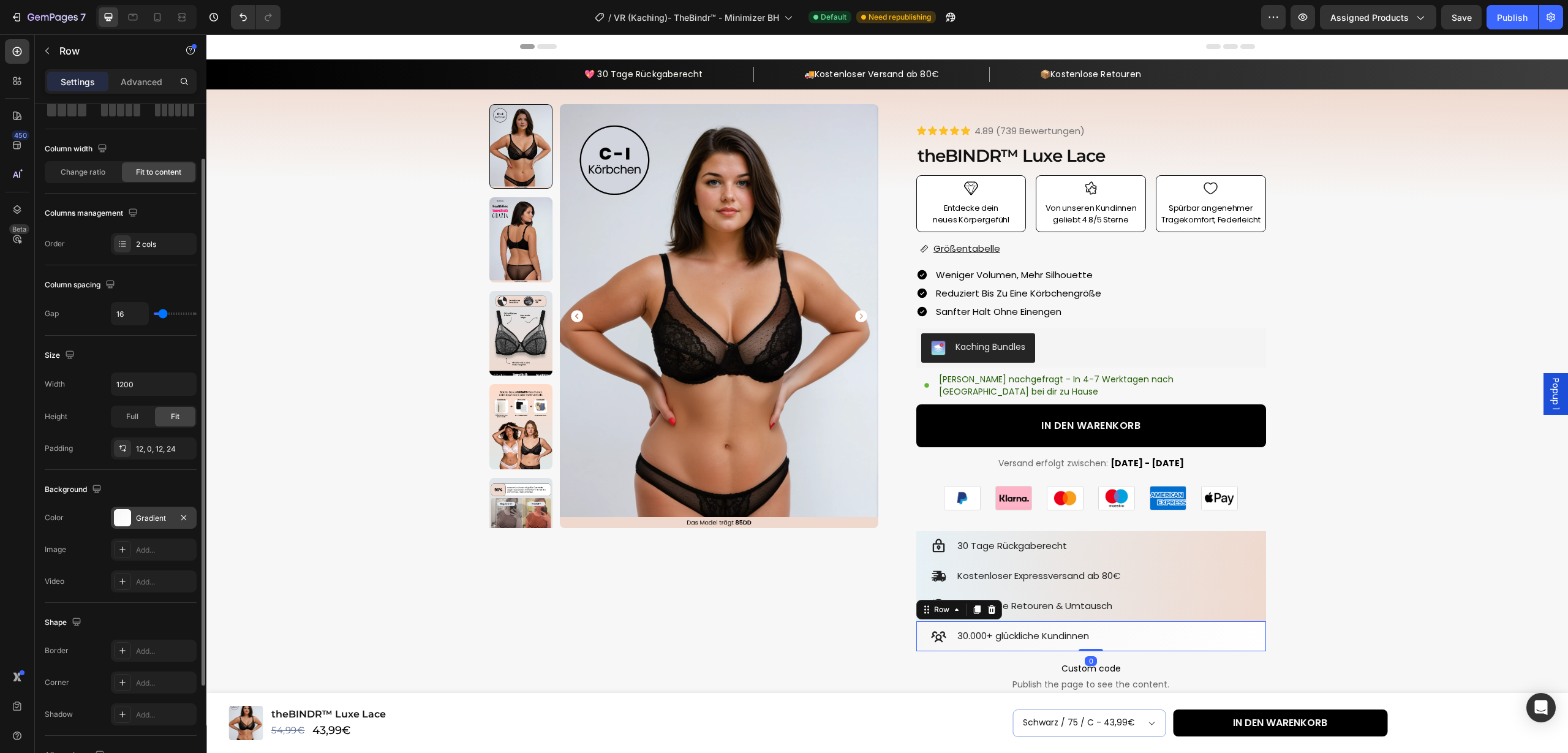
click at [151, 514] on div "Gradient" at bounding box center [154, 519] width 35 height 11
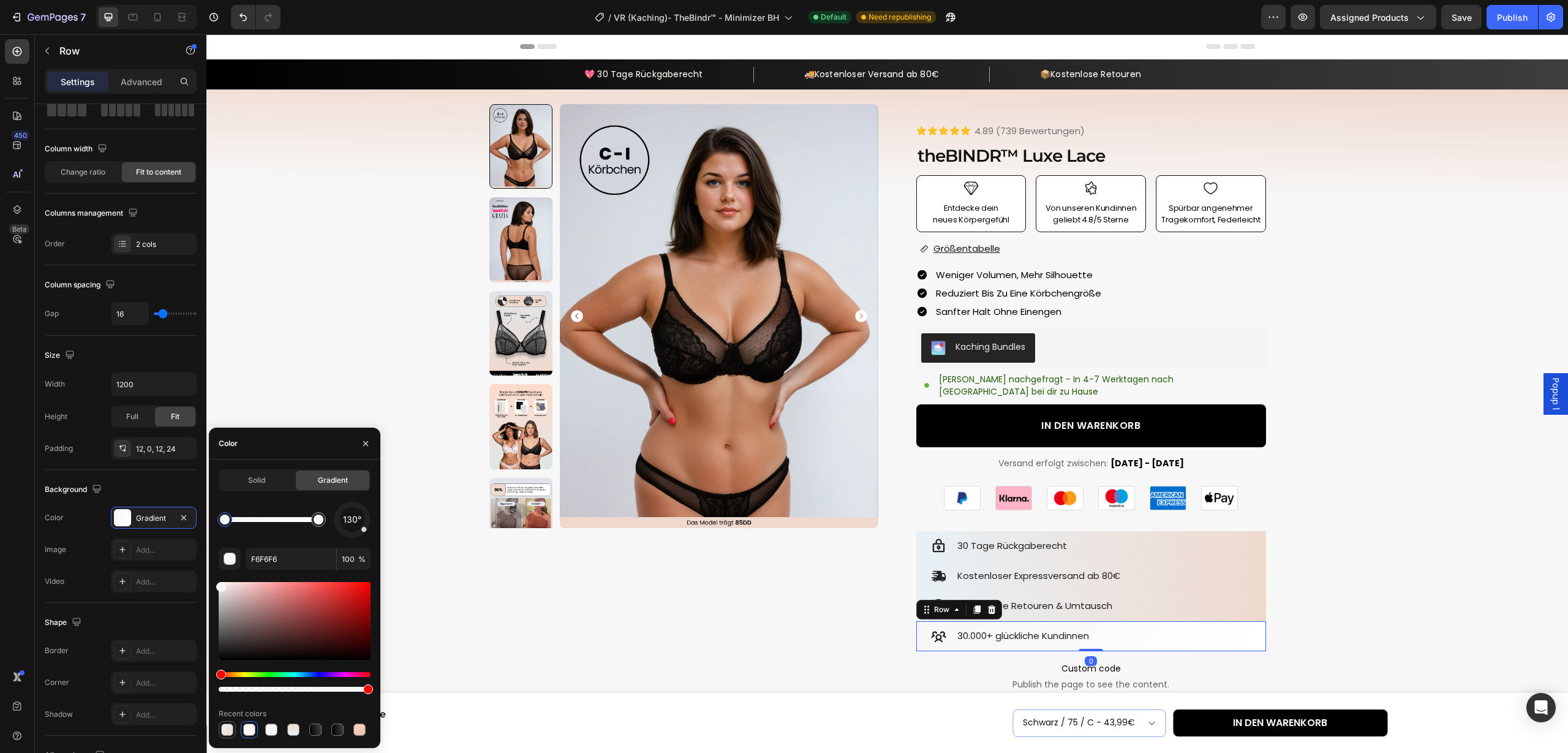
click at [227, 730] on div at bounding box center [227, 730] width 12 height 12
type input "EFD9CE"
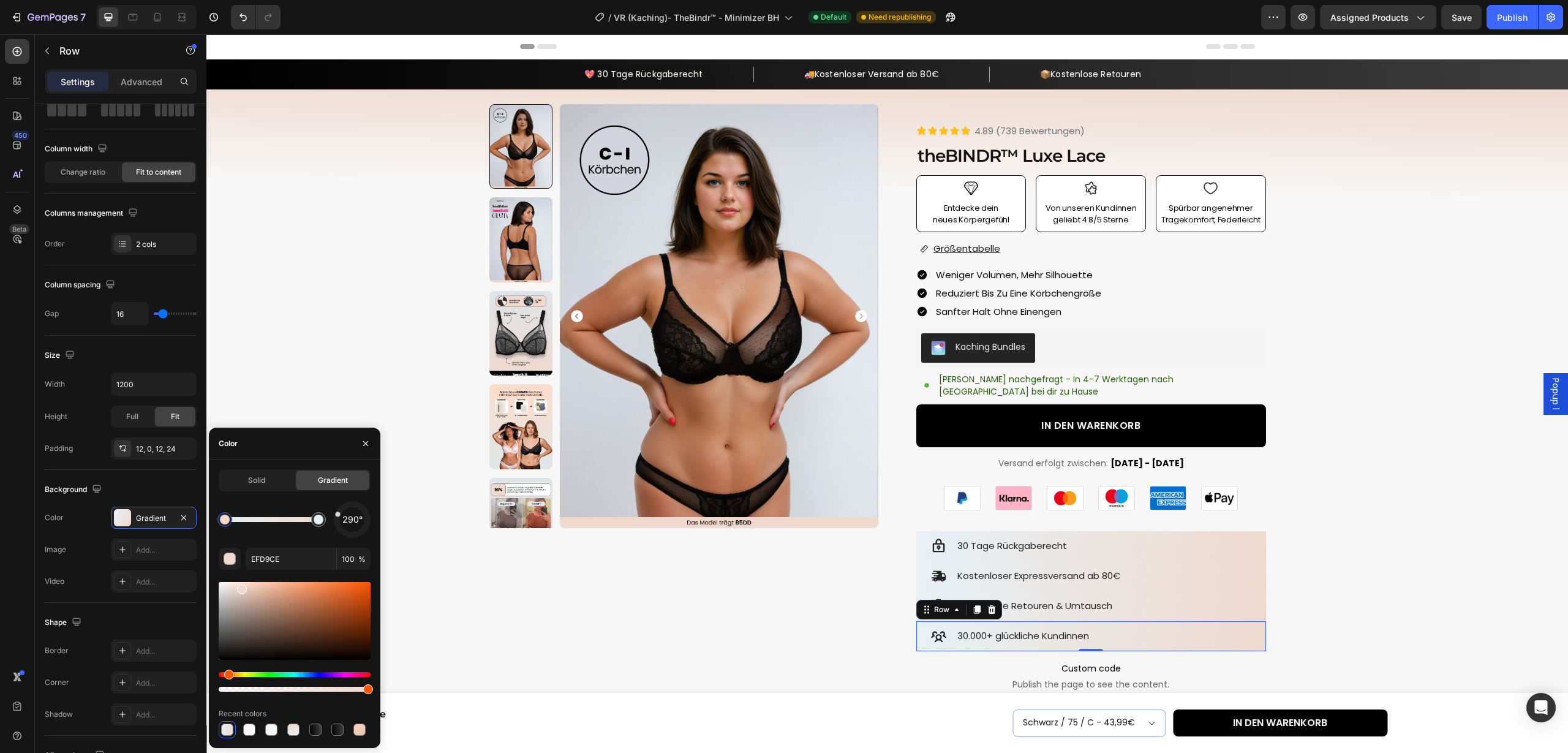
click at [1035, 599] on span "Kostenlose Retouren & Umtausch" at bounding box center [1034, 606] width 155 height 13
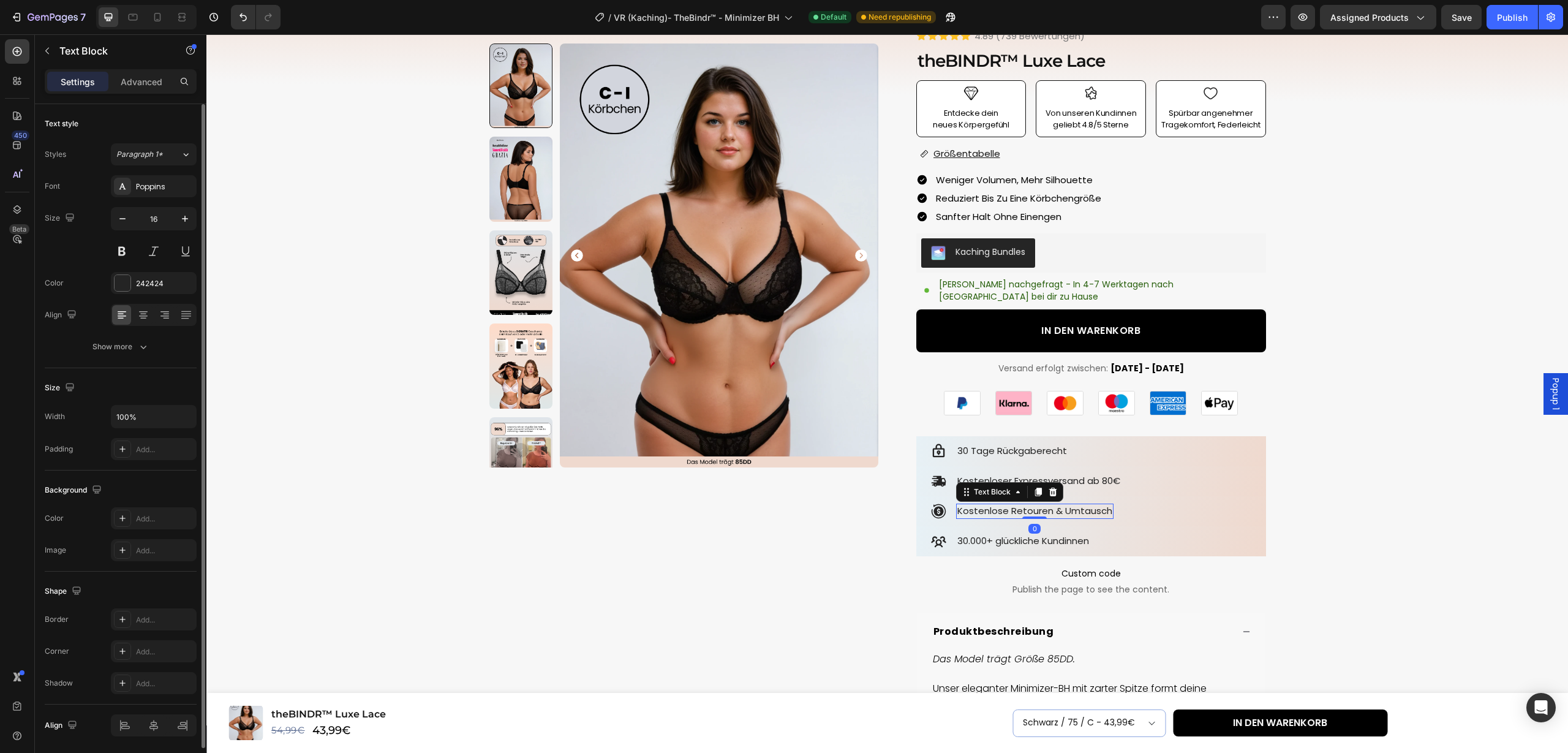
scroll to position [120, 0]
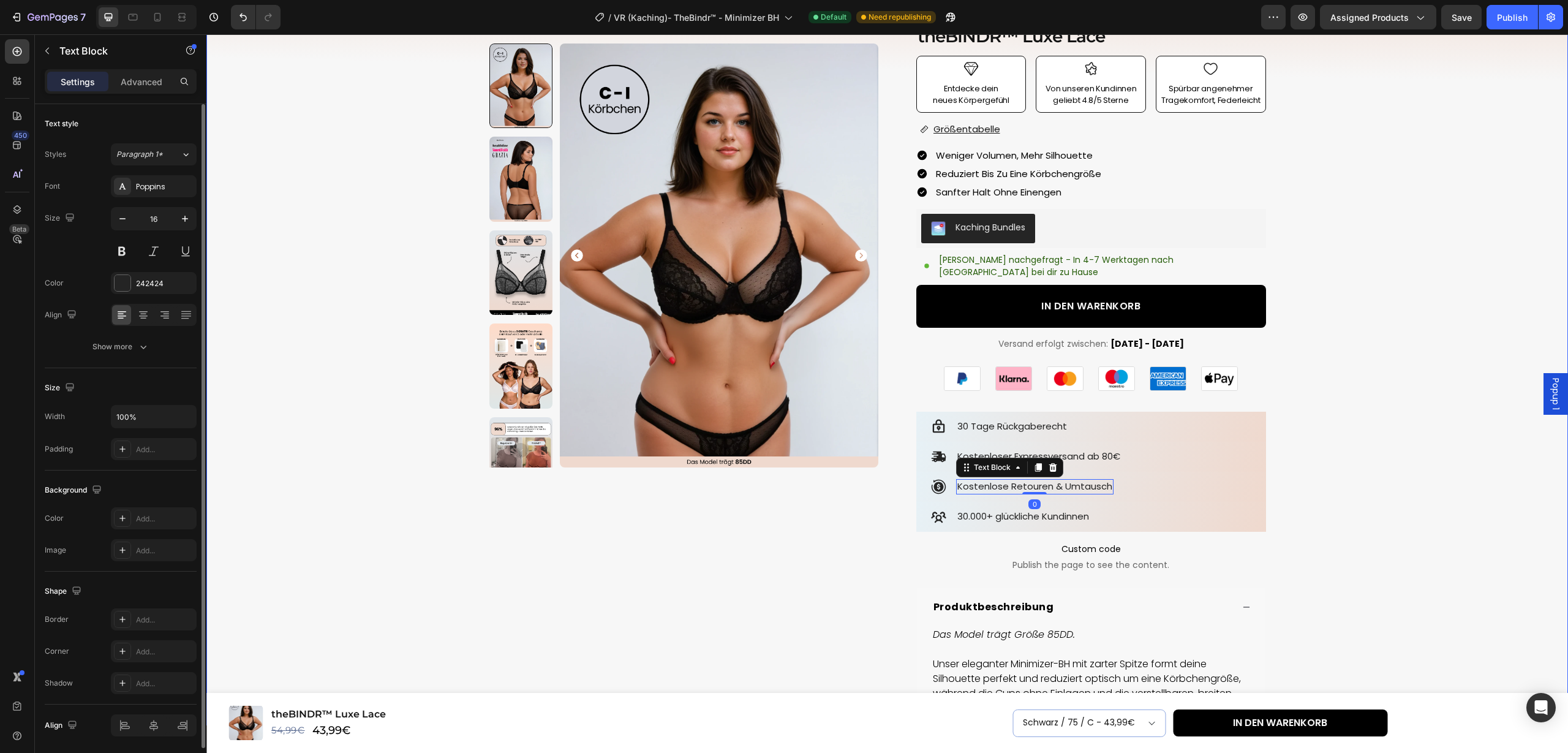
click at [1296, 491] on div "Product Images Row Icon Icon Icon Icon Icon Icon List 4.89 (739 Bewertungen) Te…" at bounding box center [887, 468] width 1347 height 966
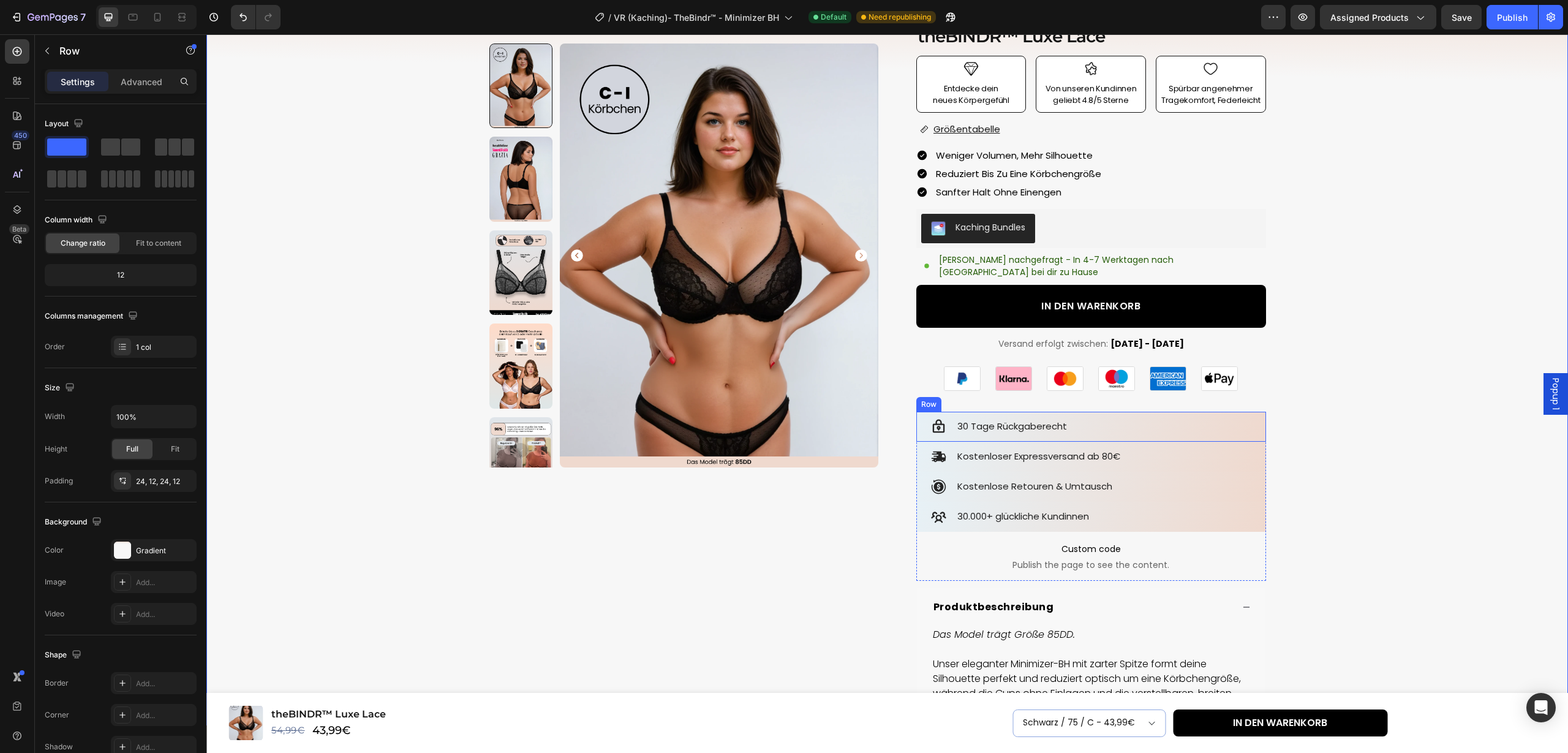
click at [1256, 412] on div "Icon 30 Tage Rückgaberecht Text Block Row" at bounding box center [1091, 427] width 350 height 30
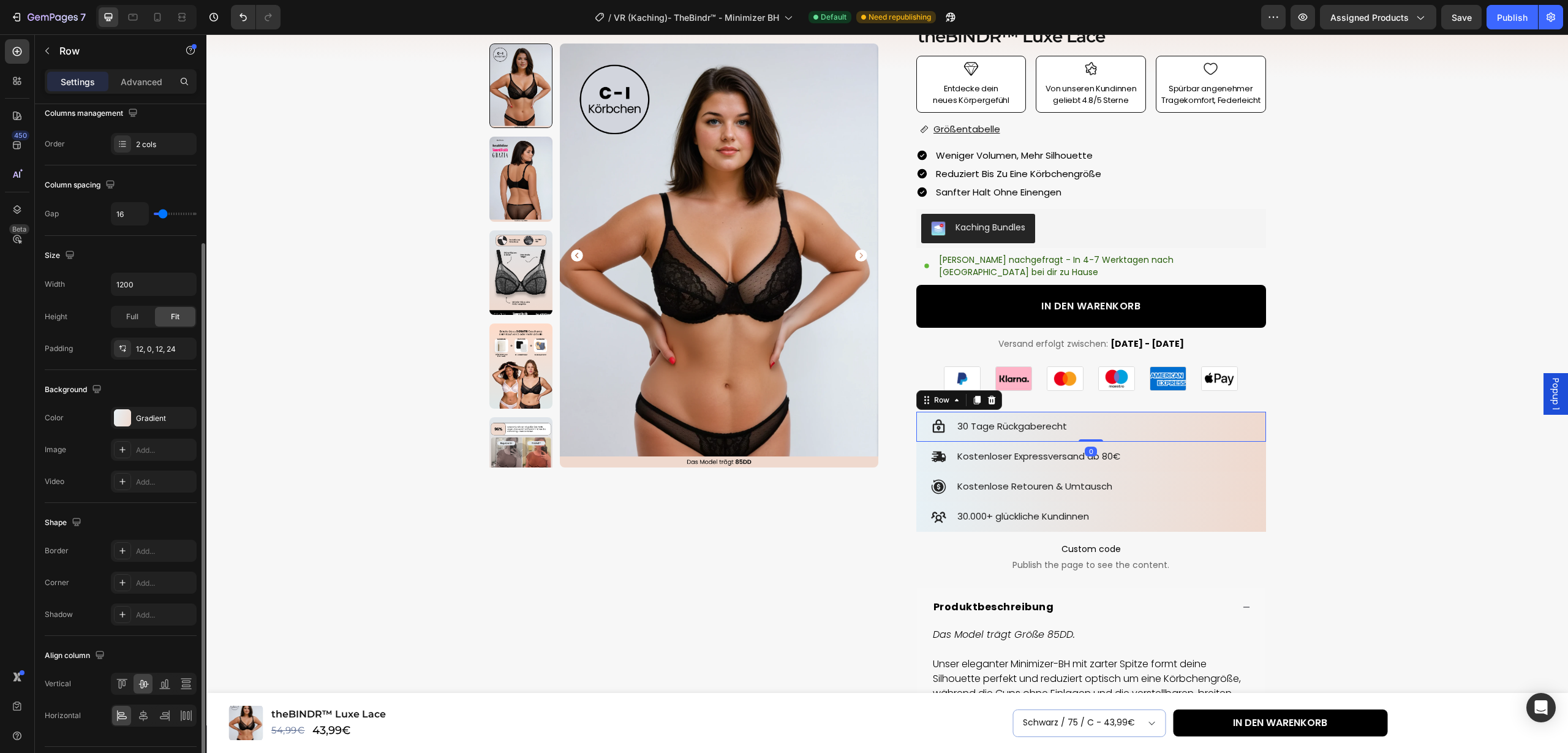
scroll to position [175, 0]
click at [155, 580] on div "Add..." at bounding box center [164, 579] width 57 height 11
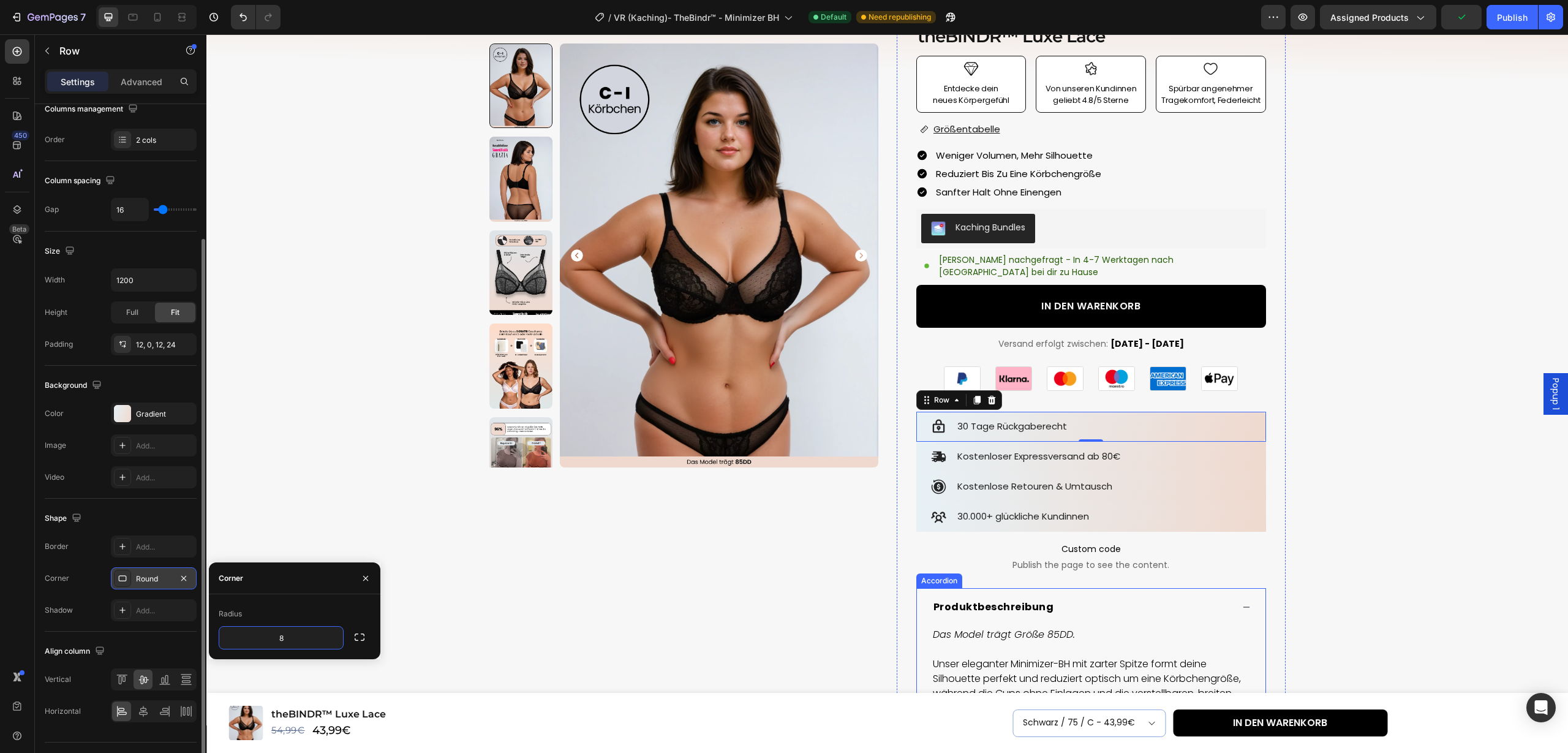
click at [1269, 490] on div "Icon Icon Icon Icon Icon Icon List 4.89 (739 Bewertungen) Text Block Row theBIN…" at bounding box center [1091, 468] width 389 height 966
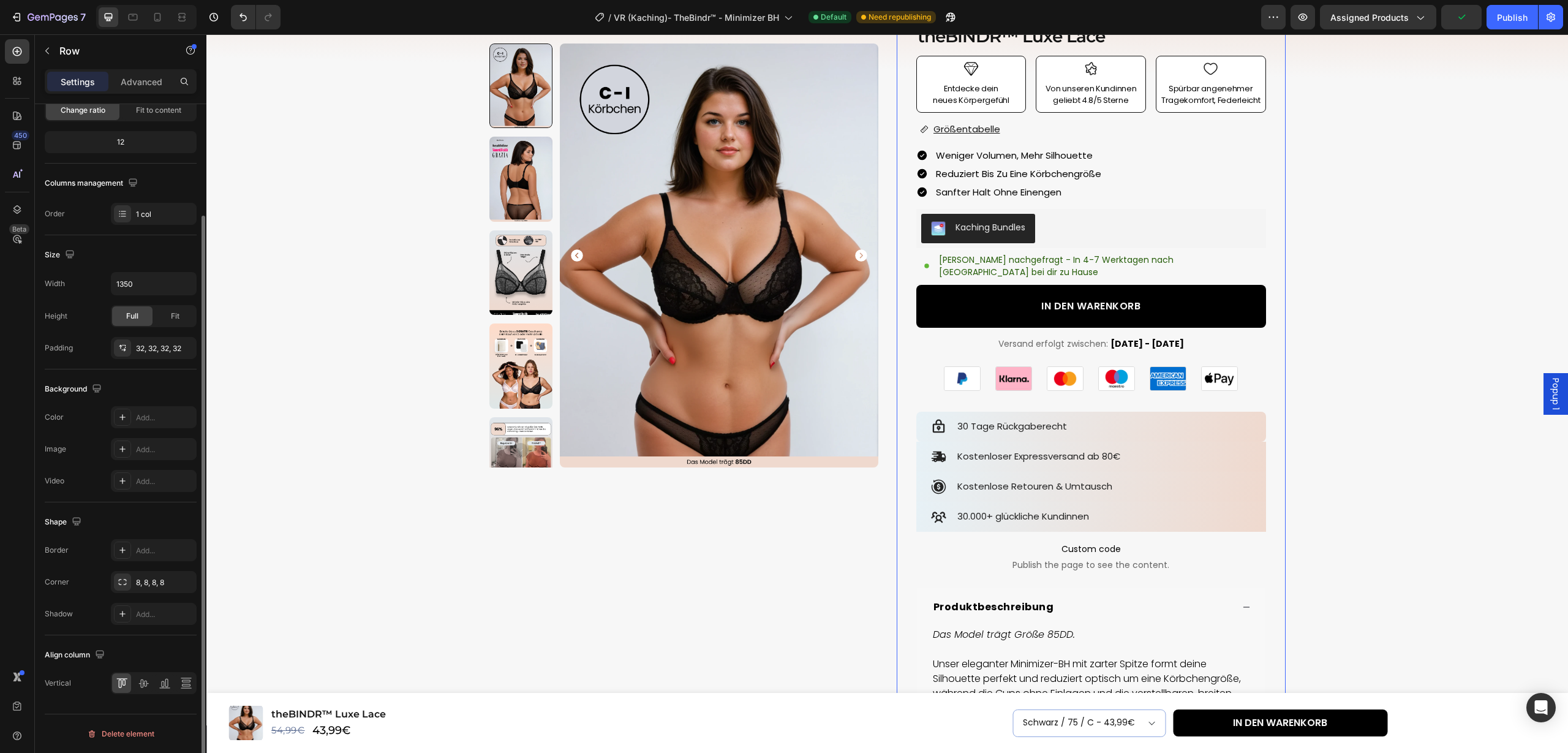
scroll to position [133, 0]
click at [1250, 424] on div "Icon 30 Tage Rückgaberecht Text Block Row" at bounding box center [1091, 427] width 350 height 30
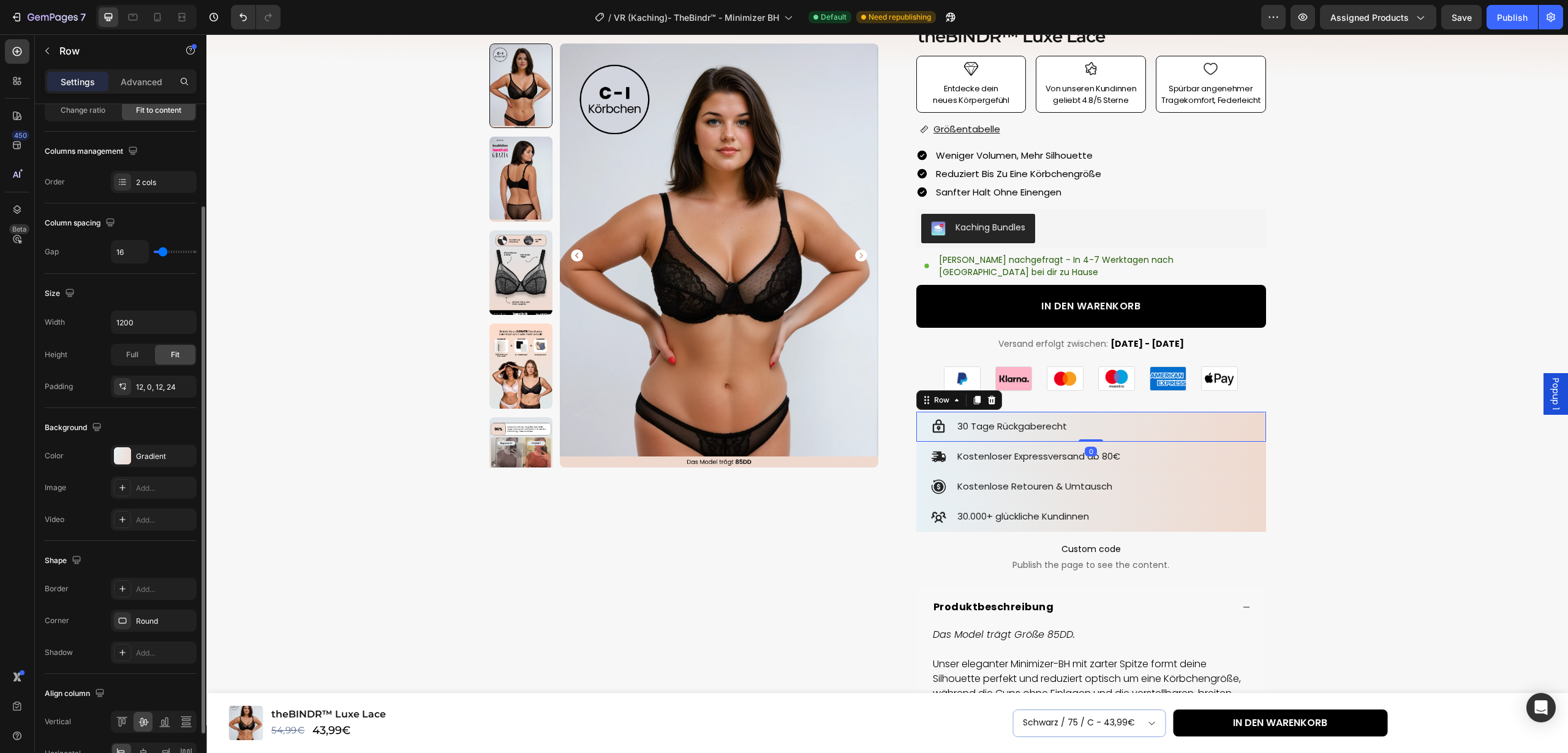
click at [149, 635] on div "Border Add... Corner Round Shadow Add..." at bounding box center [120, 621] width 152 height 86
click at [150, 631] on div "Round" at bounding box center [154, 621] width 86 height 22
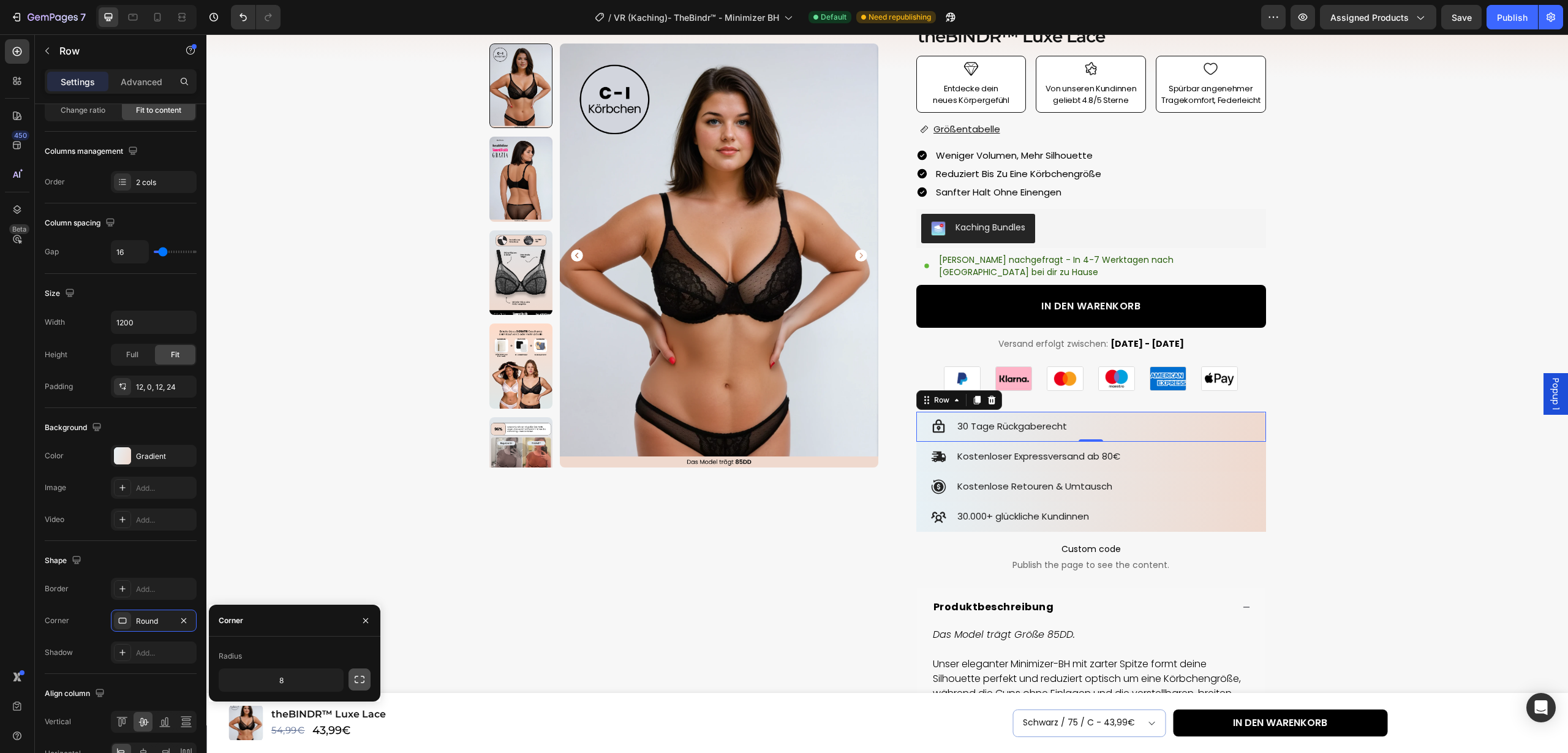
click at [359, 679] on icon "button" at bounding box center [359, 679] width 12 height 12
click at [319, 710] on input "8" at bounding box center [313, 708] width 59 height 22
type input "0"
click at [260, 711] on input "8" at bounding box center [248, 708] width 59 height 22
type input "0"
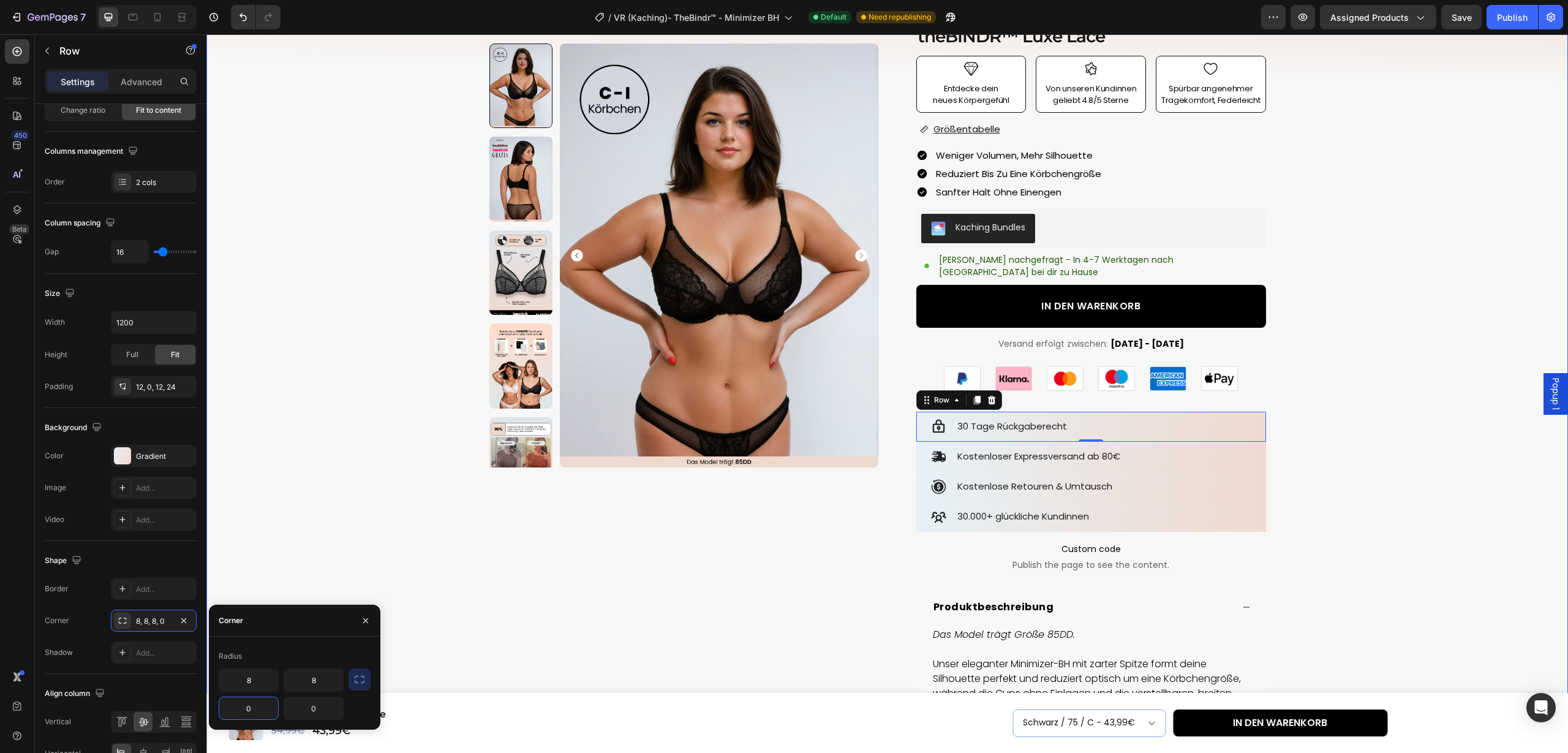
click at [1353, 516] on div "Product Images Row Icon Icon Icon Icon Icon Icon List 4.89 (739 Bewertungen) Te…" at bounding box center [887, 468] width 1347 height 966
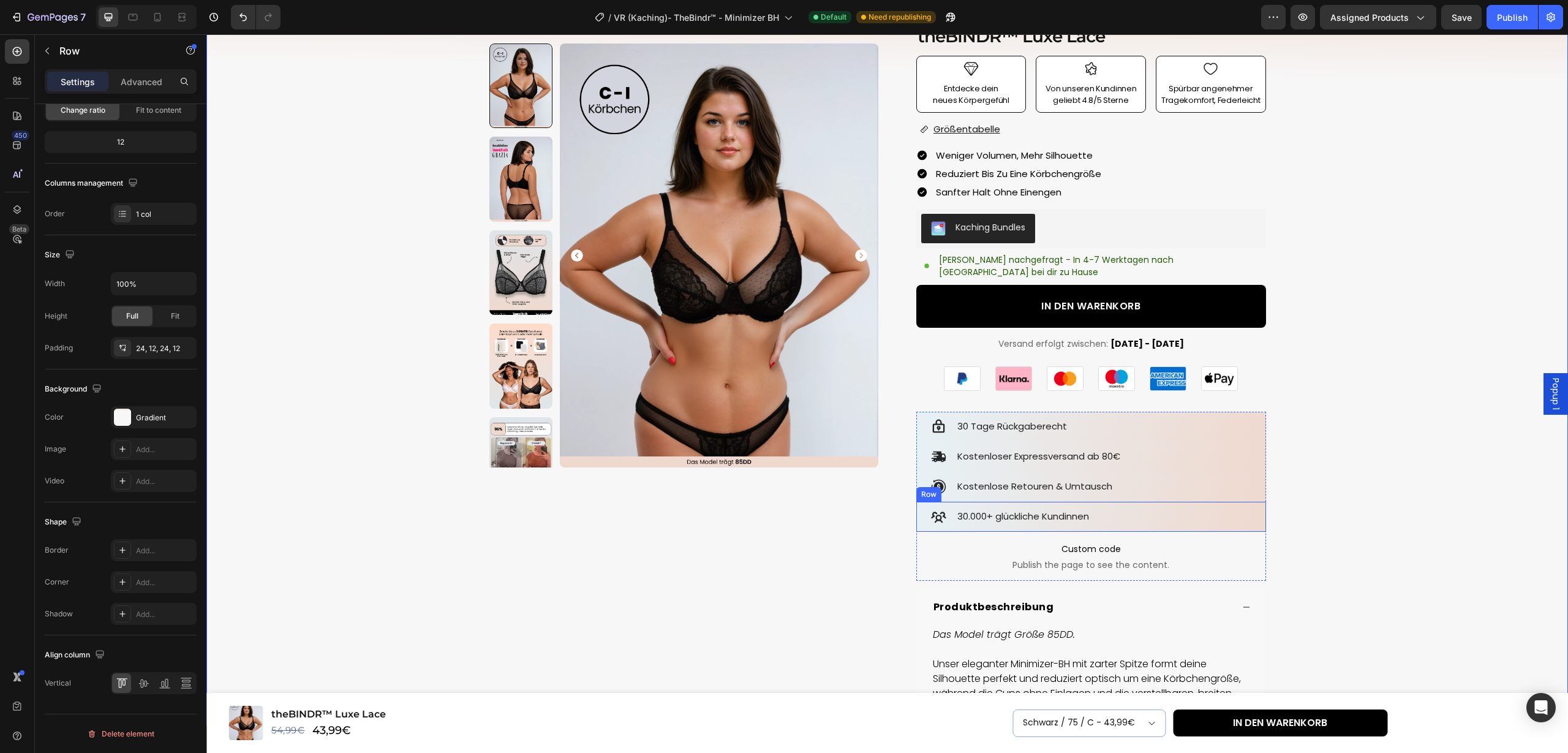
click at [1260, 516] on div "Icon 30.000+ glückliche Kundinnen Text Block Row" at bounding box center [1091, 517] width 350 height 30
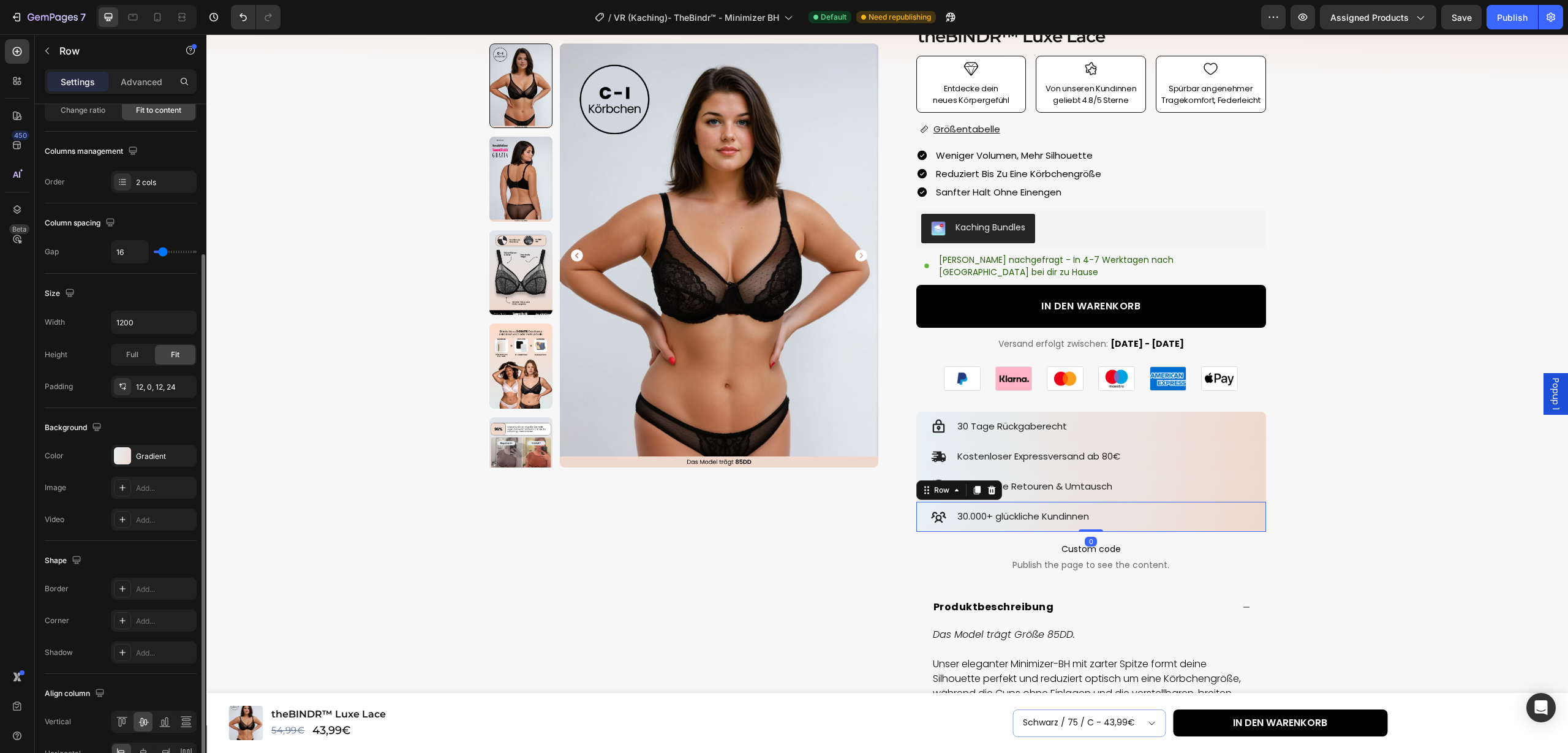
scroll to position [203, 0]
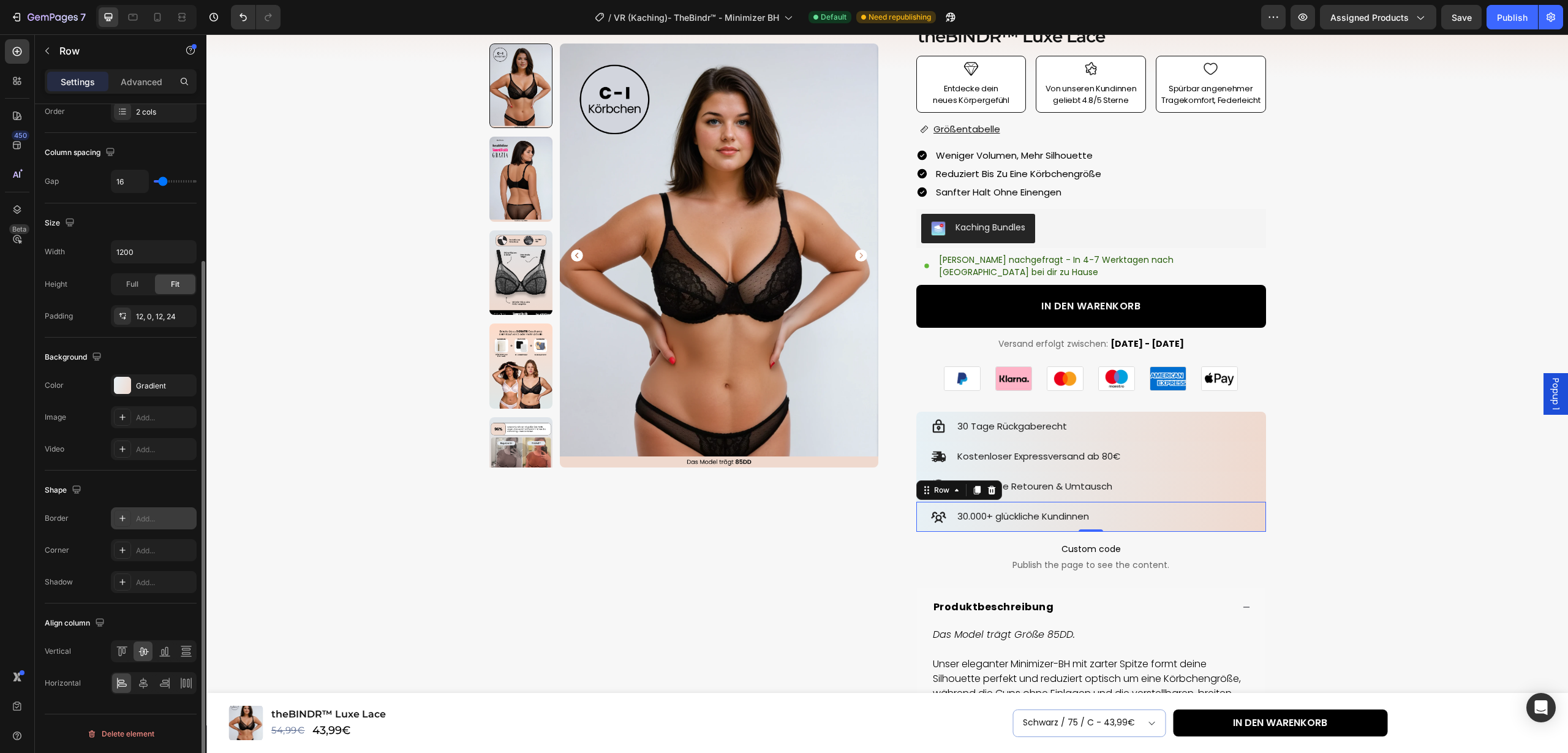
click at [155, 523] on div "Add..." at bounding box center [164, 519] width 57 height 11
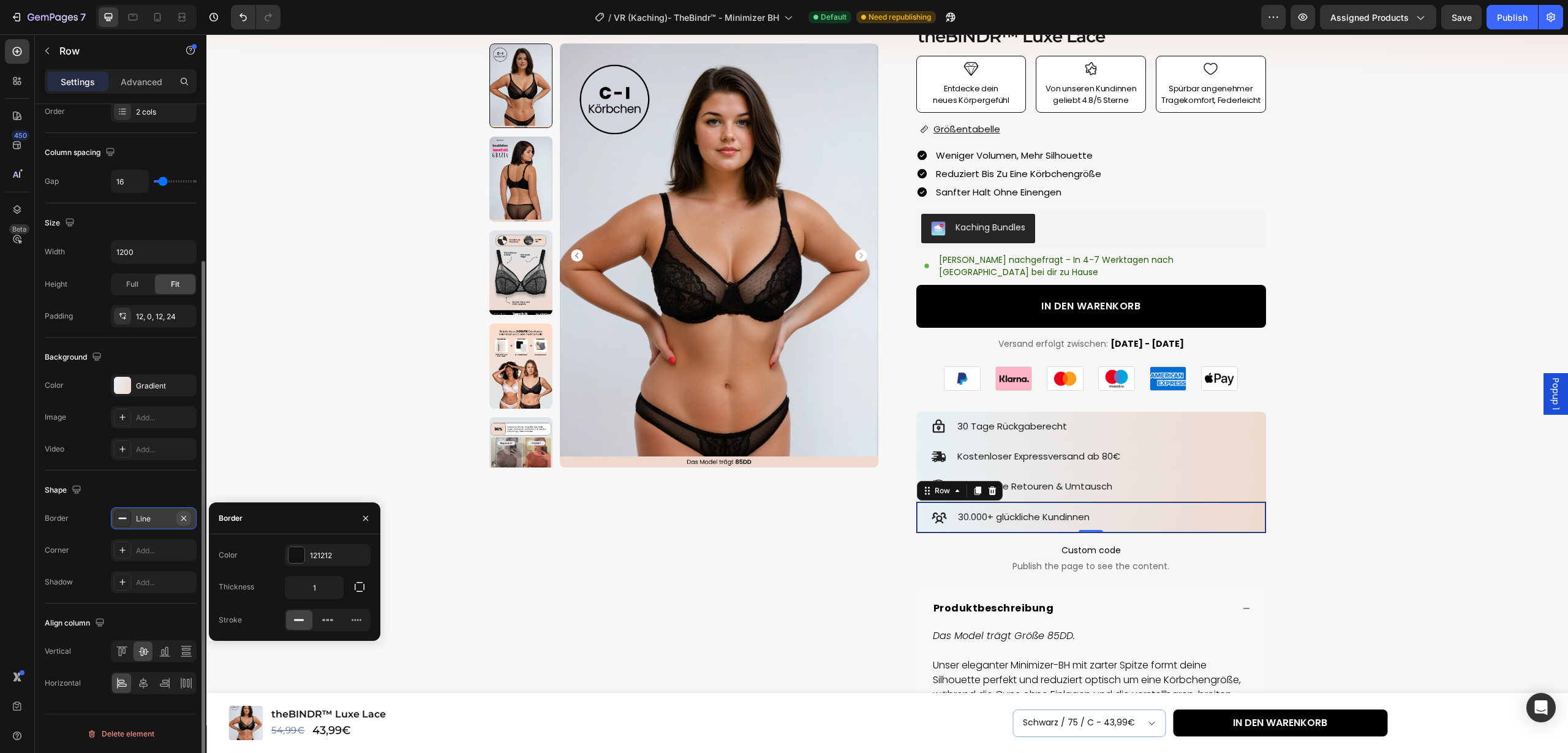
click at [182, 521] on icon "button" at bounding box center [184, 519] width 10 height 10
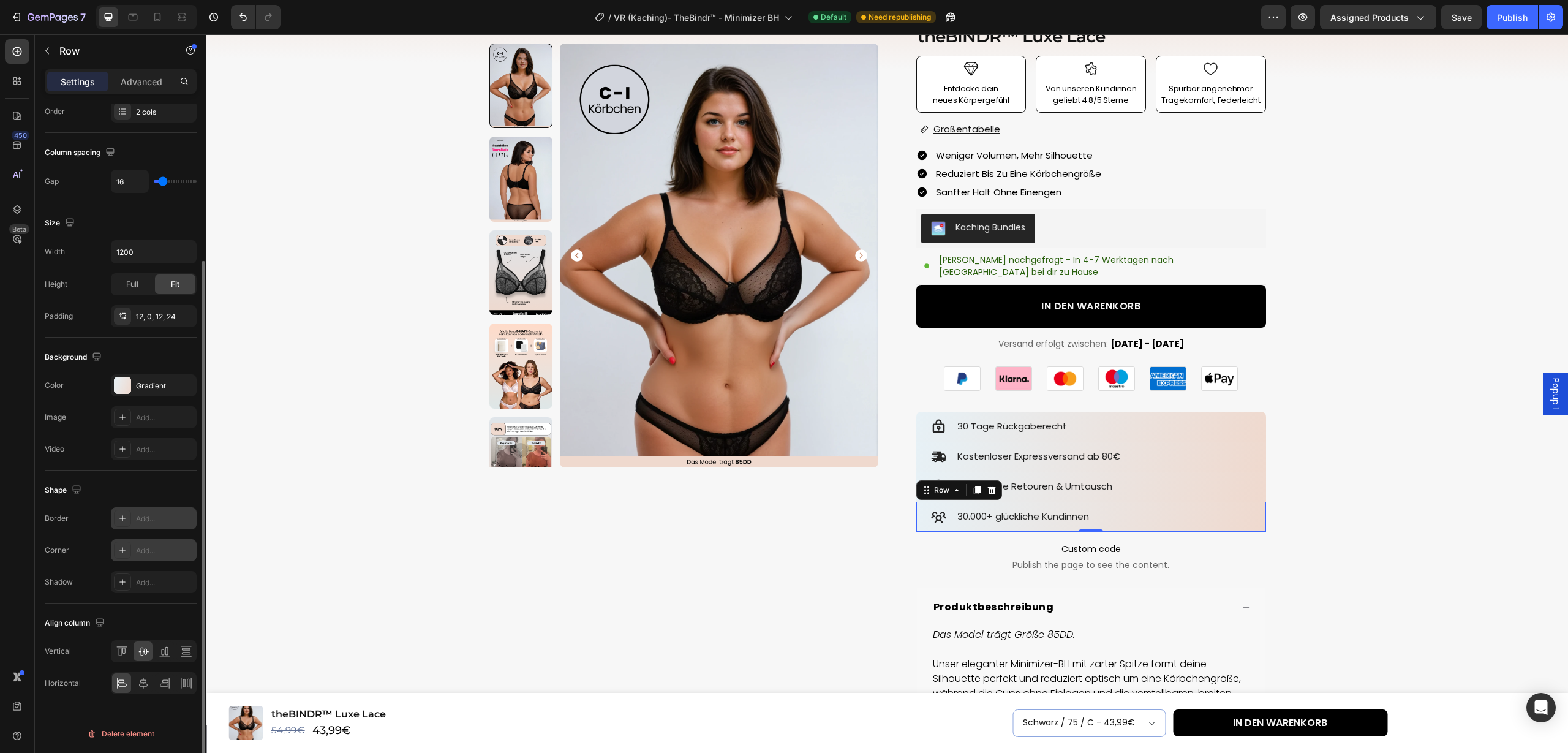
click at [169, 551] on div "Add..." at bounding box center [164, 551] width 57 height 11
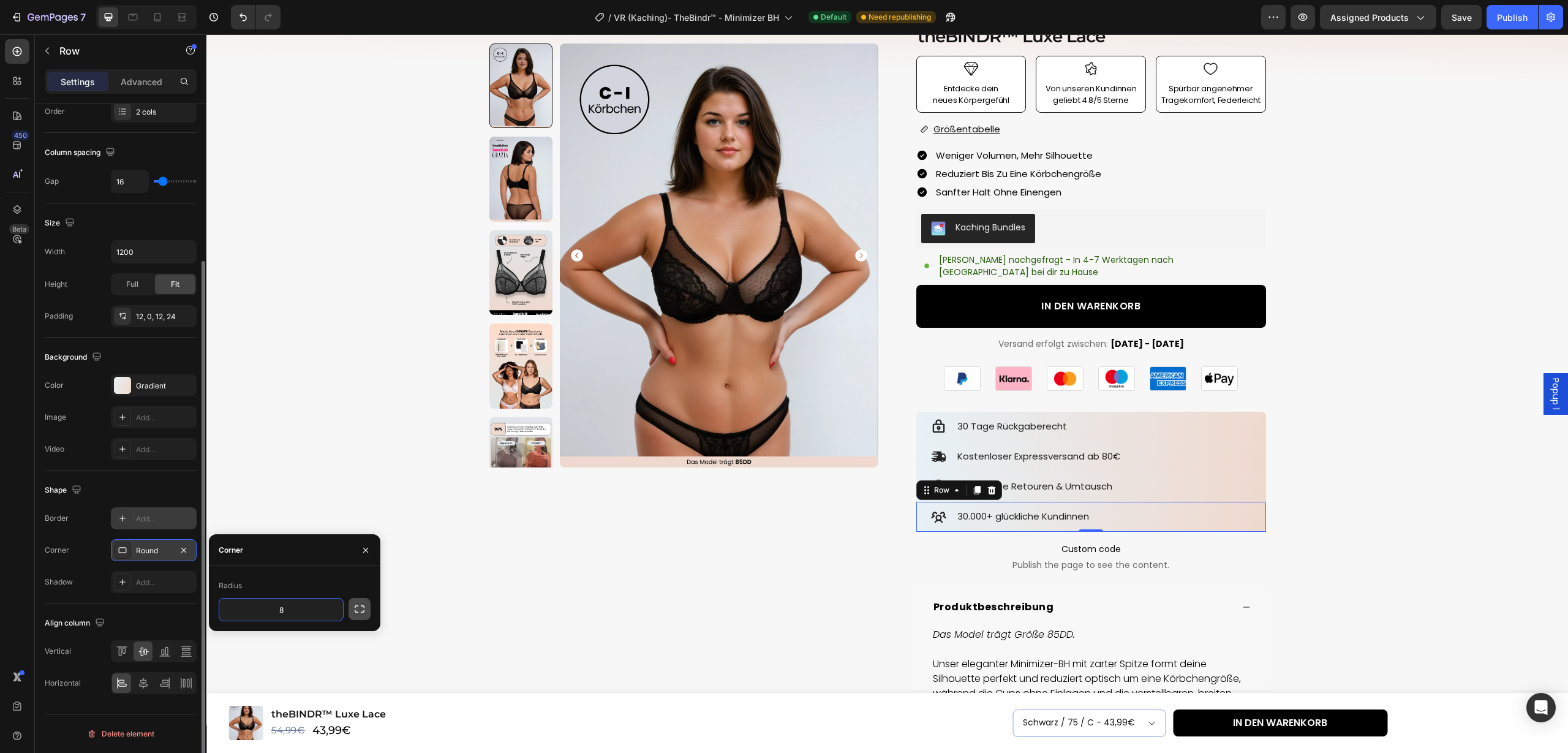
click at [359, 613] on icon "button" at bounding box center [359, 609] width 12 height 12
click at [283, 609] on div "8 8 8 8" at bounding box center [281, 624] width 125 height 52
click at [260, 609] on input "8" at bounding box center [248, 609] width 59 height 22
type input "0"
click at [316, 611] on input "8" at bounding box center [313, 609] width 59 height 22
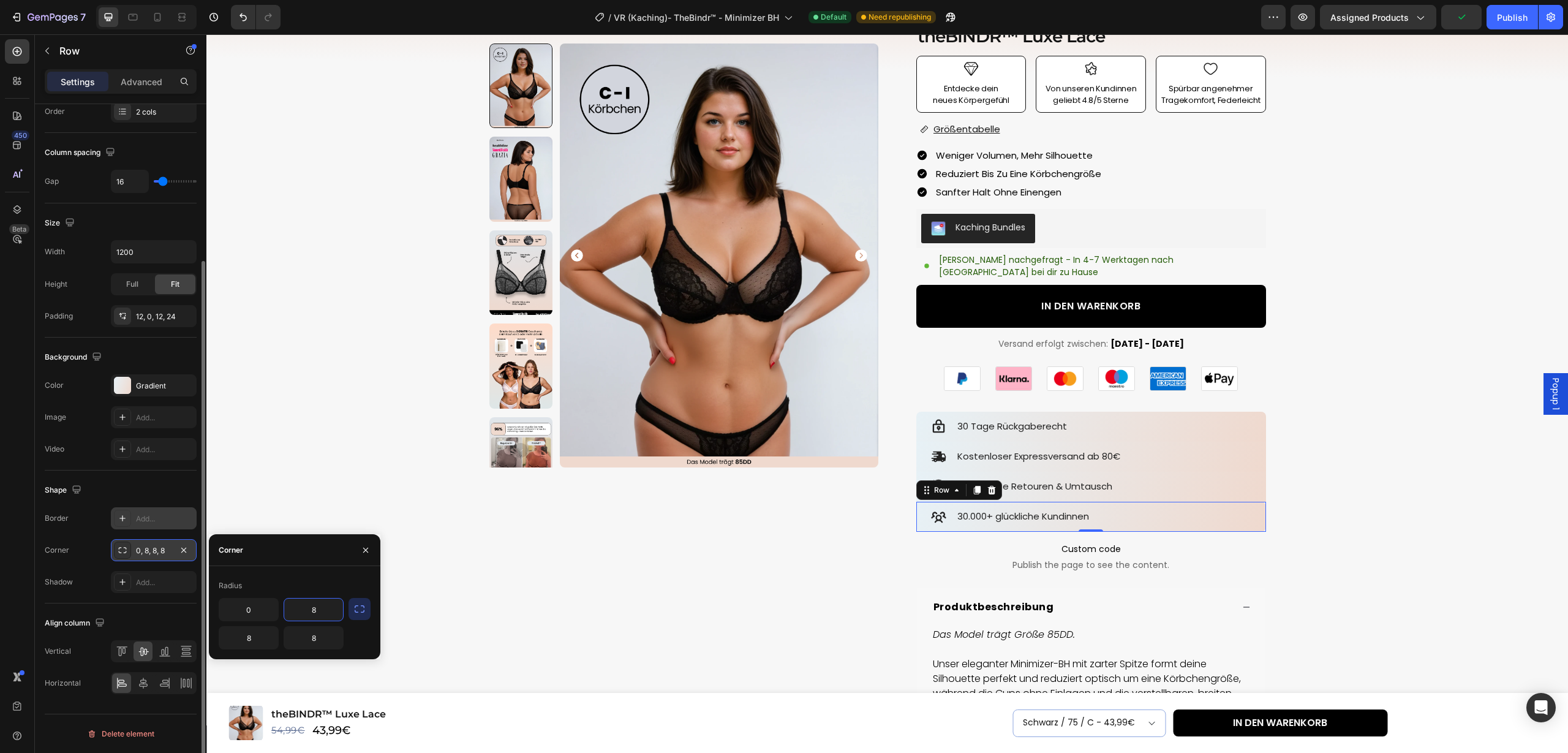
type input "0"
click at [536, 623] on div "Product Images Row" at bounding box center [684, 468] width 389 height 966
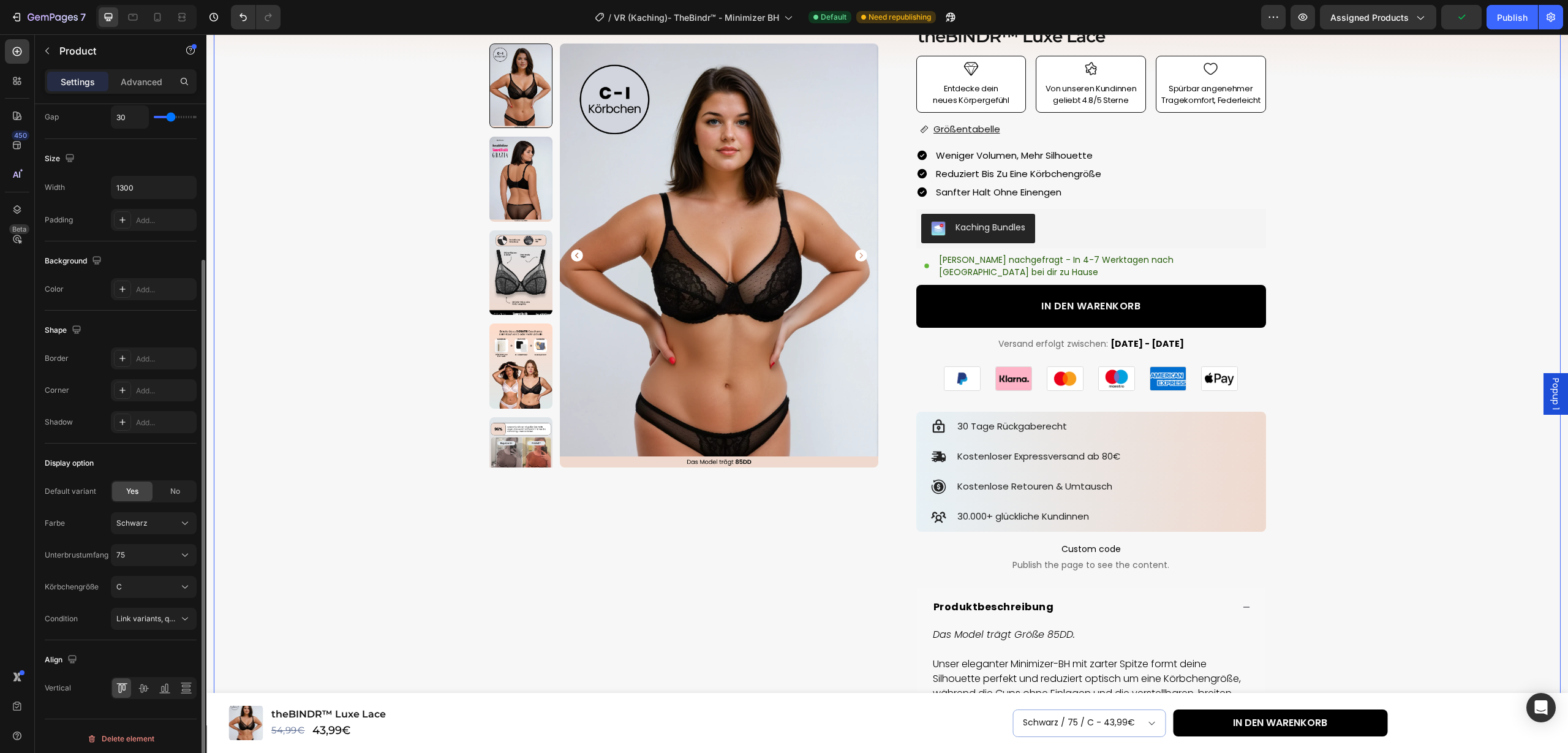
scroll to position [0, 0]
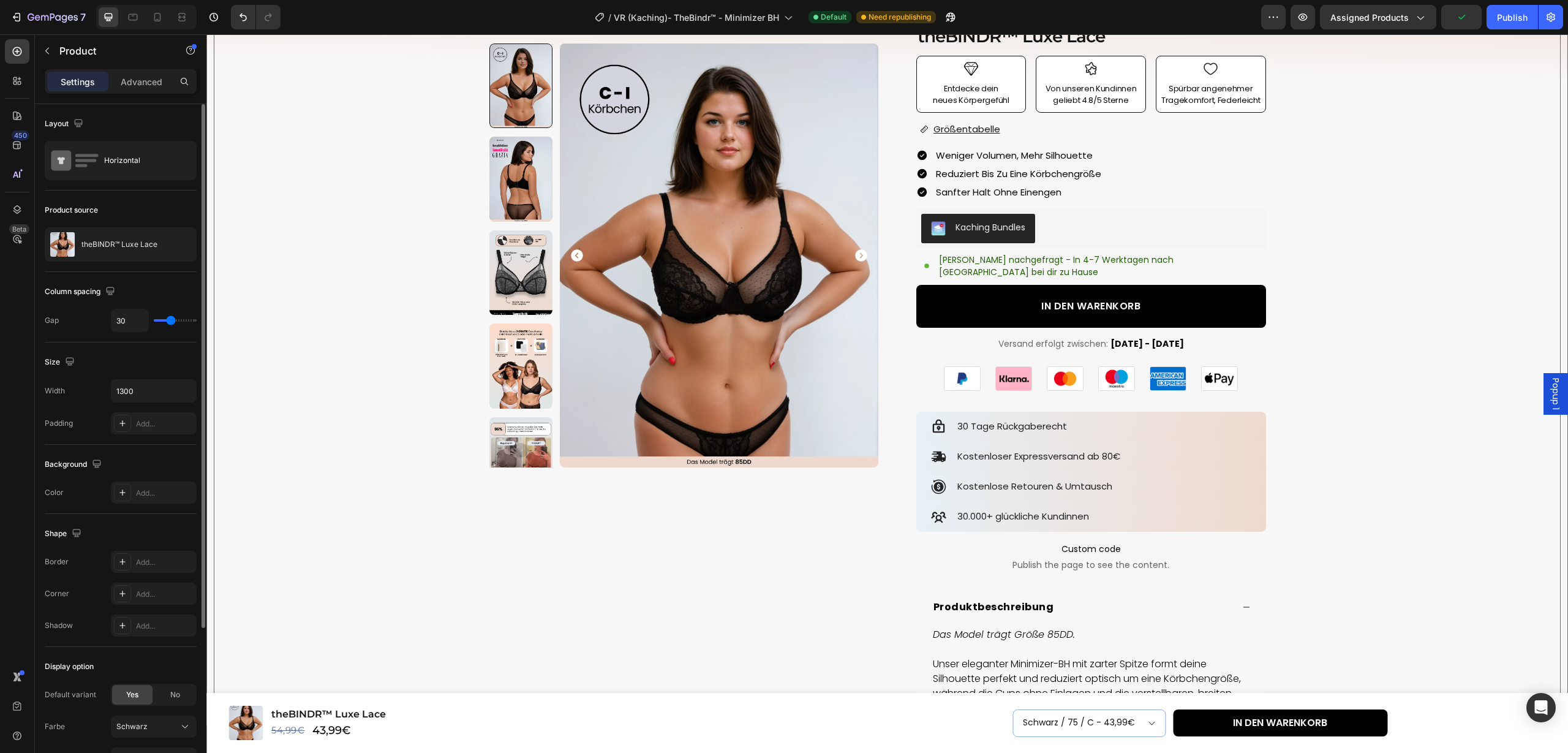
click at [1377, 572] on div "Product Images Row Icon Icon Icon Icon Icon Icon List 4.89 (739 Bewertungen) Te…" at bounding box center [887, 468] width 1347 height 966
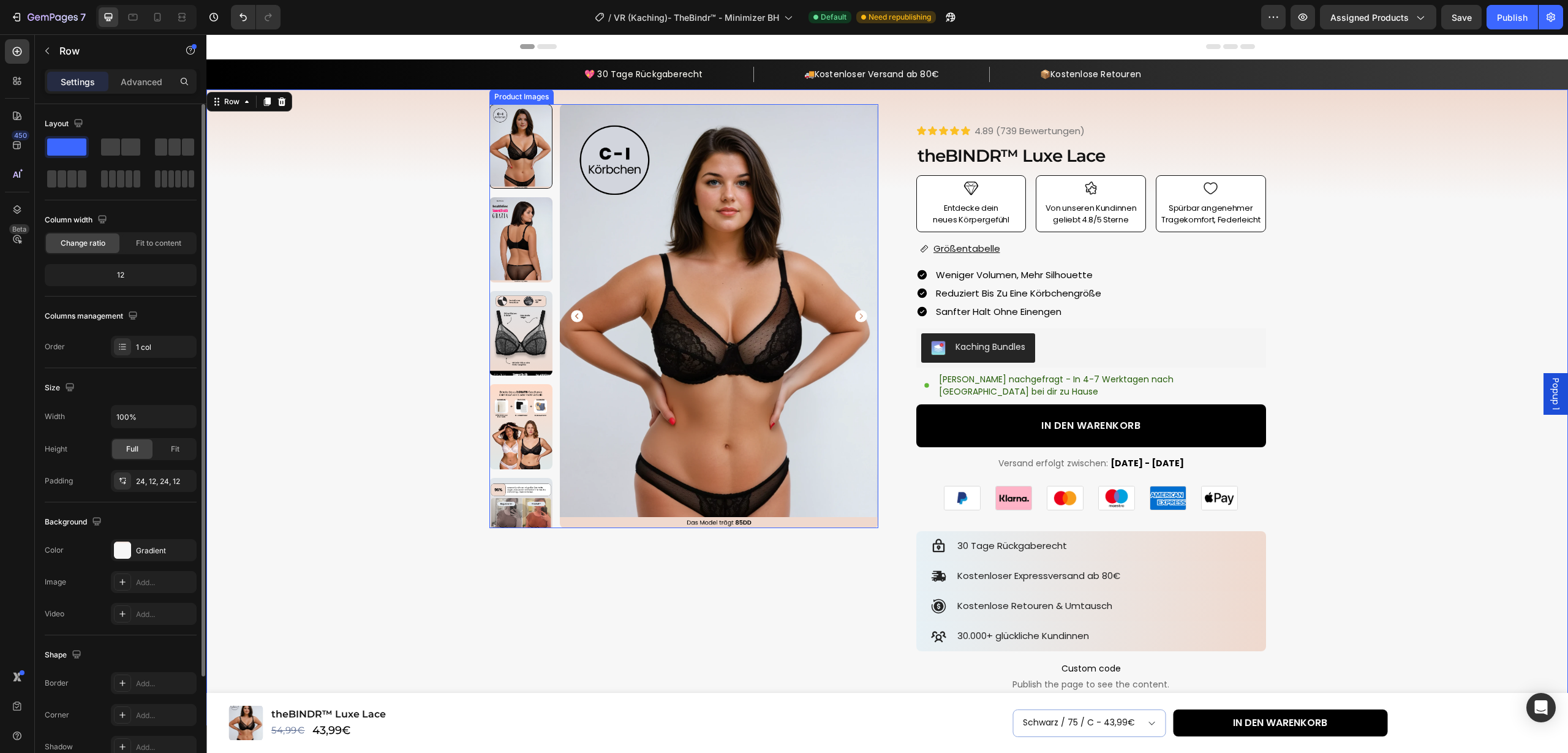
click at [527, 344] on img at bounding box center [521, 333] width 64 height 84
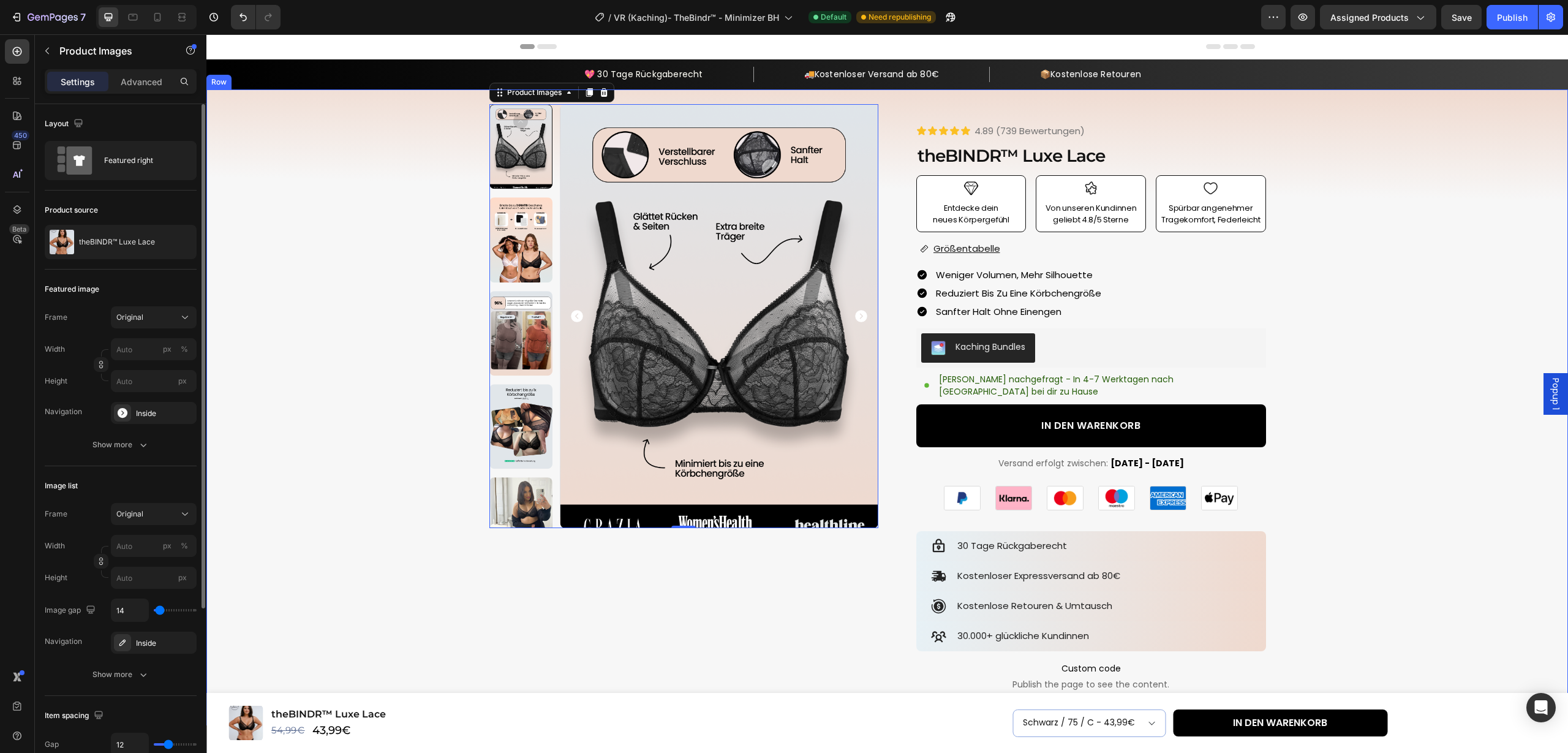
click at [1349, 367] on div "Product Images 0 Row Icon Icon Icon Icon Icon Icon List 4.89 (739 Bewertungen) …" at bounding box center [887, 587] width 1347 height 966
